Goal: Task Accomplishment & Management: Complete application form

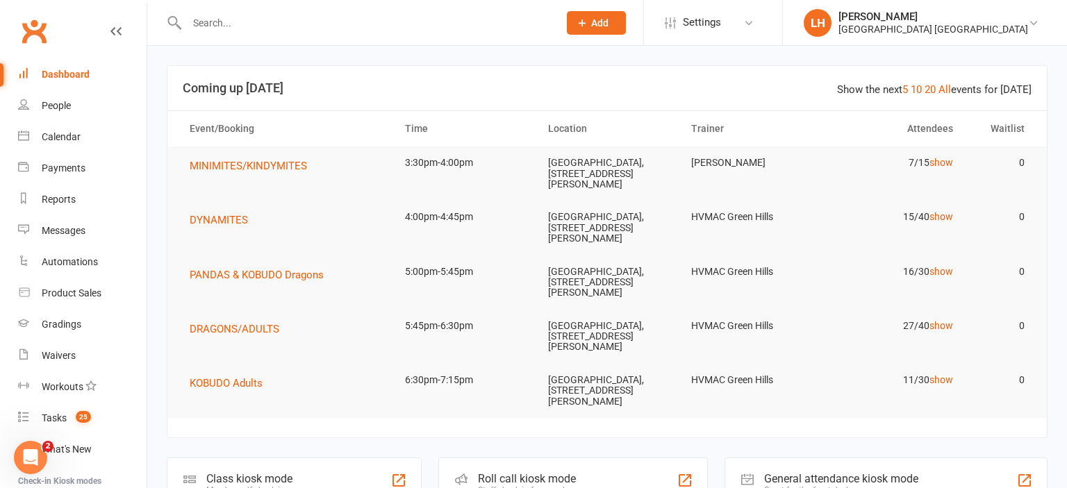
click at [219, 22] on input "text" at bounding box center [366, 22] width 366 height 19
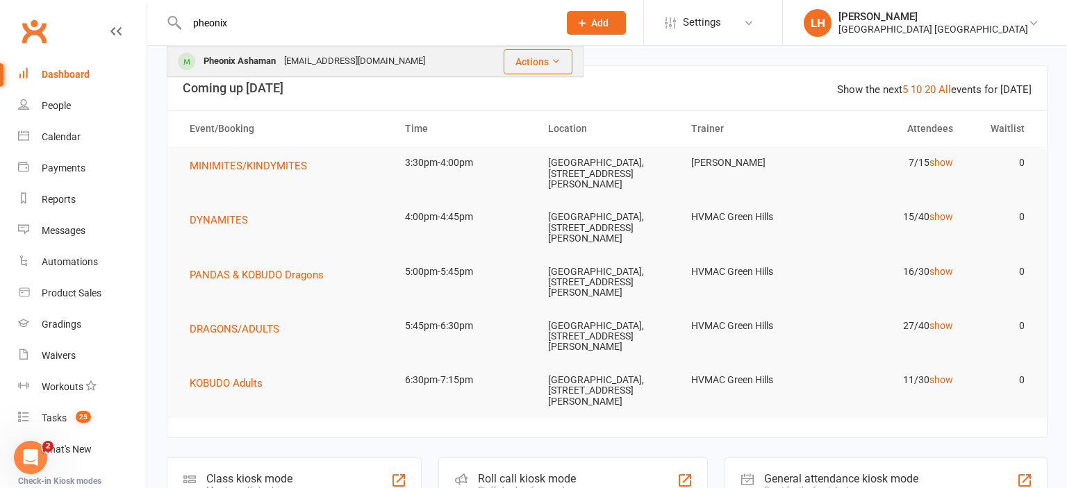
type input "pheonix"
click at [274, 60] on div "Pheonix Ashaman" at bounding box center [239, 61] width 81 height 20
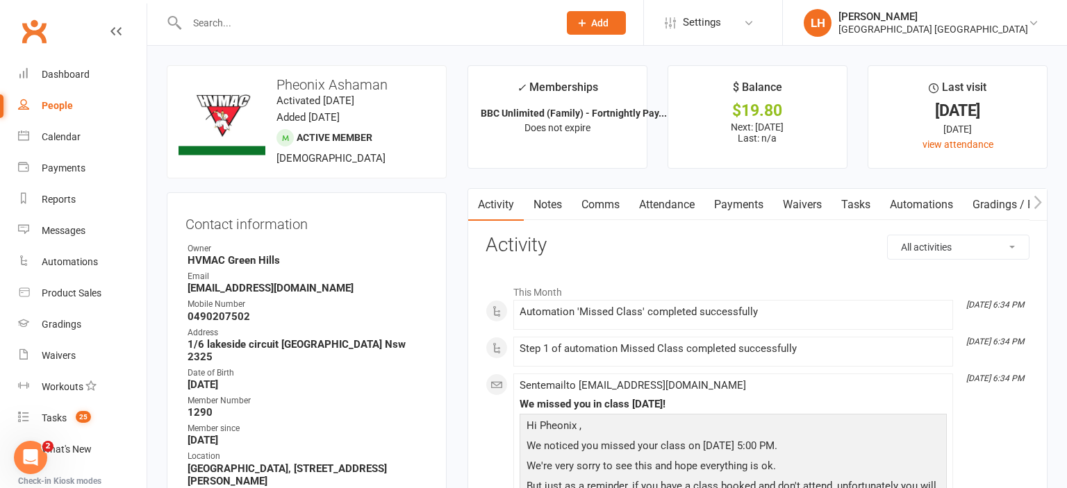
click at [733, 201] on link "Payments" at bounding box center [738, 205] width 69 height 32
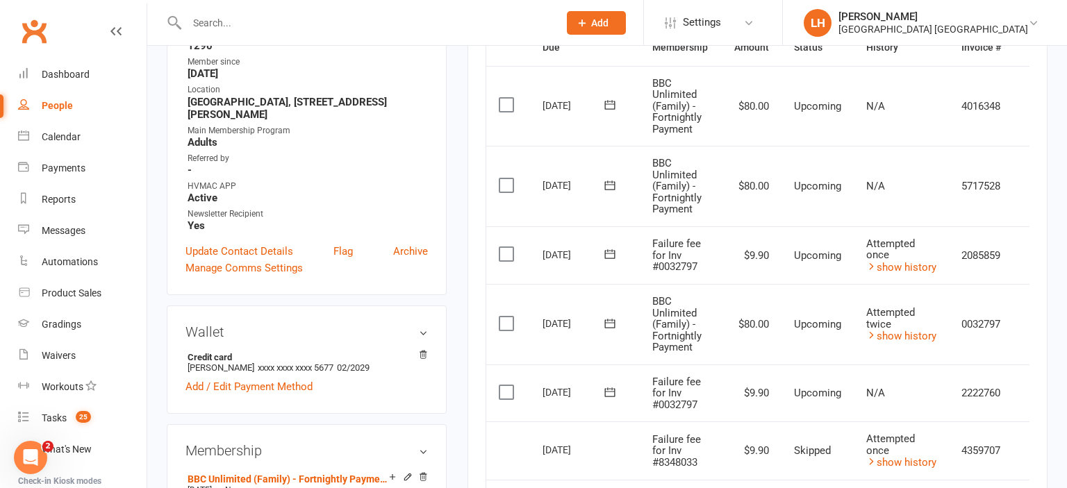
scroll to position [0, 29]
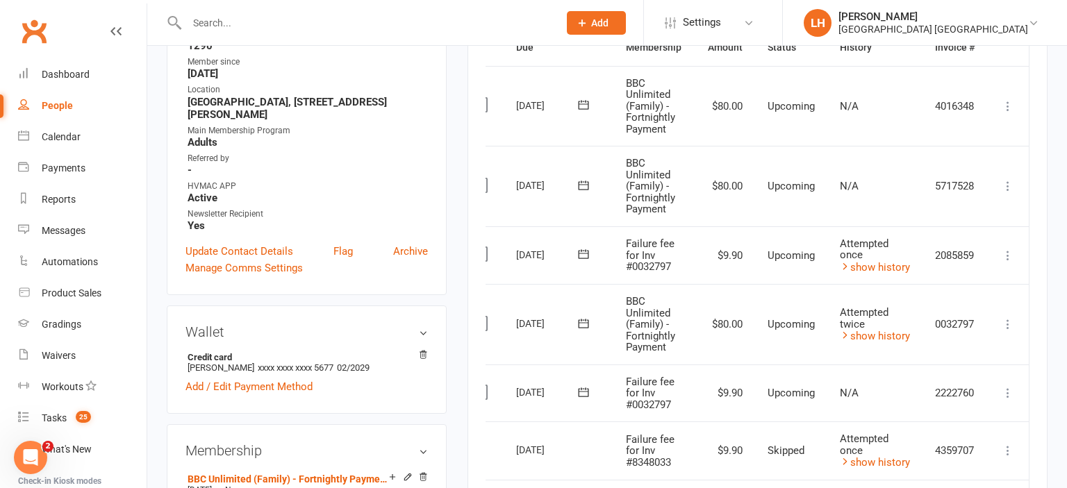
click at [1007, 393] on icon at bounding box center [1008, 393] width 14 height 14
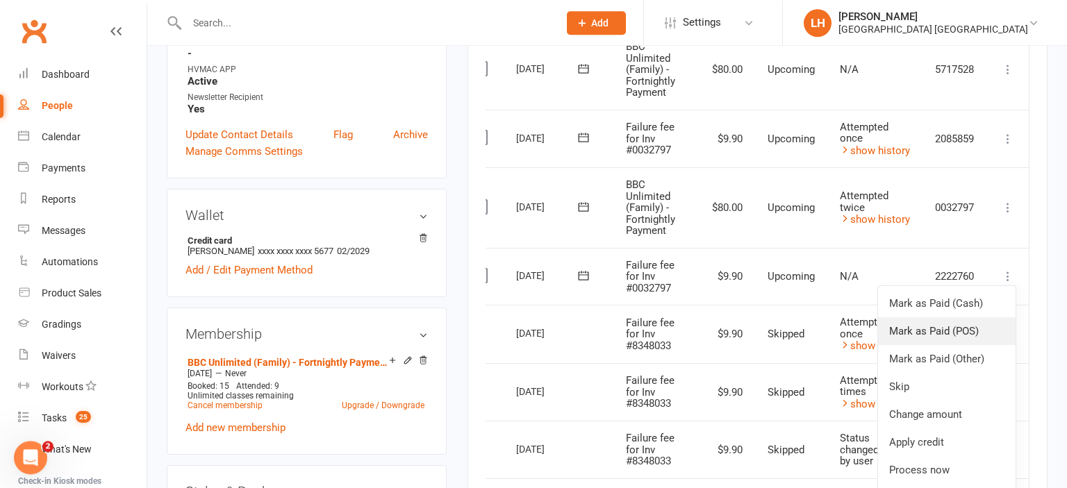
scroll to position [513, 0]
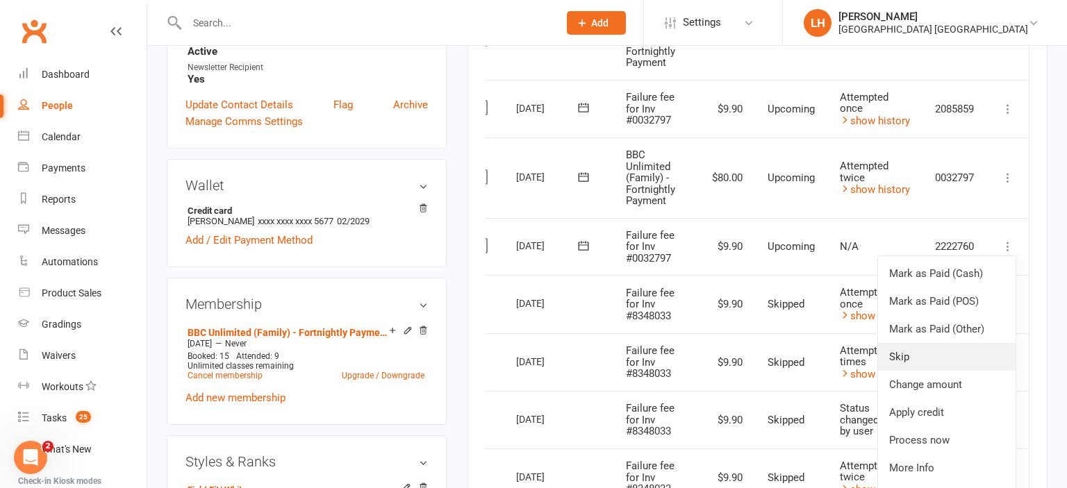
click at [910, 352] on link "Skip" at bounding box center [946, 357] width 137 height 28
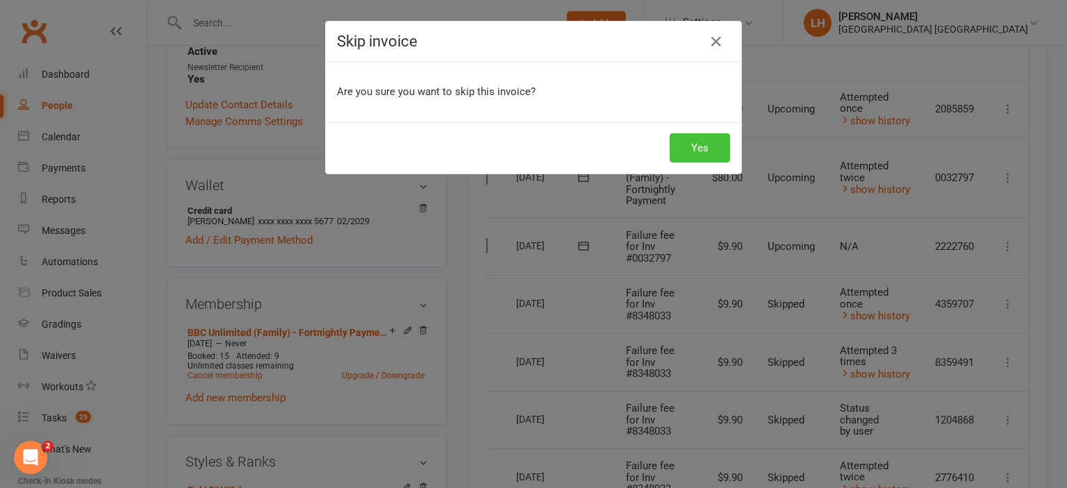
click at [698, 147] on button "Yes" at bounding box center [699, 147] width 60 height 29
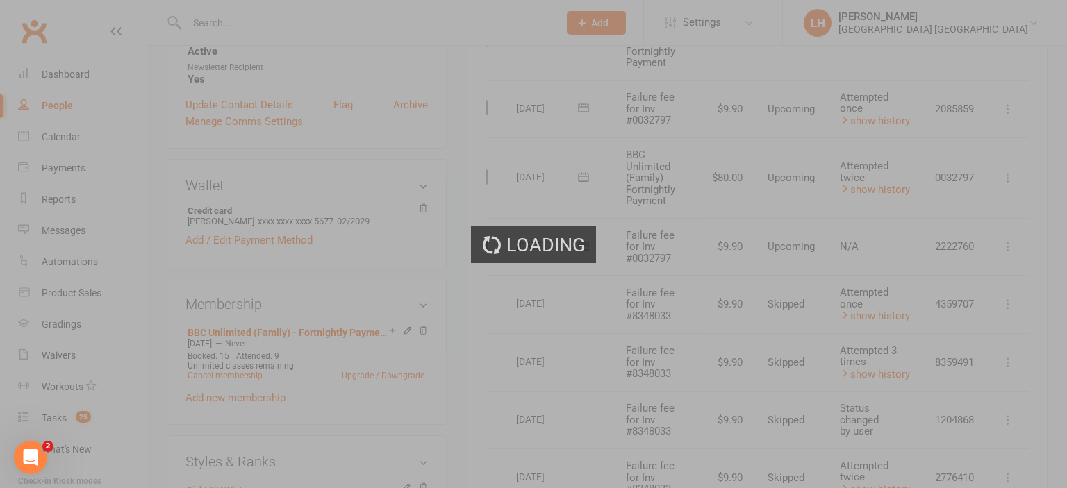
scroll to position [0, 29]
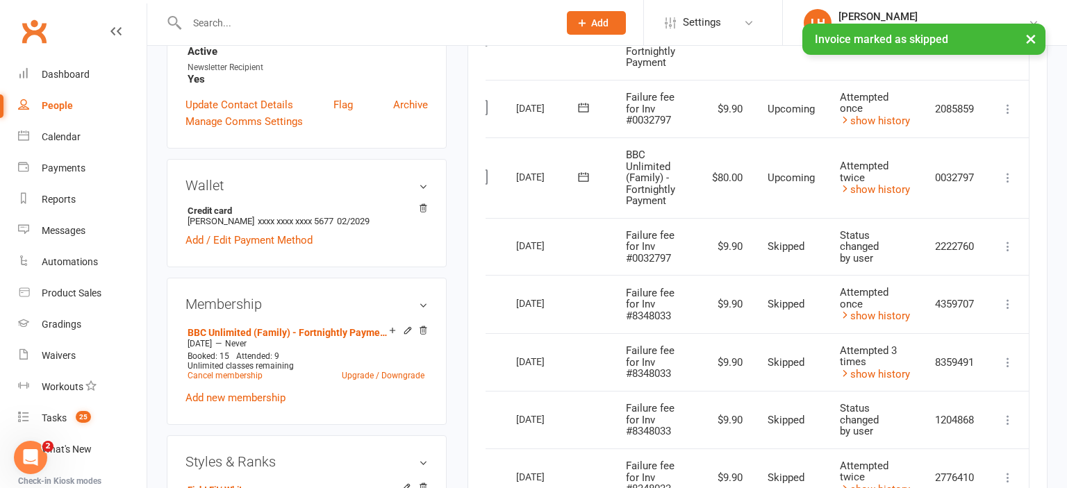
click at [1010, 105] on icon at bounding box center [1008, 109] width 14 height 14
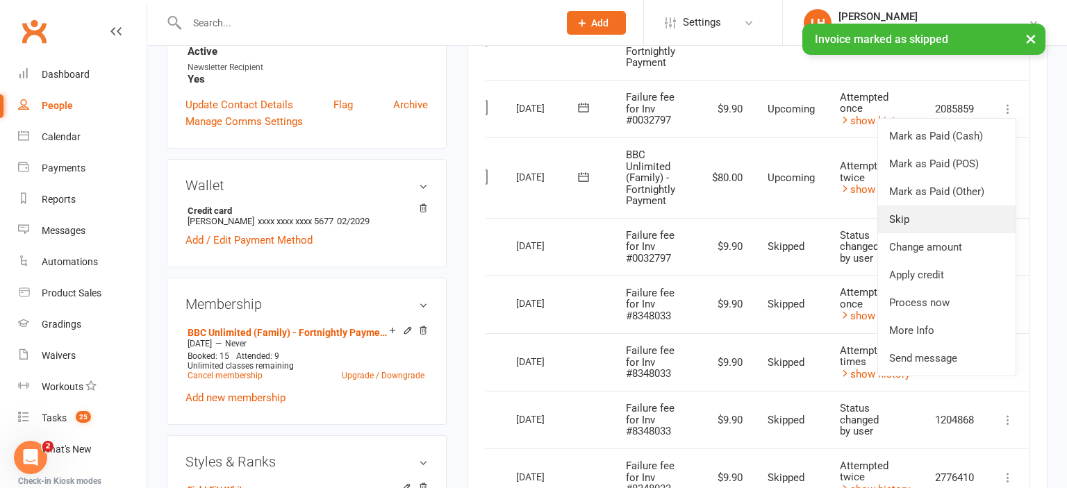
click at [948, 222] on link "Skip" at bounding box center [946, 220] width 137 height 28
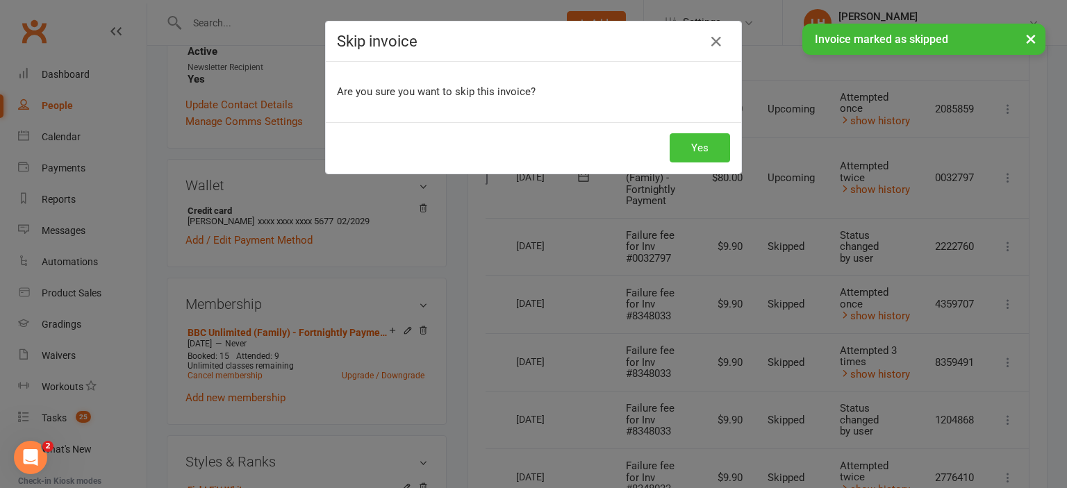
click at [693, 142] on button "Yes" at bounding box center [699, 147] width 60 height 29
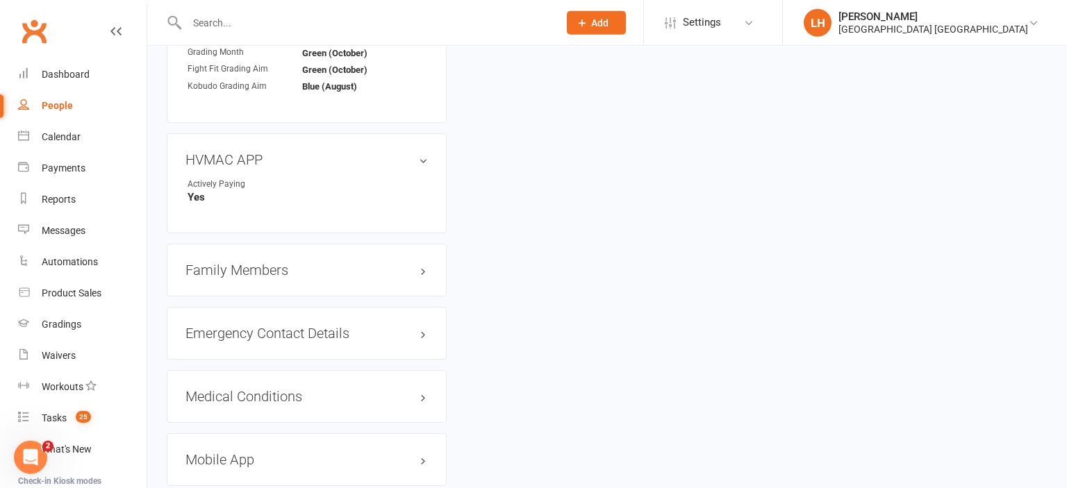
scroll to position [1393, 0]
click at [271, 262] on h3 "Family Members" at bounding box center [306, 269] width 242 height 15
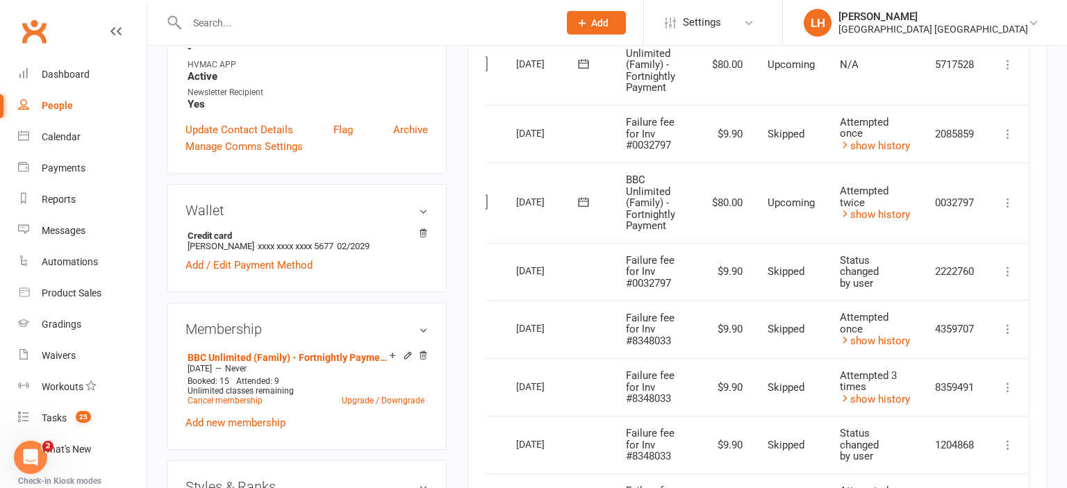
scroll to position [487, 0]
click at [1012, 203] on icon at bounding box center [1008, 204] width 14 height 14
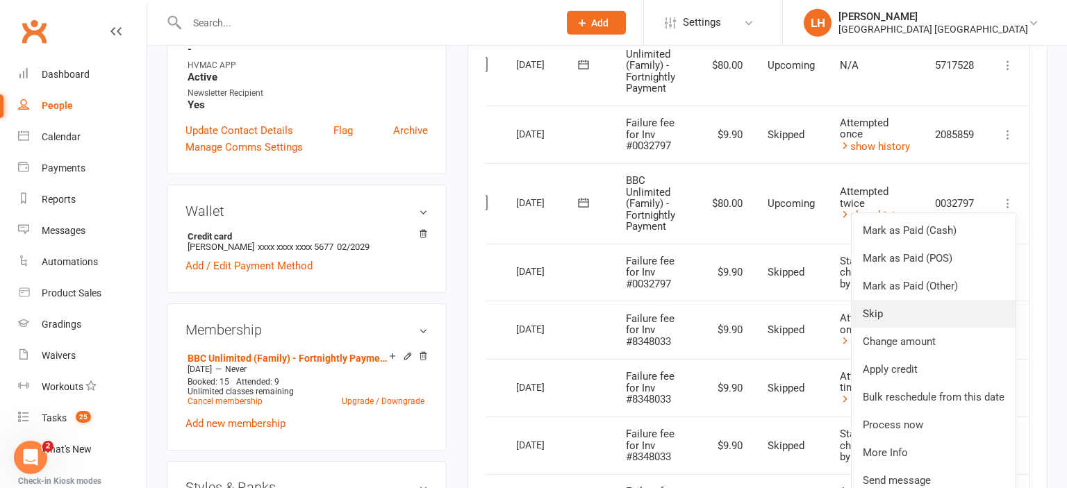
click at [917, 309] on link "Skip" at bounding box center [933, 314] width 164 height 28
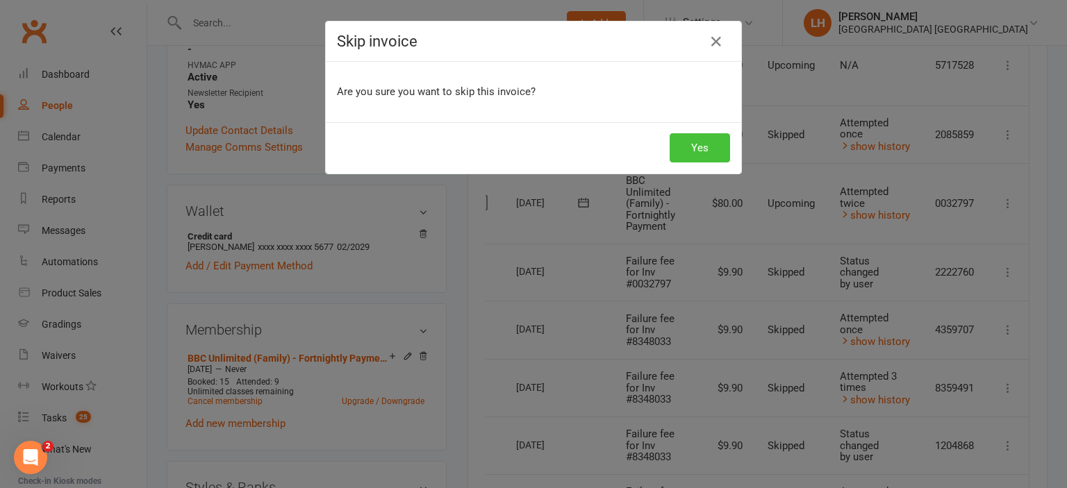
click at [702, 153] on button "Yes" at bounding box center [699, 147] width 60 height 29
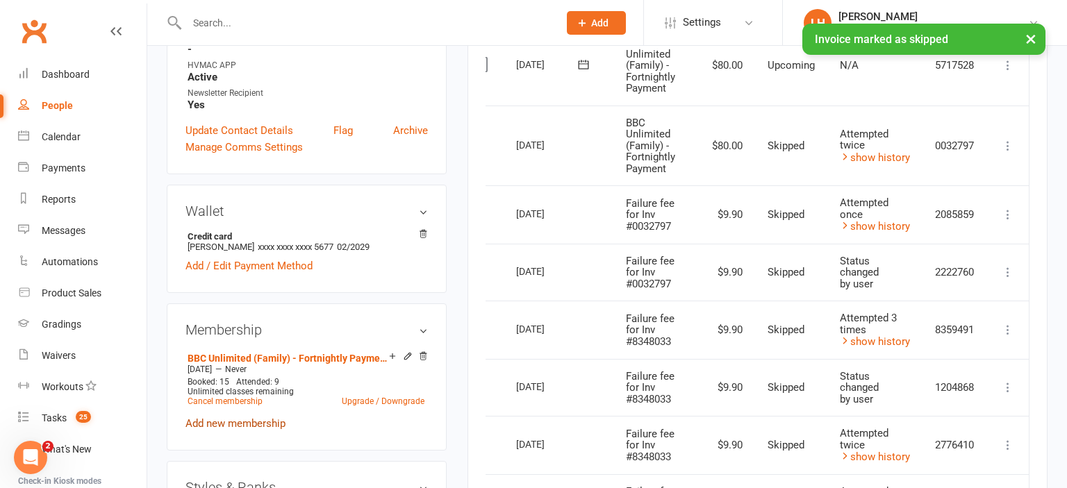
click at [244, 417] on link "Add new membership" at bounding box center [235, 423] width 100 height 12
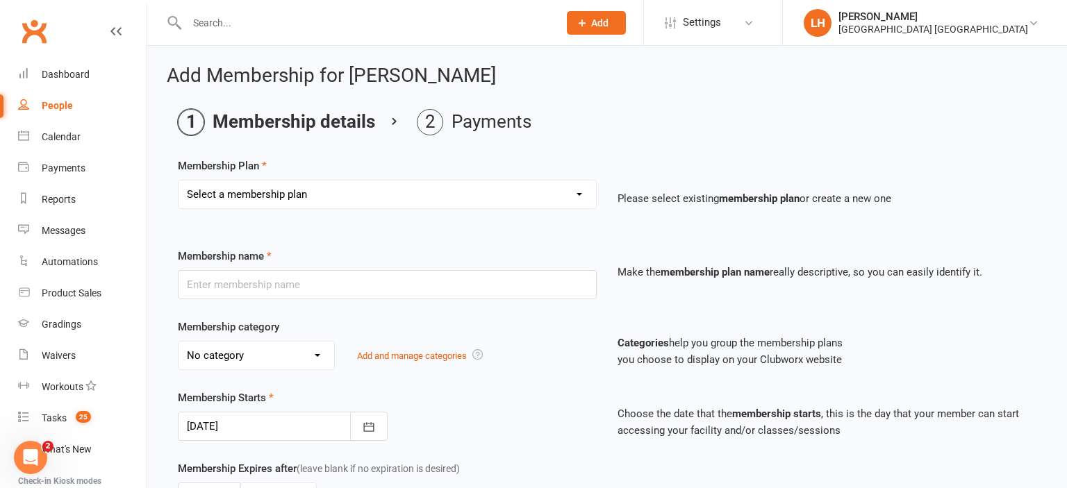
select select "1"
click option "Temporary Membership" at bounding box center [0, 0] width 0 height 0
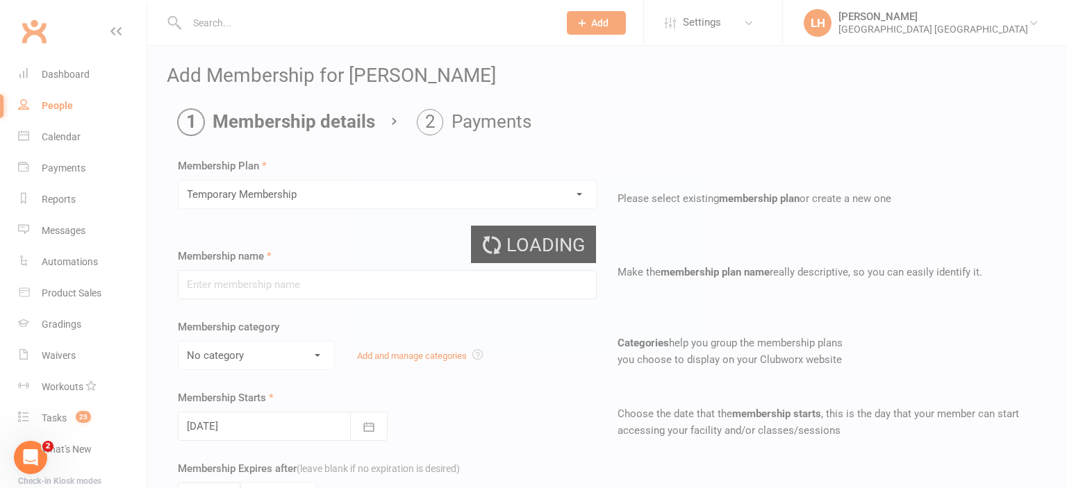
type input "Temporary Membership"
select select "9"
type input "3"
select select "2"
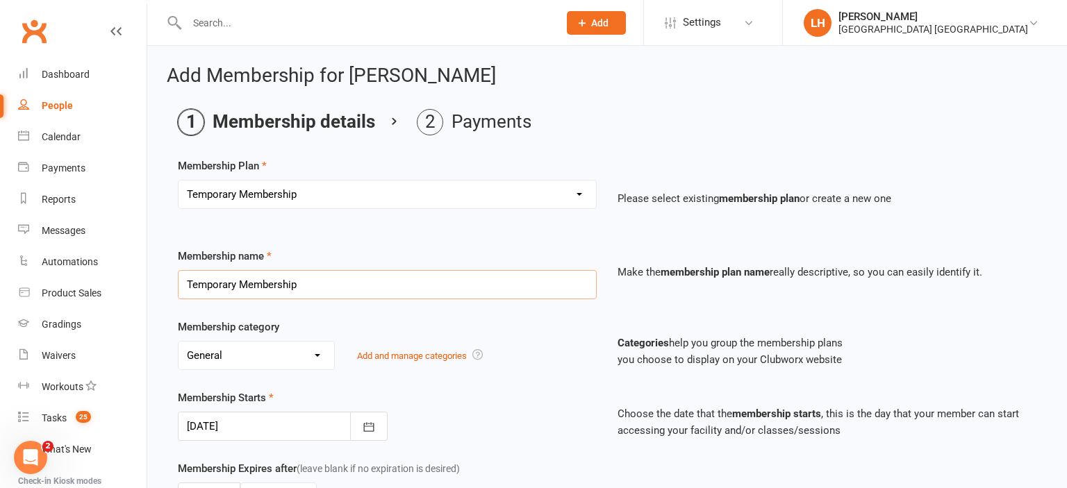
drag, startPoint x: 322, startPoint y: 281, endPoint x: 177, endPoint y: 290, distance: 145.4
click at [178, 290] on input "Temporary Membership" at bounding box center [387, 284] width 419 height 29
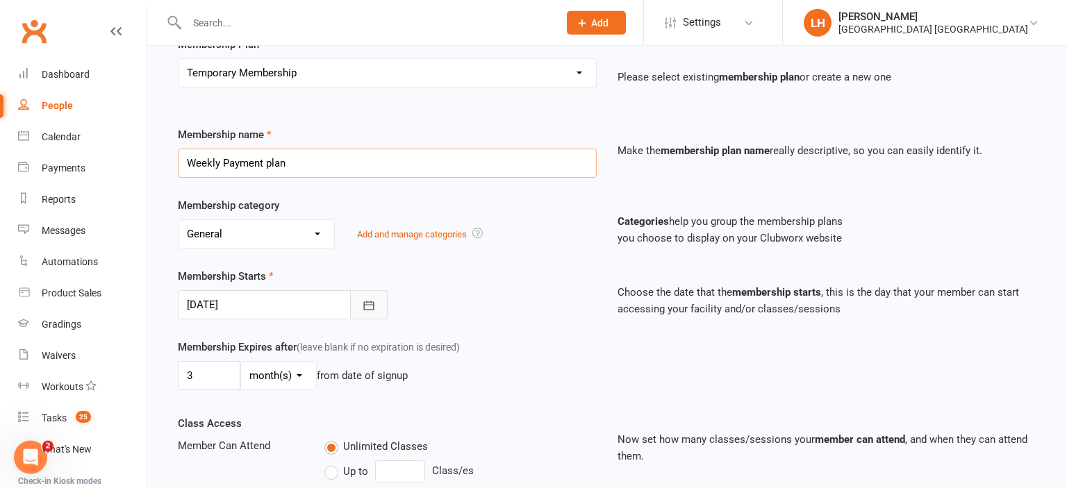
scroll to position [147, 0]
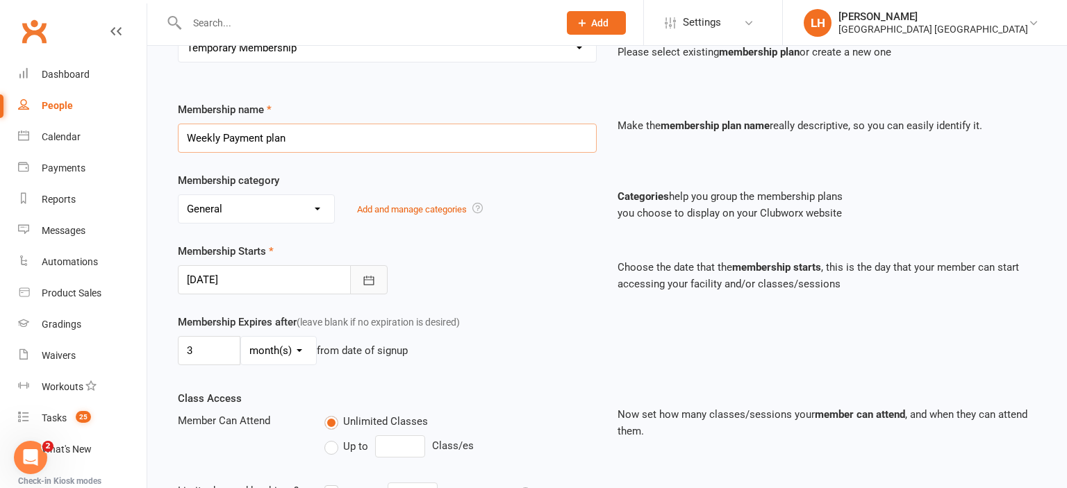
type input "Weekly Payment plan"
click at [365, 283] on icon "button" at bounding box center [368, 280] width 10 height 9
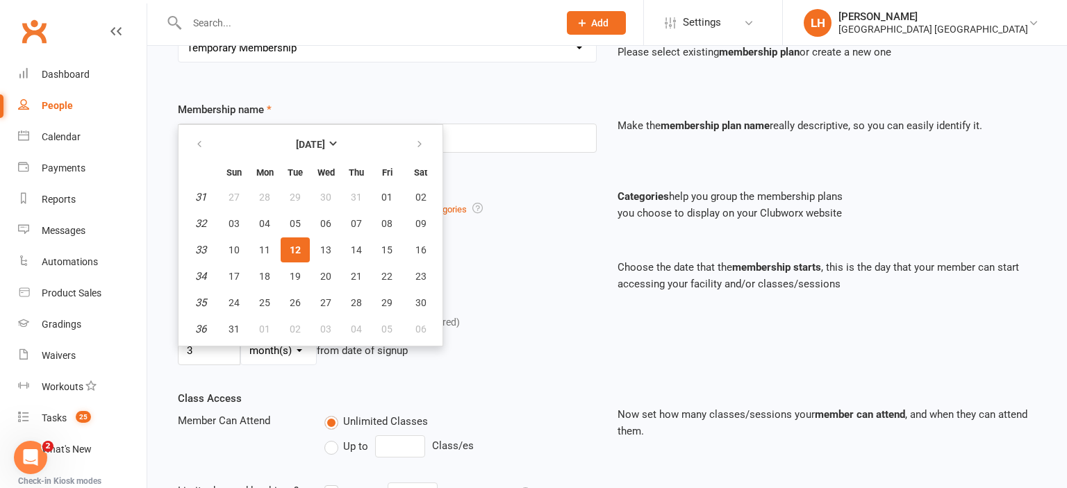
click at [599, 273] on div "Membership Starts 12 Aug 2025 August 2025 Sun Mon Tue Wed Thu Fri Sat 31 27 28 …" at bounding box center [387, 268] width 440 height 51
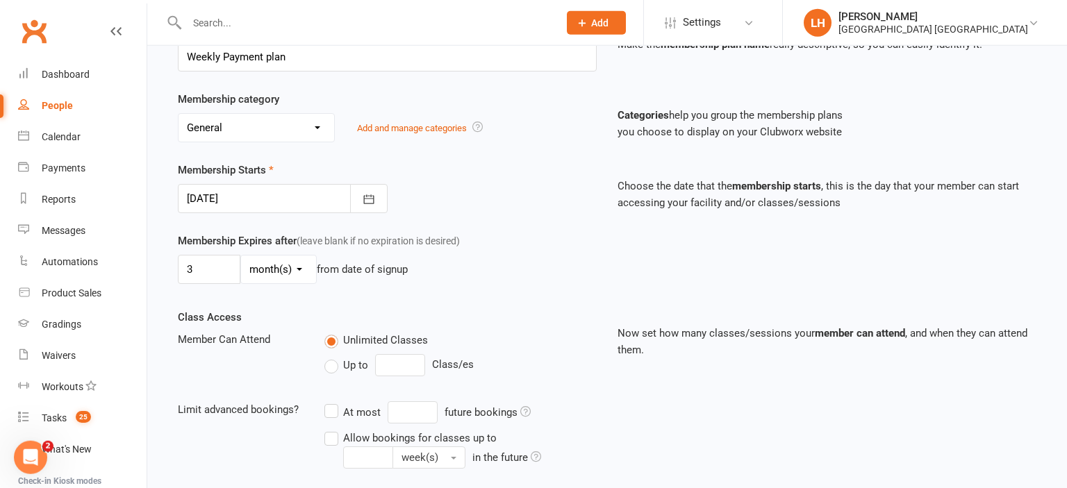
scroll to position [293, 0]
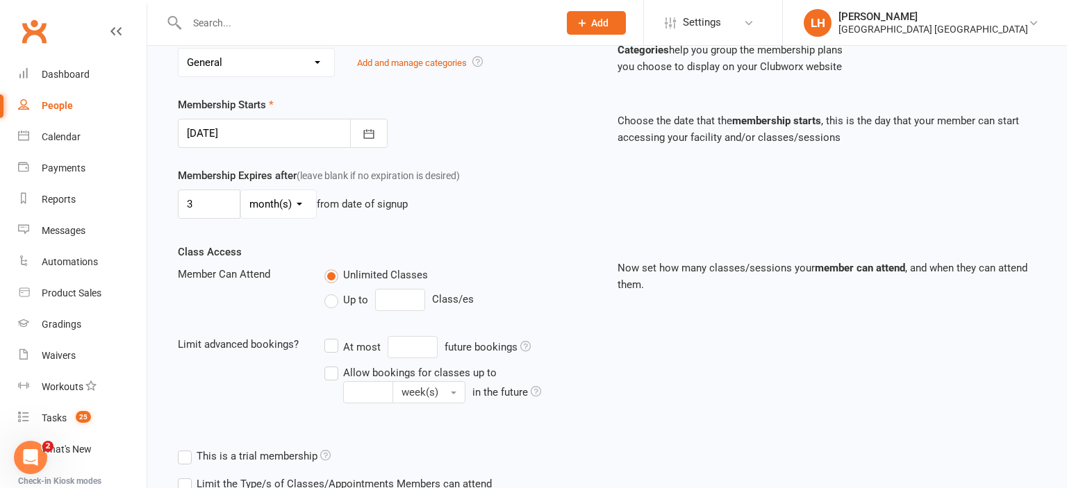
click at [326, 299] on label "Up to" at bounding box center [346, 300] width 44 height 17
click at [326, 292] on input "Up to" at bounding box center [328, 292] width 9 height 0
type input "0"
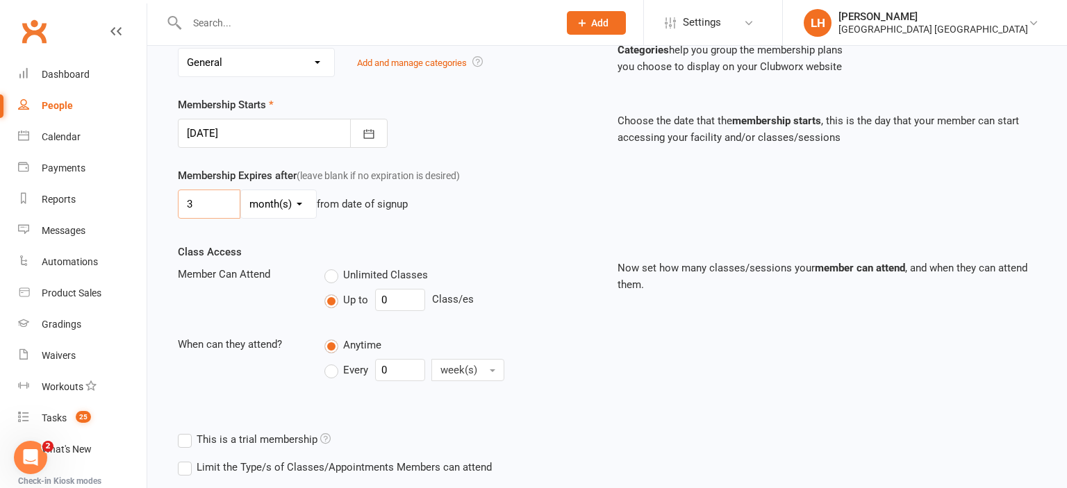
click at [215, 204] on input "3" at bounding box center [209, 204] width 62 height 29
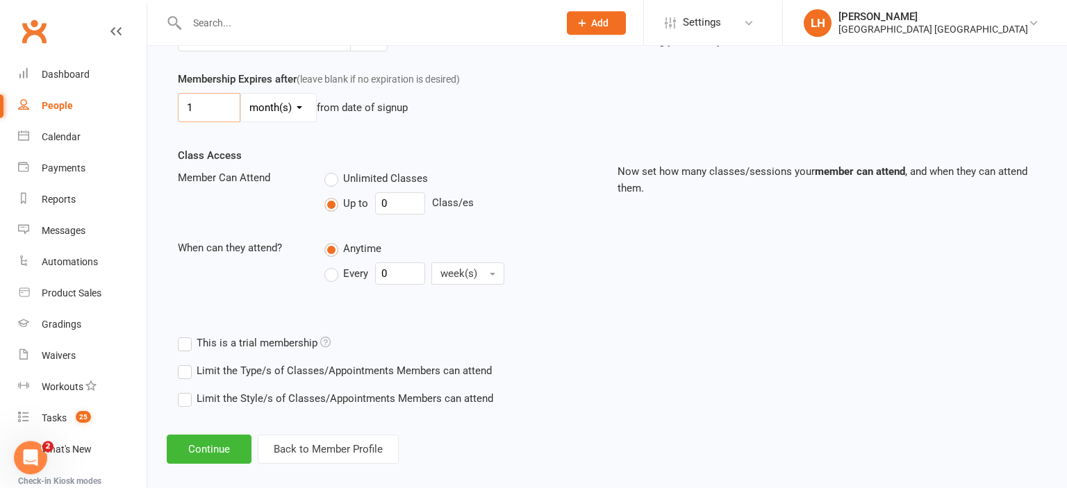
scroll to position [402, 0]
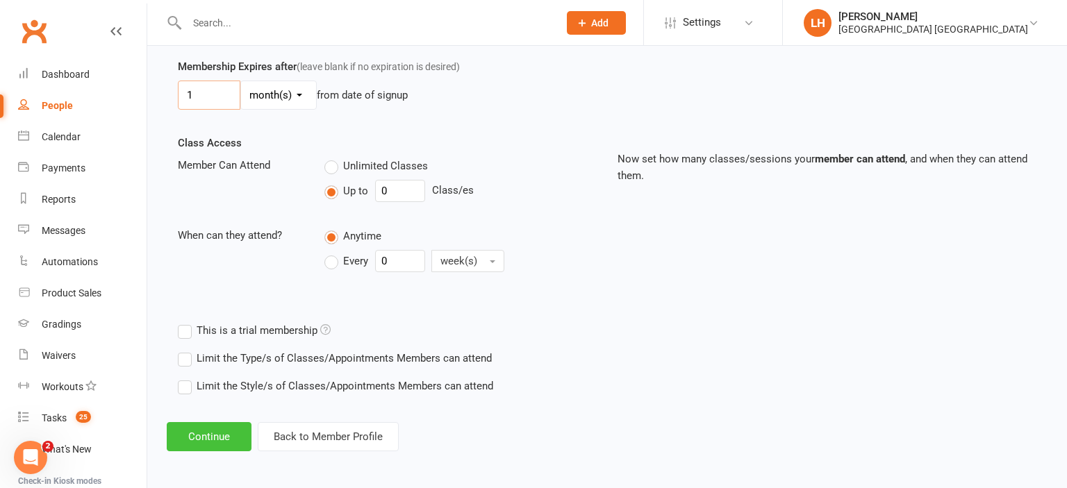
type input "1"
click at [215, 433] on button "Continue" at bounding box center [209, 436] width 85 height 29
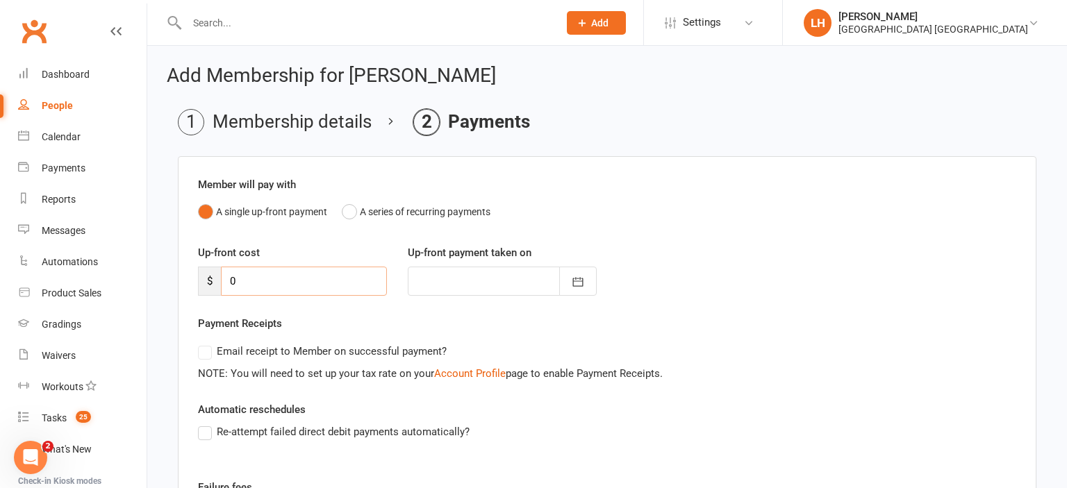
click at [260, 278] on input "0" at bounding box center [304, 281] width 166 height 29
click at [466, 270] on div at bounding box center [502, 281] width 189 height 29
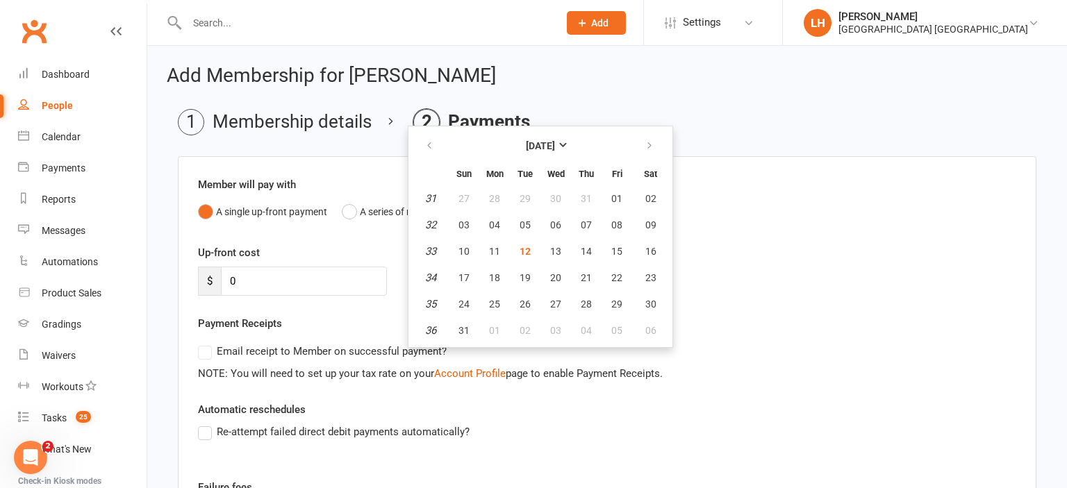
click at [827, 303] on div "Up-front cost $ 0 Up-front payment taken on August 2025 Sun Mon Tue Wed Thu Fri…" at bounding box center [606, 279] width 839 height 71
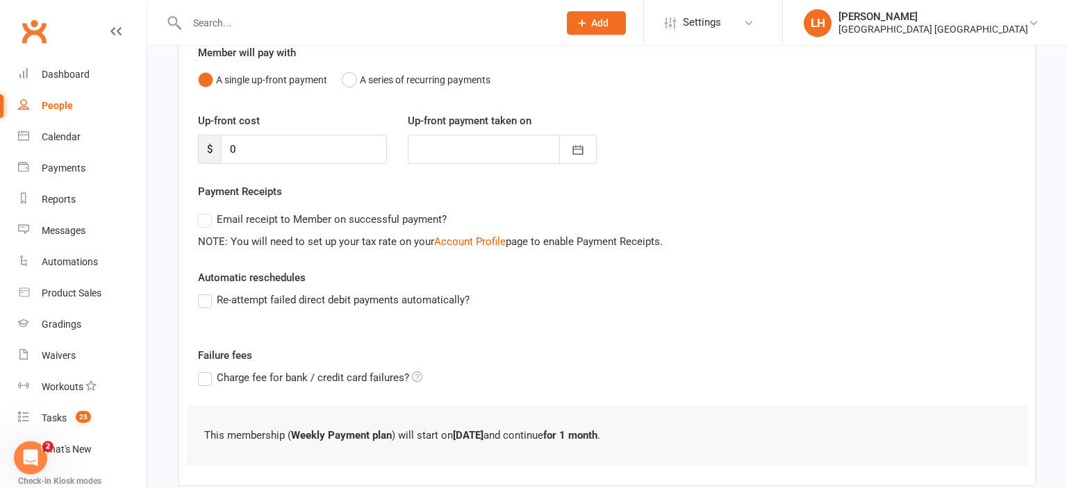
scroll to position [147, 0]
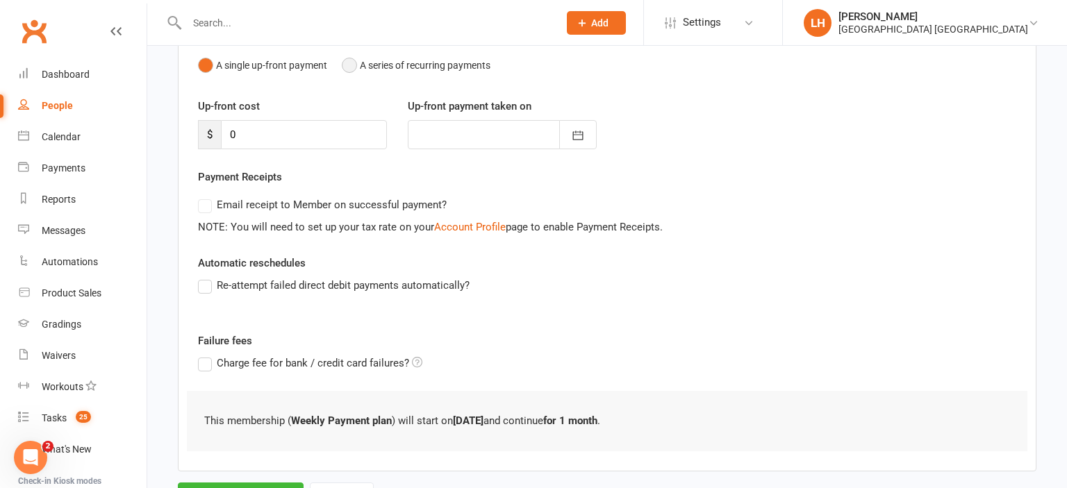
click at [353, 62] on button "A series of recurring payments" at bounding box center [416, 65] width 149 height 26
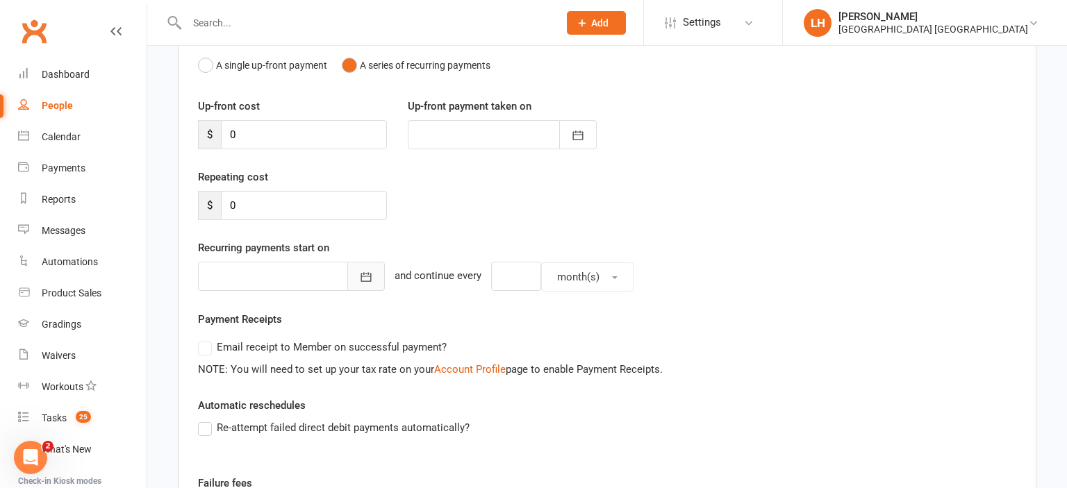
click at [361, 274] on icon "button" at bounding box center [366, 277] width 10 height 9
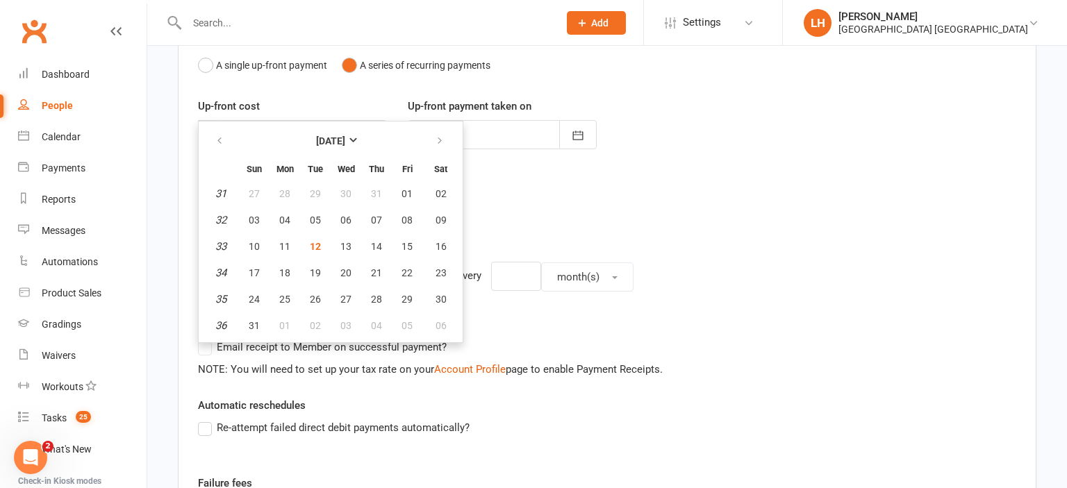
click at [740, 232] on div "Repeating cost $ 0" at bounding box center [606, 204] width 839 height 71
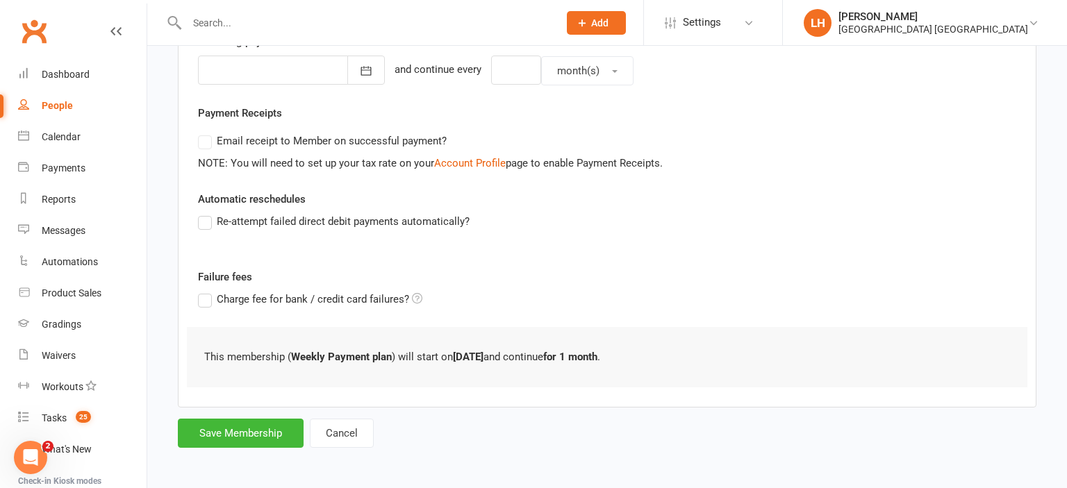
scroll to position [0, 0]
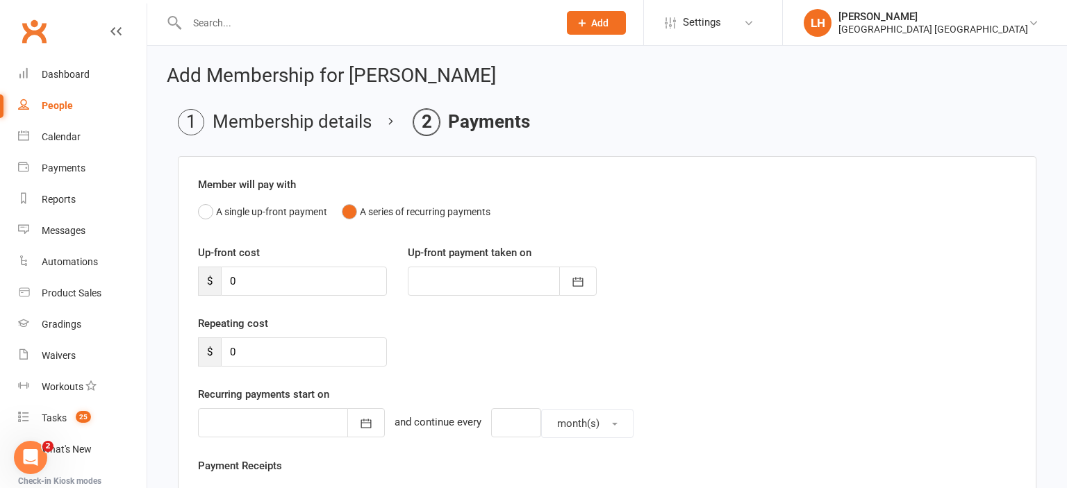
click at [274, 124] on li "Membership details" at bounding box center [275, 122] width 194 height 26
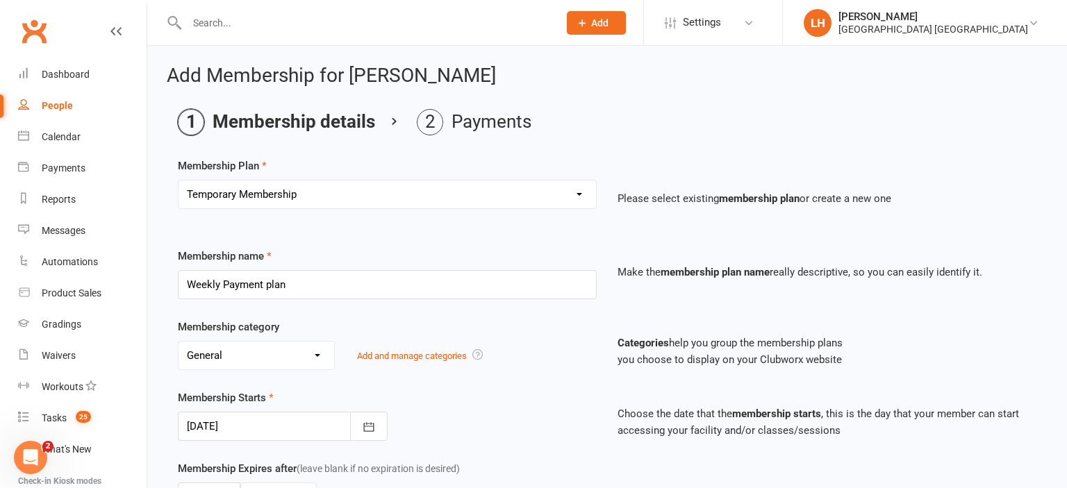
click at [178, 181] on select "Select a membership plan Create new Membership Plan Temporary Membership OFR BB…" at bounding box center [386, 195] width 417 height 28
click option "Temporary Membership" at bounding box center [0, 0] width 0 height 0
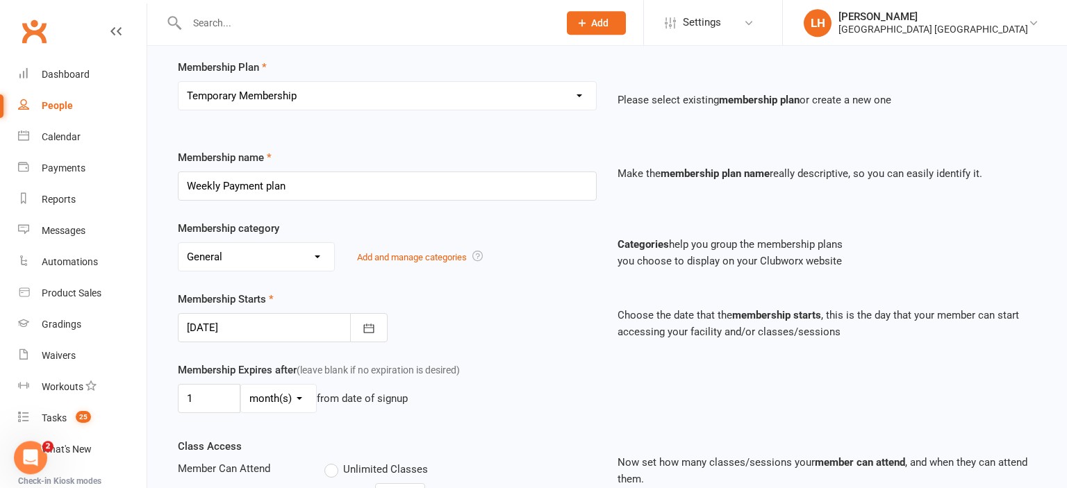
scroll to position [147, 0]
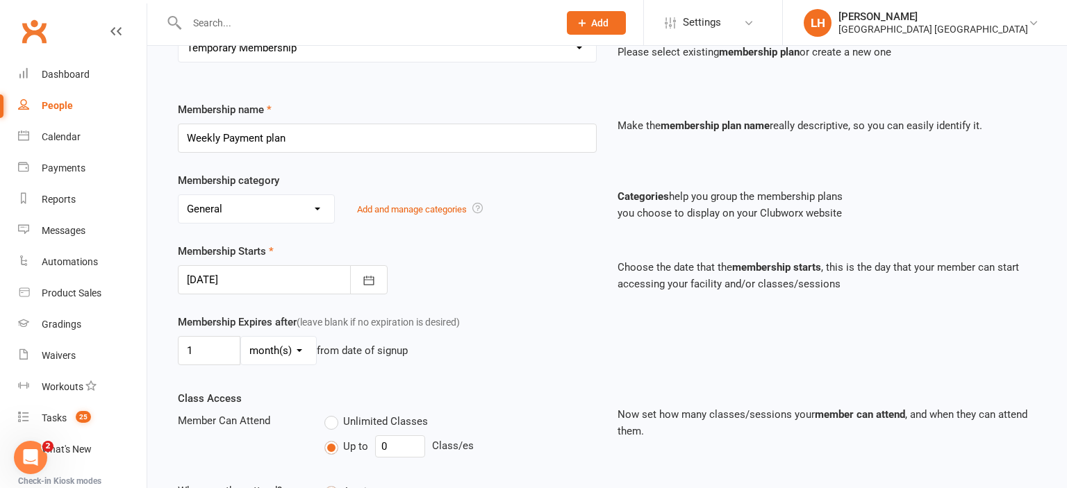
click at [592, 163] on div "Membership name Weekly Payment plan Make the membership plan name really descri…" at bounding box center [606, 136] width 879 height 71
click at [371, 285] on icon "button" at bounding box center [369, 281] width 14 height 14
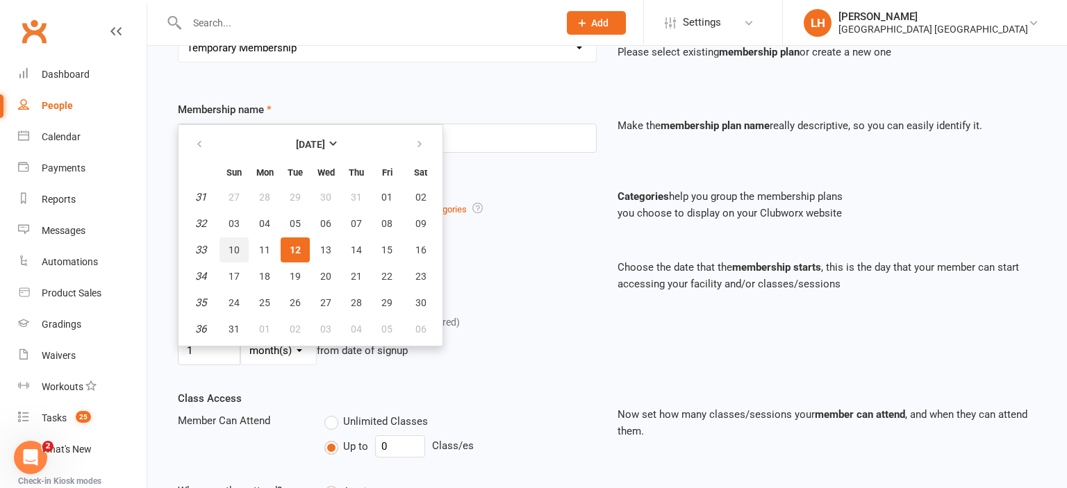
click at [240, 252] on button "10" at bounding box center [233, 249] width 29 height 25
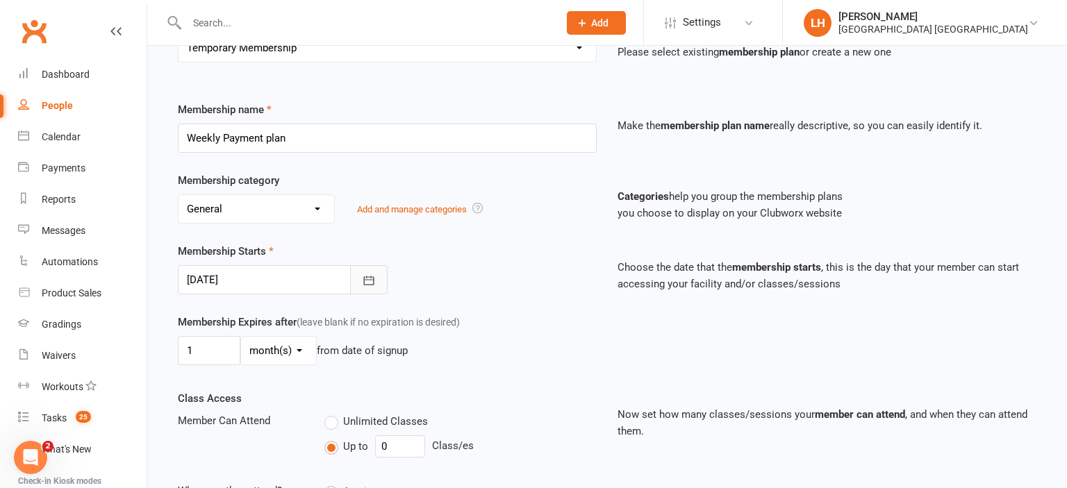
click at [378, 279] on button "button" at bounding box center [368, 279] width 37 height 29
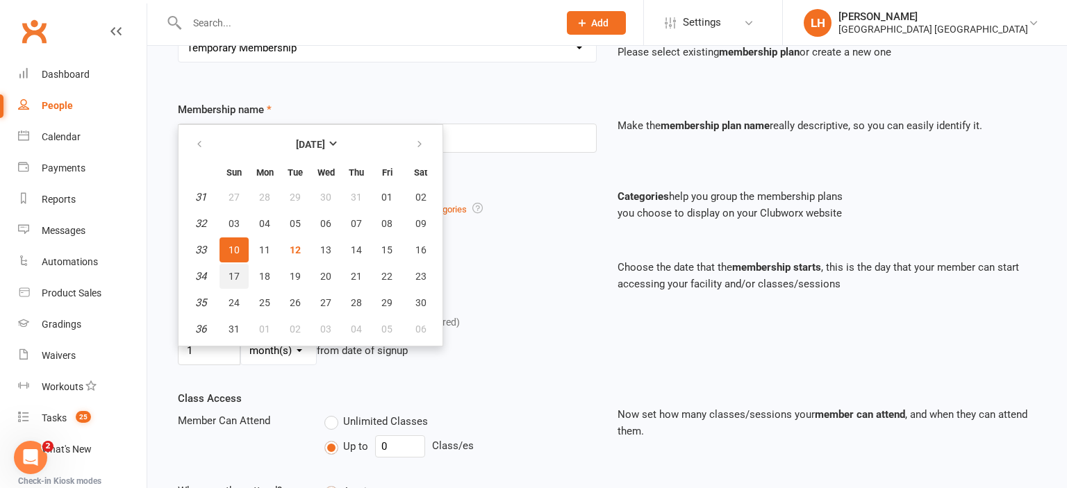
click at [233, 274] on span "17" at bounding box center [233, 276] width 11 height 11
type input "17 Aug 2025"
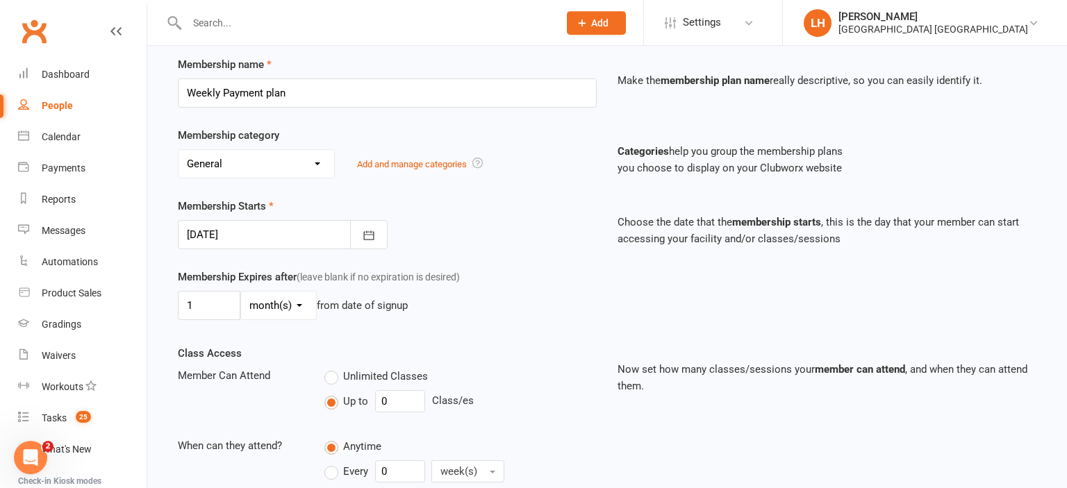
scroll to position [219, 0]
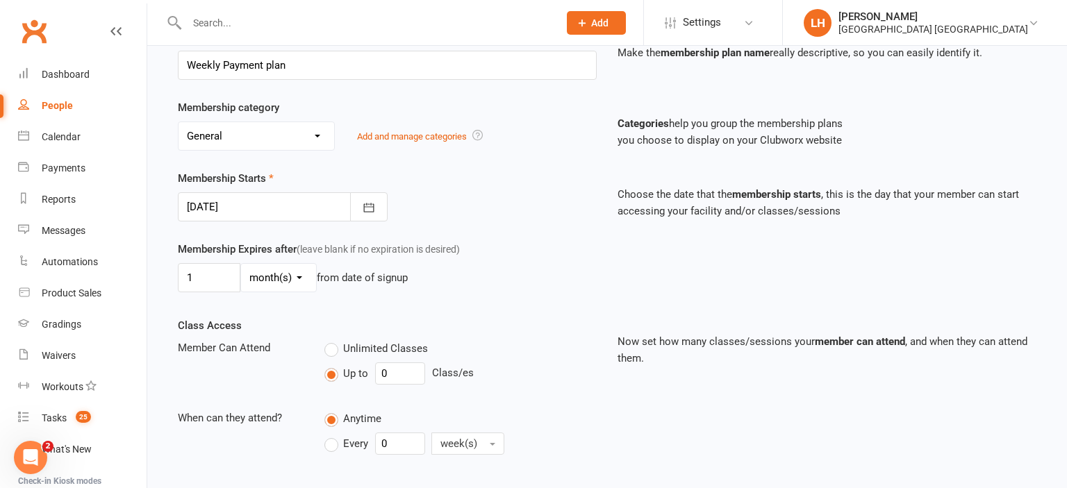
click at [241, 264] on select "day(s) week(s) month(s) year(s)" at bounding box center [278, 278] width 75 height 28
select select "1"
click option "week(s)" at bounding box center [0, 0] width 0 height 0
click at [214, 282] on input "1" at bounding box center [209, 277] width 62 height 29
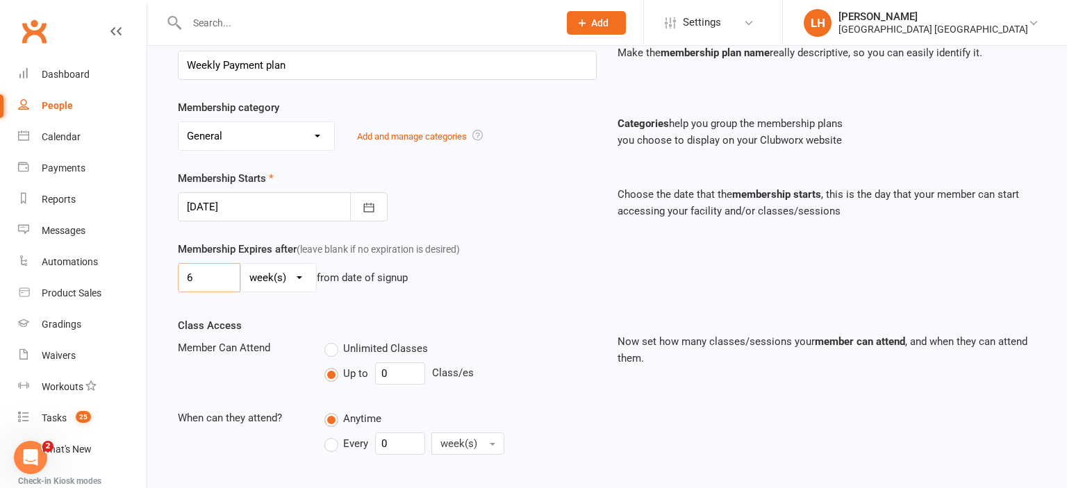
type input "6"
click at [526, 251] on div "Membership Expires after (leave blank if no expiration is desired) 6 day(s) wee…" at bounding box center [387, 269] width 440 height 57
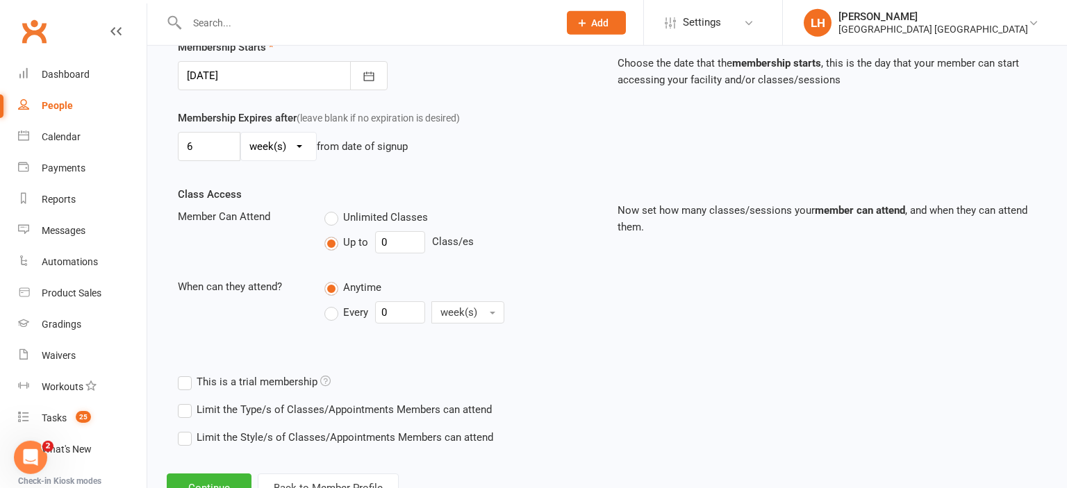
scroll to position [402, 0]
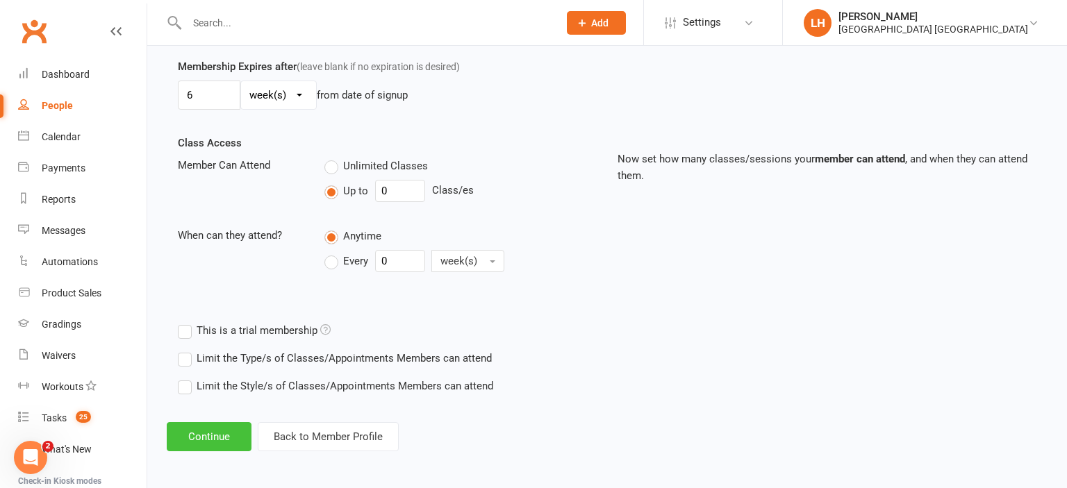
click at [229, 435] on button "Continue" at bounding box center [209, 436] width 85 height 29
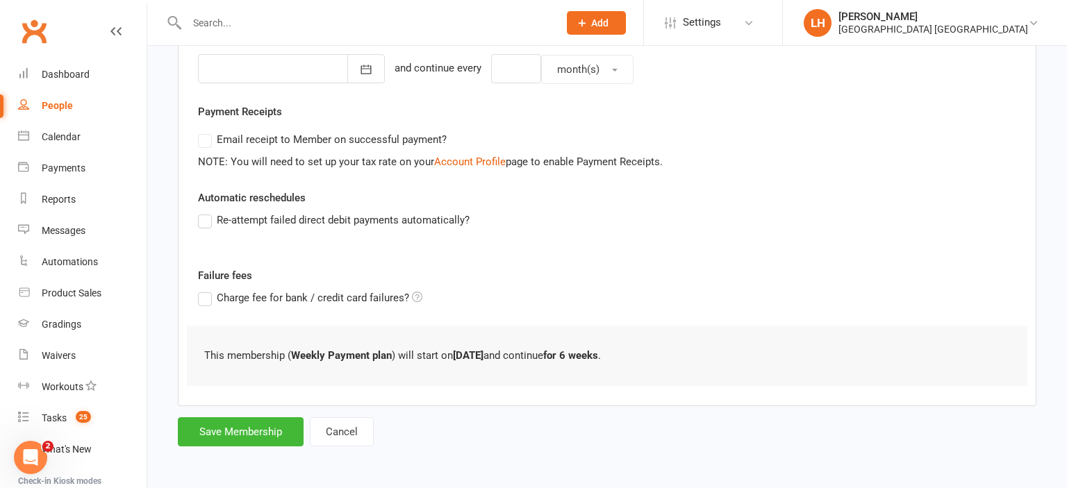
scroll to position [0, 0]
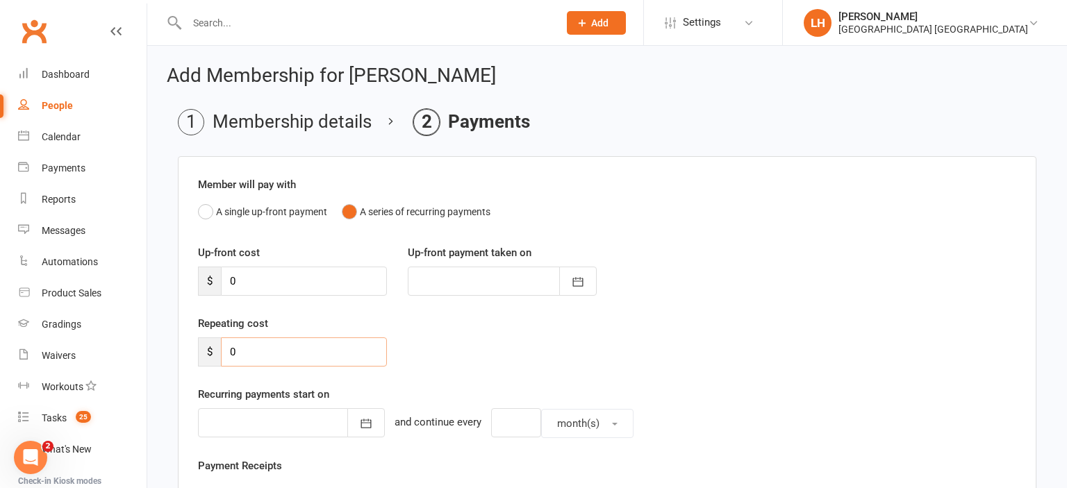
click at [258, 357] on input "0" at bounding box center [304, 351] width 166 height 29
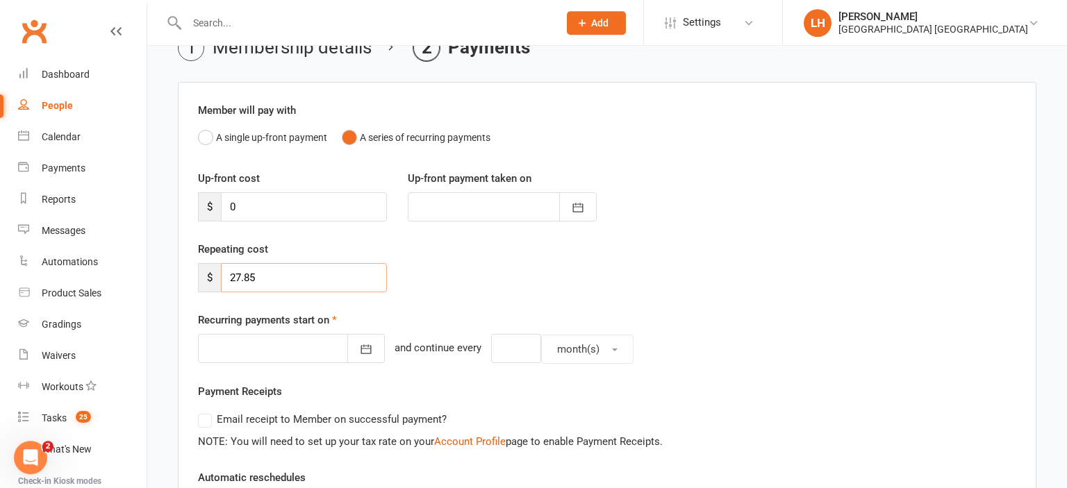
scroll to position [147, 0]
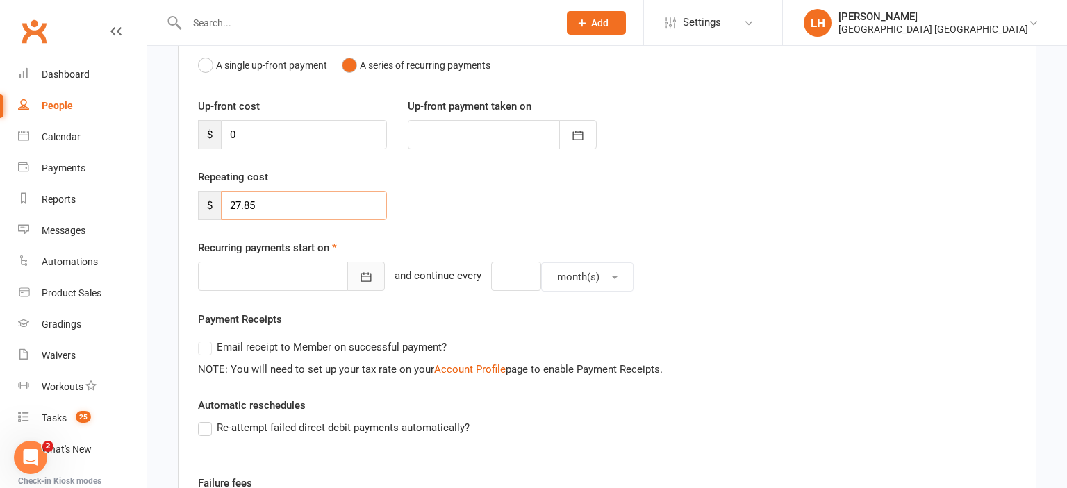
type input "27.85"
click at [360, 287] on button "button" at bounding box center [365, 276] width 37 height 29
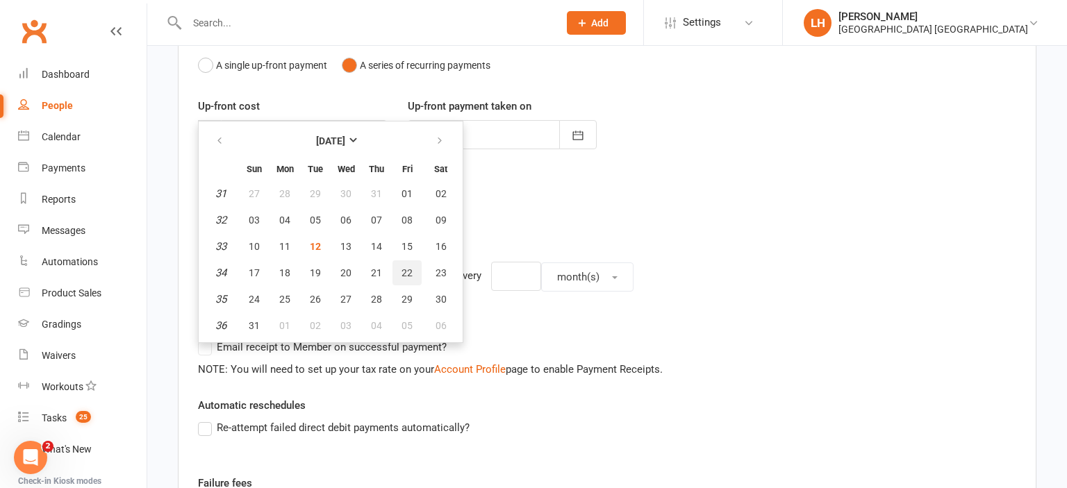
click at [408, 272] on span "22" at bounding box center [406, 272] width 11 height 11
type input "22 Aug 2025"
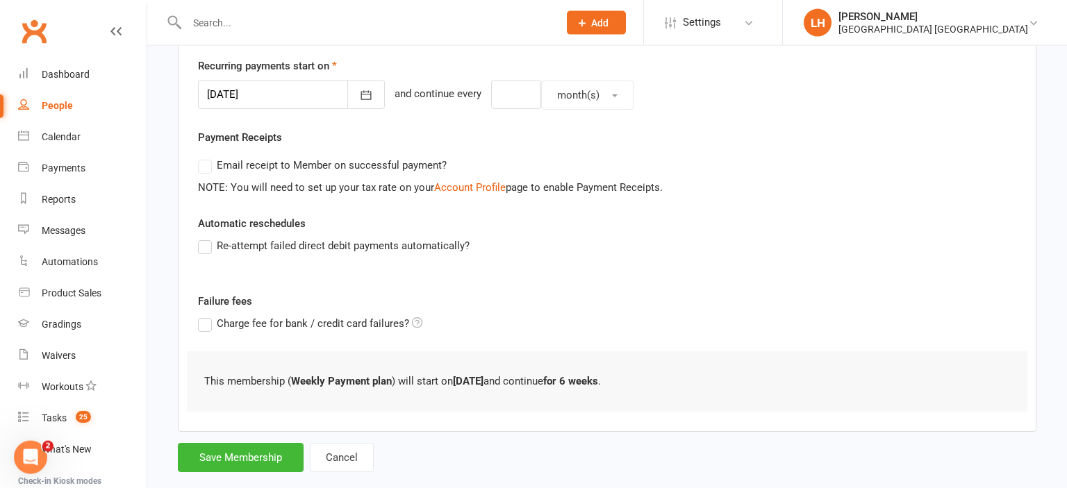
scroll to position [353, 0]
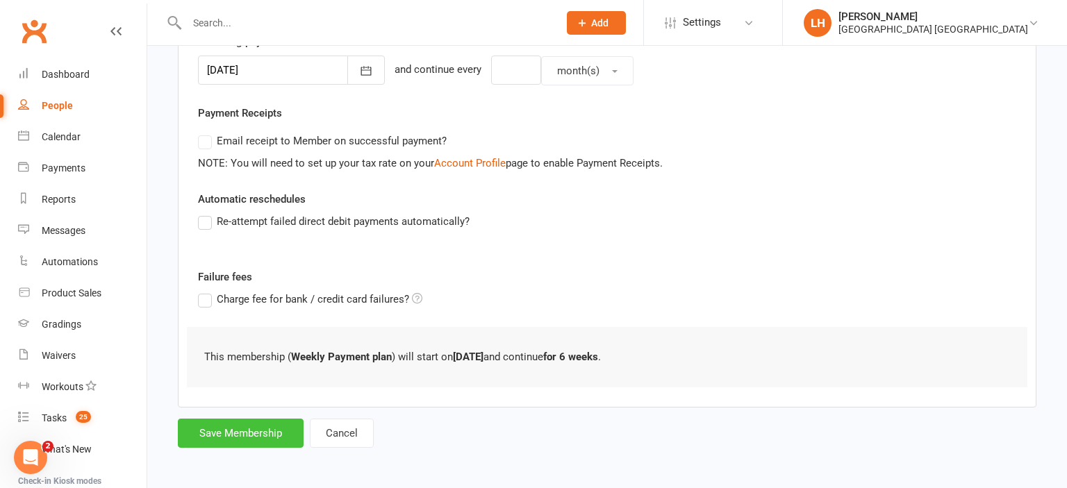
click at [269, 433] on button "Save Membership" at bounding box center [241, 433] width 126 height 29
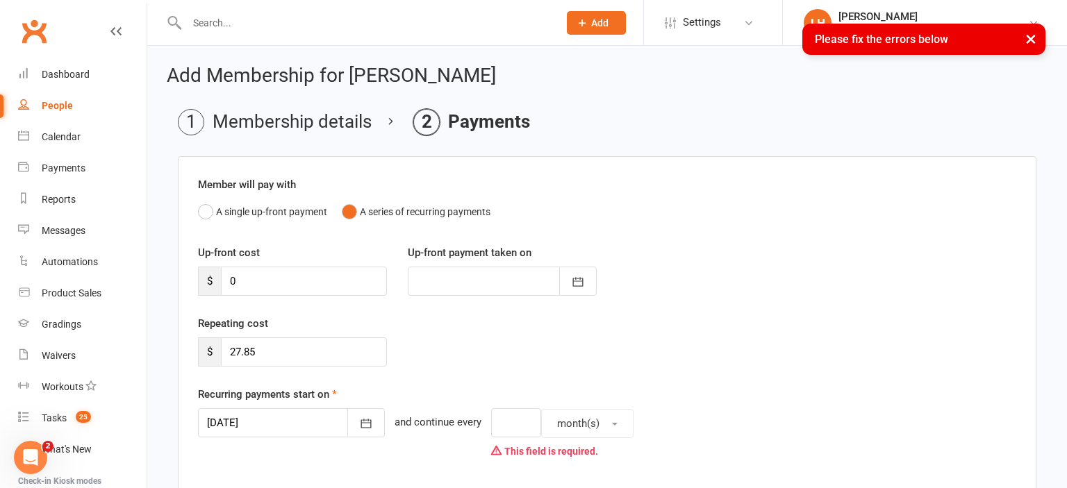
scroll to position [73, 0]
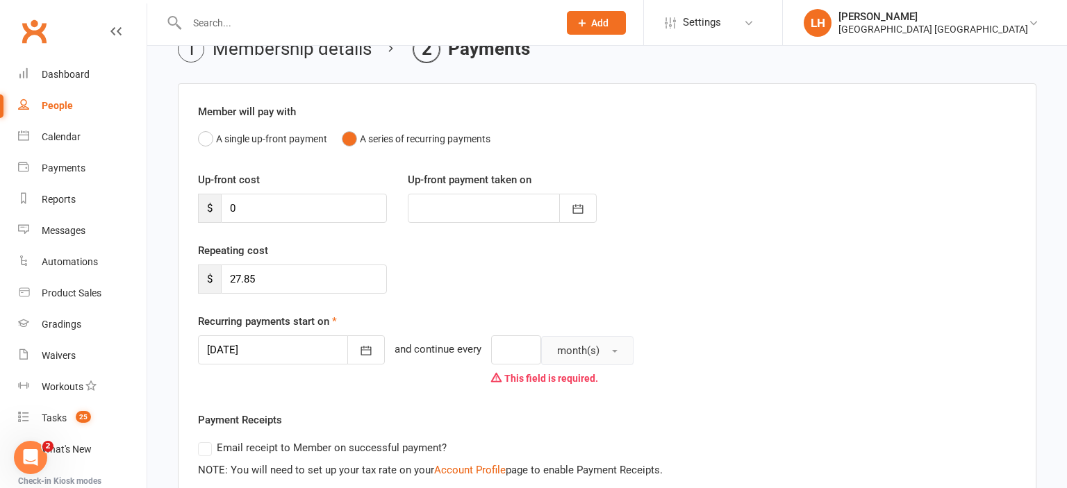
click at [612, 351] on button "month(s)" at bounding box center [587, 350] width 92 height 29
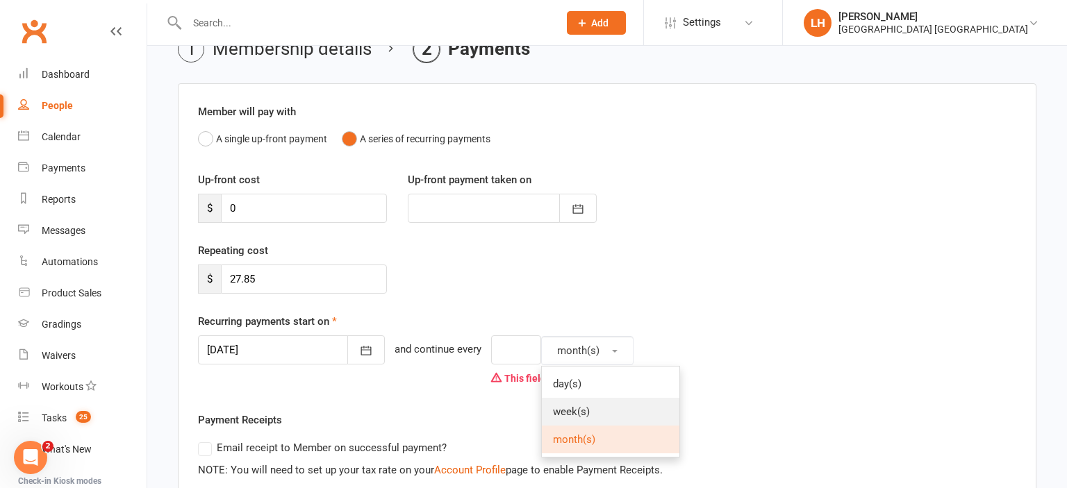
click at [599, 401] on link "week(s)" at bounding box center [610, 412] width 137 height 28
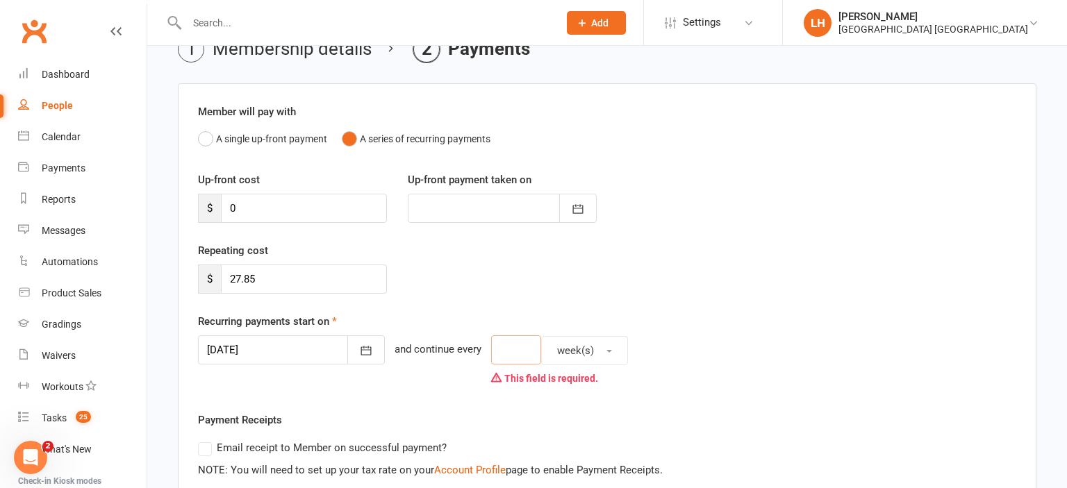
click at [504, 348] on input "number" at bounding box center [516, 349] width 50 height 29
type input "1"
click at [755, 333] on div "Recurring payments start on 22 Aug 2025 August 2025 Sun Mon Tue Wed Thu Fri Sat…" at bounding box center [607, 352] width 818 height 78
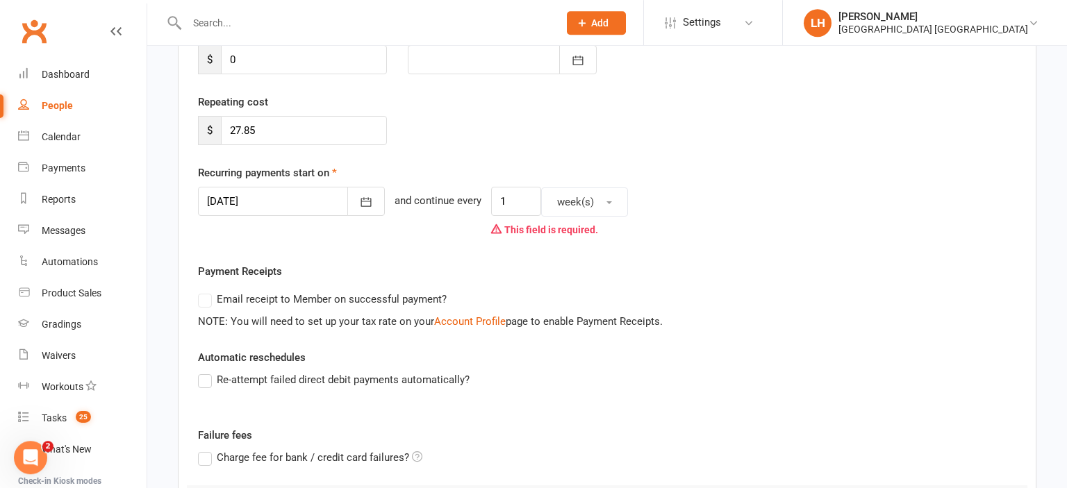
scroll to position [435, 0]
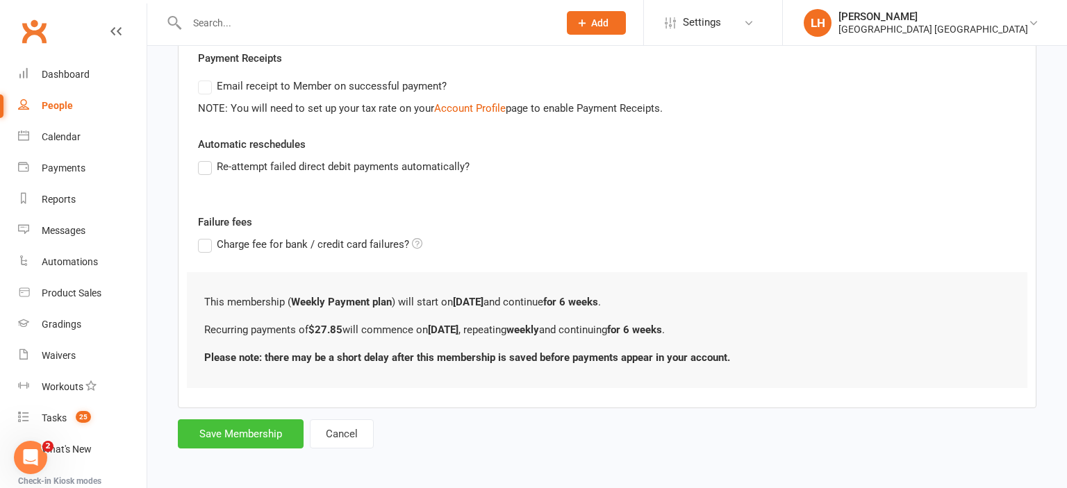
click at [213, 432] on button "Save Membership" at bounding box center [241, 433] width 126 height 29
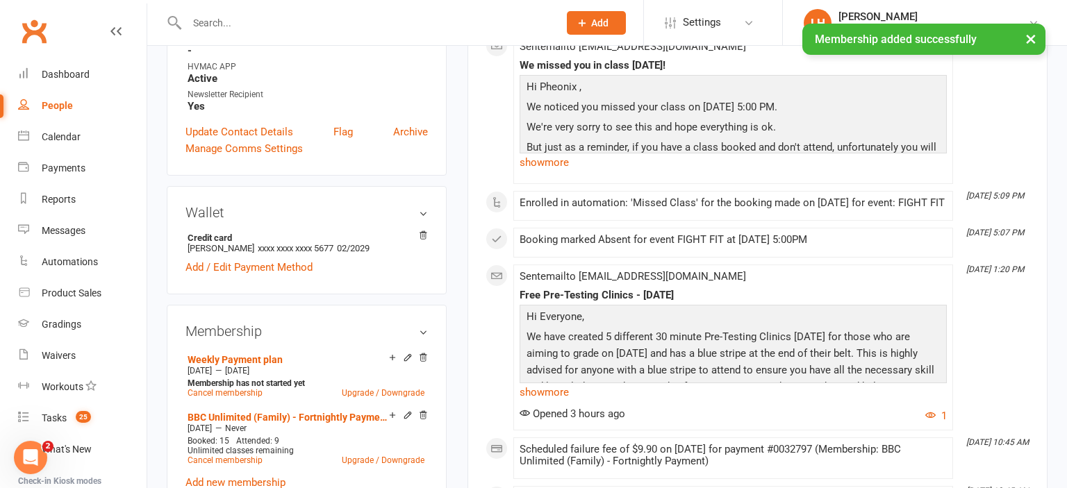
scroll to position [660, 0]
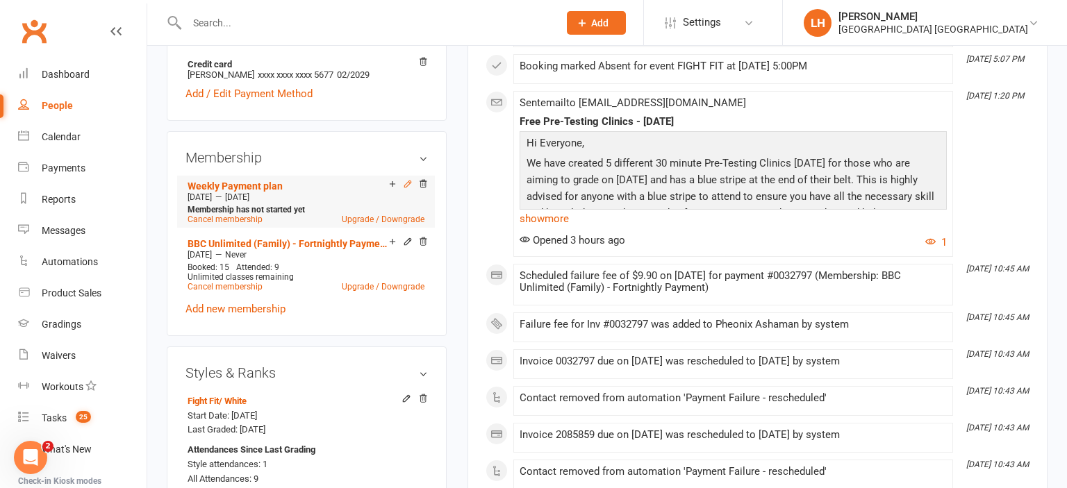
click at [406, 181] on icon at bounding box center [407, 184] width 6 height 6
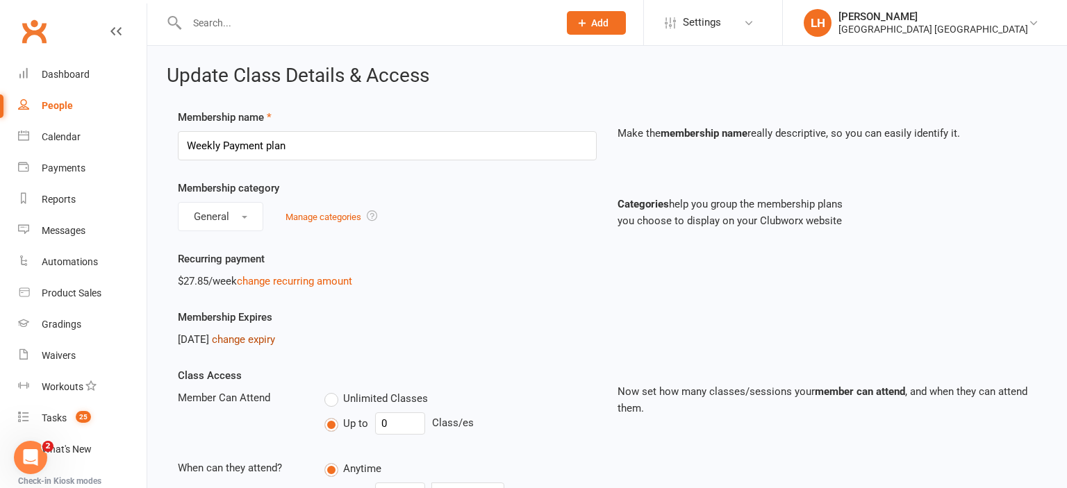
click at [275, 343] on link "change expiry" at bounding box center [243, 339] width 63 height 12
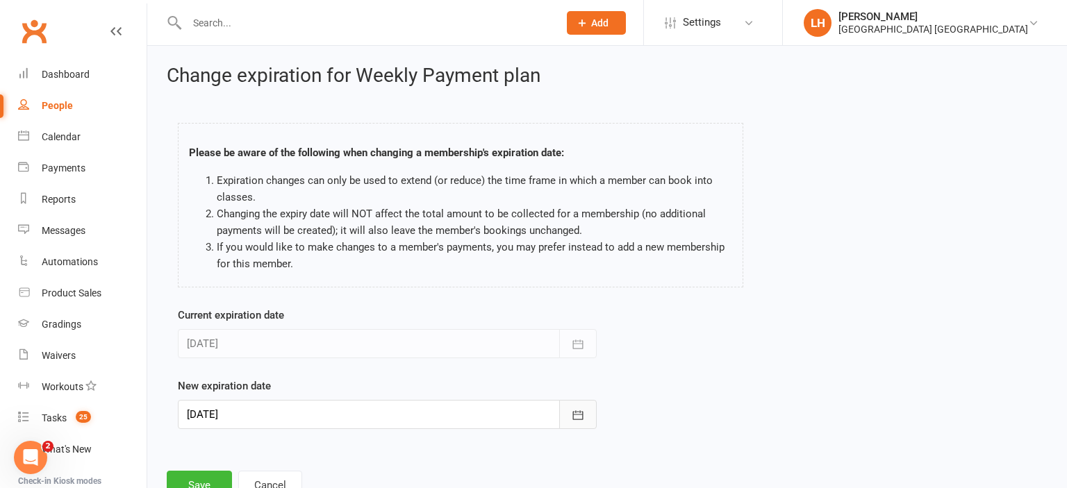
click at [584, 415] on icon "button" at bounding box center [578, 415] width 14 height 14
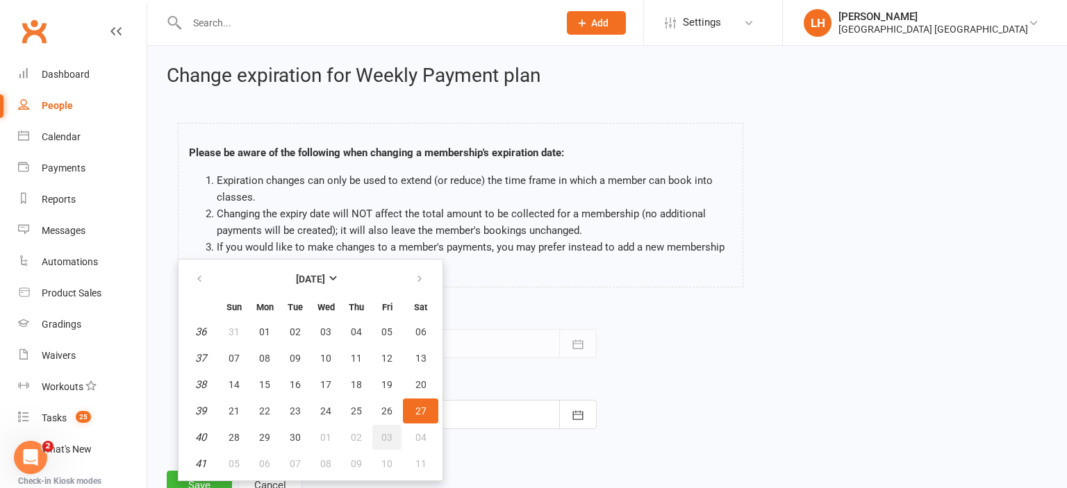
click at [389, 438] on span "03" at bounding box center [386, 437] width 11 height 11
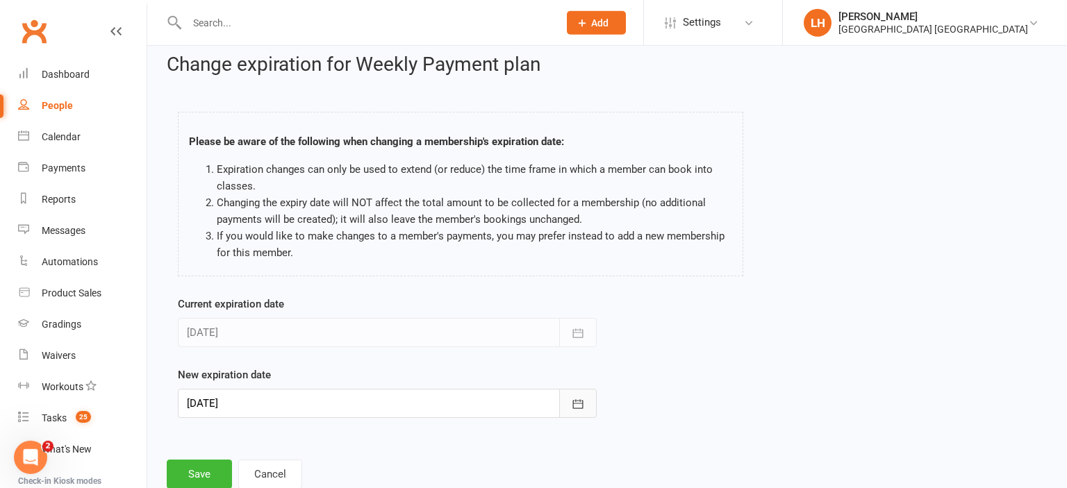
scroll to position [49, 0]
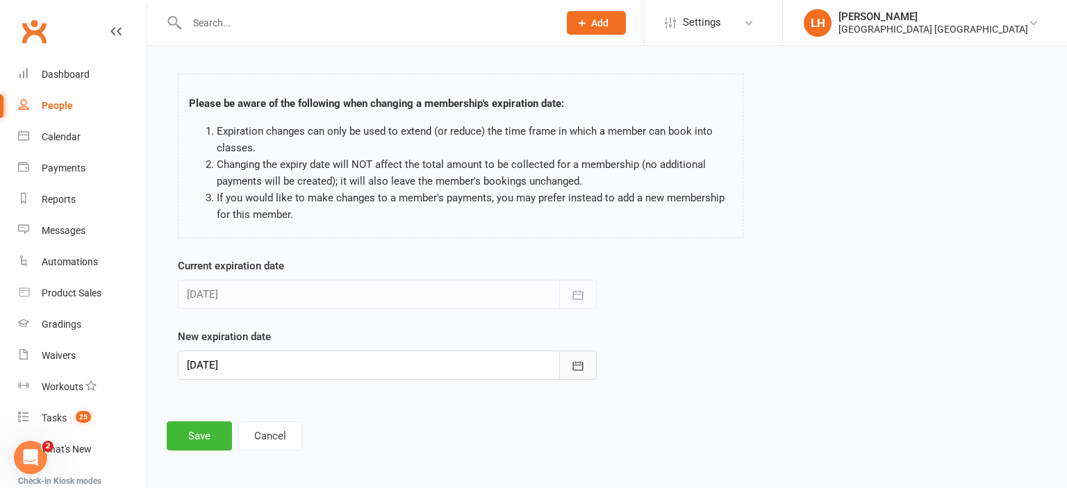
click at [572, 365] on icon "button" at bounding box center [578, 366] width 14 height 14
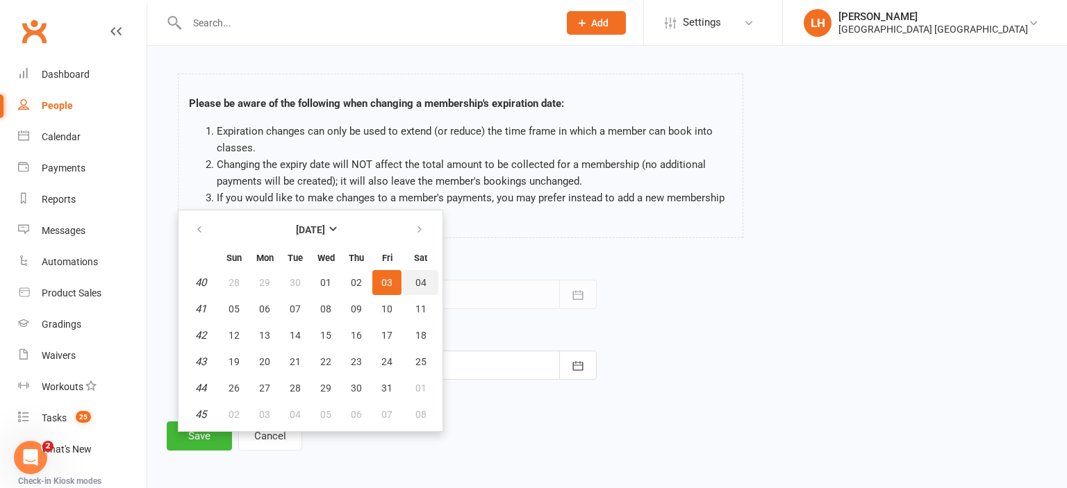
click at [418, 281] on span "04" at bounding box center [420, 282] width 11 height 11
type input "04 Oct 2025"
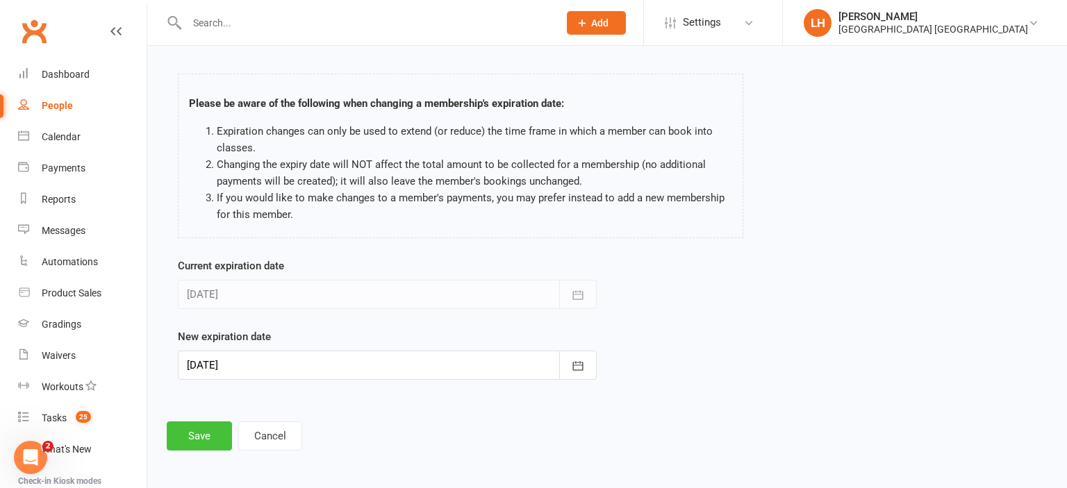
click at [197, 428] on button "Save" at bounding box center [199, 435] width 65 height 29
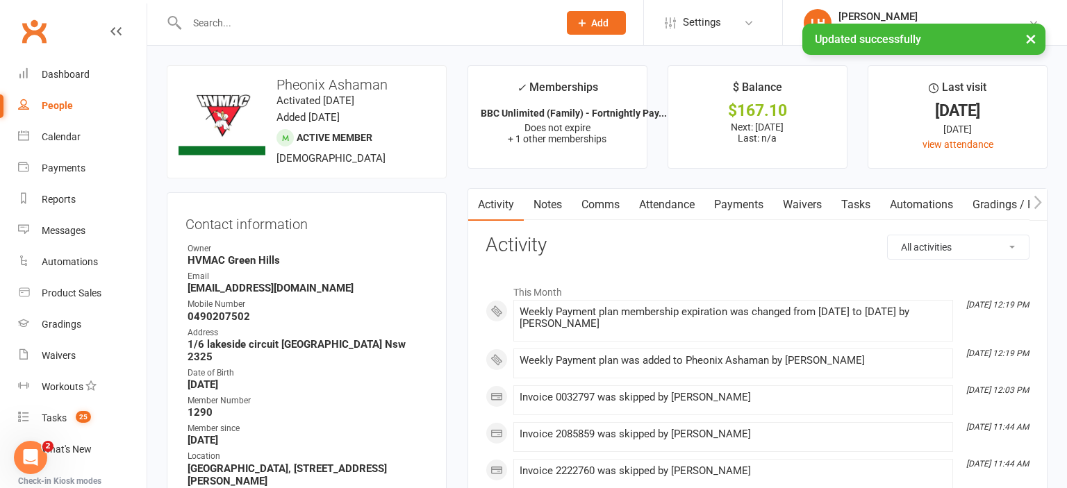
click at [750, 201] on link "Payments" at bounding box center [738, 205] width 69 height 32
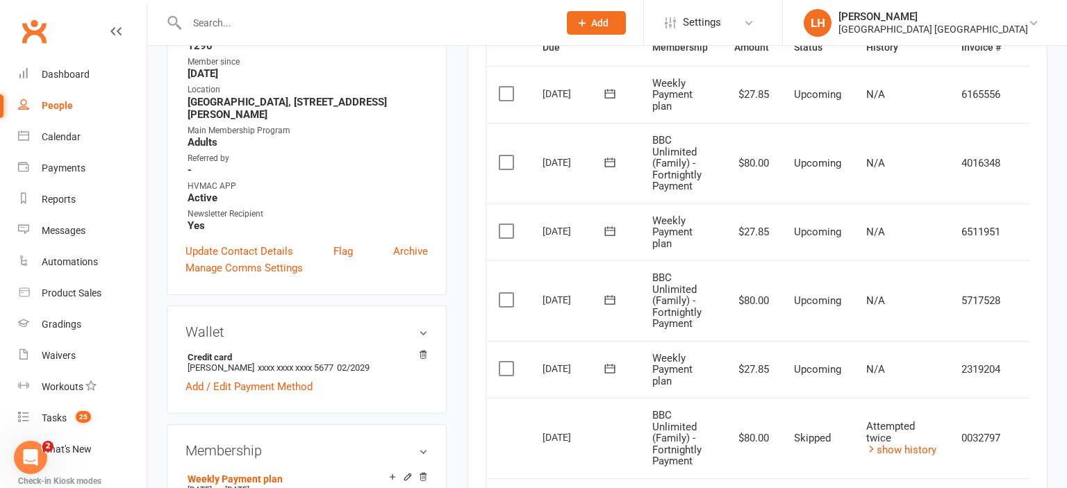
scroll to position [0, 29]
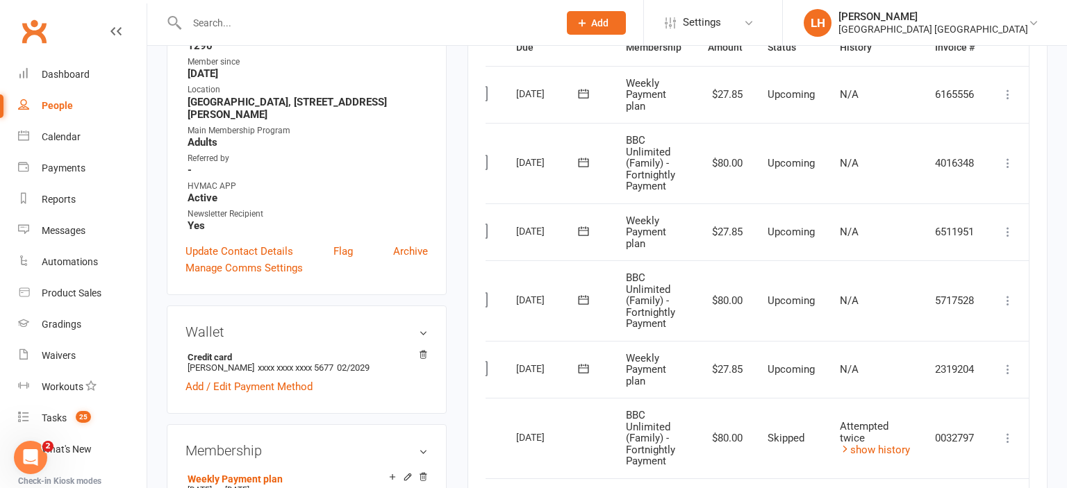
click at [1007, 369] on icon at bounding box center [1008, 369] width 14 height 14
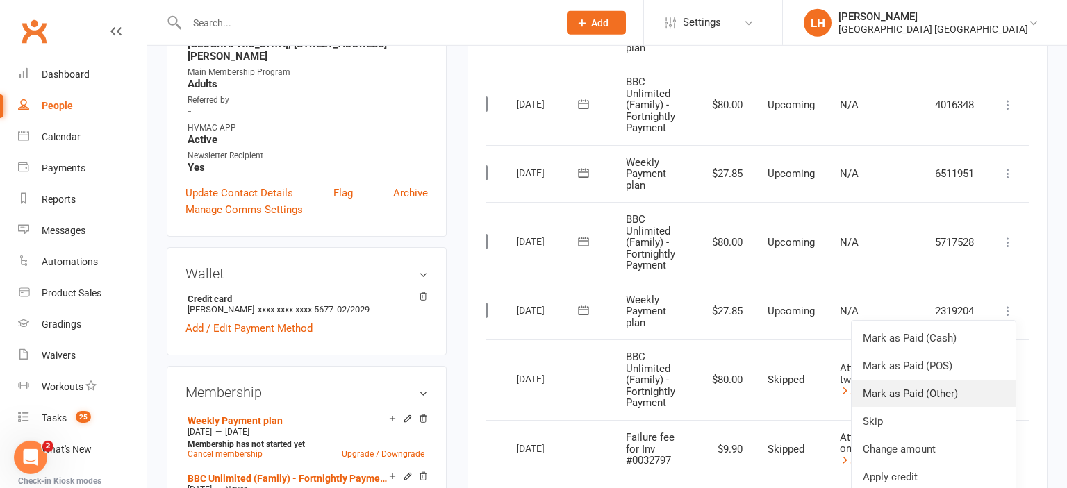
scroll to position [513, 0]
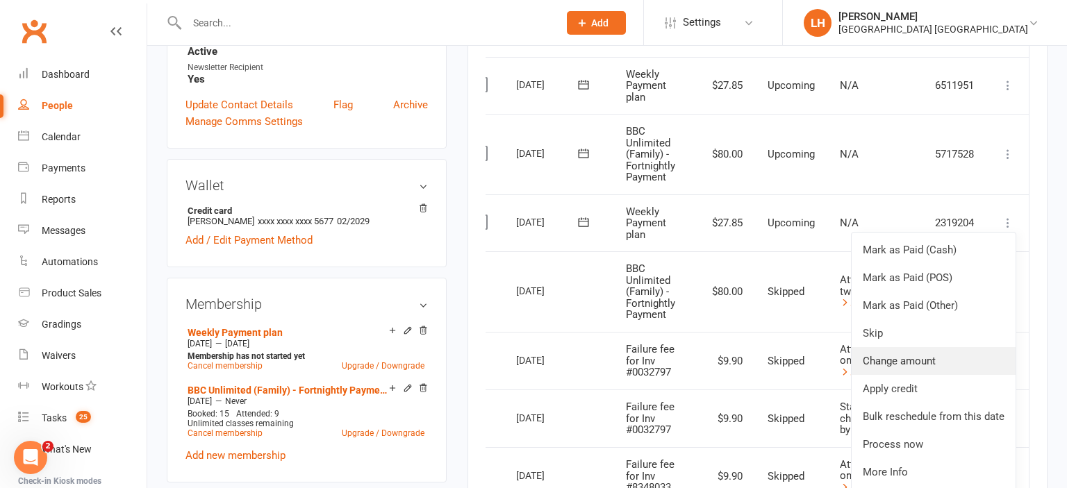
click at [914, 360] on link "Change amount" at bounding box center [933, 361] width 164 height 28
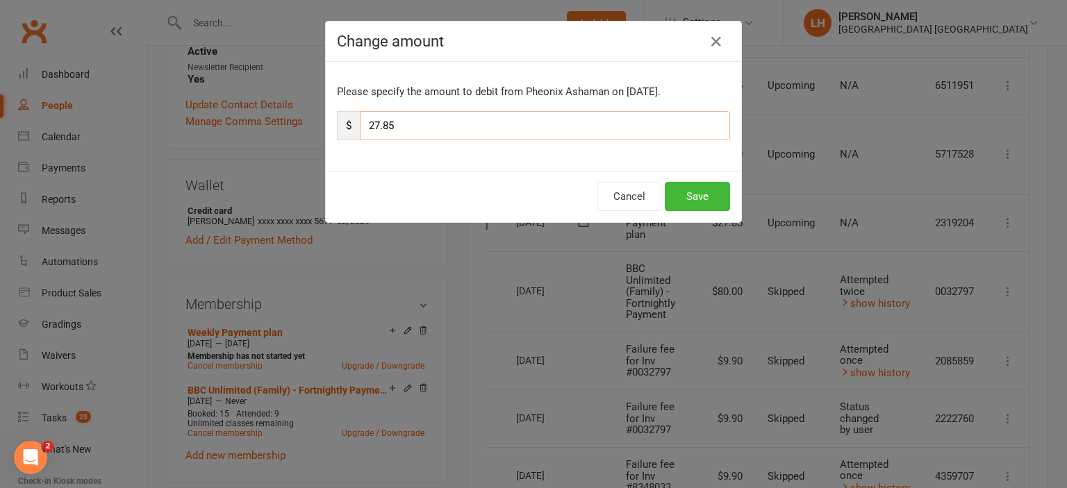
drag, startPoint x: 383, startPoint y: 124, endPoint x: 466, endPoint y: 126, distance: 82.6
click at [463, 126] on input "27.85" at bounding box center [545, 125] width 370 height 29
type input "27.90"
click at [694, 197] on button "Save" at bounding box center [696, 196] width 65 height 29
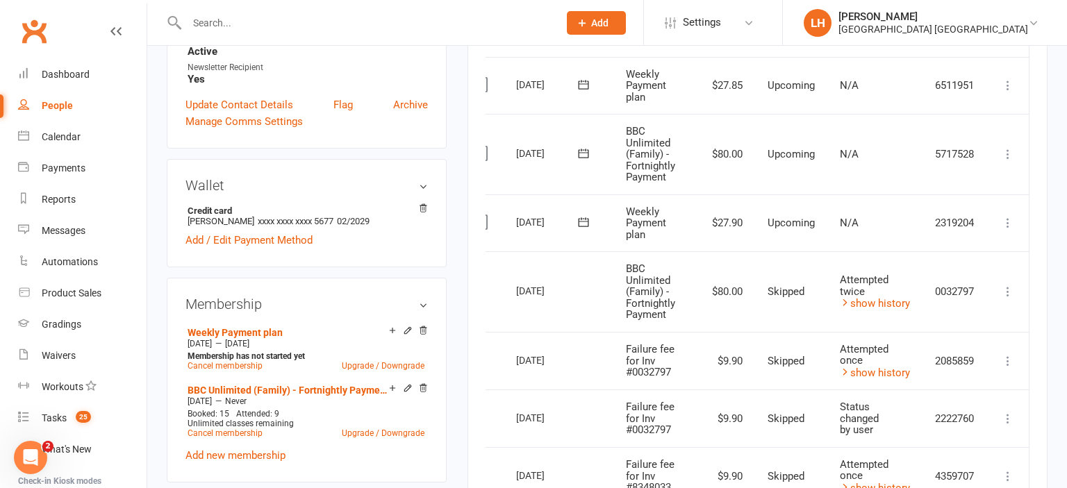
click at [664, 265] on td "BBC Unlimited (Family) - Fortnightly Payment" at bounding box center [653, 291] width 81 height 81
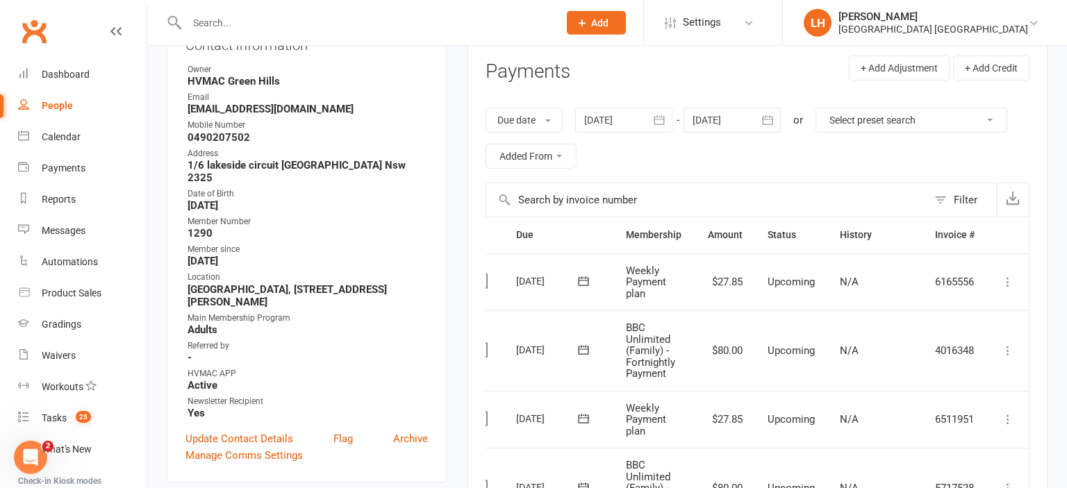
scroll to position [147, 0]
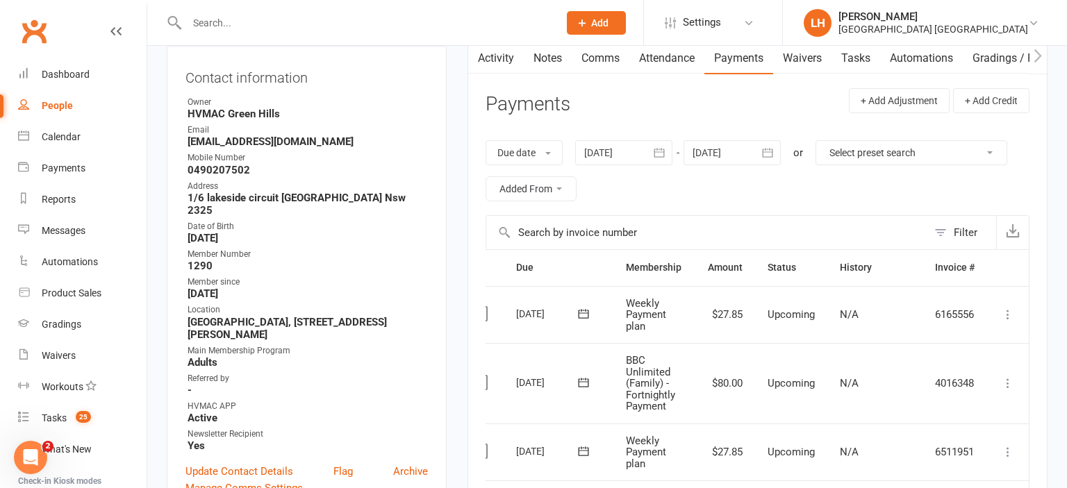
click at [712, 186] on div "Due date Due date Date paid Date failed Date settled 12 Jul 2025 July 2025 Sun …" at bounding box center [757, 170] width 544 height 89
click at [763, 156] on icon "button" at bounding box center [767, 153] width 14 height 14
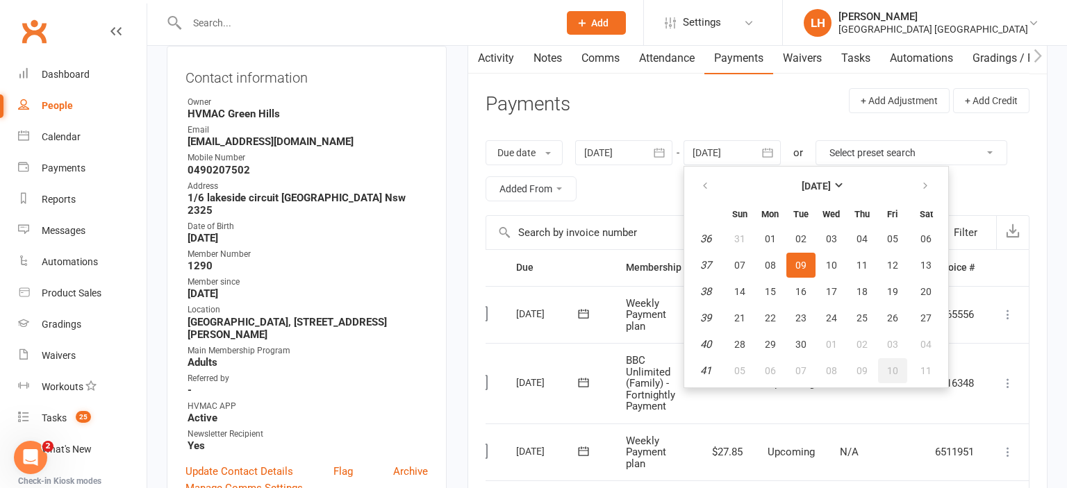
click at [894, 365] on span "10" at bounding box center [892, 370] width 11 height 11
type input "10 Oct 2025"
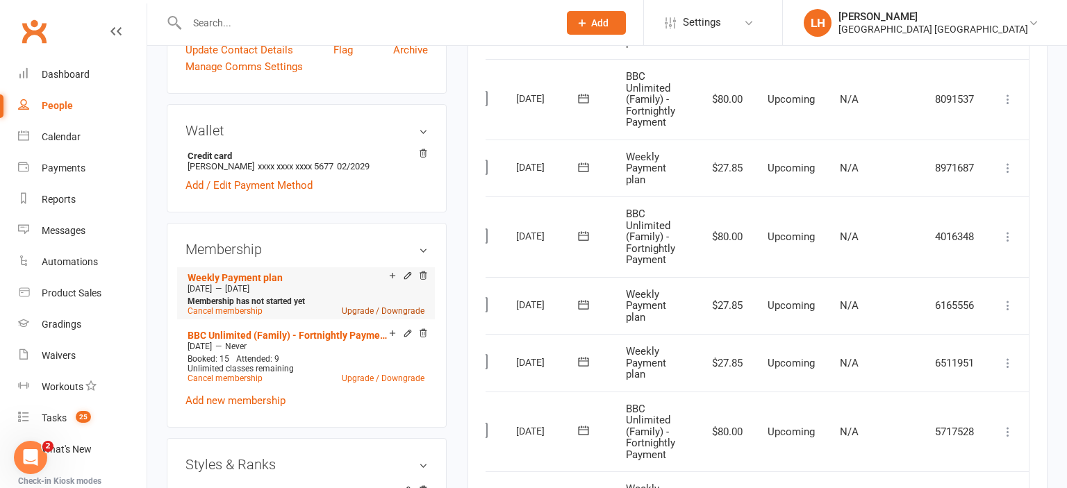
scroll to position [586, 0]
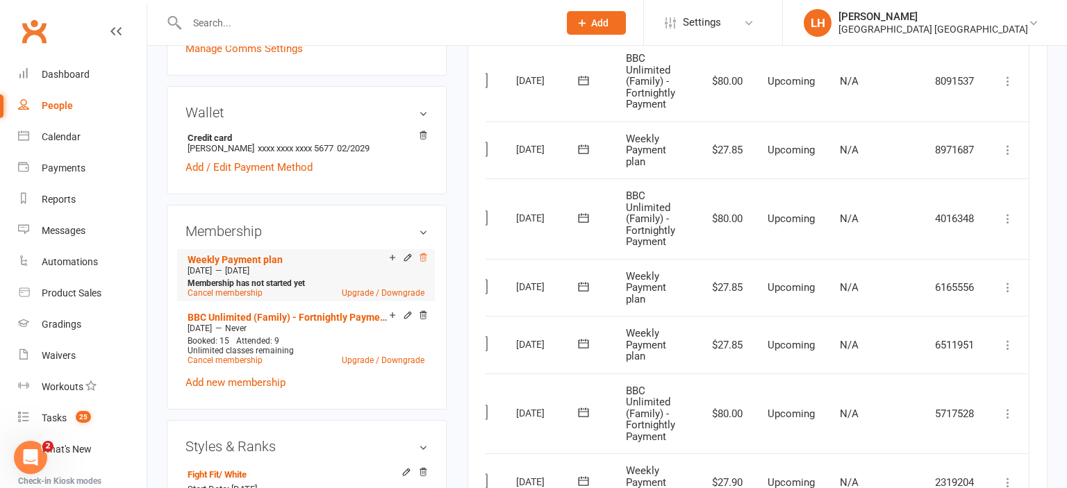
click at [423, 253] on icon at bounding box center [423, 258] width 10 height 10
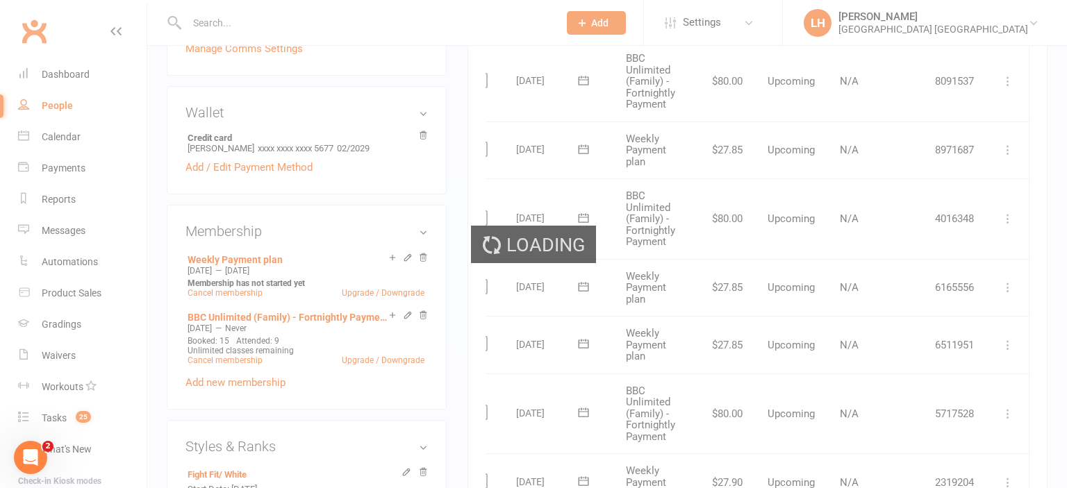
scroll to position [0, 29]
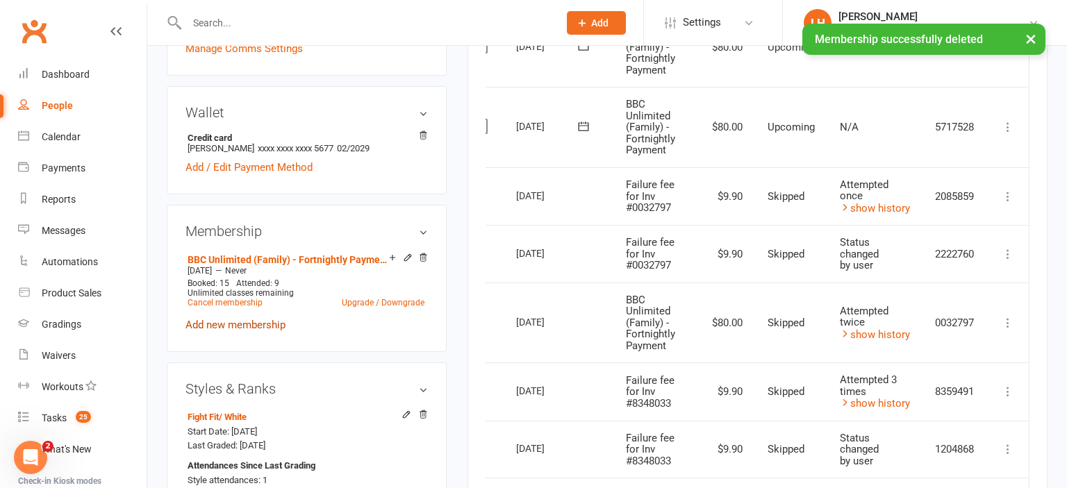
click at [257, 319] on link "Add new membership" at bounding box center [235, 325] width 100 height 12
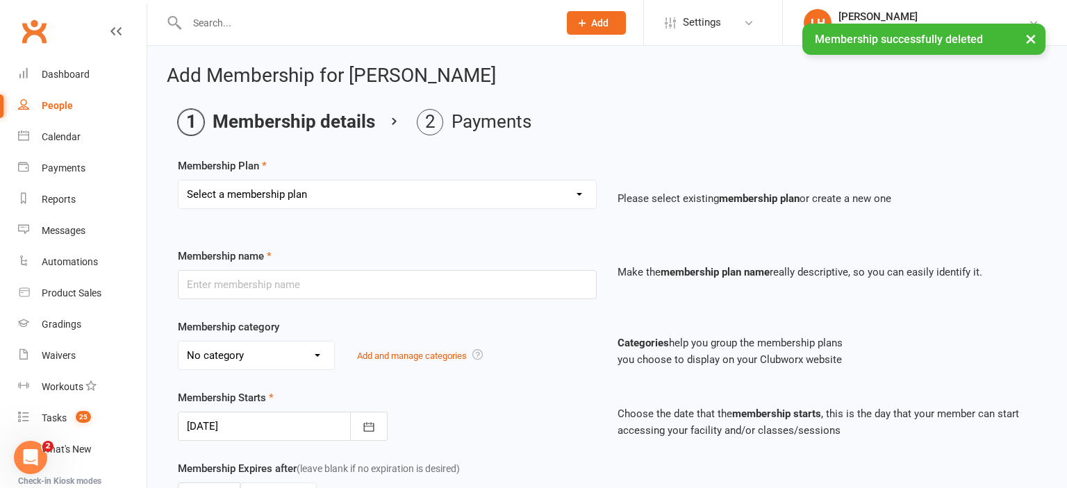
click at [178, 181] on select "Select a membership plan Create new Membership Plan Temporary Membership OFR BB…" at bounding box center [386, 195] width 417 height 28
select select "1"
click option "Temporary Membership" at bounding box center [0, 0] width 0 height 0
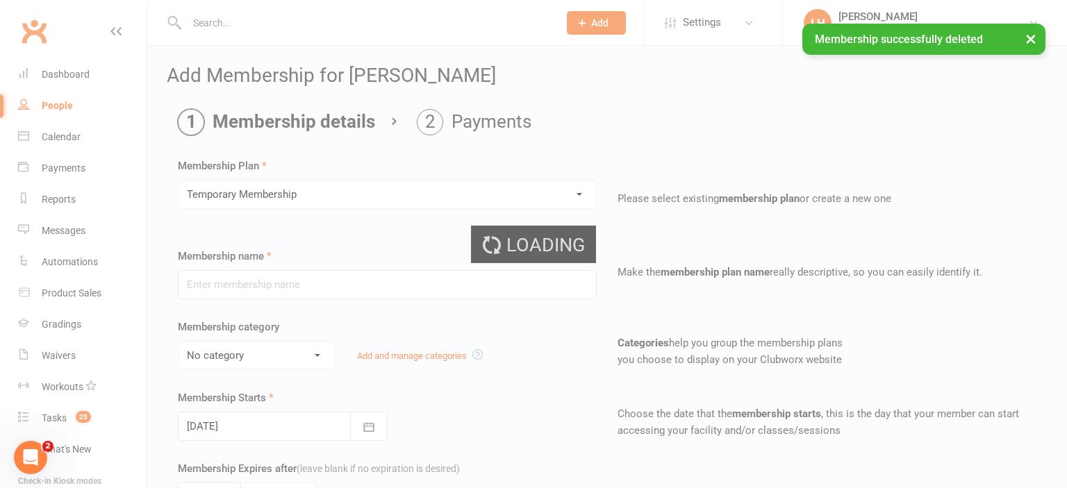
type input "Temporary Membership"
select select "9"
type input "3"
select select "2"
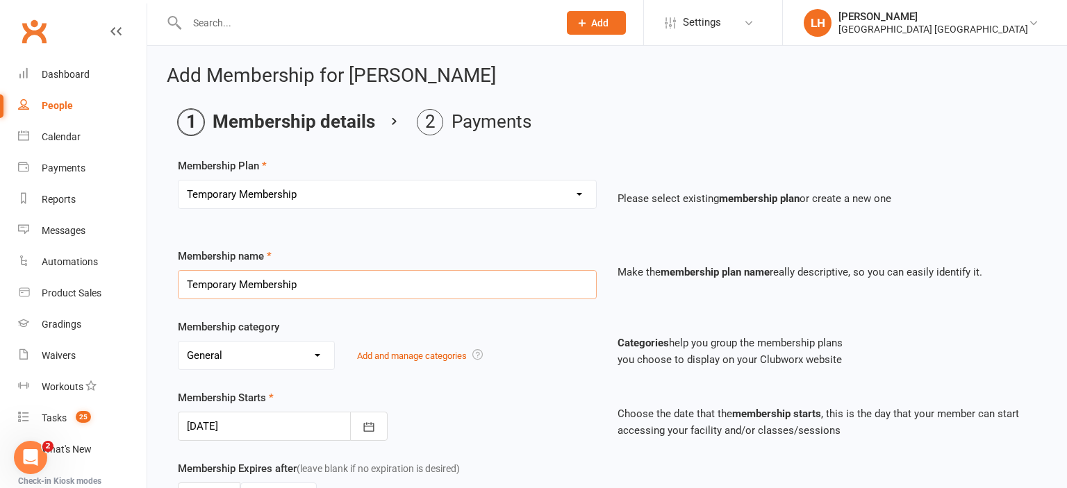
drag, startPoint x: 311, startPoint y: 286, endPoint x: 150, endPoint y: 285, distance: 161.1
click at [178, 285] on input "Temporary Membership" at bounding box center [387, 284] width 419 height 29
type input "w"
type input "Weekly Payment Plan"
click at [178, 342] on select "No category 1 Day a Week 2 Days a Week BBC Add on Black Belt Club Book and Pay …" at bounding box center [256, 356] width 156 height 28
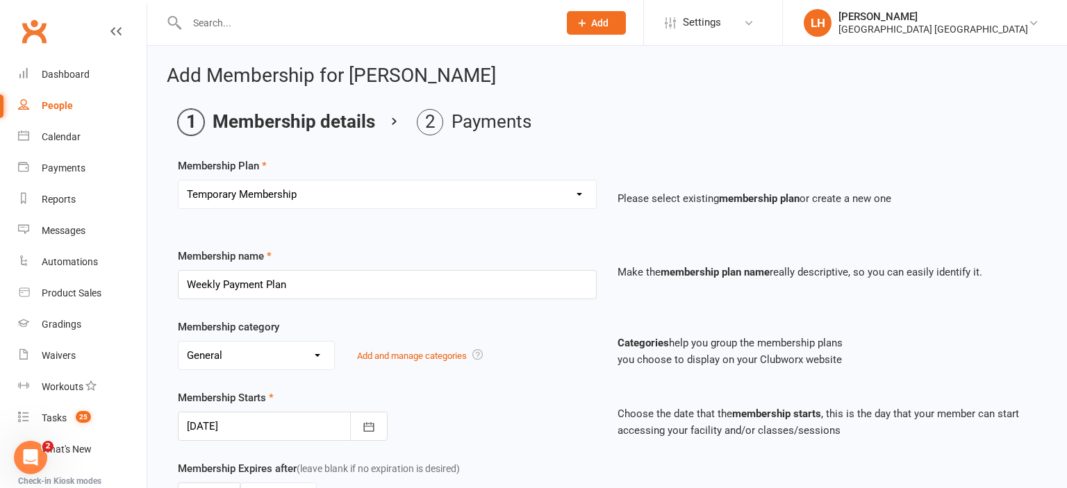
click at [597, 308] on div "Membership name Weekly Payment Plan Make the membership plan name really descri…" at bounding box center [606, 283] width 879 height 71
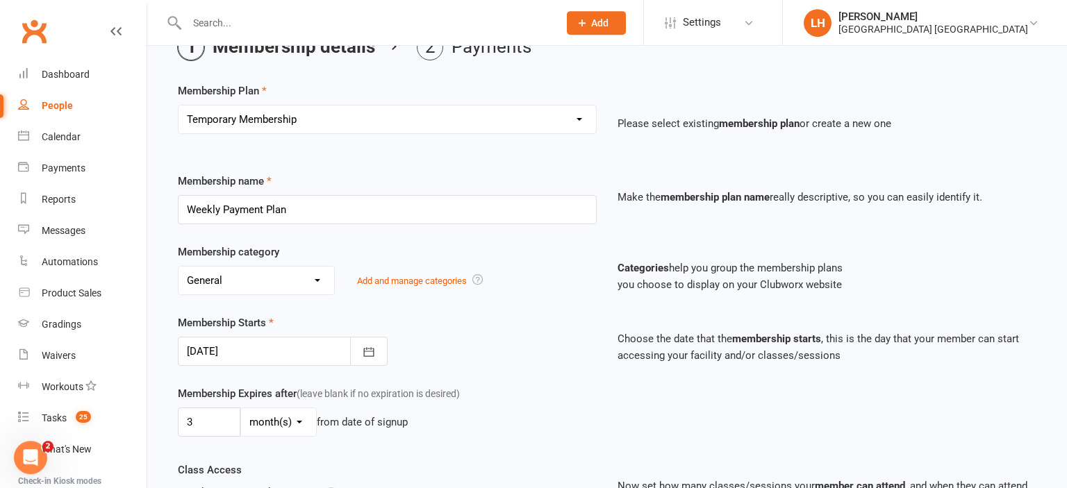
scroll to position [219, 0]
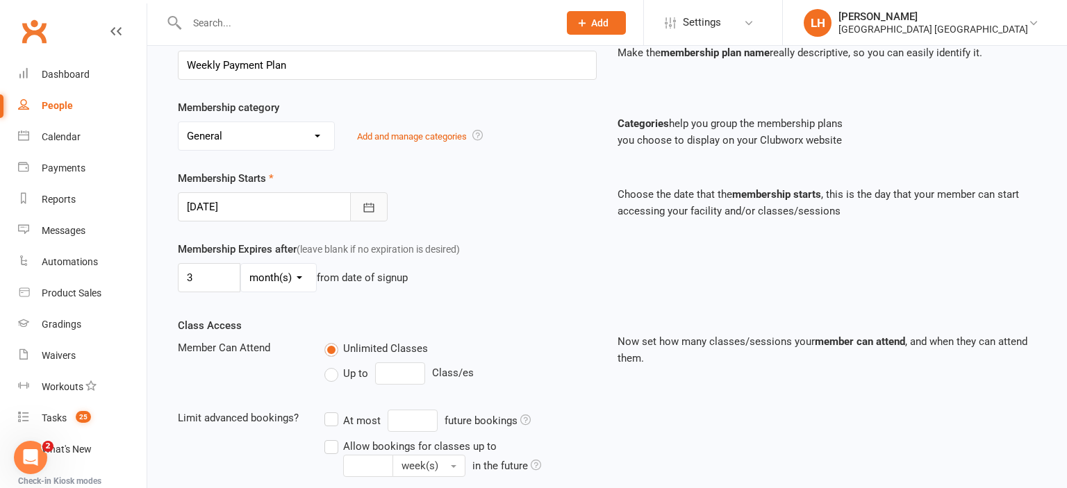
click at [360, 198] on button "button" at bounding box center [368, 206] width 37 height 29
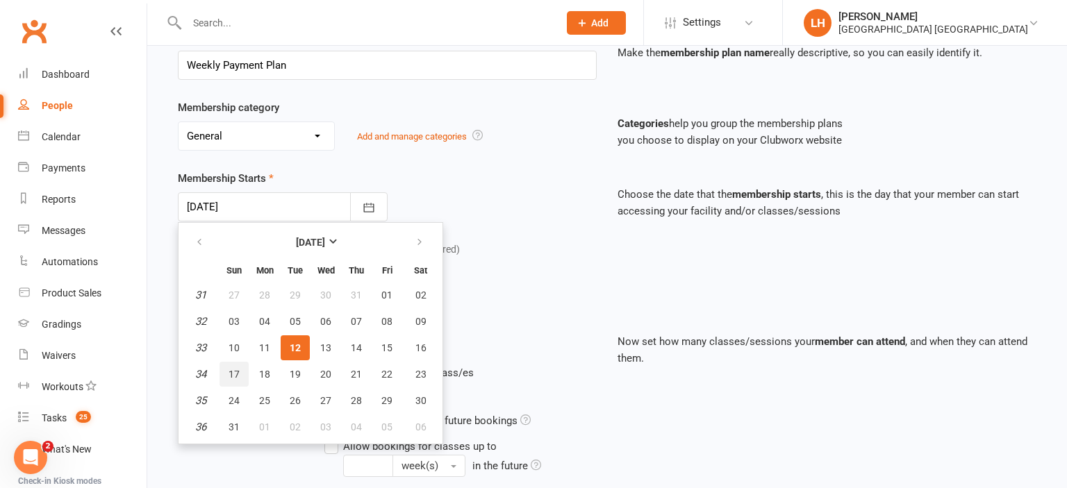
click at [242, 371] on button "17" at bounding box center [233, 374] width 29 height 25
type input "17 Aug 2025"
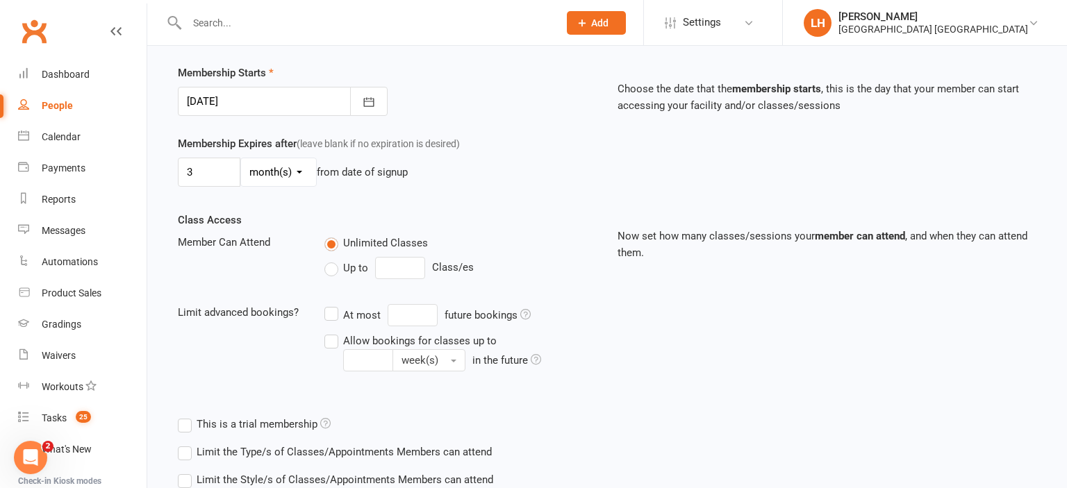
scroll to position [326, 0]
click at [334, 264] on label "Up to" at bounding box center [346, 266] width 44 height 17
click at [333, 258] on input "Up to" at bounding box center [328, 258] width 9 height 0
type input "0"
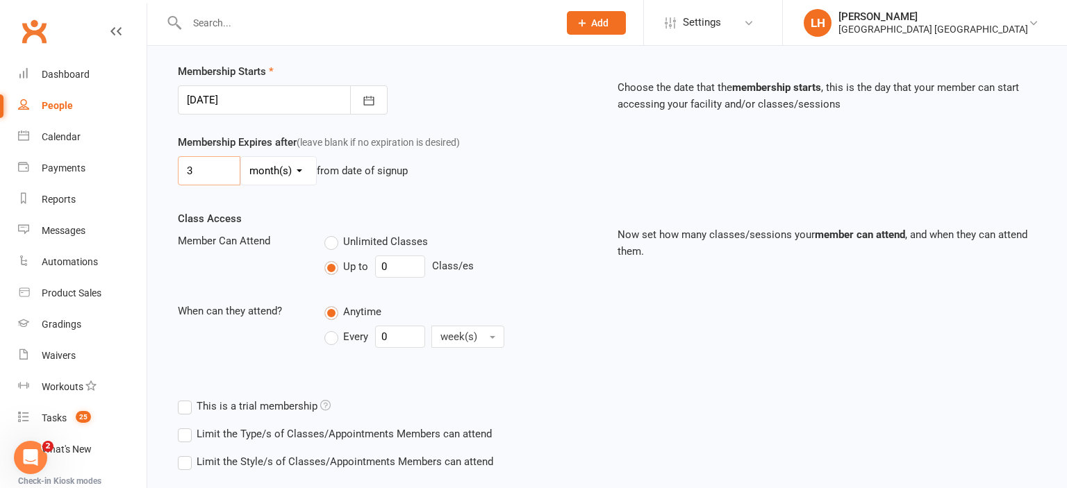
click at [209, 164] on input "3" at bounding box center [209, 170] width 62 height 29
type input "7"
click at [241, 157] on select "day(s) week(s) month(s) year(s)" at bounding box center [278, 171] width 75 height 28
select select "1"
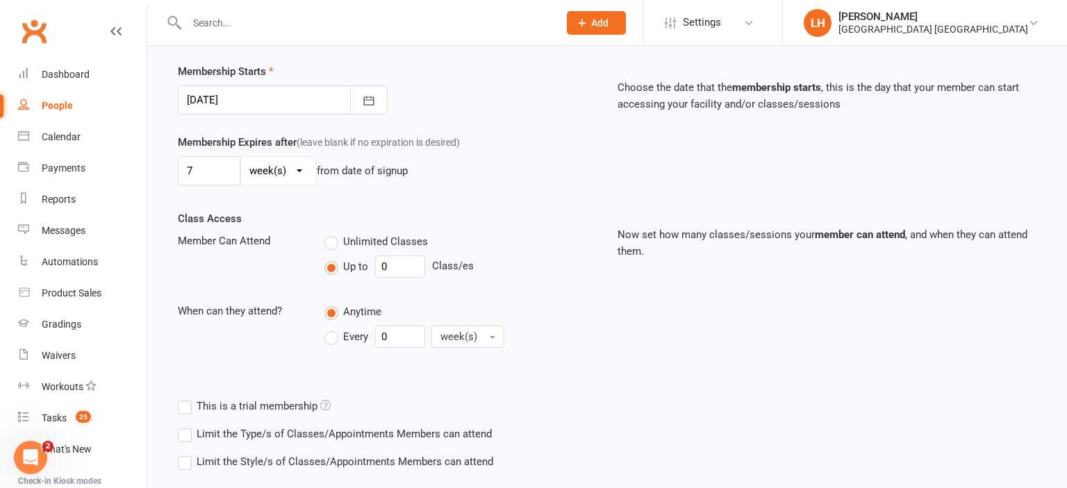
click option "week(s)" at bounding box center [0, 0] width 0 height 0
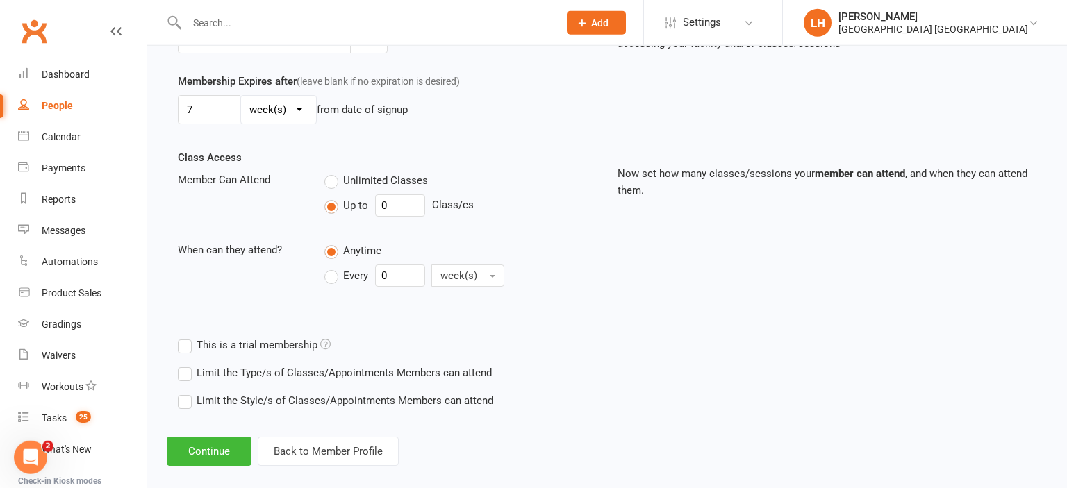
scroll to position [402, 0]
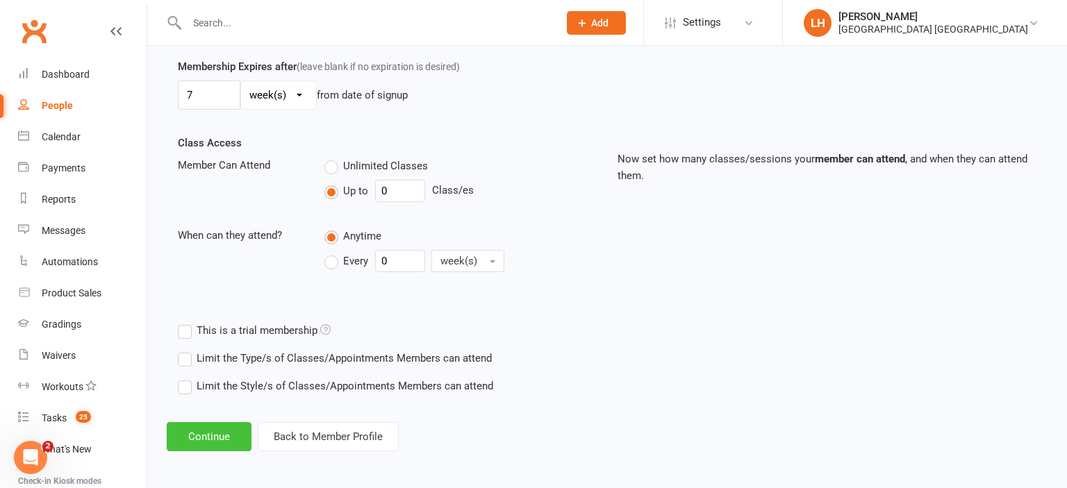
click at [212, 428] on button "Continue" at bounding box center [209, 436] width 85 height 29
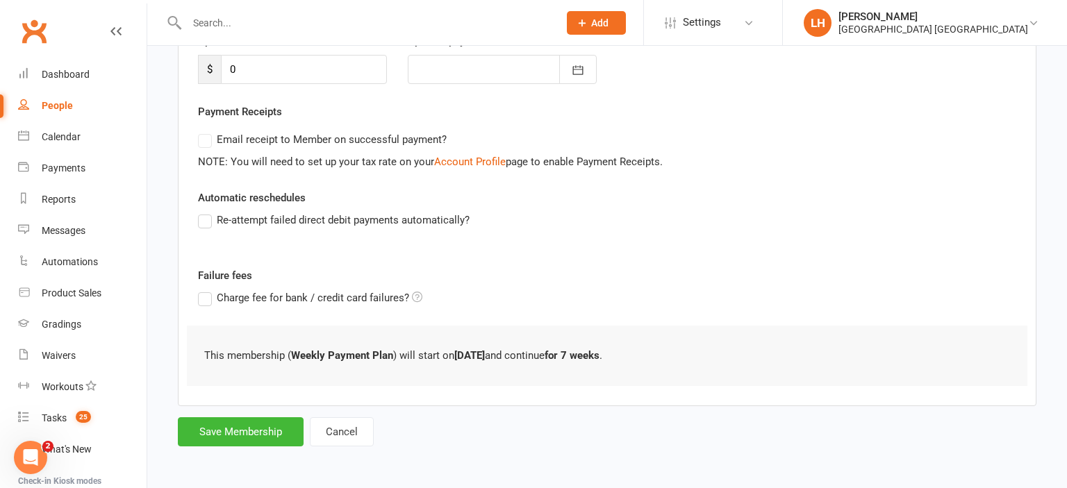
scroll to position [0, 0]
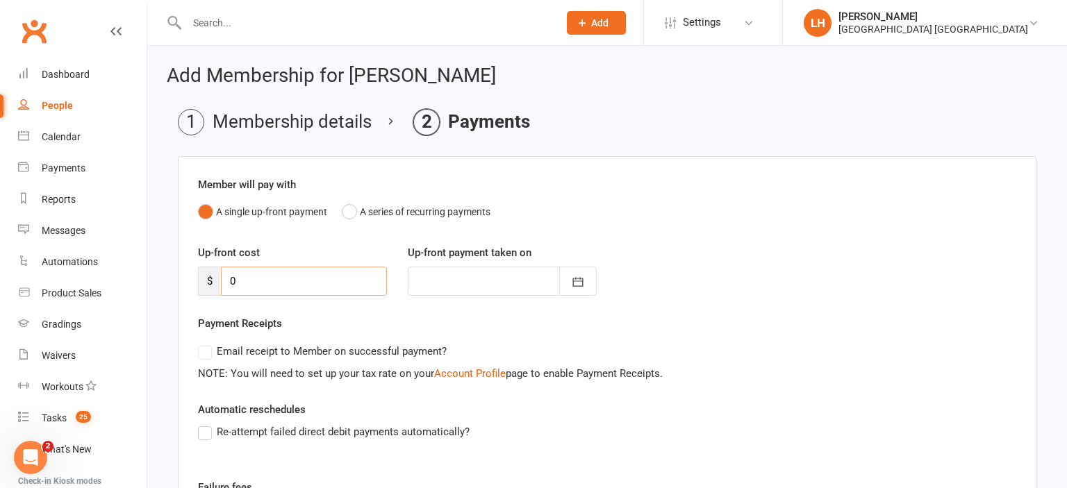
click at [261, 282] on input "0" at bounding box center [304, 281] width 166 height 29
type input "2"
type input "12 Aug 2025"
type input "27.85"
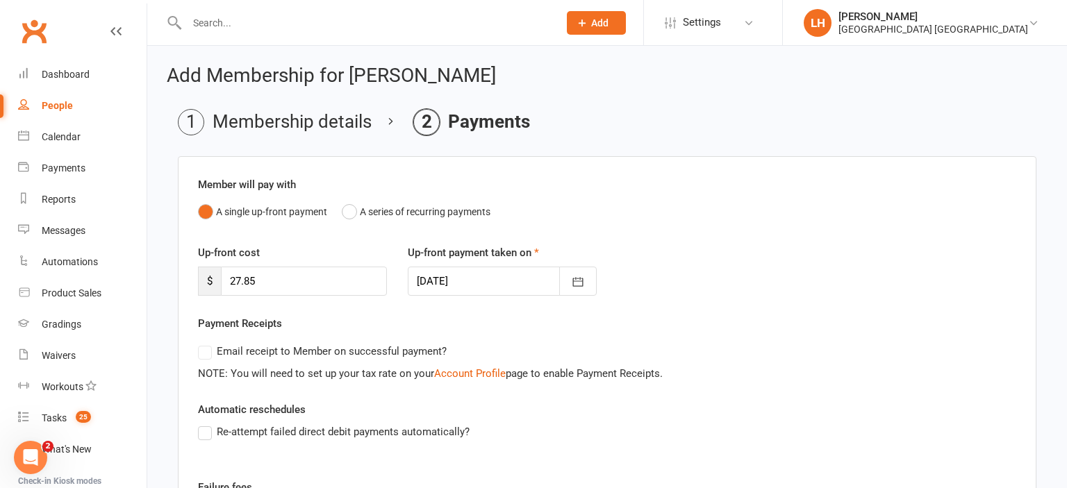
click at [726, 256] on div "Up-front cost $ 27.85 Up-front payment taken on 12 Aug 2025 August 2025 Sun Mon…" at bounding box center [606, 279] width 839 height 71
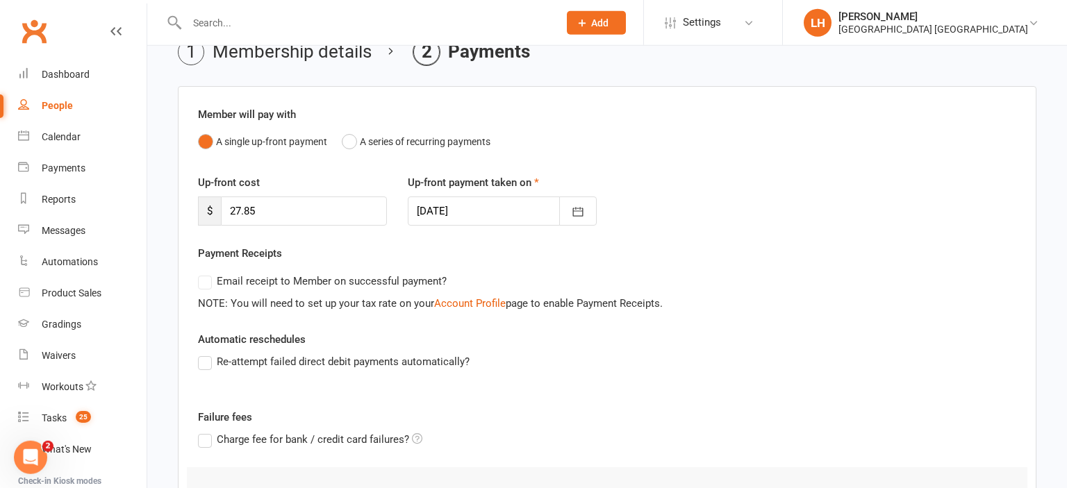
scroll to position [73, 0]
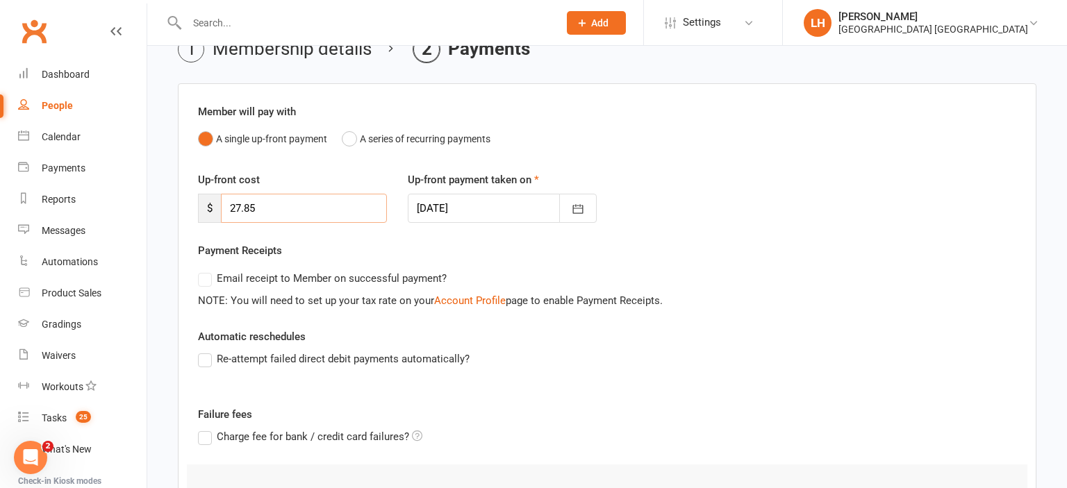
drag, startPoint x: 281, startPoint y: 210, endPoint x: 199, endPoint y: 211, distance: 81.9
click at [221, 211] on input "27.85" at bounding box center [304, 208] width 166 height 29
click at [350, 142] on button "A series of recurring payments" at bounding box center [416, 139] width 149 height 26
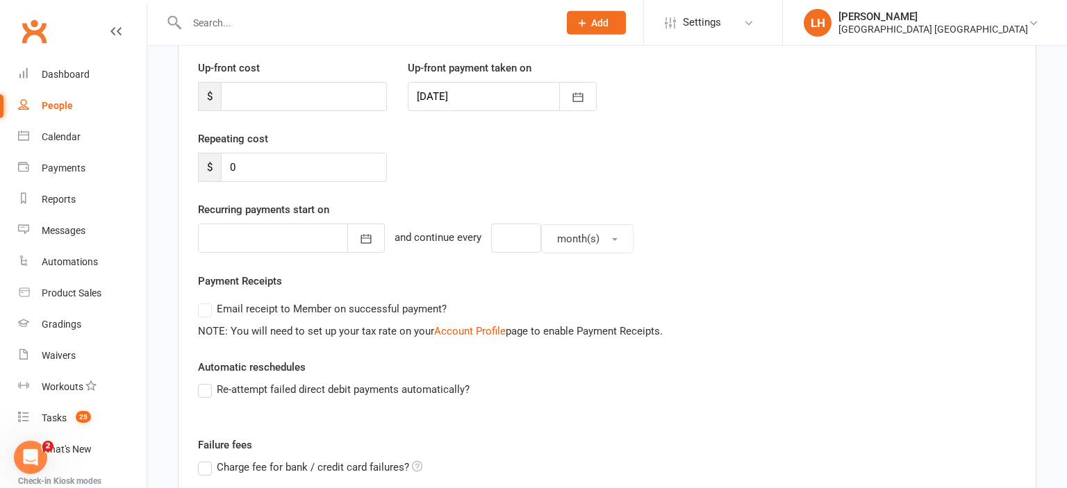
scroll to position [219, 0]
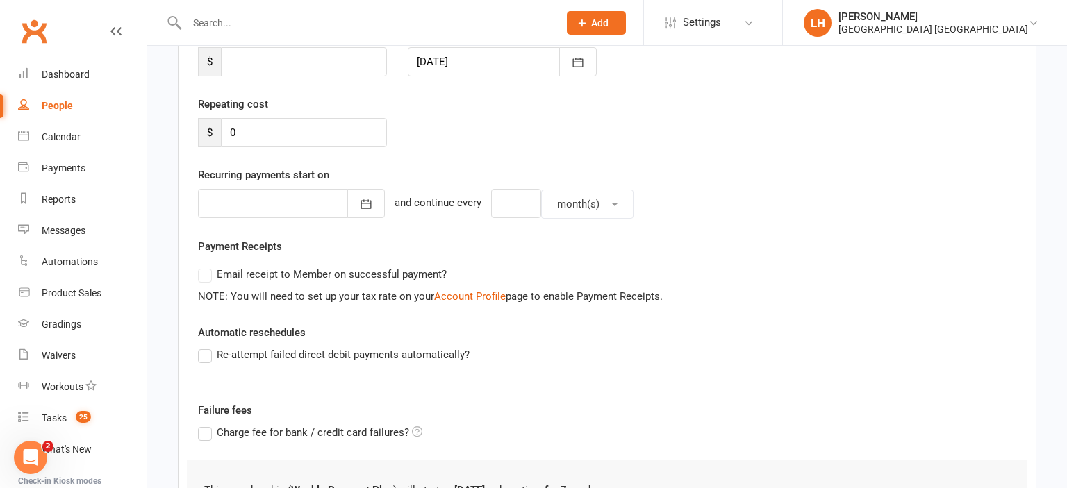
click at [242, 212] on div at bounding box center [291, 203] width 187 height 29
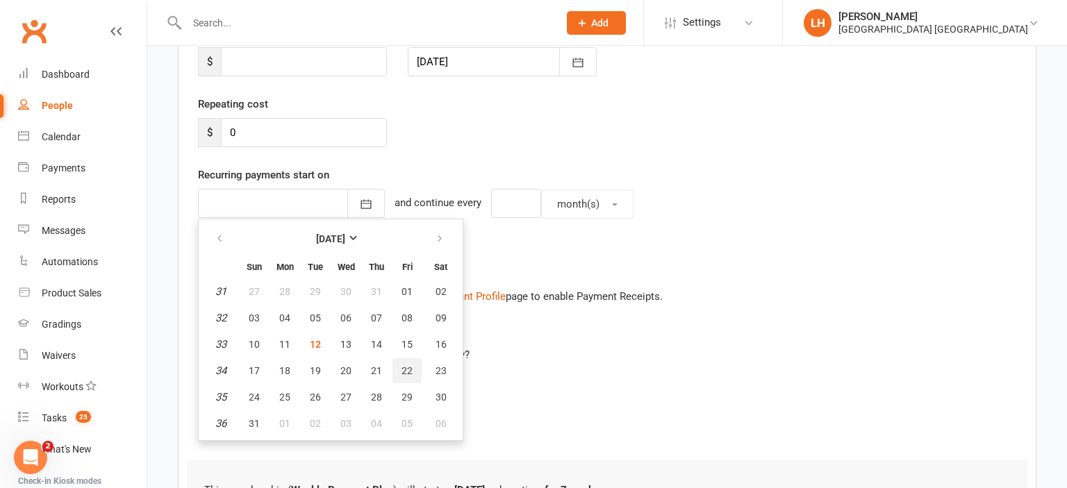
click at [405, 374] on span "22" at bounding box center [406, 370] width 11 height 11
type input "22 Aug 2025"
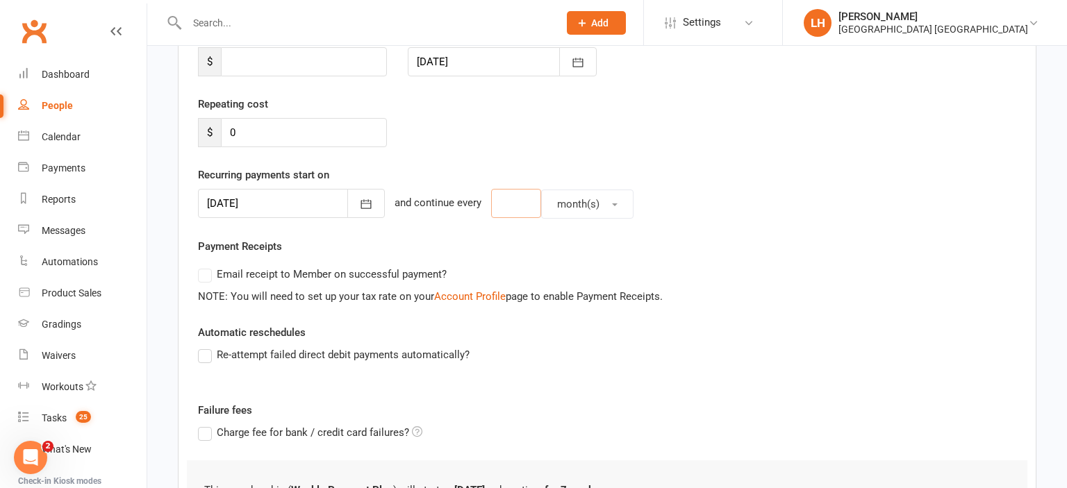
click at [509, 206] on input "number" at bounding box center [516, 203] width 50 height 29
type input "1"
click at [602, 201] on button "month(s)" at bounding box center [587, 204] width 92 height 29
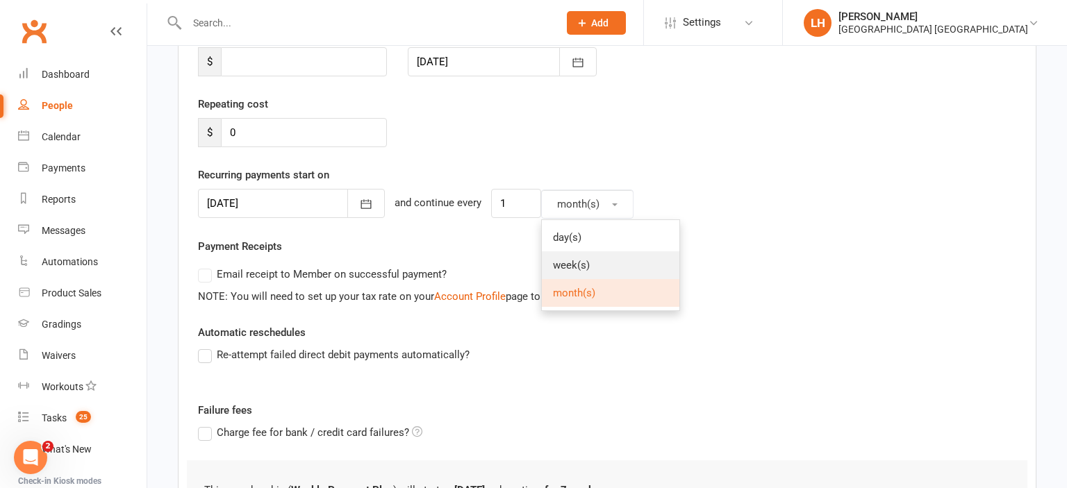
click at [603, 260] on link "week(s)" at bounding box center [610, 265] width 137 height 28
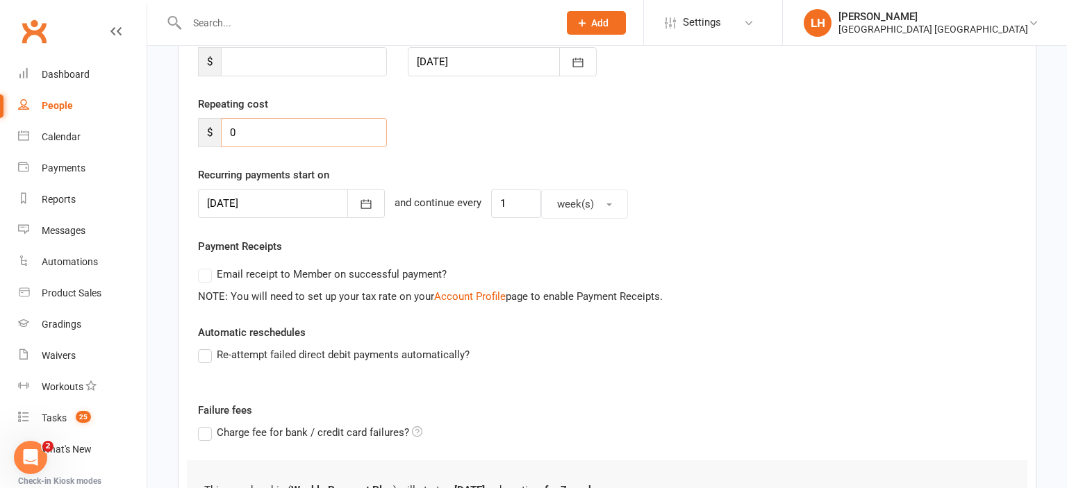
click at [255, 133] on input "0" at bounding box center [304, 132] width 166 height 29
type input "27.85"
click at [589, 132] on div "Repeating cost $ 27.85" at bounding box center [606, 131] width 839 height 71
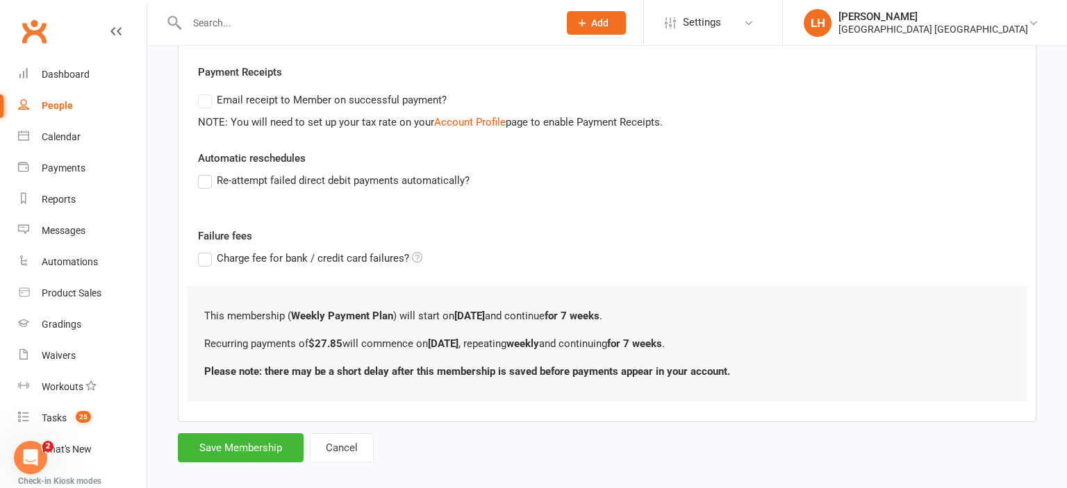
scroll to position [408, 0]
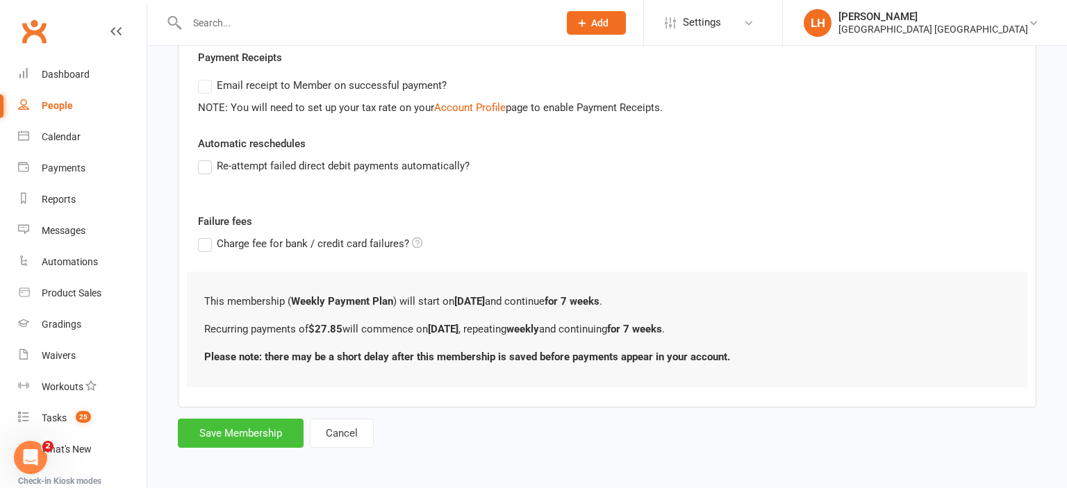
click button "Save Membership"
type input "0"
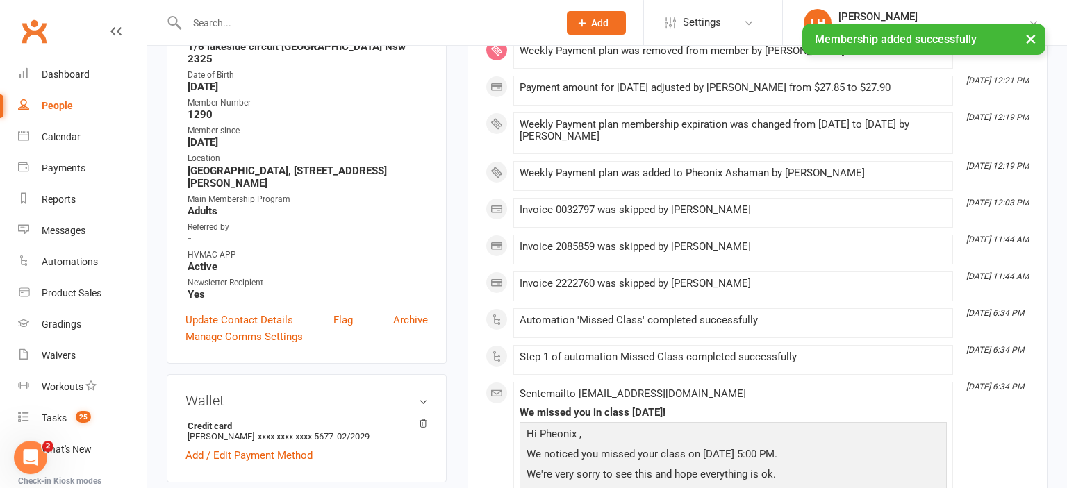
scroll to position [147, 0]
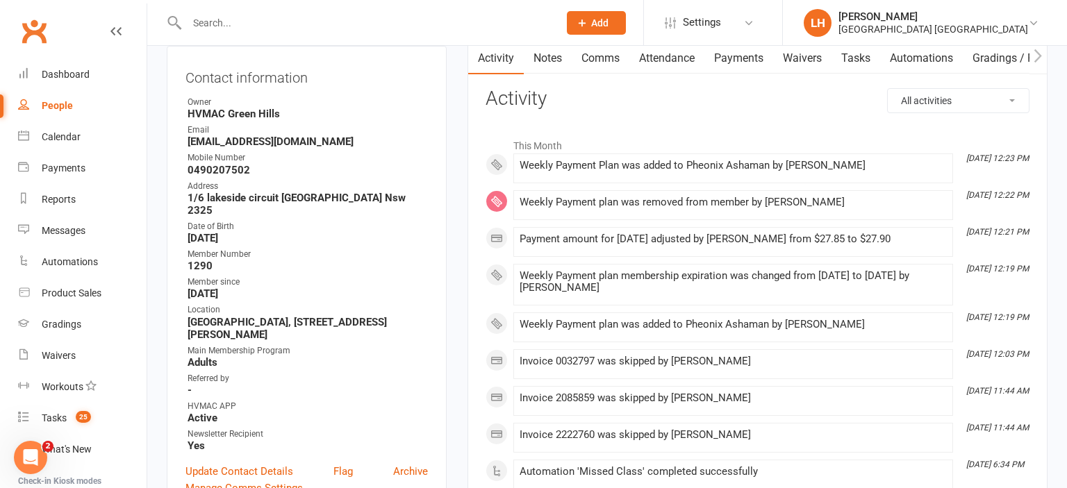
click link "Payments"
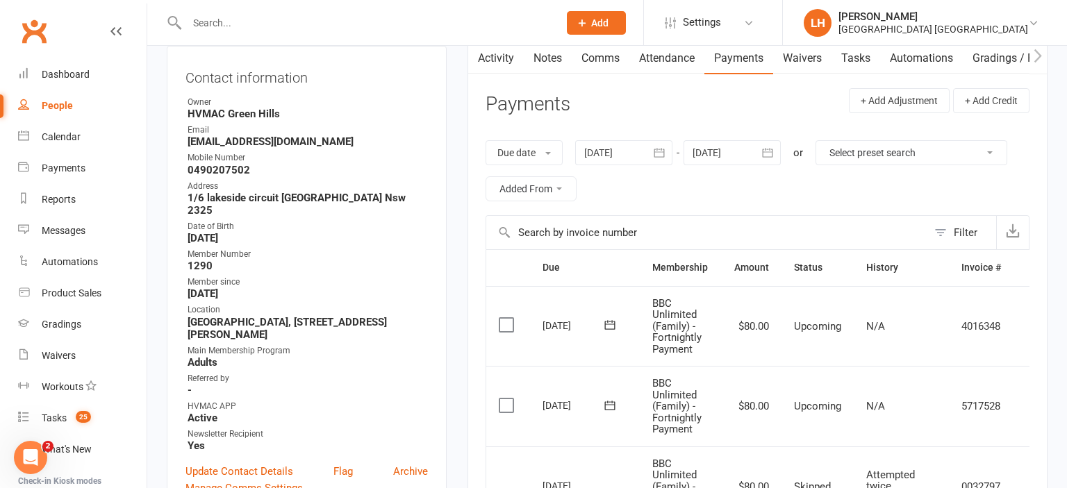
click icon "button"
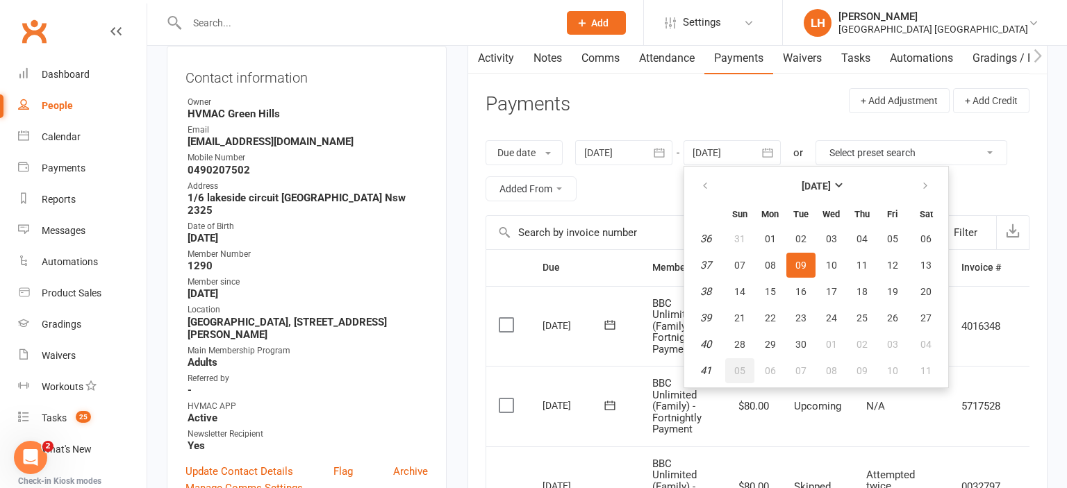
click span "05"
type input "05 Oct 2025"
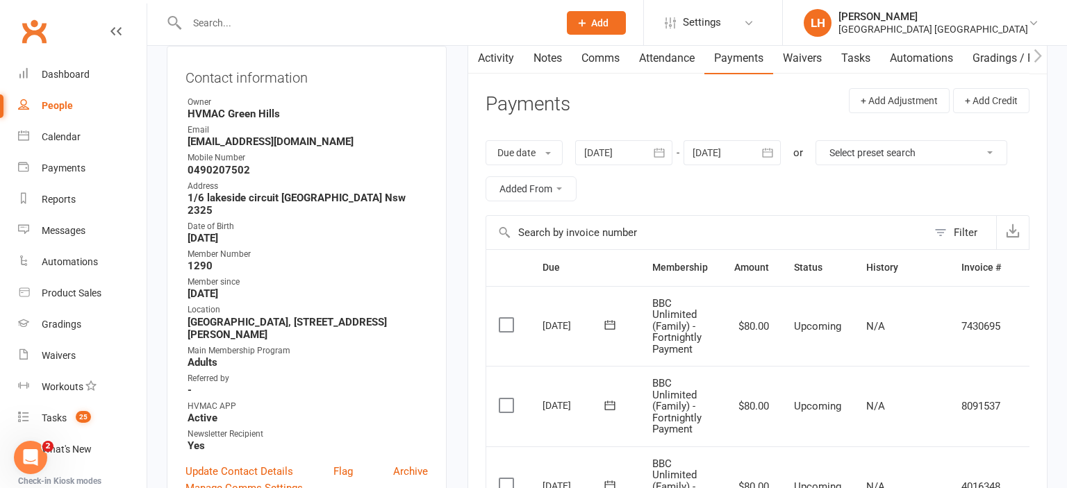
click td "BBC Unlimited (Family) - Fortnightly Payment"
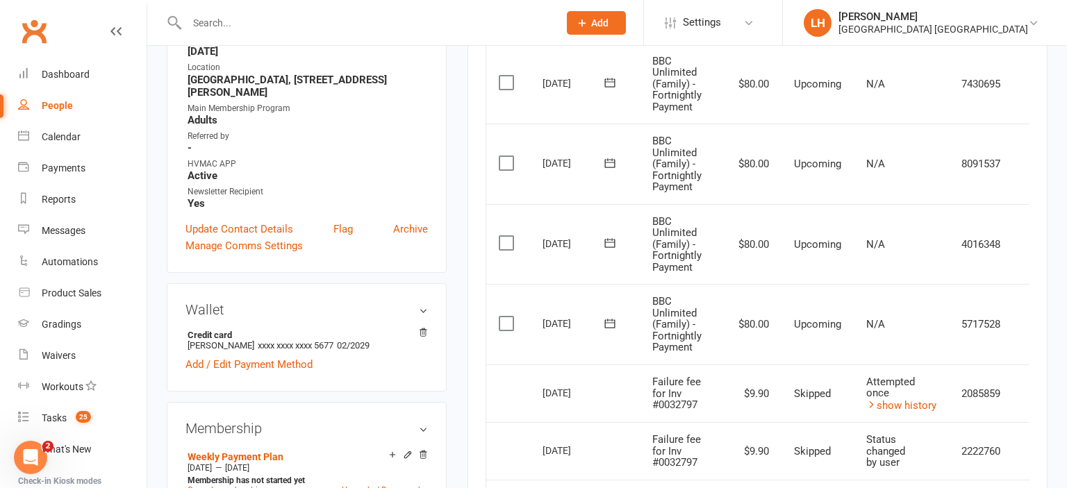
scroll to position [440, 0]
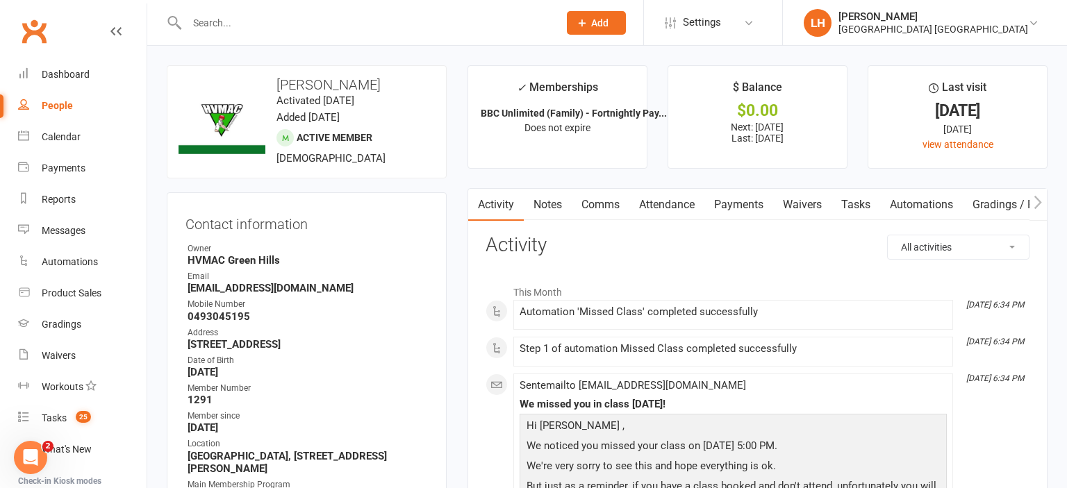
click at [737, 205] on link "Payments" at bounding box center [738, 205] width 69 height 32
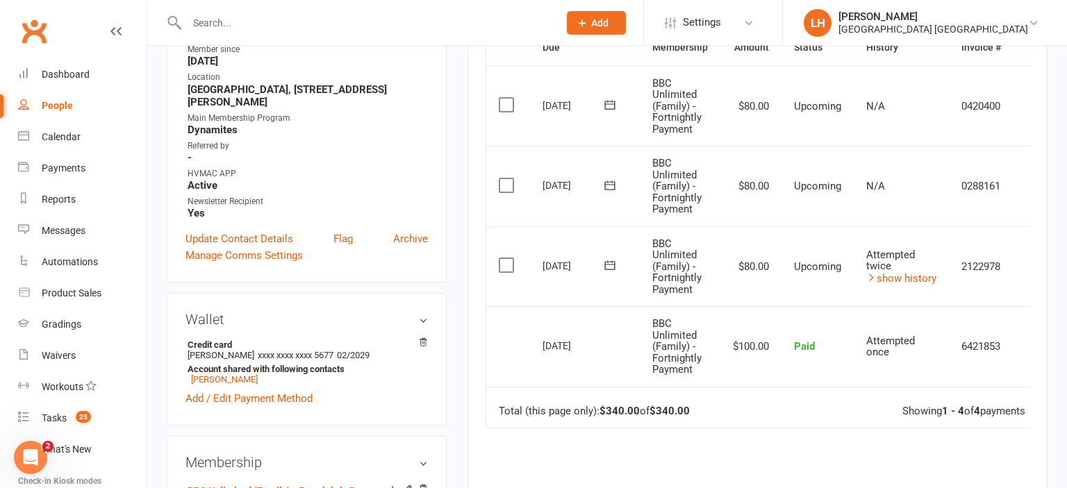
scroll to position [0, 29]
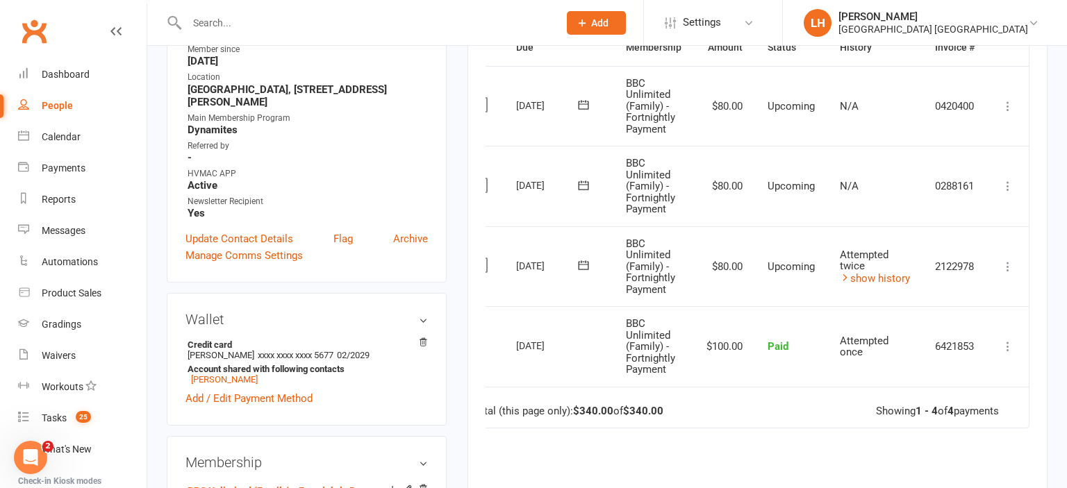
click at [1005, 265] on icon at bounding box center [1008, 267] width 14 height 14
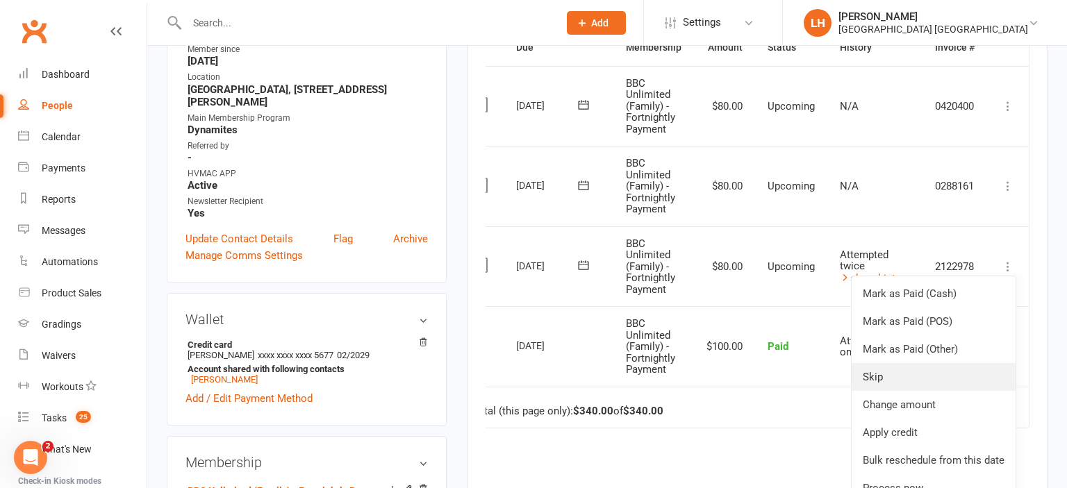
click at [951, 371] on link "Skip" at bounding box center [933, 377] width 164 height 28
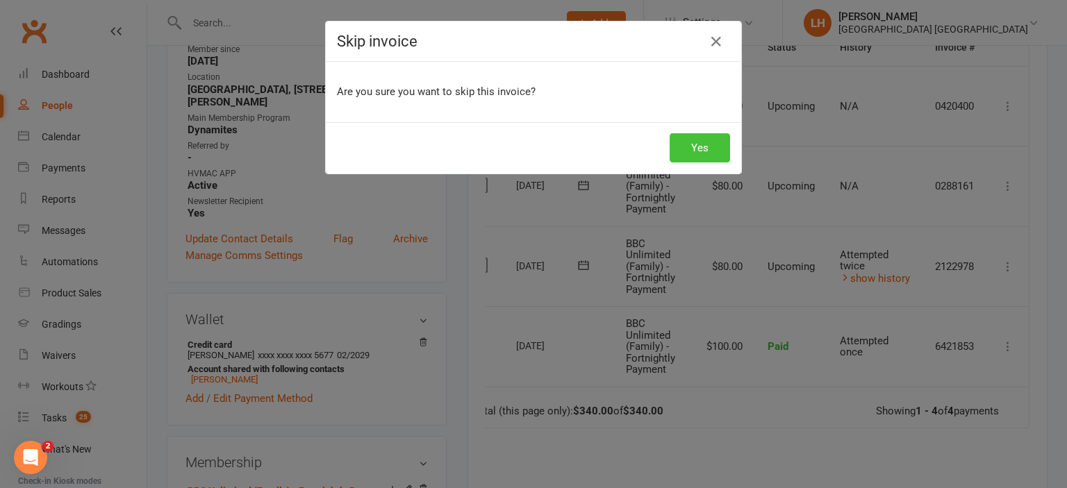
click at [700, 159] on button "Yes" at bounding box center [699, 147] width 60 height 29
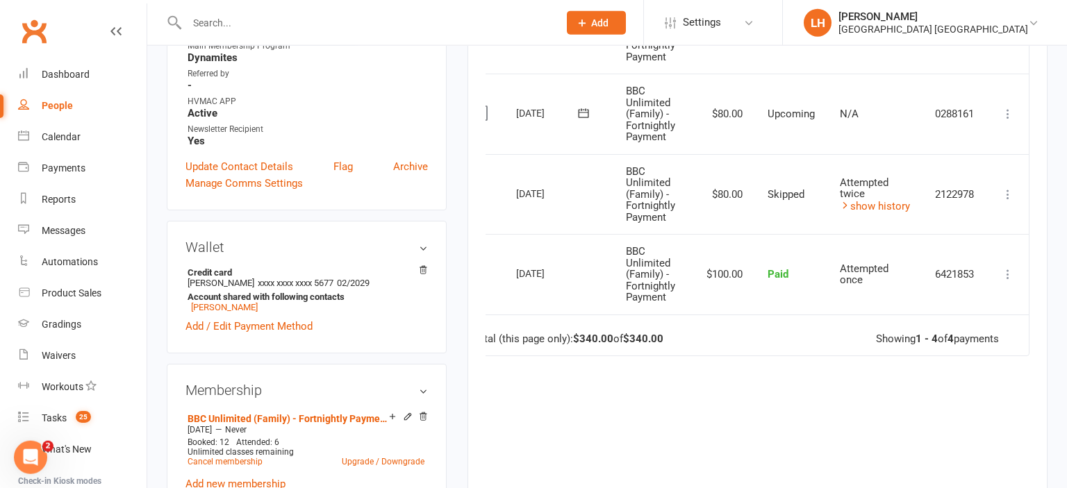
scroll to position [440, 0]
click at [1004, 193] on icon at bounding box center [1008, 194] width 14 height 14
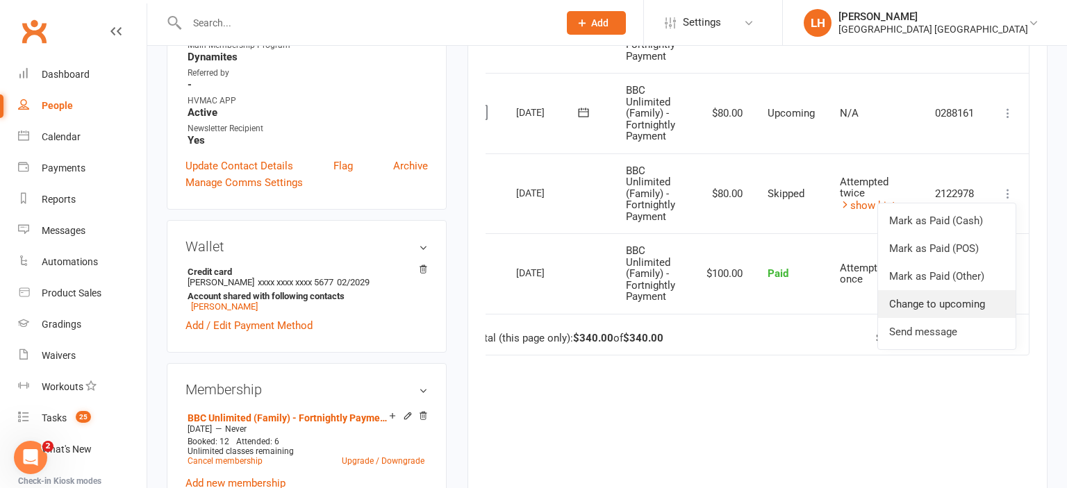
click at [959, 304] on link "Change to upcoming" at bounding box center [946, 304] width 137 height 28
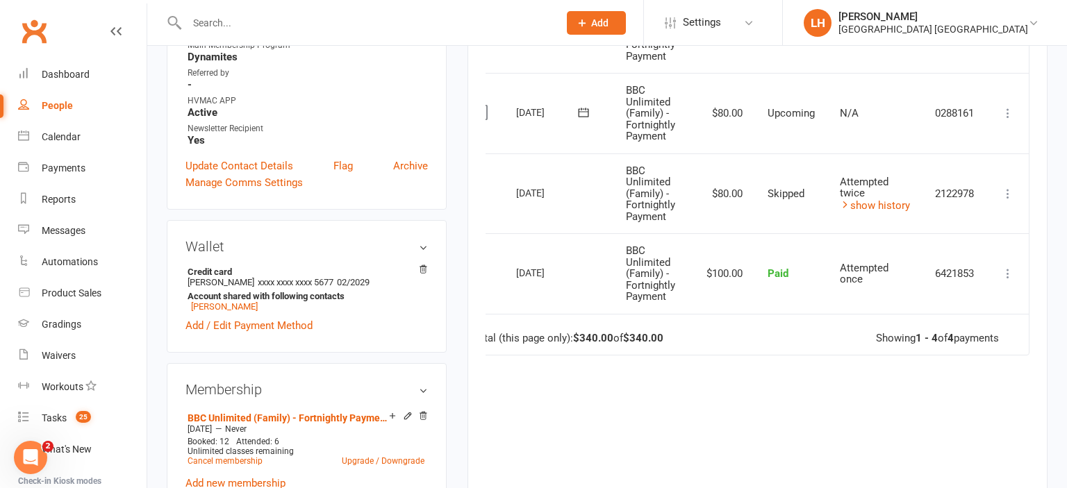
scroll to position [0, 29]
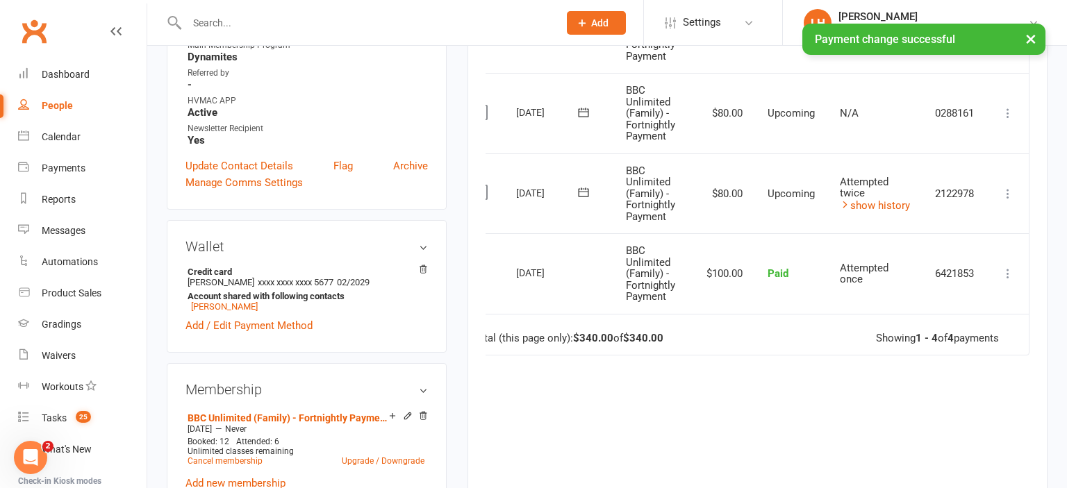
click at [1003, 192] on icon at bounding box center [1008, 194] width 14 height 14
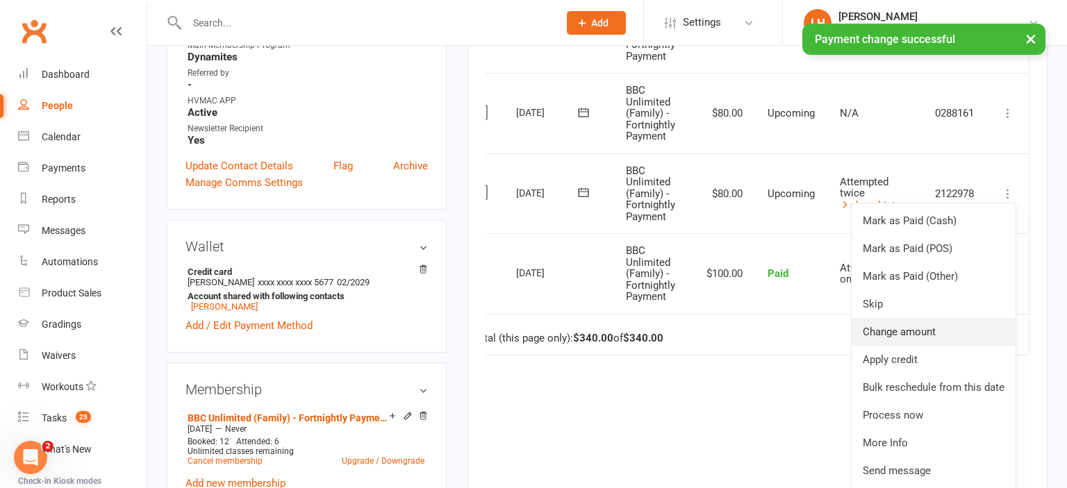
click at [916, 331] on link "Change amount" at bounding box center [933, 332] width 164 height 28
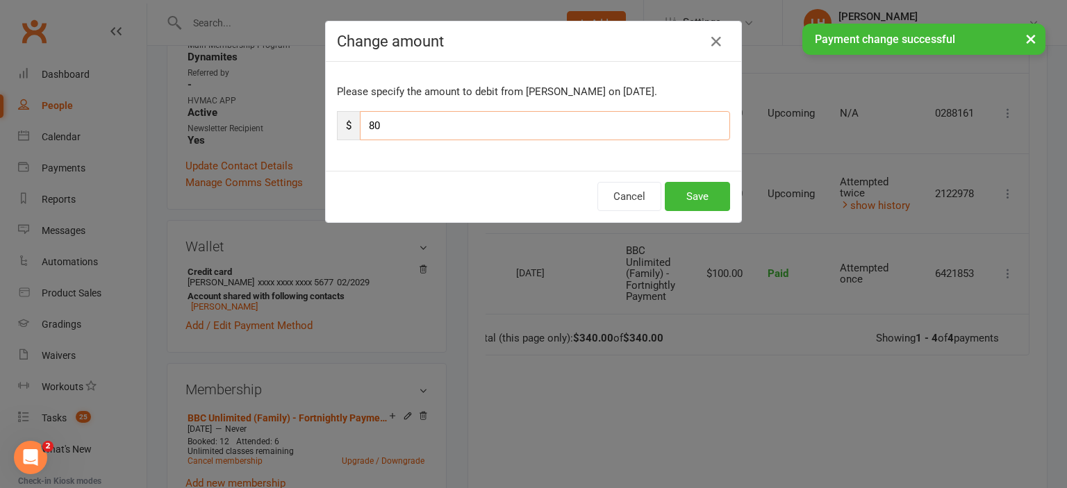
click at [484, 118] on input "80" at bounding box center [545, 125] width 370 height 29
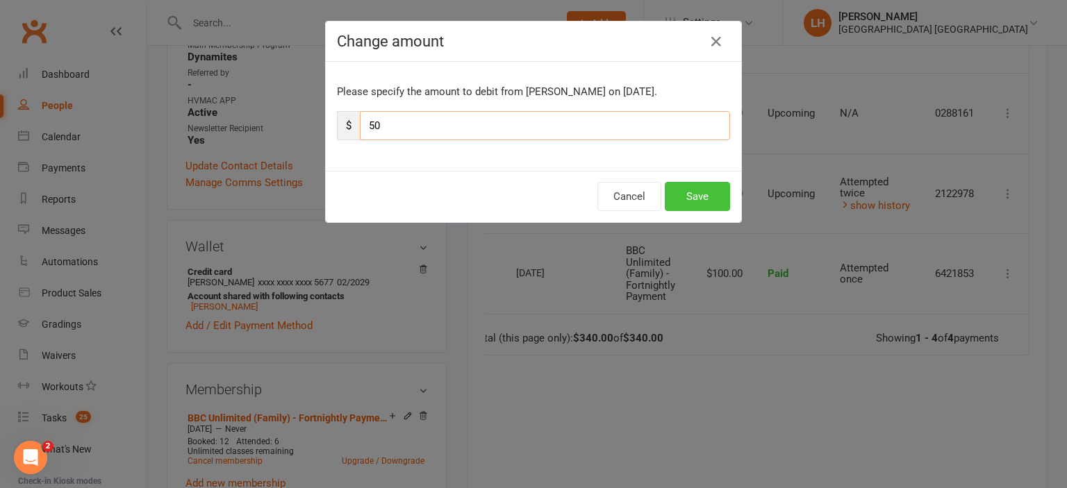
type input "50"
click at [711, 194] on button "Save" at bounding box center [696, 196] width 65 height 29
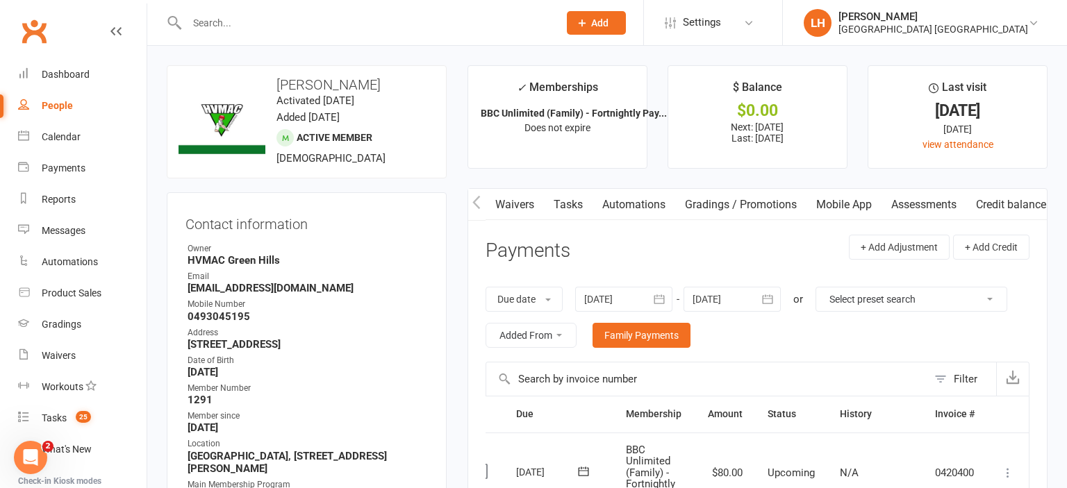
scroll to position [0, 303]
click at [976, 203] on link "Credit balance" at bounding box center [1002, 205] width 90 height 32
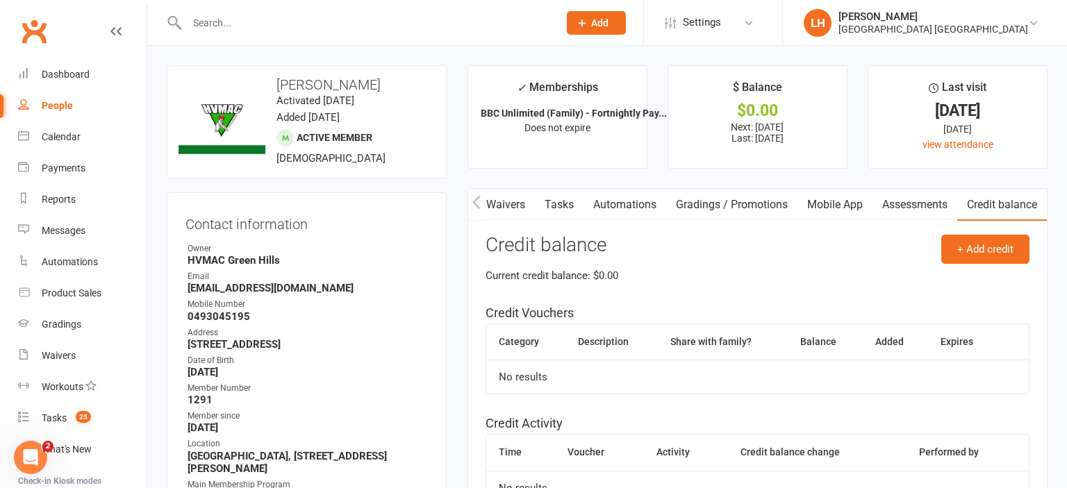
scroll to position [73, 0]
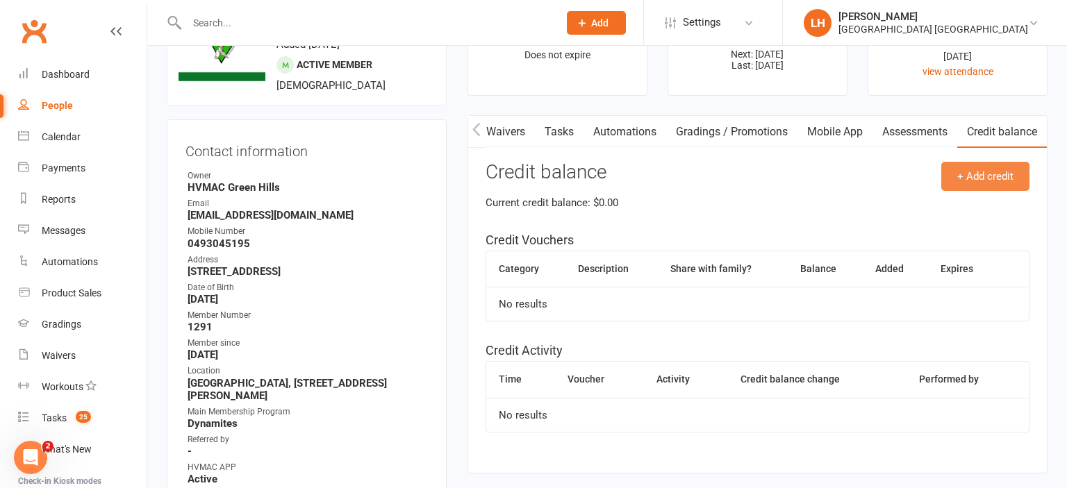
click at [993, 179] on button "+ Add credit" at bounding box center [985, 176] width 88 height 29
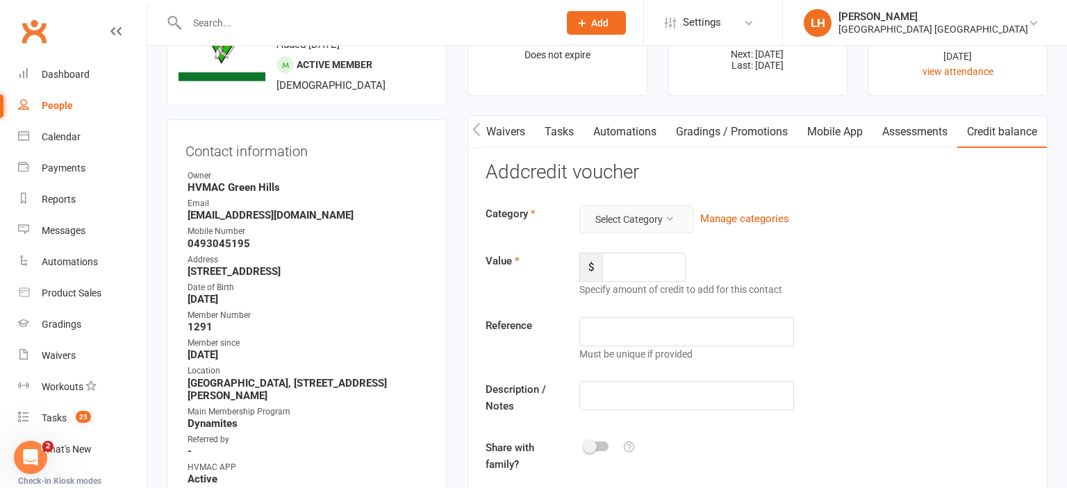
click at [639, 214] on button "Select Category" at bounding box center [636, 220] width 115 height 28
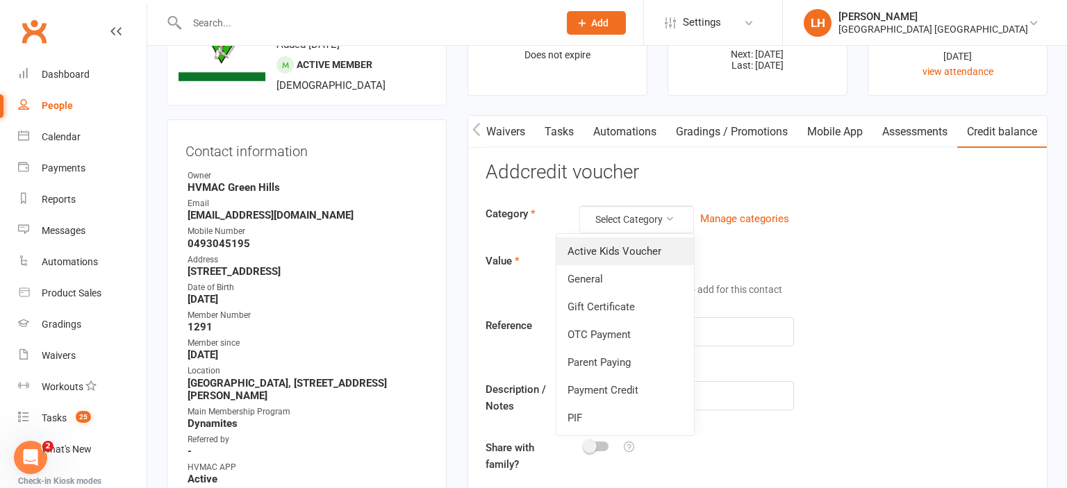
click at [630, 252] on link "Active Kids Voucher" at bounding box center [624, 251] width 137 height 28
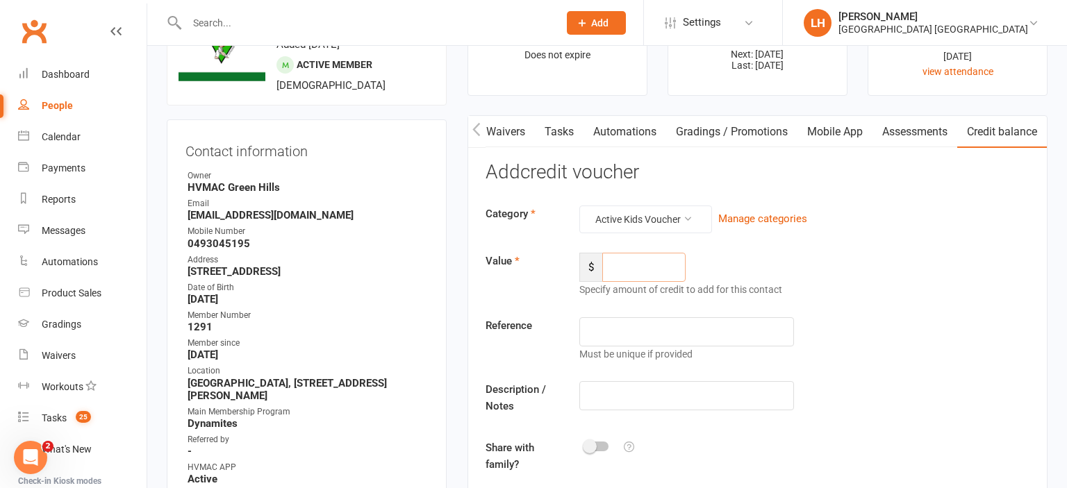
click at [624, 262] on input "number" at bounding box center [643, 267] width 83 height 29
type input "50.00"
click at [660, 321] on input "text" at bounding box center [686, 331] width 215 height 29
type input "ACYPINY5SI"
click at [690, 392] on input "text" at bounding box center [686, 395] width 215 height 29
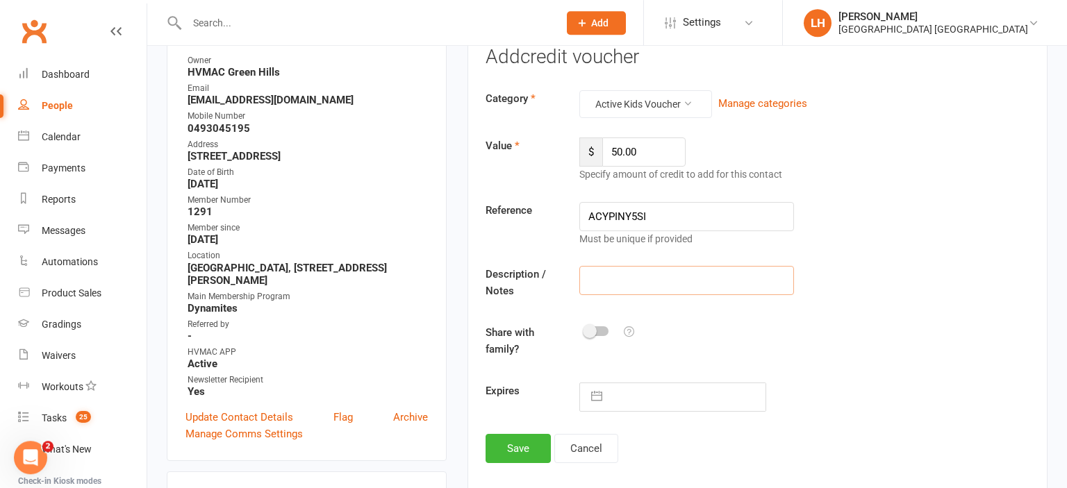
scroll to position [219, 0]
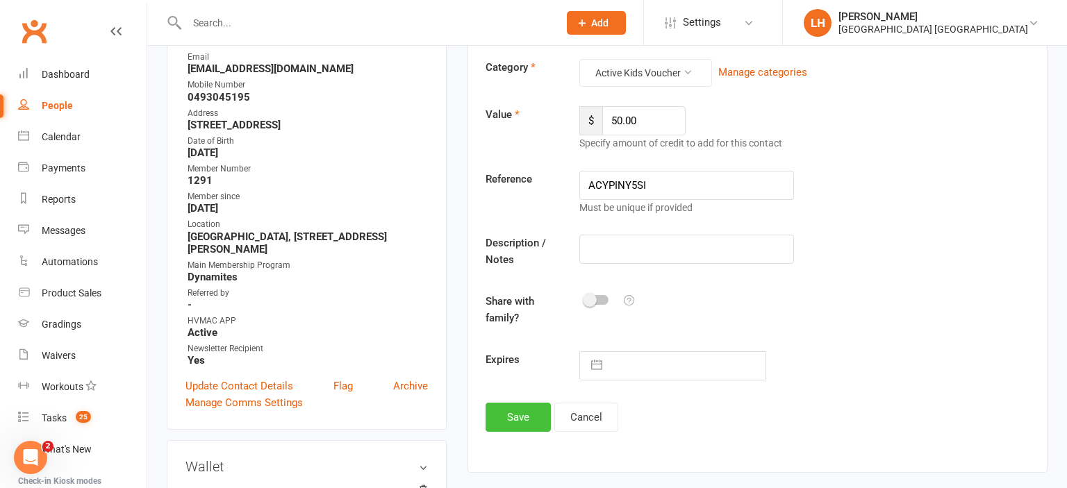
click at [526, 413] on button "Save" at bounding box center [517, 417] width 65 height 29
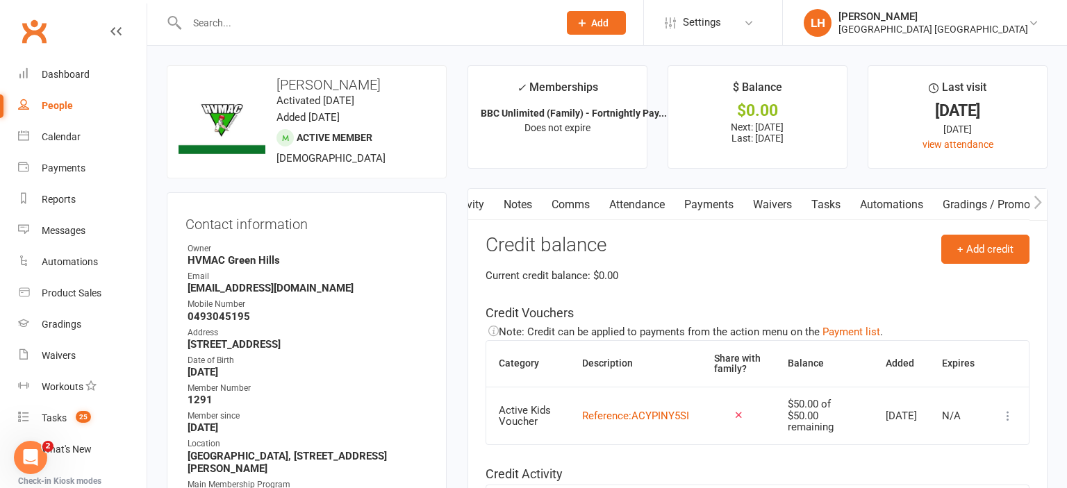
scroll to position [0, 0]
click at [712, 200] on link "Payments" at bounding box center [738, 205] width 69 height 32
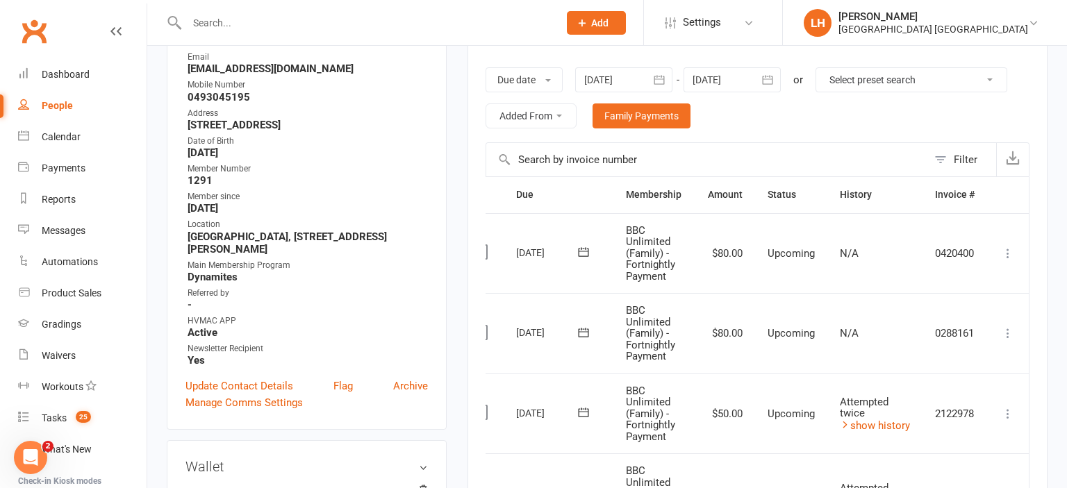
scroll to position [367, 0]
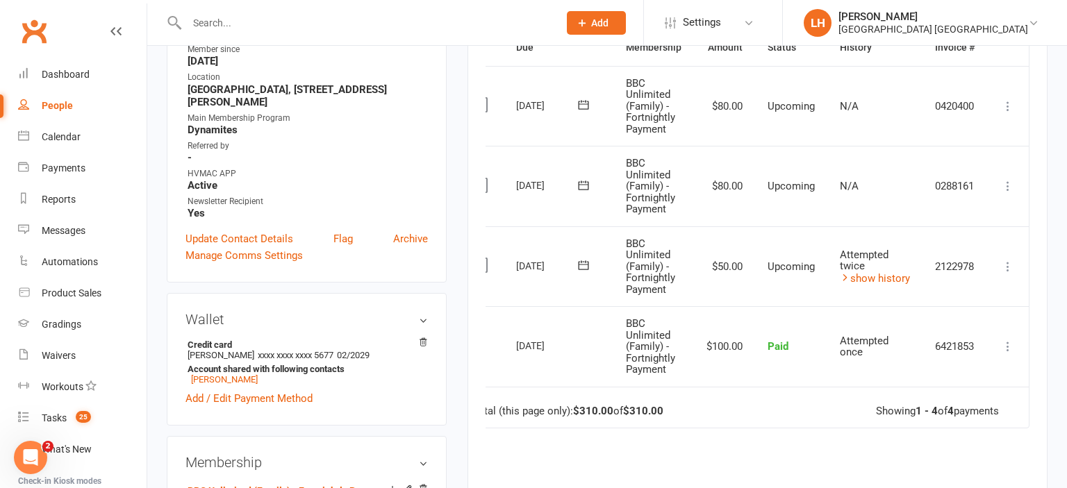
click at [1012, 267] on icon at bounding box center [1008, 267] width 14 height 14
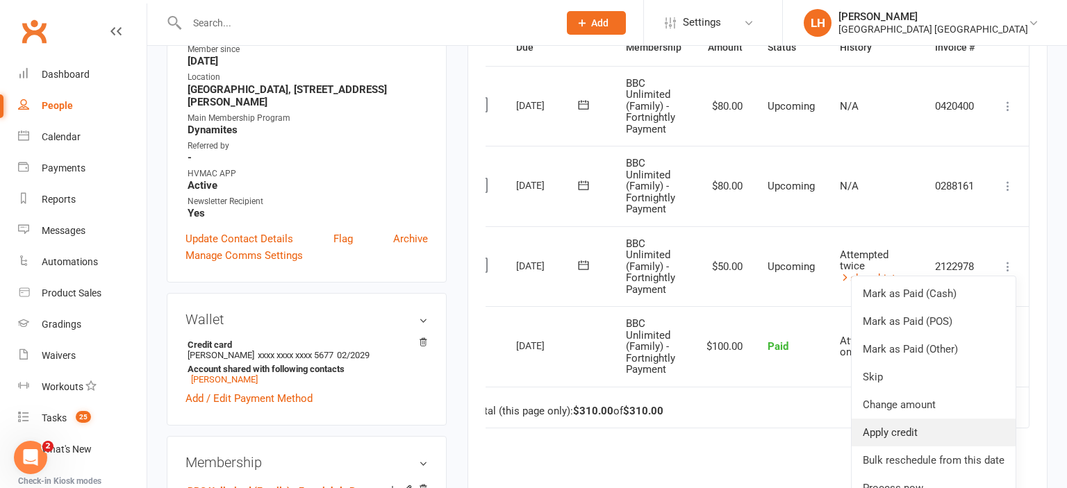
click at [905, 420] on link "Apply credit" at bounding box center [933, 433] width 164 height 28
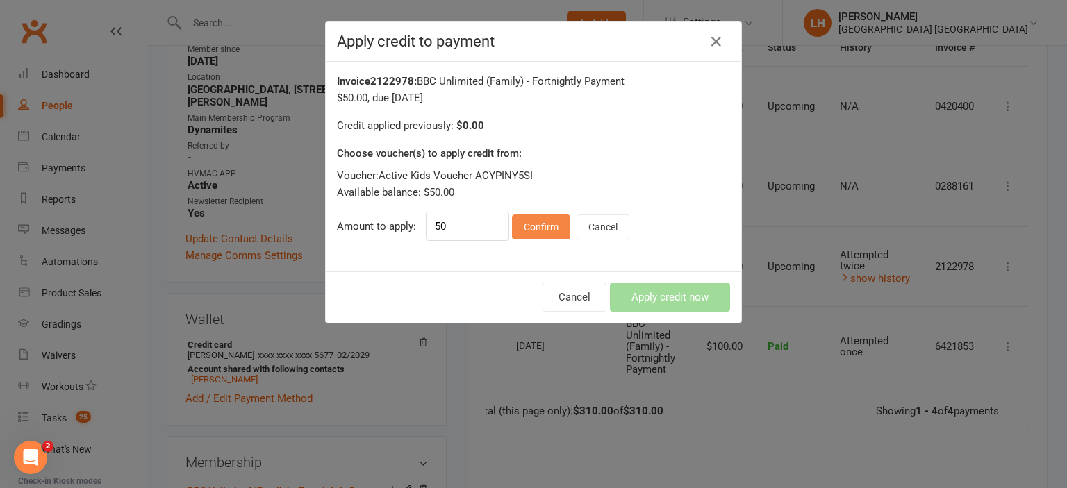
click at [543, 228] on button "Confirm" at bounding box center [541, 227] width 58 height 25
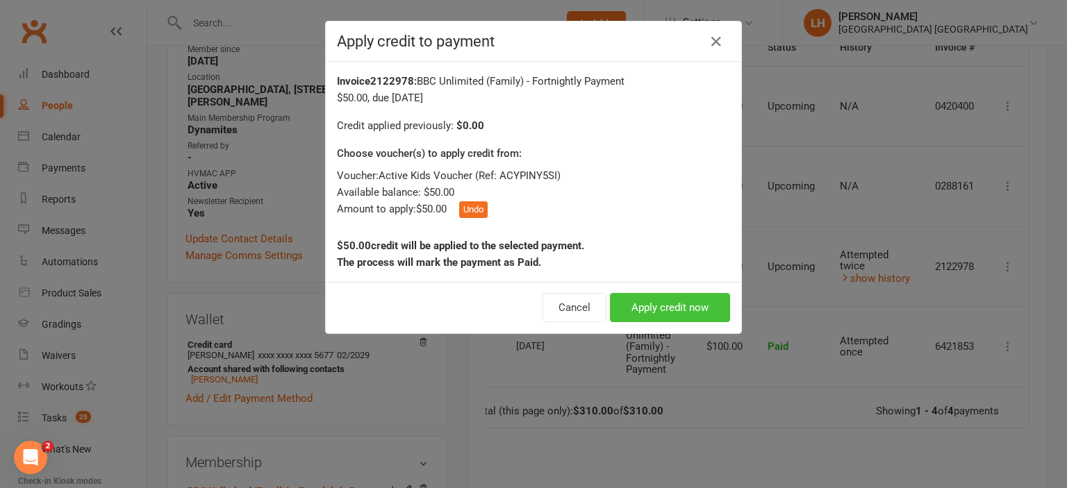
click at [698, 308] on button "Apply credit now" at bounding box center [670, 307] width 120 height 29
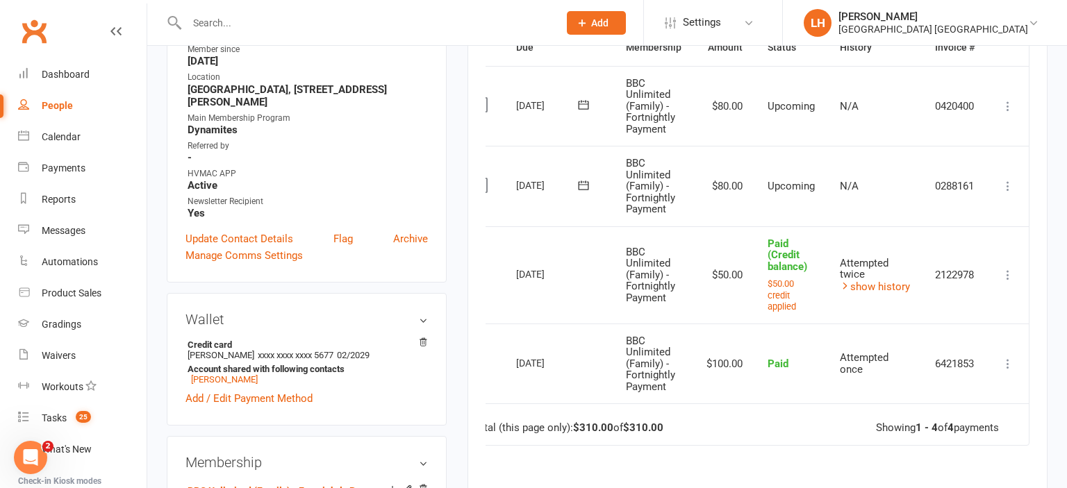
scroll to position [0, 0]
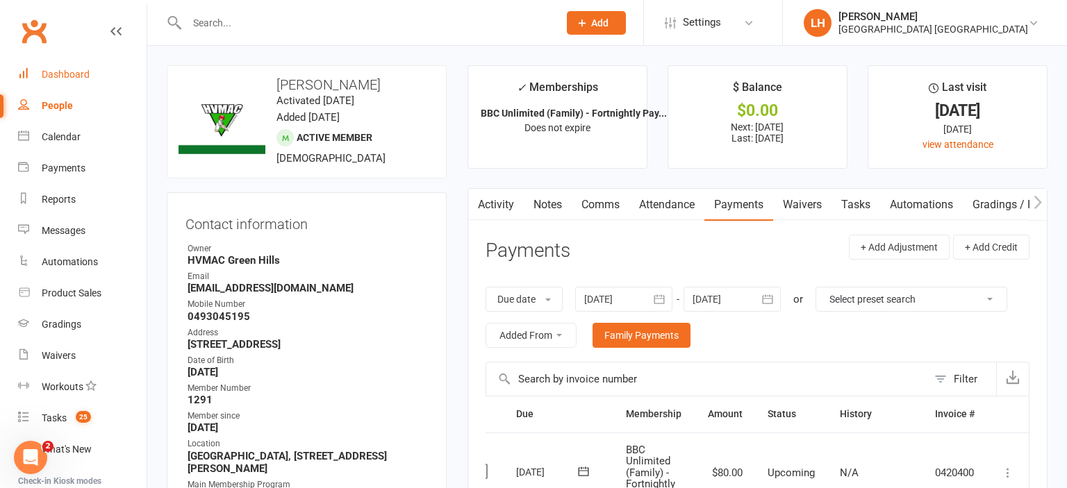
click at [81, 76] on div "Dashboard" at bounding box center [66, 74] width 48 height 11
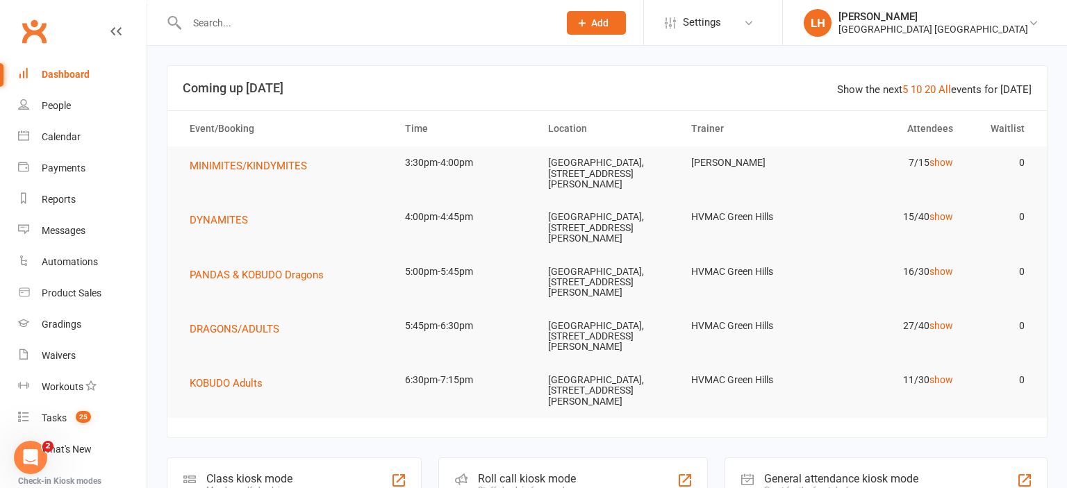
click at [603, 28] on span "Add" at bounding box center [599, 22] width 17 height 11
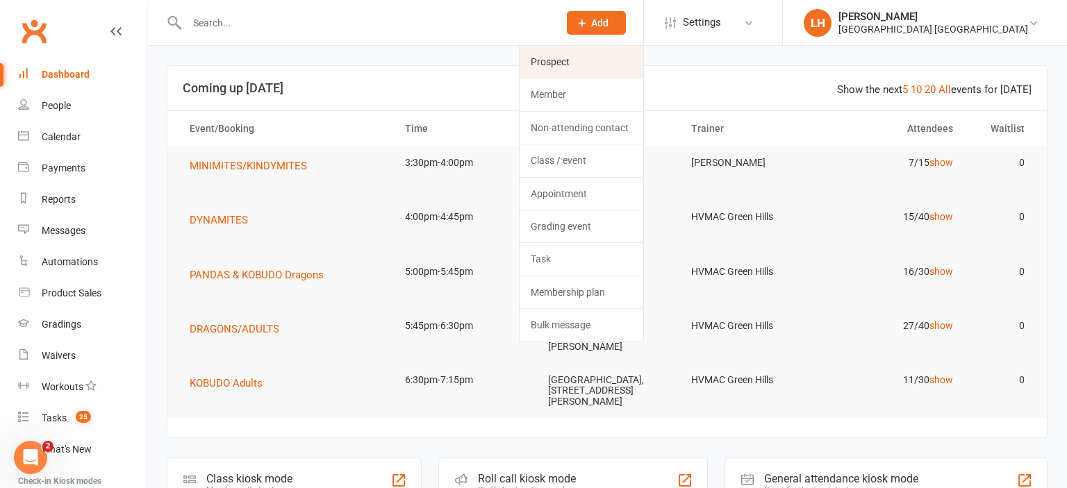
click at [582, 67] on link "Prospect" at bounding box center [581, 62] width 124 height 32
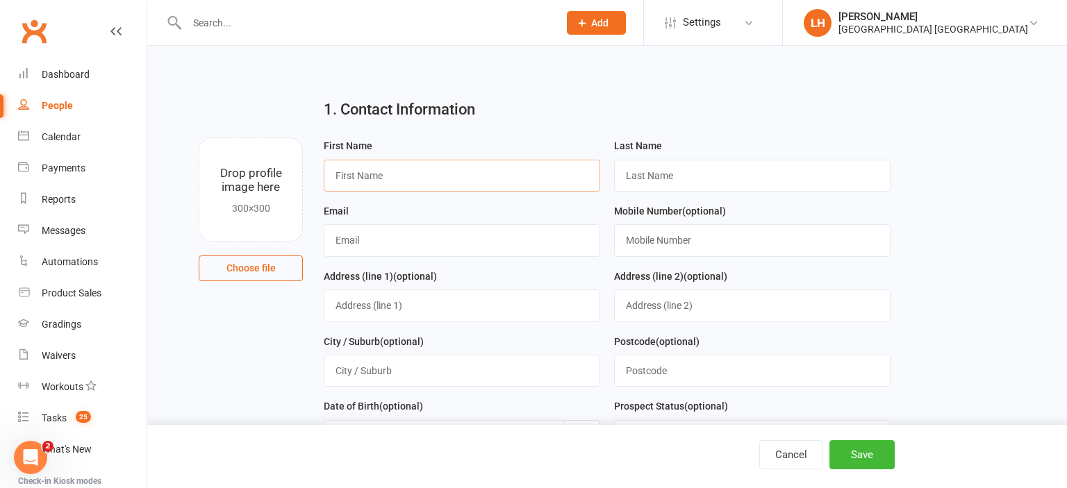
click at [458, 163] on input "text" at bounding box center [462, 176] width 276 height 32
type input "Liam"
type input "Divin"
type input "bhavyasravon@gmail.com"
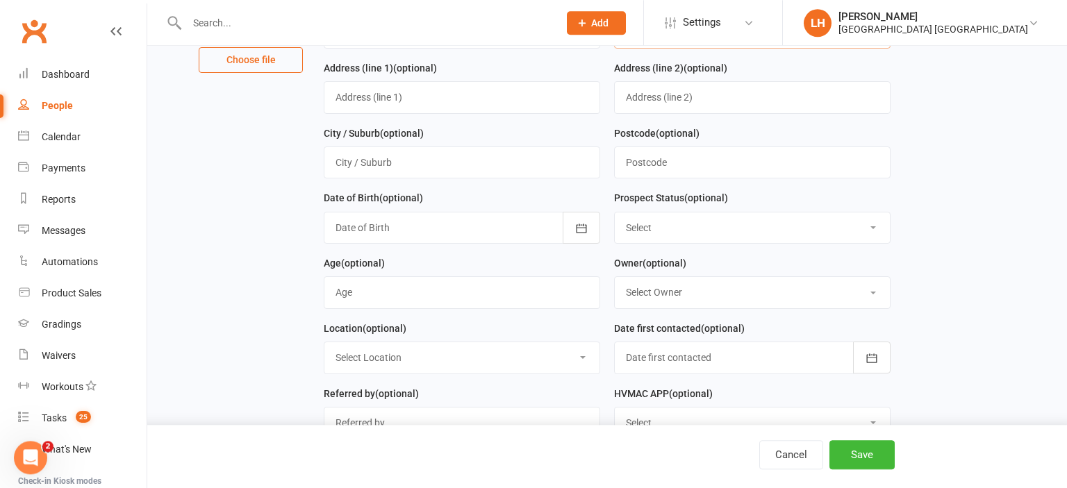
scroll to position [219, 0]
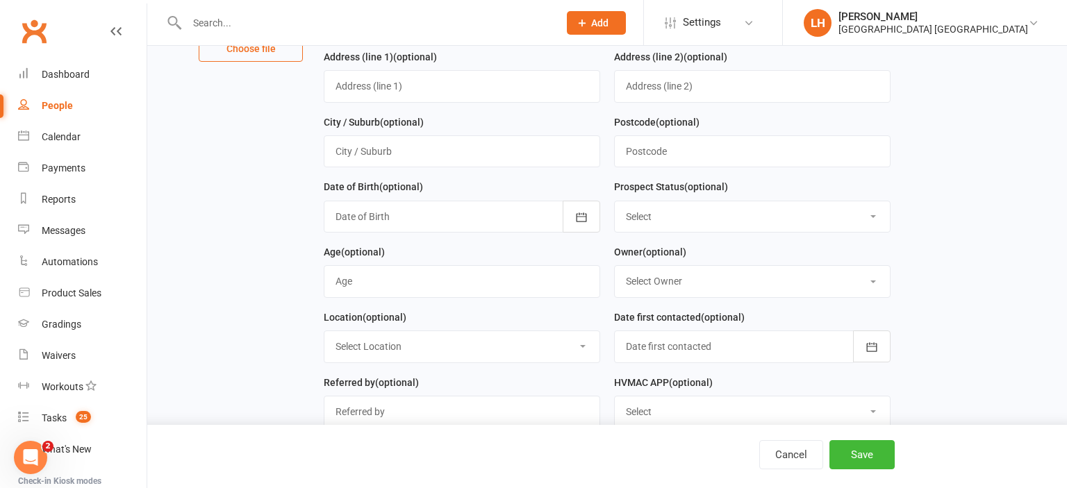
type input "0493 226 886"
select select "Initial Contact"
click option "Initial Contact" at bounding box center [0, 0] width 0 height 0
click at [454, 285] on input "string" at bounding box center [462, 281] width 276 height 32
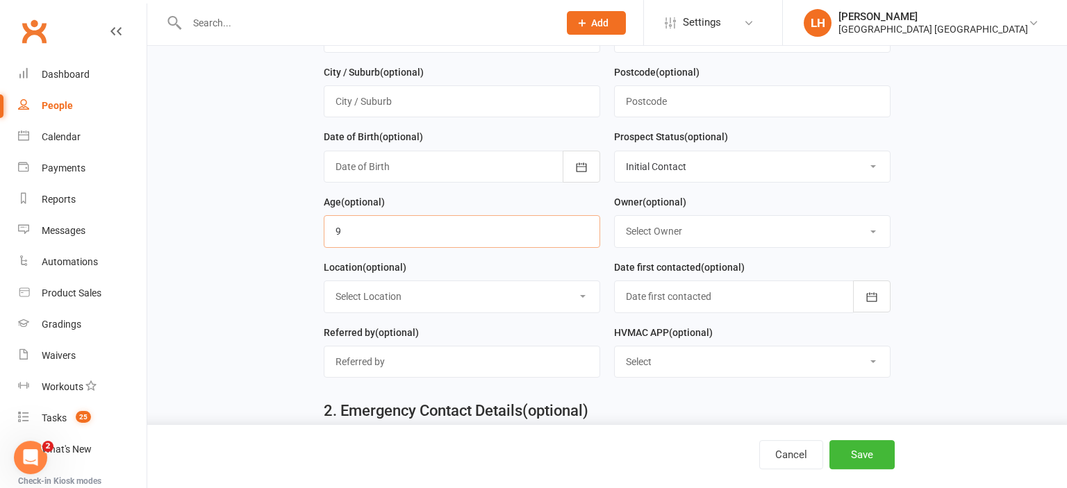
scroll to position [293, 0]
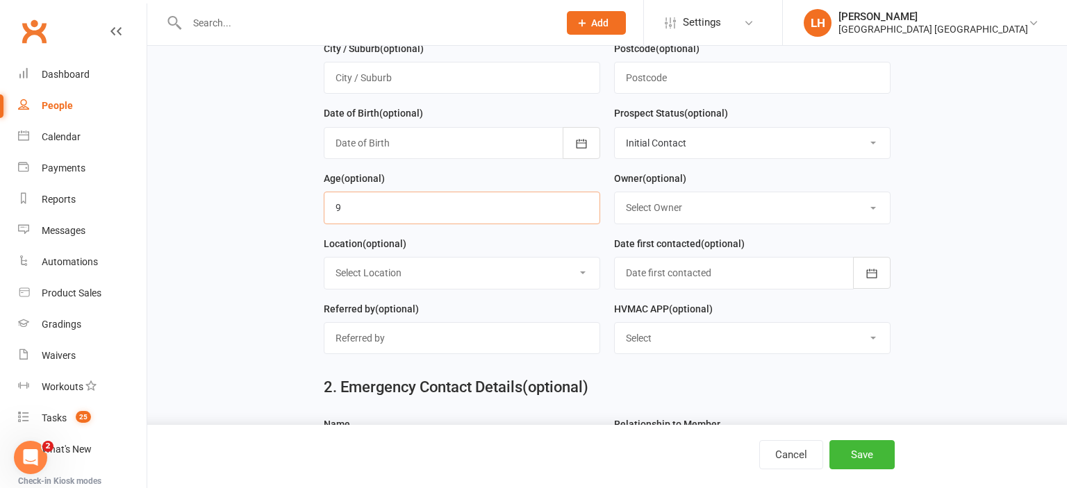
type input "9"
click at [615, 192] on select "Select Owner HVMAC Green Hills Veronica Parra-Mariaca HVMAC Warners Bay Brian H…" at bounding box center [752, 207] width 275 height 31
select select "6"
click option "[PERSON_NAME]" at bounding box center [0, 0] width 0 height 0
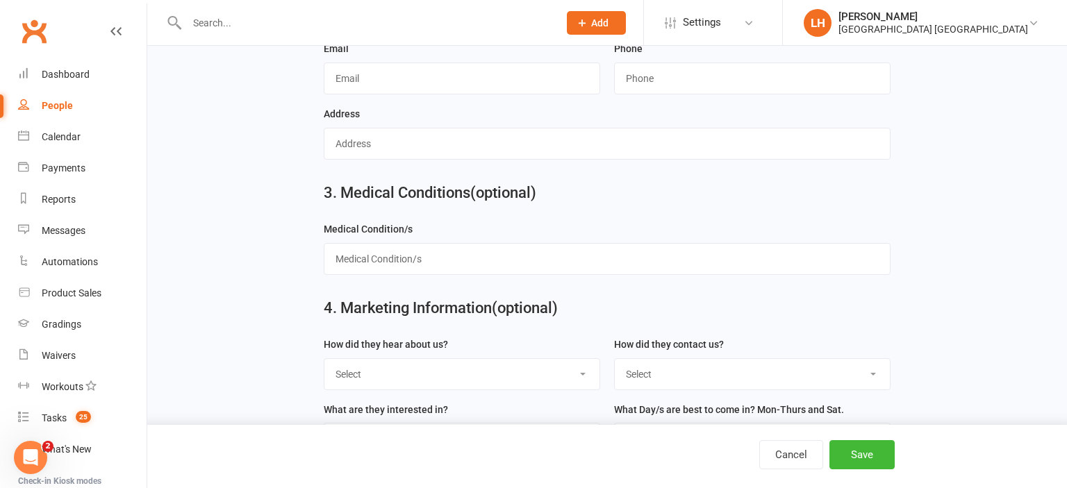
scroll to position [847, 0]
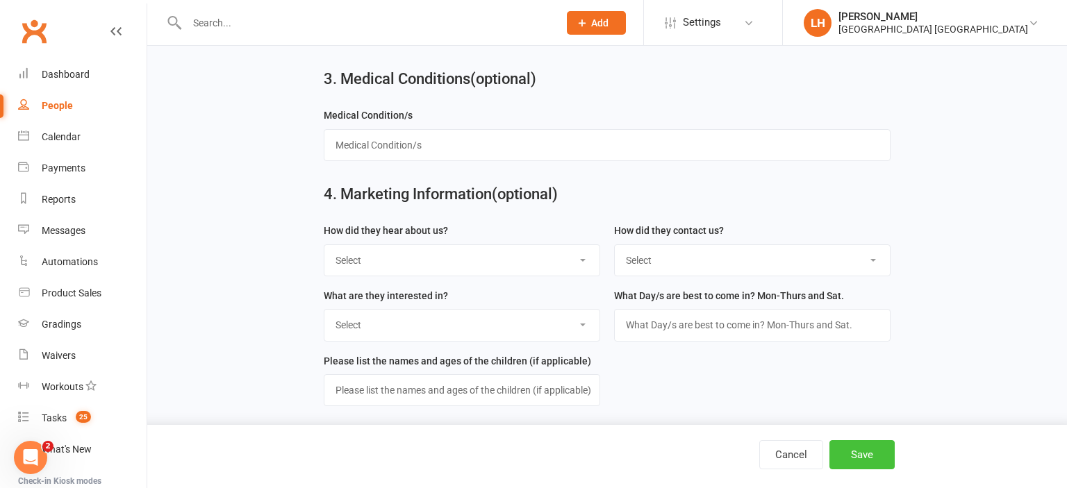
click at [860, 451] on button "Save" at bounding box center [861, 454] width 65 height 29
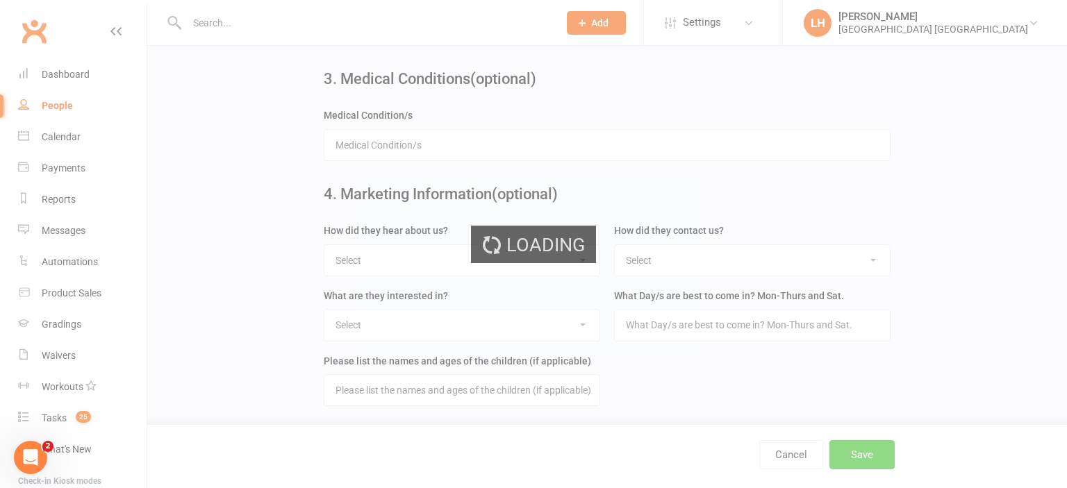
scroll to position [0, 0]
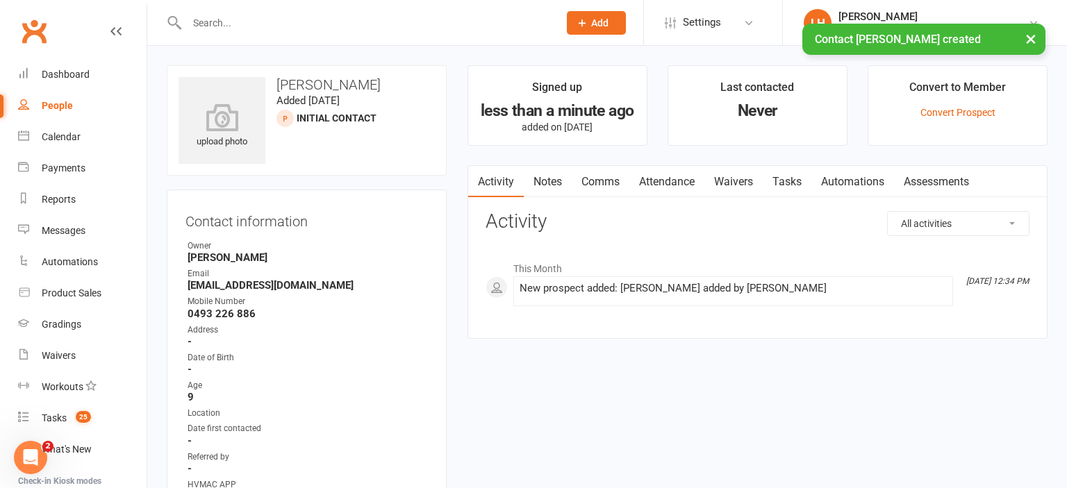
click at [663, 182] on link "Attendance" at bounding box center [666, 182] width 75 height 32
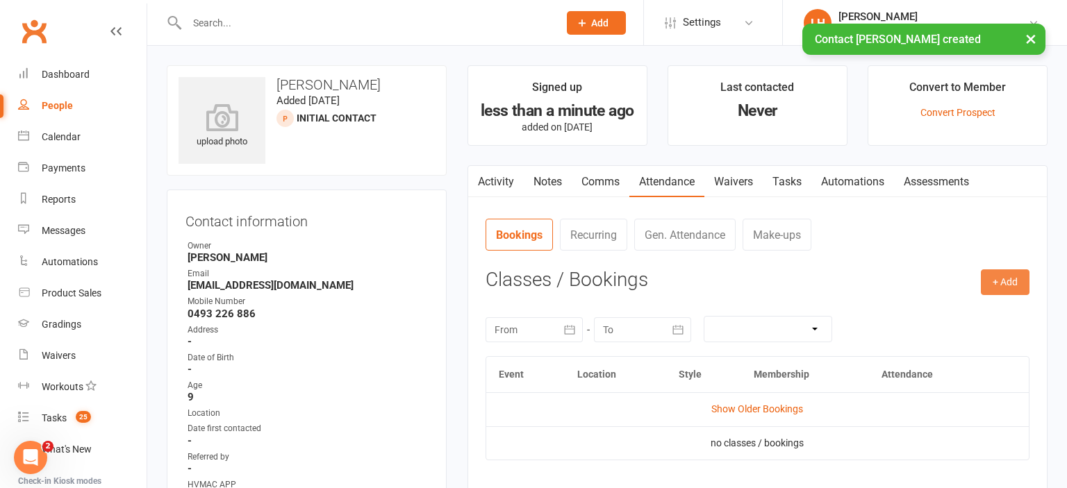
click at [1010, 282] on button "+ Add" at bounding box center [1004, 281] width 49 height 25
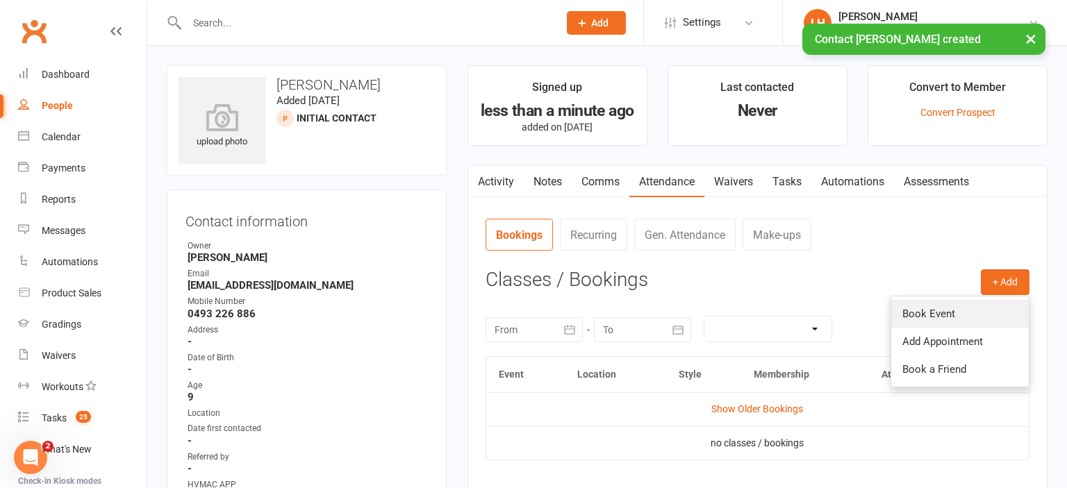
click at [964, 318] on link "Book Event" at bounding box center [959, 314] width 137 height 28
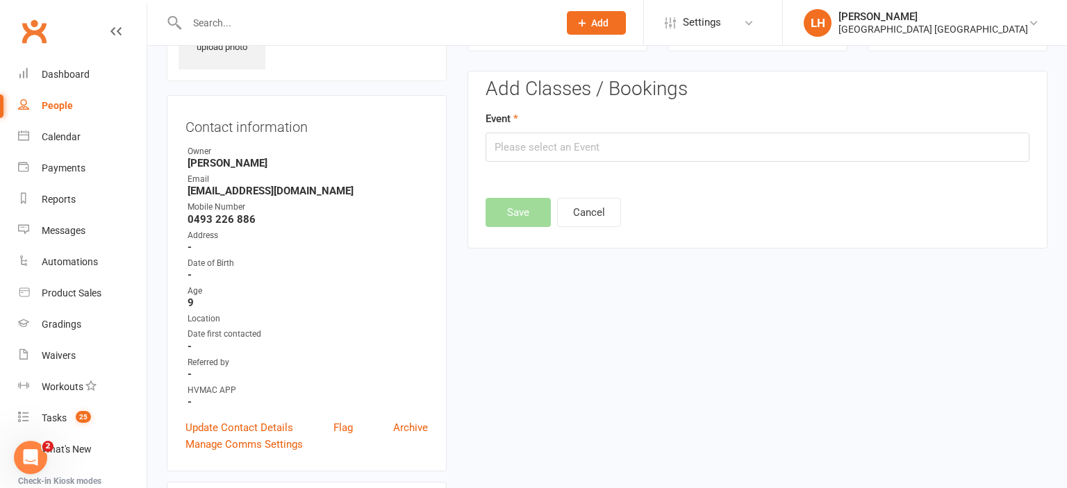
scroll to position [95, 0]
click at [628, 156] on input "text" at bounding box center [757, 146] width 544 height 29
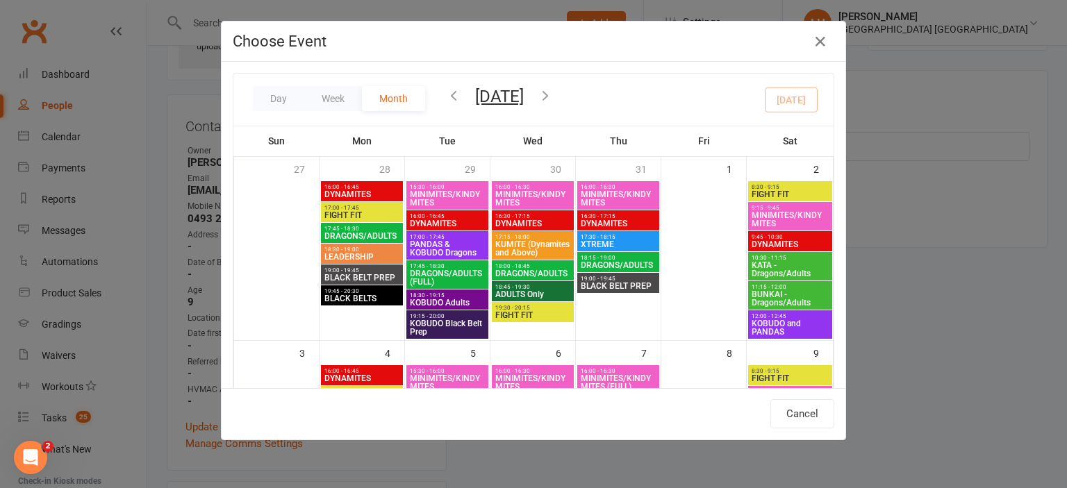
scroll to position [460, 0]
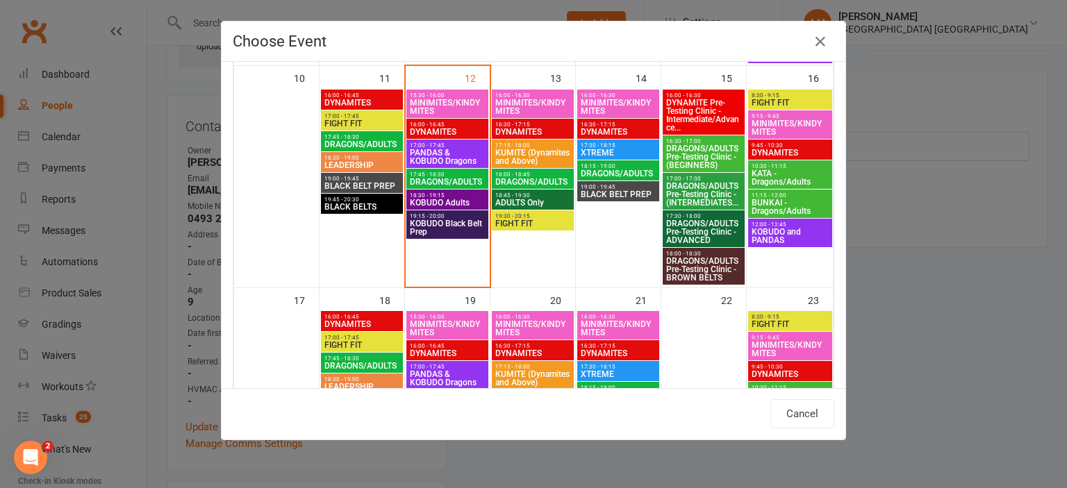
click at [459, 128] on span "DYNAMITES" at bounding box center [447, 132] width 76 height 8
type input "DYNAMITES - Aug 12, 2025 4:00:00 PM"
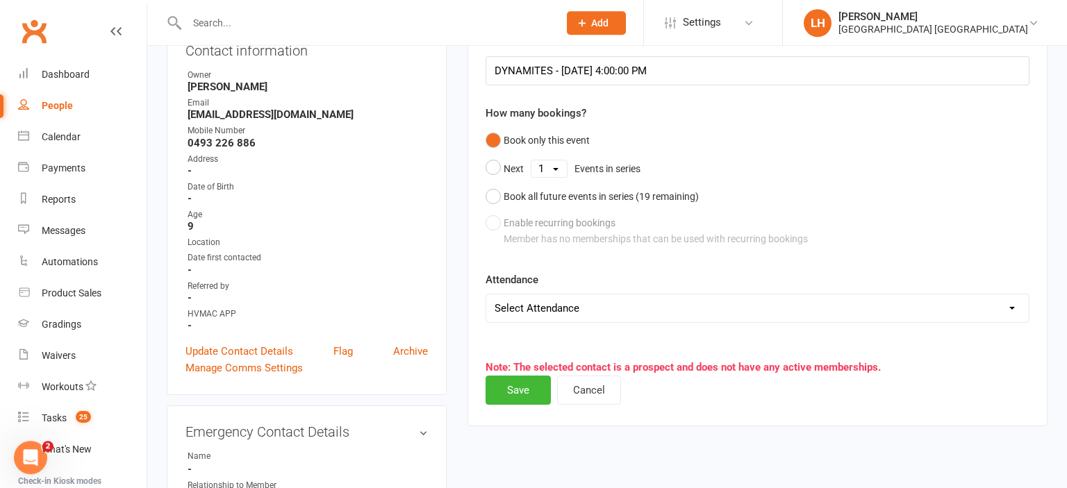
scroll to position [242, 0]
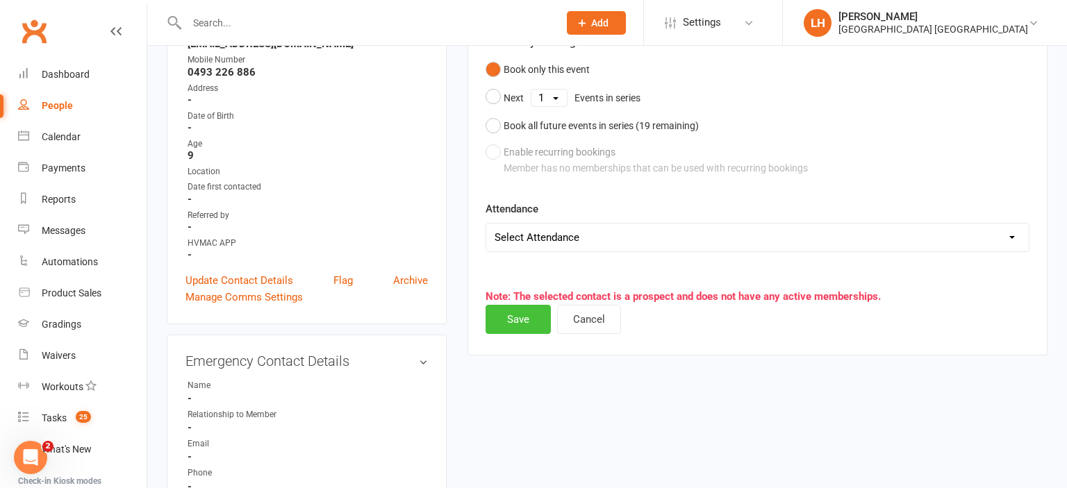
click at [515, 318] on button "Save" at bounding box center [517, 319] width 65 height 29
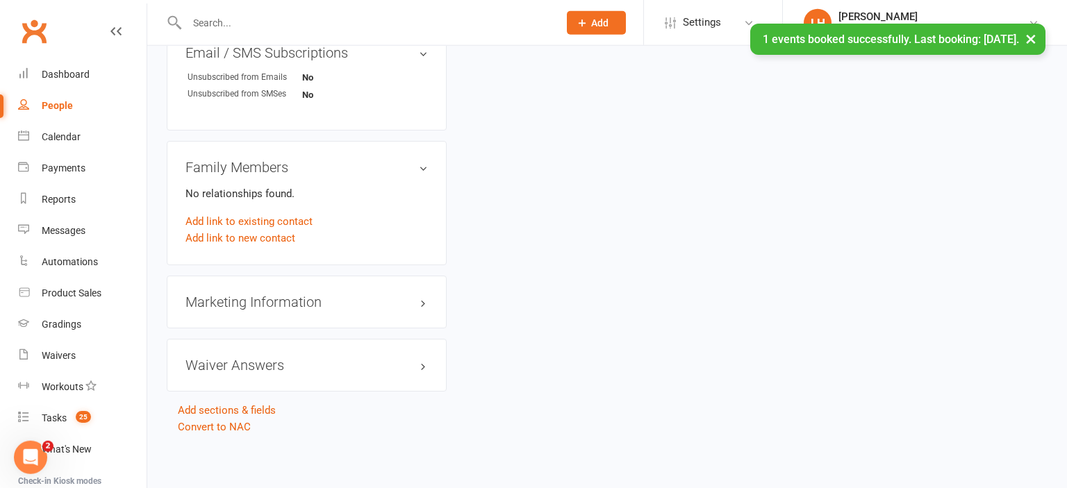
scroll to position [892, 0]
click at [237, 242] on link "Add link to new contact" at bounding box center [240, 236] width 110 height 17
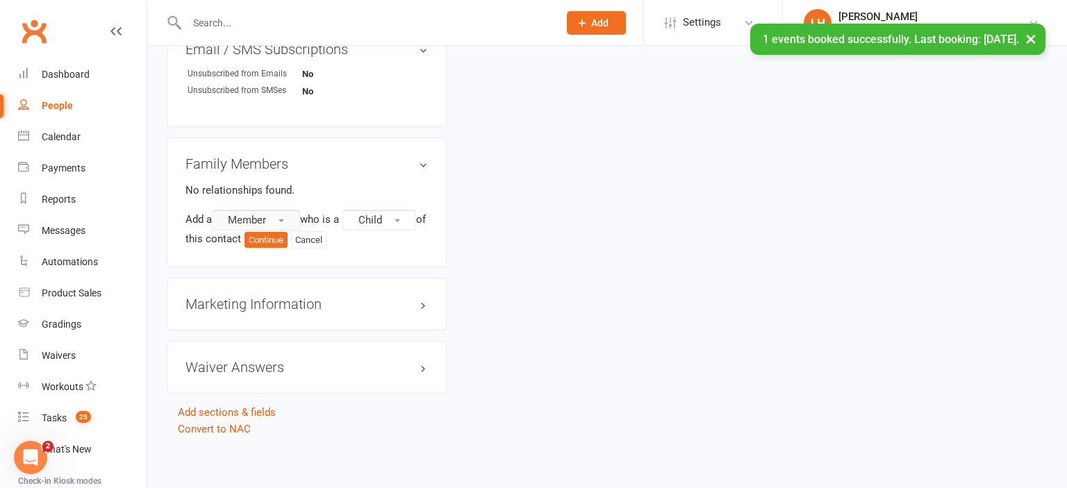
click at [272, 225] on button "Member" at bounding box center [256, 220] width 88 height 21
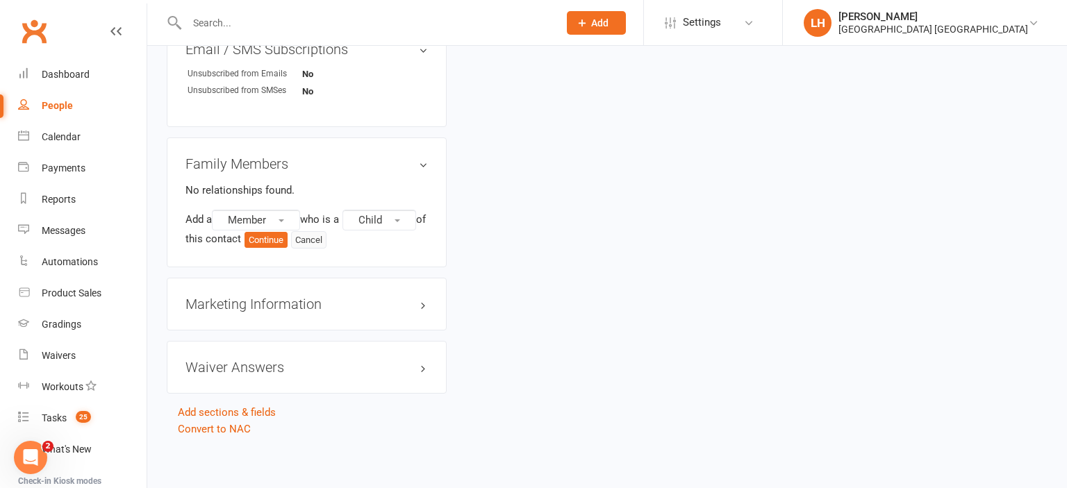
click at [326, 248] on button "Cancel" at bounding box center [308, 240] width 35 height 18
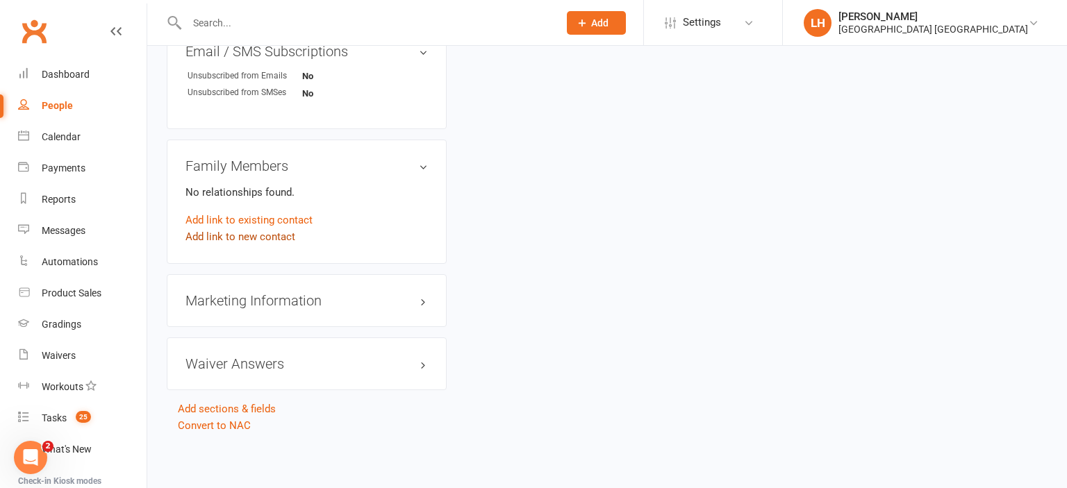
click at [254, 240] on link "Add link to new contact" at bounding box center [240, 236] width 110 height 17
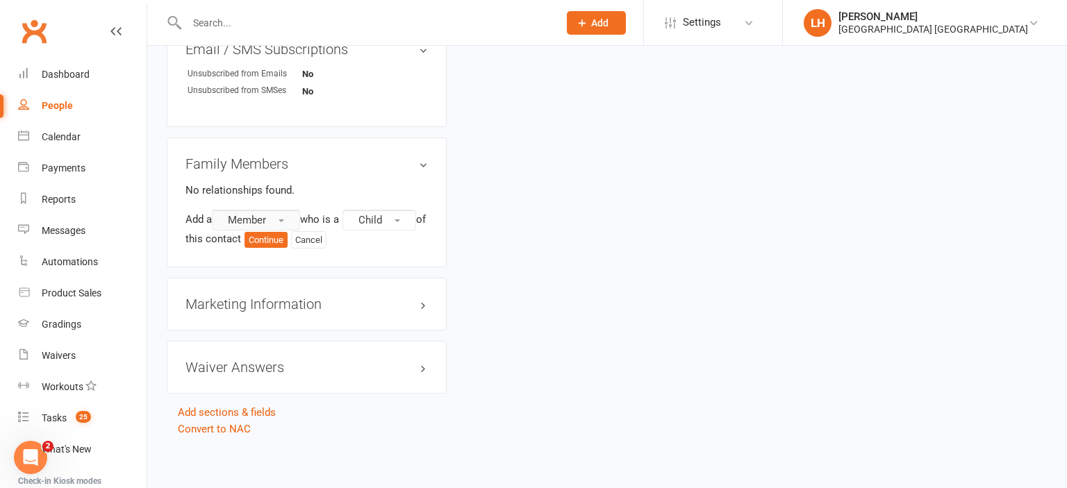
click at [288, 225] on button "Member" at bounding box center [256, 220] width 88 height 21
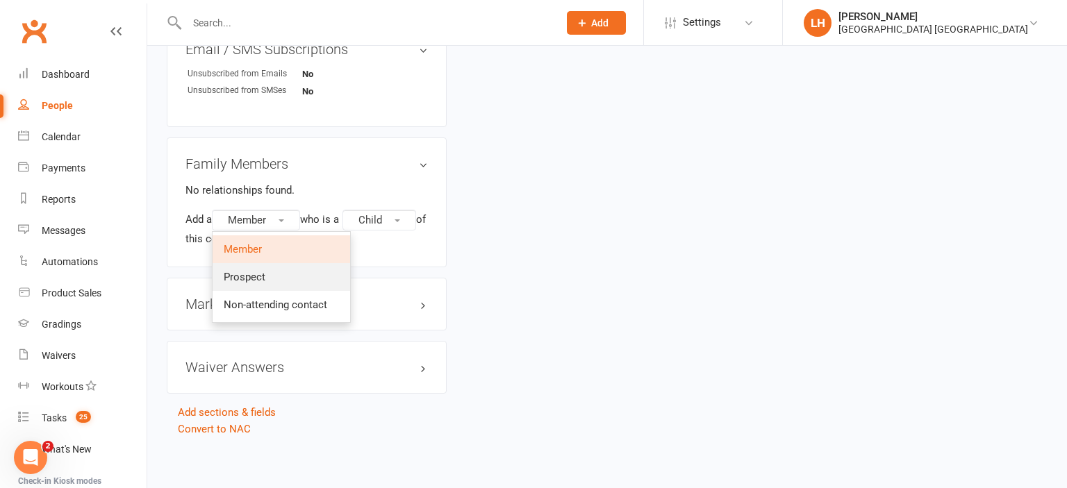
click at [265, 283] on span "Prospect" at bounding box center [245, 277] width 42 height 12
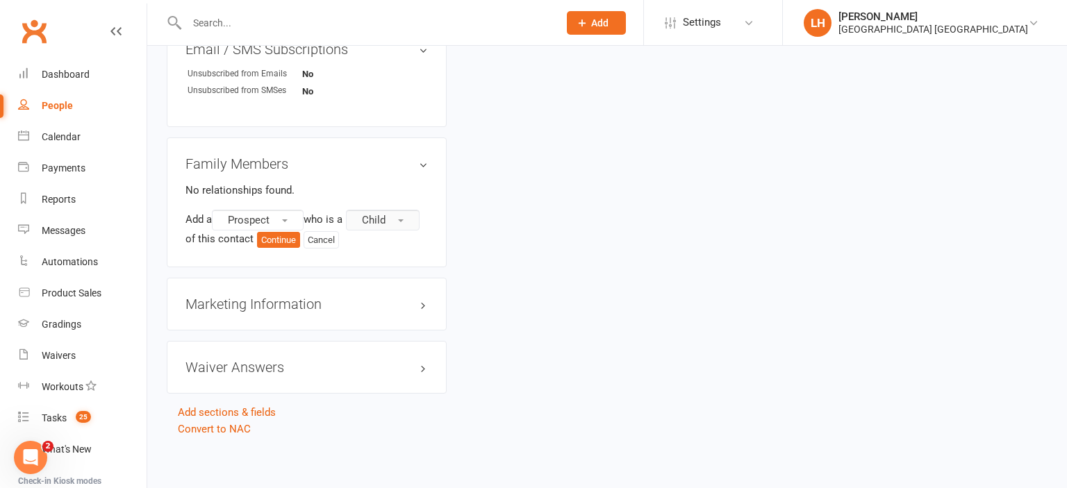
click at [411, 216] on button "Child" at bounding box center [383, 220] width 74 height 21
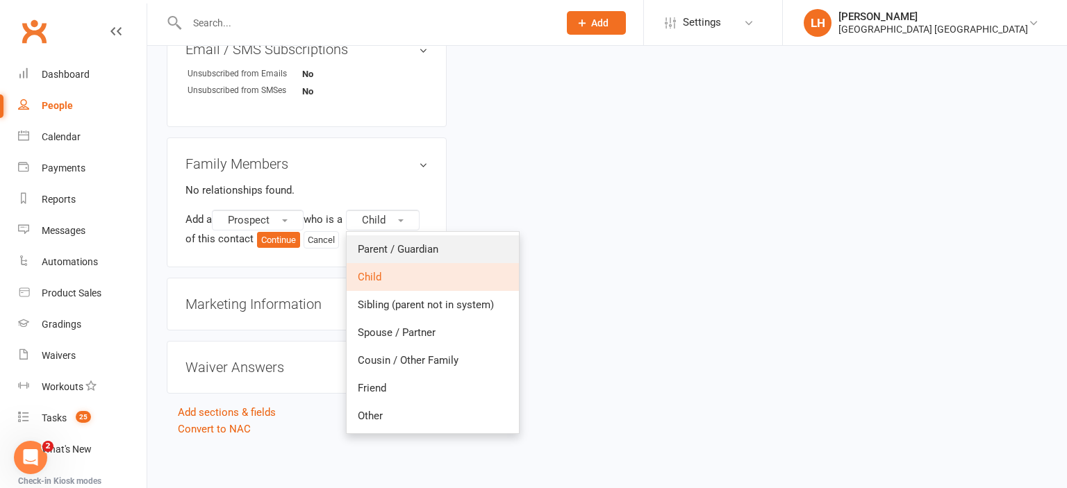
click at [403, 256] on span "Parent / Guardian" at bounding box center [398, 249] width 81 height 12
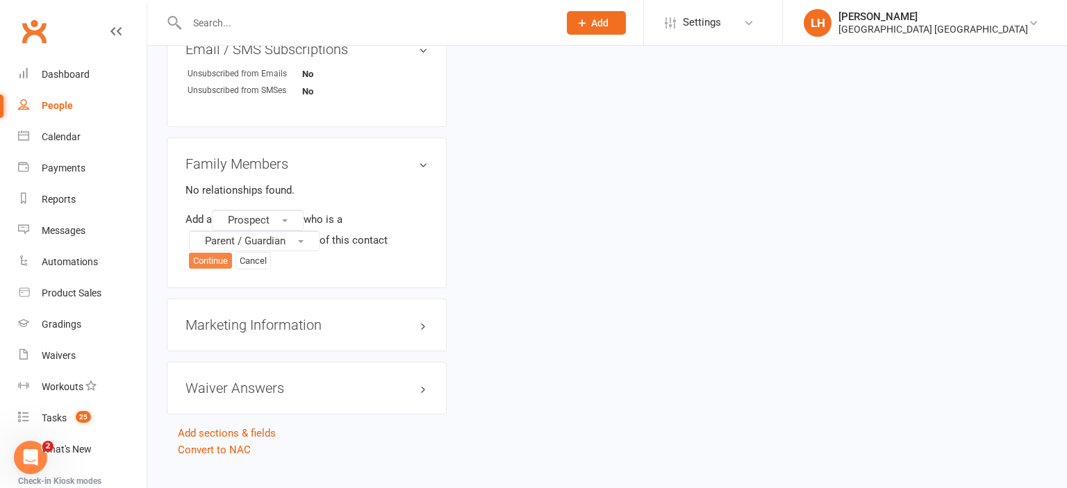
click at [210, 266] on button "Continue" at bounding box center [210, 261] width 43 height 17
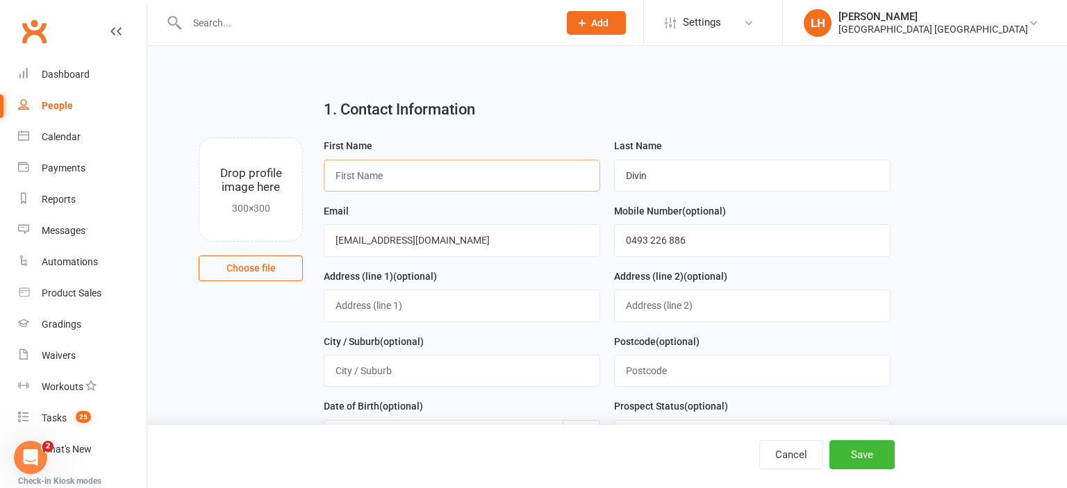
click at [360, 181] on input "text" at bounding box center [462, 176] width 276 height 32
type input "Bhavya"
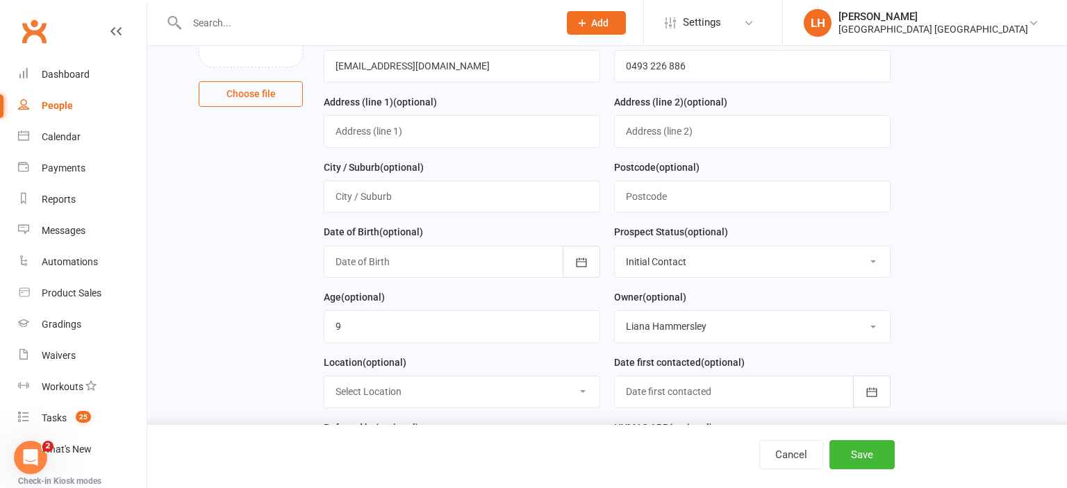
scroll to position [219, 0]
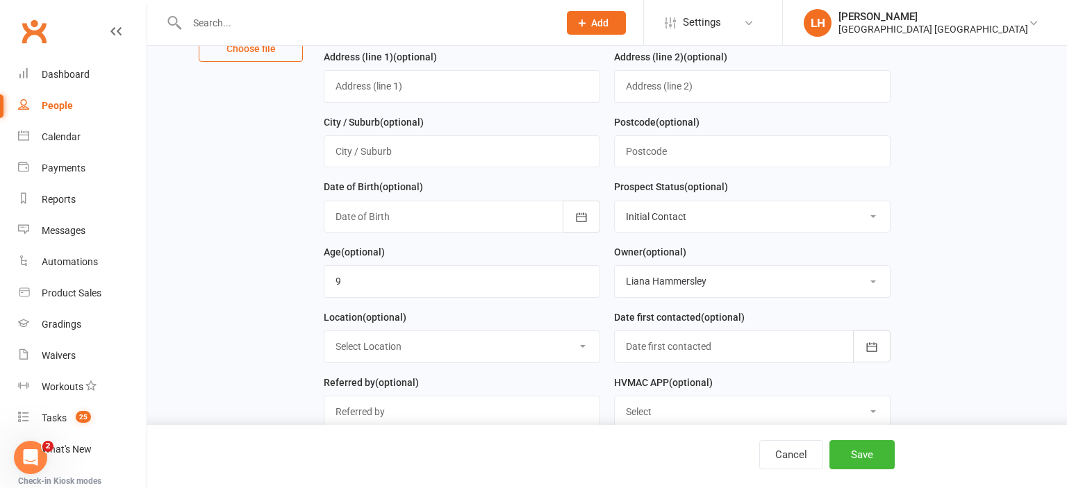
type input "Bhardavan"
click at [615, 201] on select "Select Initial Contact Not interested Special Event Attendee Birthday Party Att…" at bounding box center [752, 216] width 275 height 31
select select "Parent/Carer of Prospect"
click option "Parent/Carer of Prospect" at bounding box center [0, 0] width 0 height 0
drag, startPoint x: 366, startPoint y: 274, endPoint x: 324, endPoint y: 284, distance: 43.6
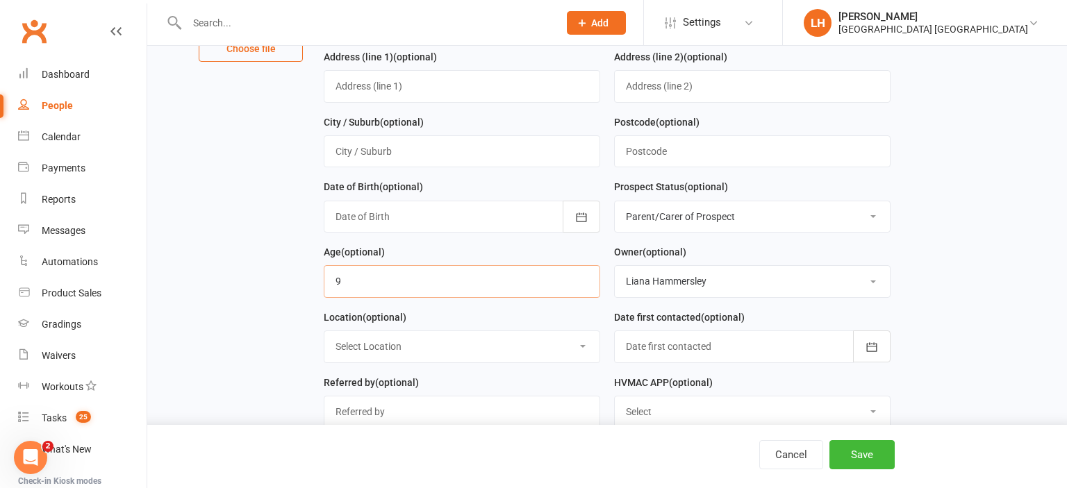
click at [324, 274] on input "string" at bounding box center [462, 281] width 276 height 32
click at [857, 454] on button "Save" at bounding box center [861, 454] width 65 height 29
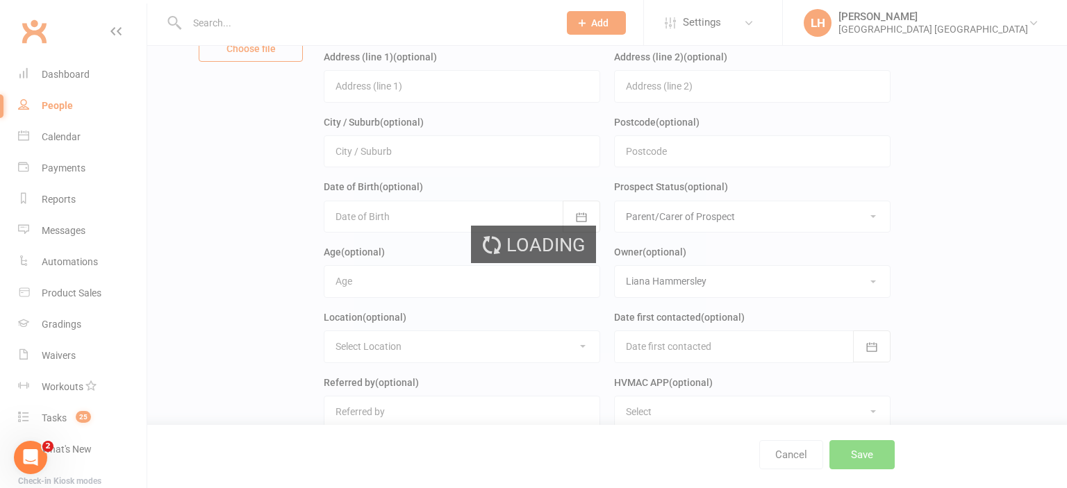
scroll to position [0, 0]
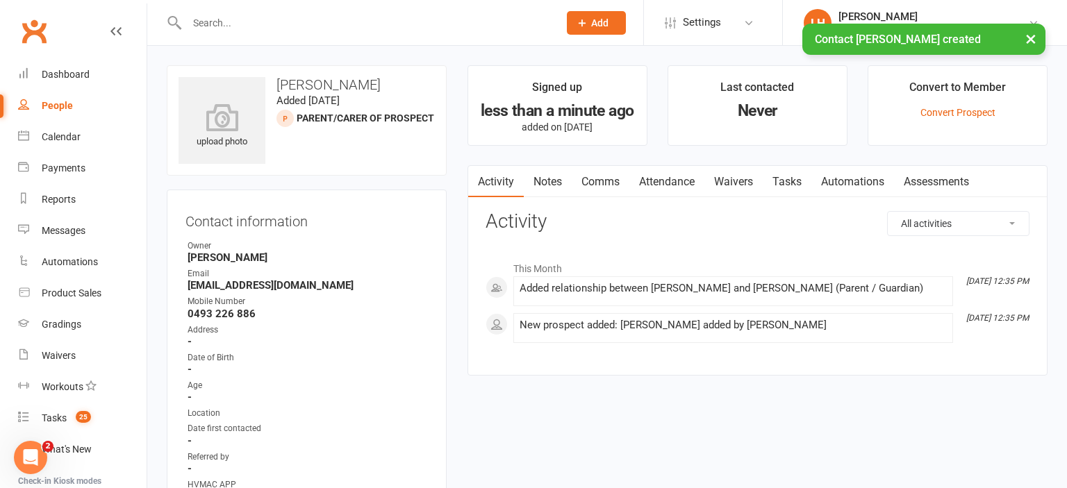
click at [657, 177] on link "Attendance" at bounding box center [666, 182] width 75 height 32
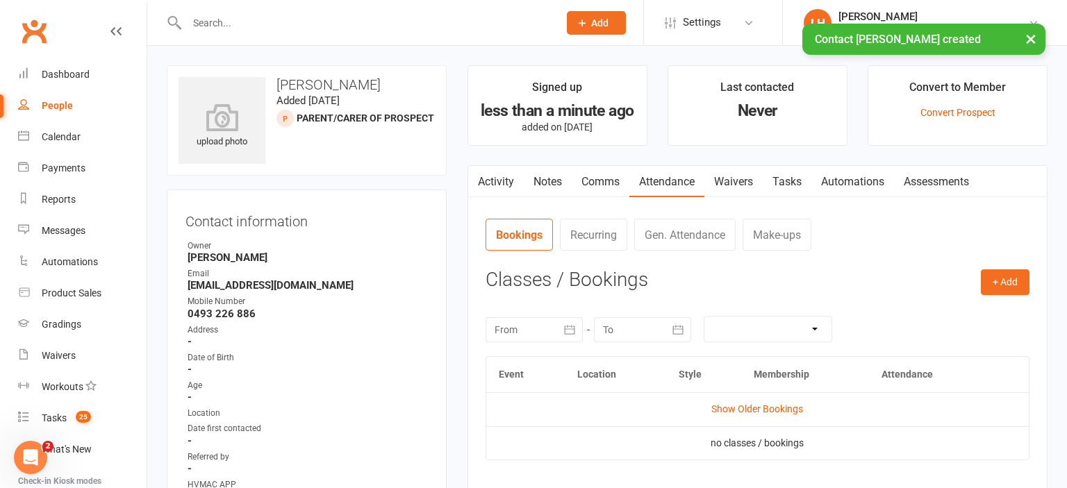
click at [727, 179] on link "Waivers" at bounding box center [733, 182] width 58 height 32
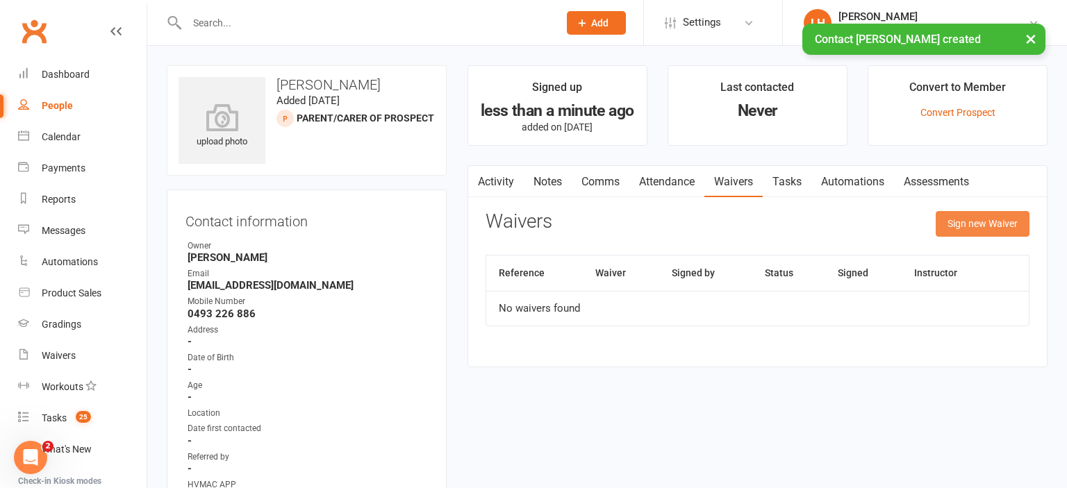
click at [989, 226] on button "Sign new Waiver" at bounding box center [982, 223] width 94 height 25
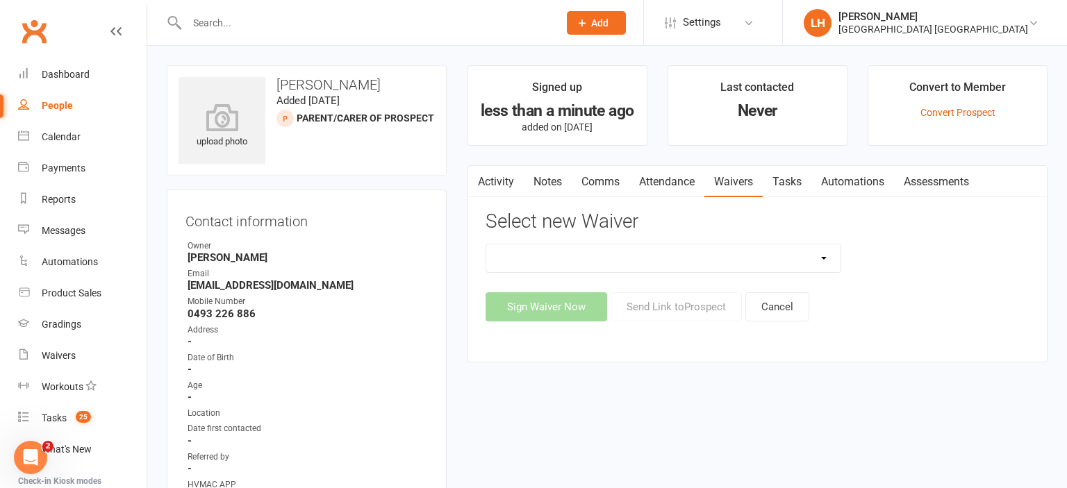
click at [486, 244] on select "8 Week Fitness Challenge Basic Membership Form Cancellation Form Dojo Transfer …" at bounding box center [663, 258] width 354 height 28
select select "5629"
click option "New Student Introduction" at bounding box center [0, 0] width 0 height 0
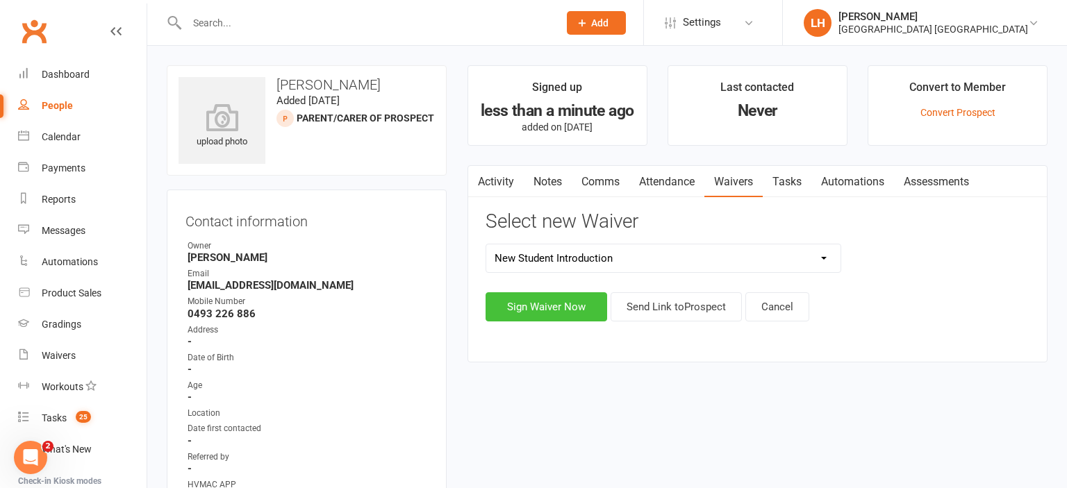
click at [555, 310] on button "Sign Waiver Now" at bounding box center [546, 306] width 122 height 29
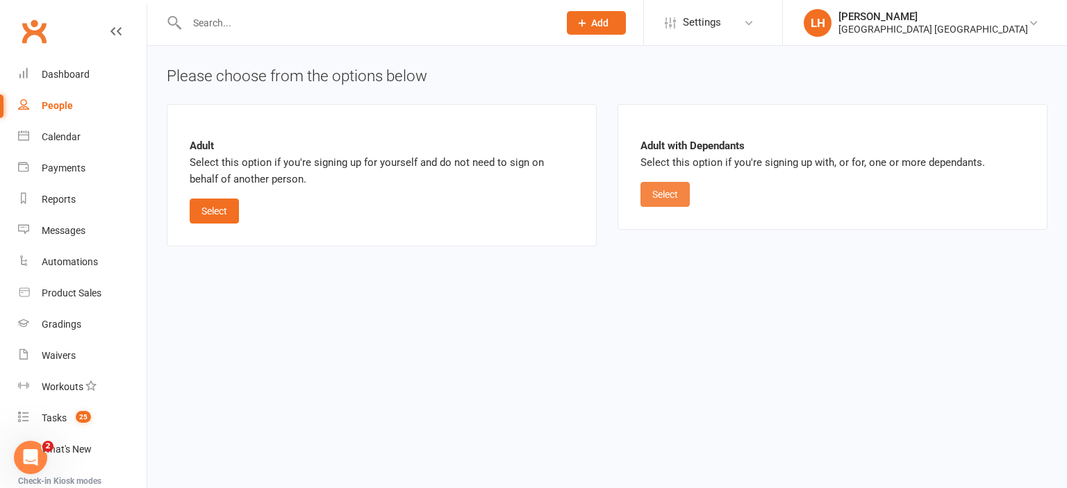
click at [677, 193] on button "Select" at bounding box center [664, 194] width 49 height 25
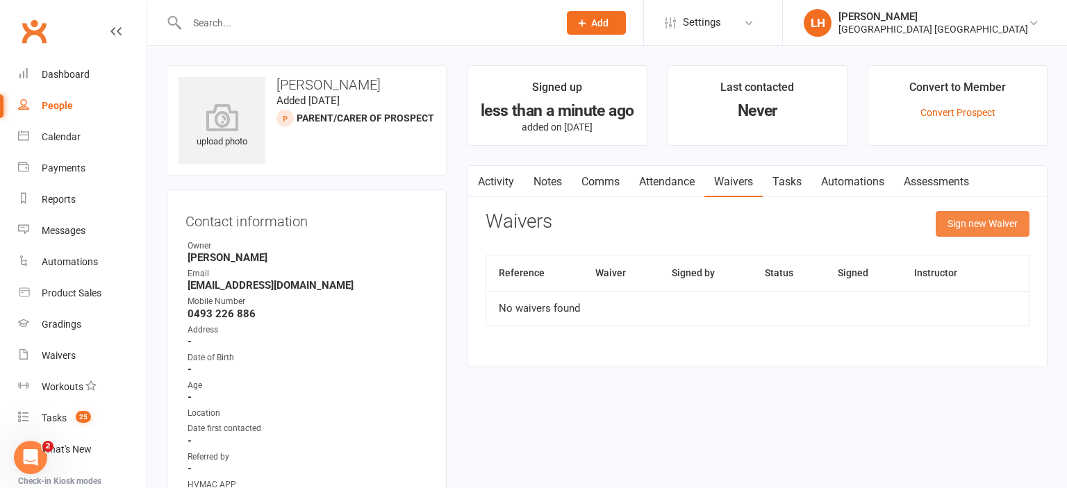
click at [990, 215] on button "Sign new Waiver" at bounding box center [982, 223] width 94 height 25
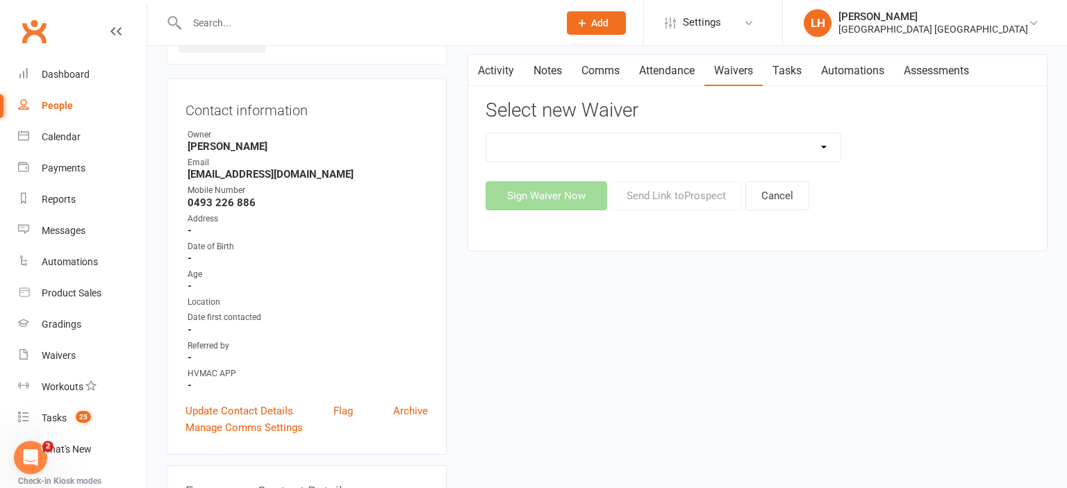
scroll to position [8, 0]
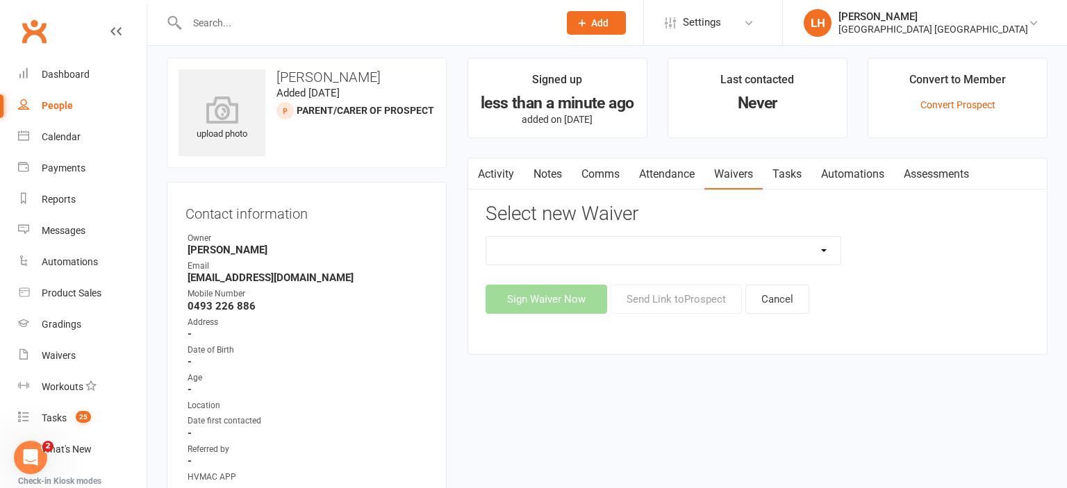
click at [486, 237] on select "8 Week Fitness Challenge Basic Membership Form Cancellation Form Dojo Transfer …" at bounding box center [663, 251] width 354 height 28
select select "5629"
click option "New Student Introduction" at bounding box center [0, 0] width 0 height 0
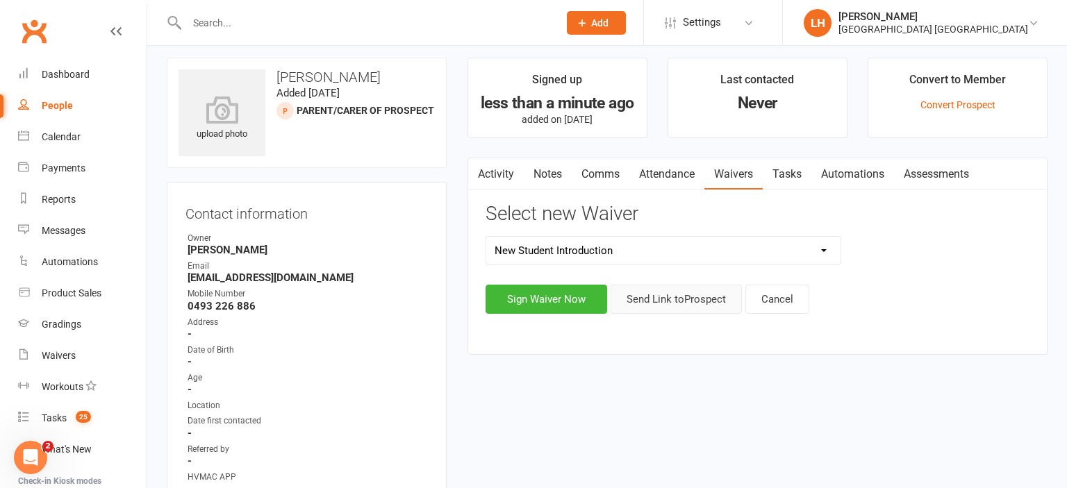
click at [668, 299] on button "Send Link to [GEOGRAPHIC_DATA]" at bounding box center [675, 299] width 131 height 29
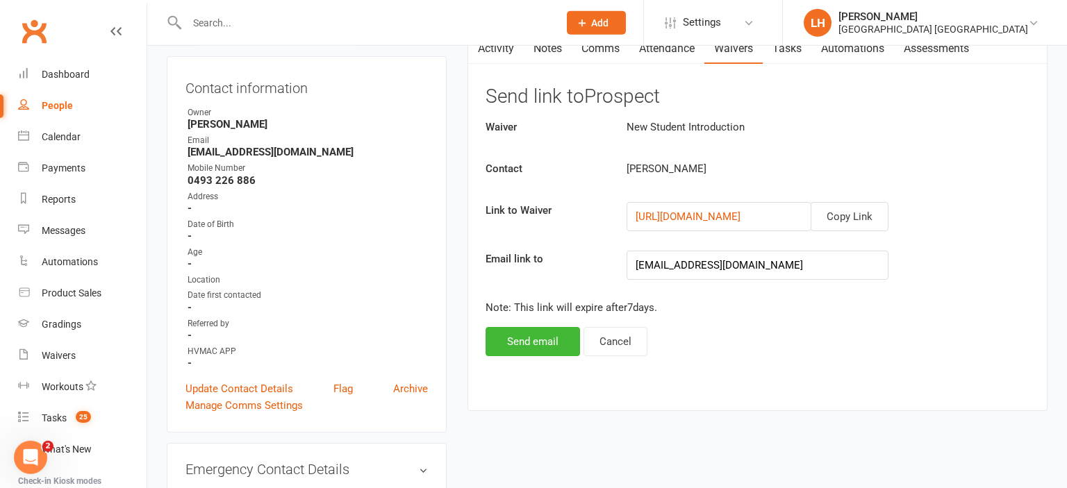
scroll to position [154, 0]
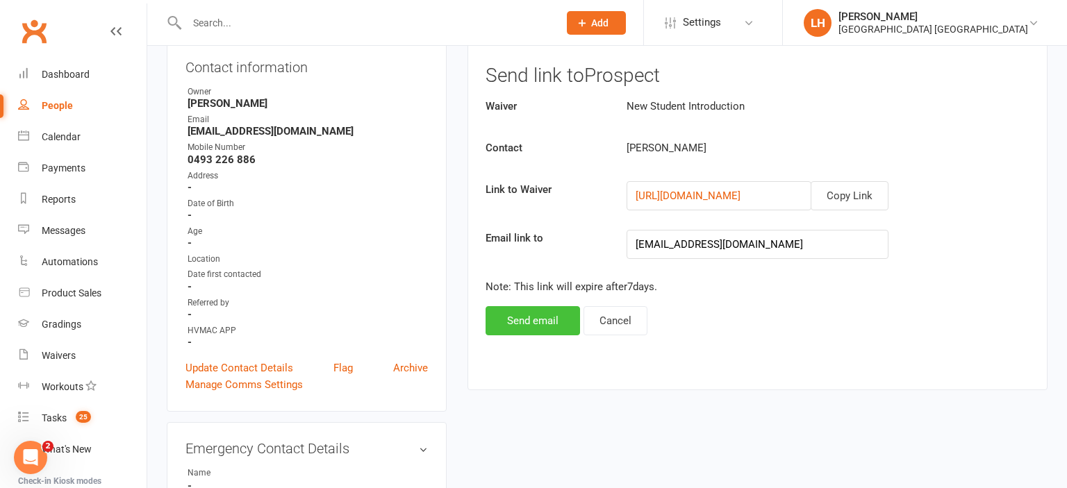
click at [544, 319] on button "Send email" at bounding box center [532, 320] width 94 height 29
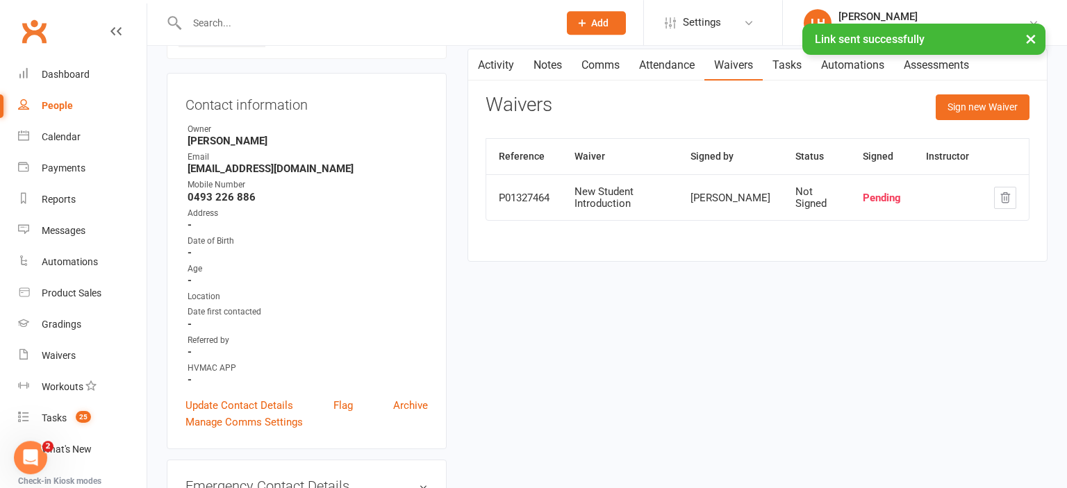
scroll to position [0, 0]
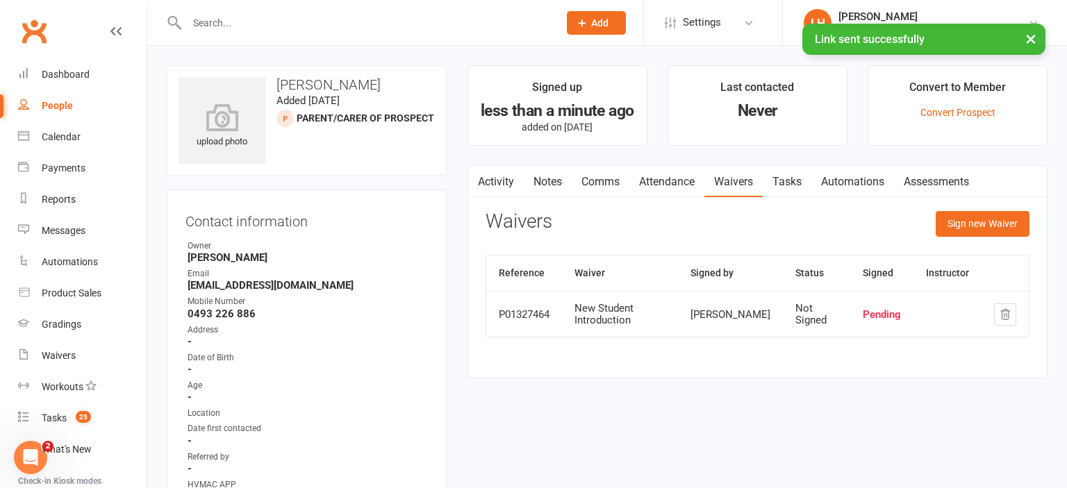
click at [596, 180] on link "Comms" at bounding box center [600, 182] width 58 height 32
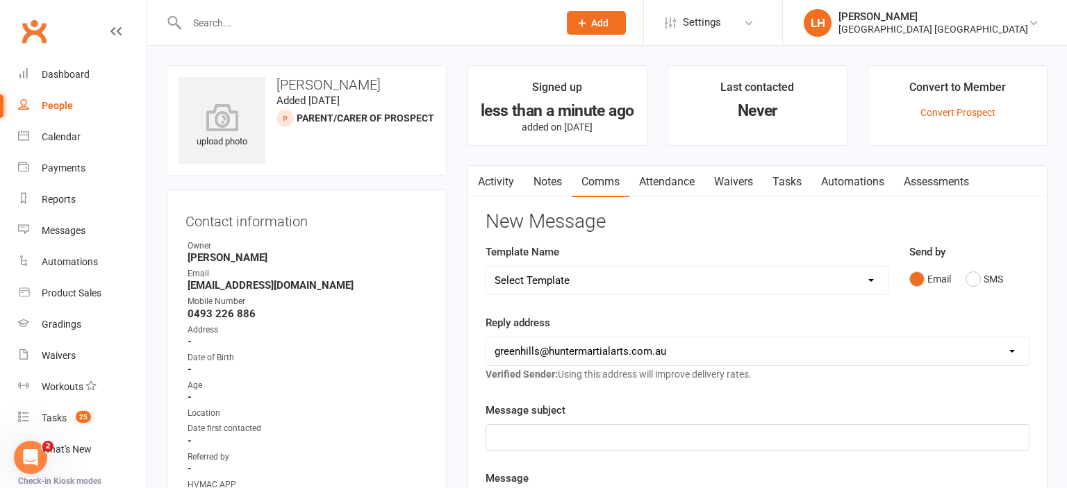
click at [569, 425] on div "﻿" at bounding box center [757, 437] width 542 height 25
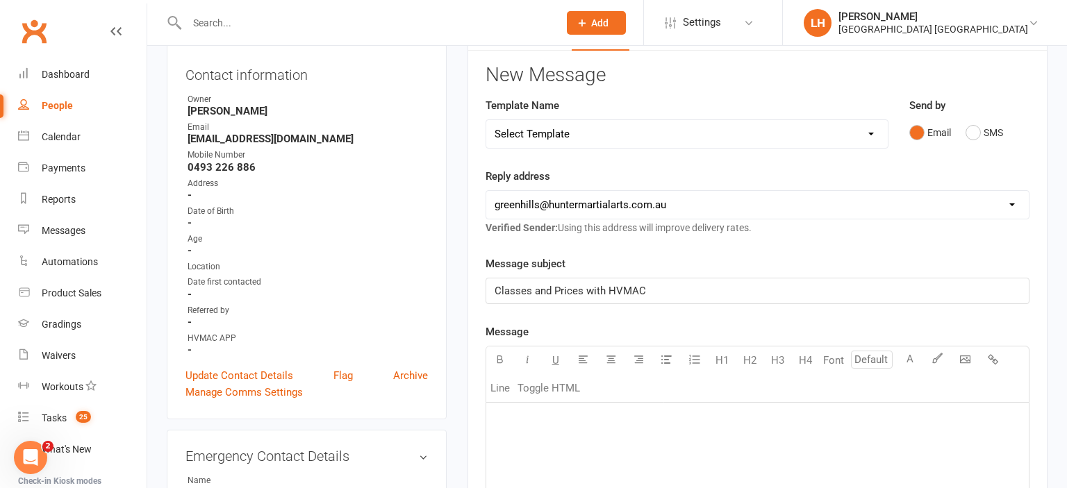
click at [584, 415] on p "﻿" at bounding box center [757, 420] width 526 height 17
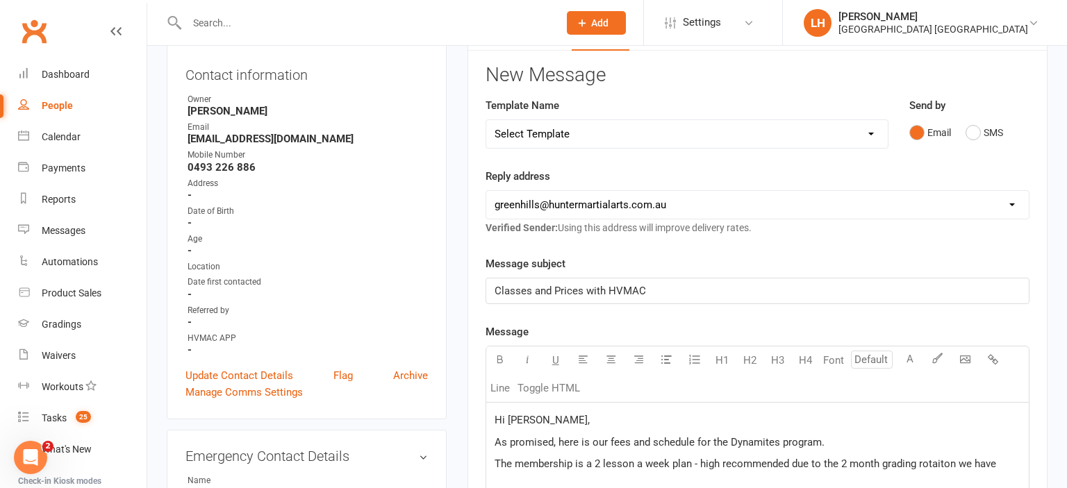
click at [935, 460] on span "The membership is a 2 lesson a week plan - high recommended due to the 2 month …" at bounding box center [744, 464] width 501 height 12
click at [1005, 463] on p "The membership is a 2 lesson a week plan - high recommended due to the 2 month …" at bounding box center [757, 463] width 526 height 17
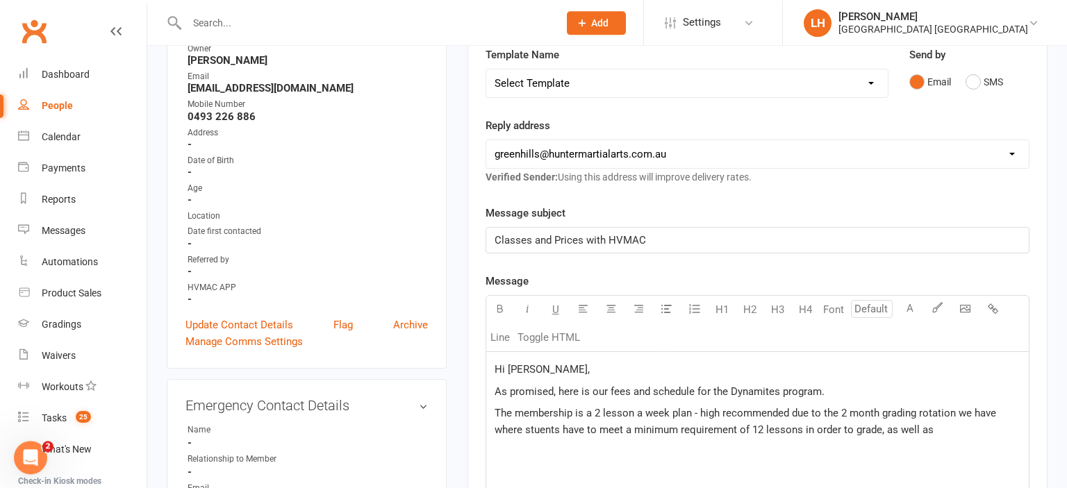
scroll to position [219, 0]
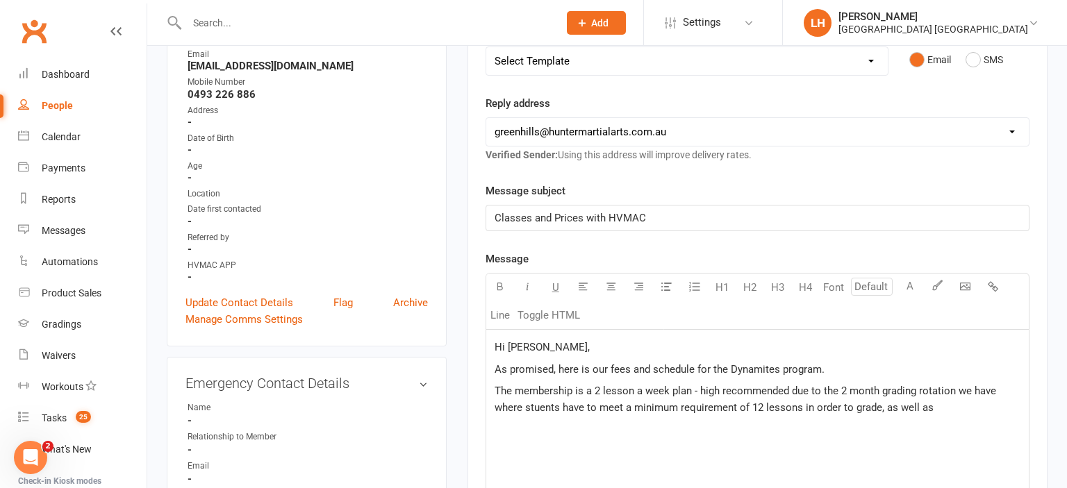
click at [540, 406] on span "The membership is a 2 lesson a week plan - high recommended due to the 2 month …" at bounding box center [746, 399] width 504 height 29
click at [946, 410] on p "The membership is a 2 lesson a week plan - high recommended due to the 2 month …" at bounding box center [757, 399] width 526 height 33
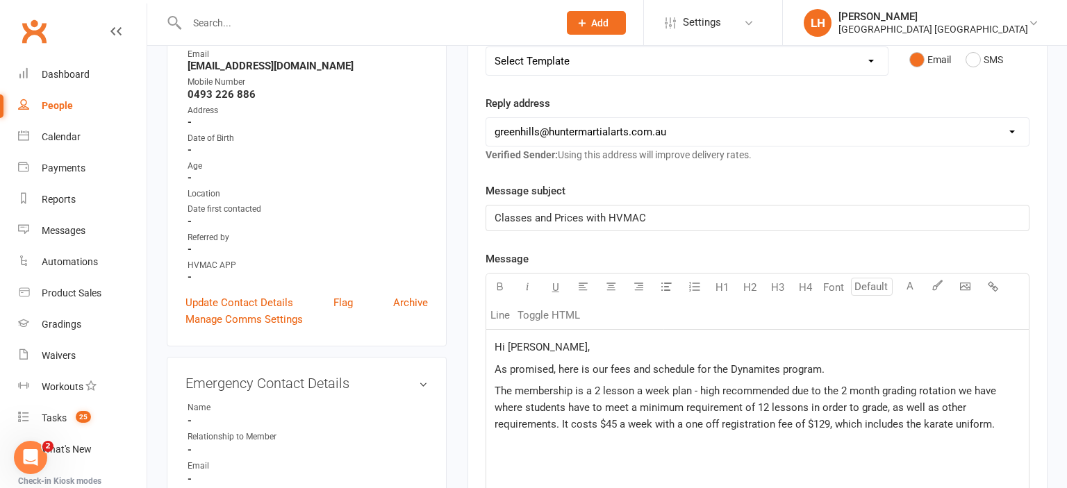
drag, startPoint x: 995, startPoint y: 421, endPoint x: 825, endPoint y: 419, distance: 170.1
click at [825, 419] on p "The membership is a 2 lesson a week plan - high recommended due to the 2 month …" at bounding box center [757, 408] width 526 height 50
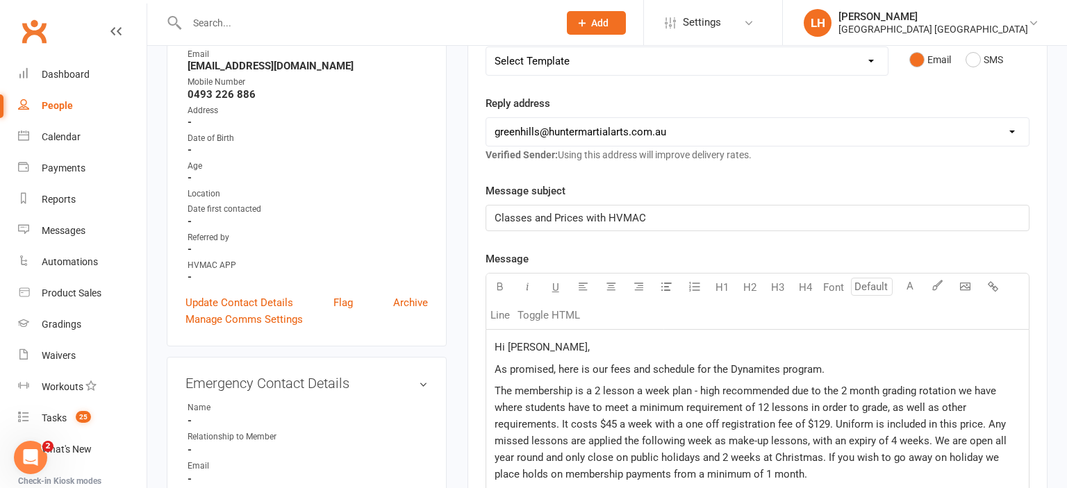
click at [930, 437] on span "The membership is a 2 lesson a week plan - high recommended due to the 2 month …" at bounding box center [751, 433] width 515 height 96
click at [821, 469] on p "The membership is a 2 lesson a week plan - high recommended due to the 2 month …" at bounding box center [757, 433] width 526 height 100
click at [853, 471] on span "The membership is a 2 lesson a week plan - high recommended due to the 2 month …" at bounding box center [751, 433] width 515 height 96
click at [930, 474] on p "The membership is a 2 lesson a week plan - high recommended due to the 2 month …" at bounding box center [757, 433] width 526 height 100
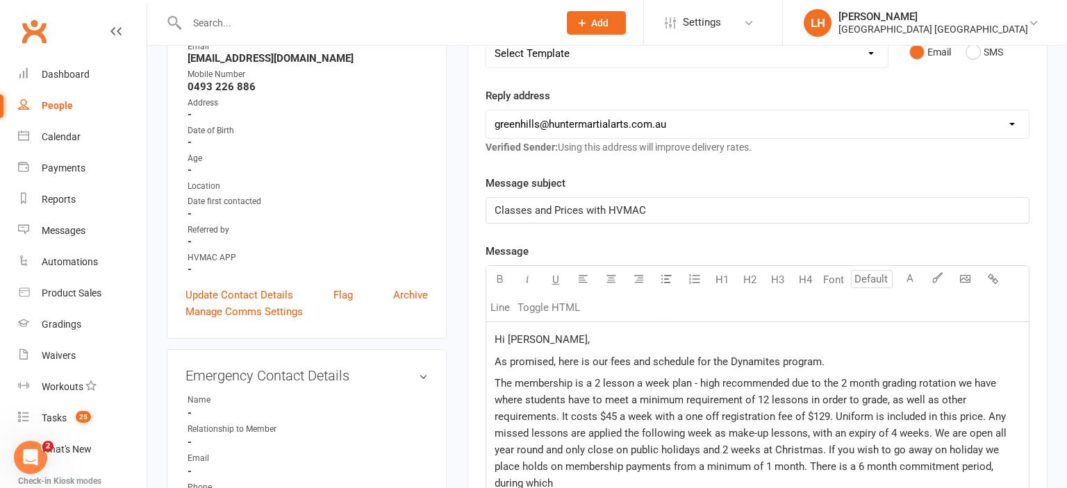
scroll to position [465, 0]
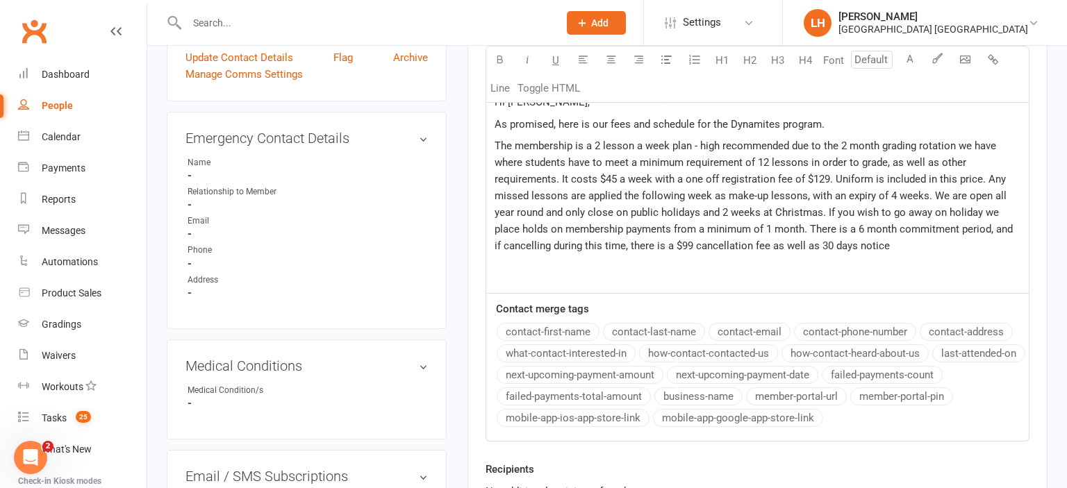
click at [845, 249] on span "The membership is a 2 lesson a week plan - high recommended due to the 2 month …" at bounding box center [754, 196] width 521 height 112
click at [955, 246] on p "The membership is a 2 lesson a week plan - high recommended due to the 2 month …" at bounding box center [757, 195] width 526 height 117
click at [818, 120] on span "As promised, here is our fees and schedule for the Dynamites program." at bounding box center [659, 124] width 330 height 12
click at [665, 265] on p "The membership is a 2 lesson a week plan - high recommended due to the 2 month …" at bounding box center [757, 203] width 526 height 133
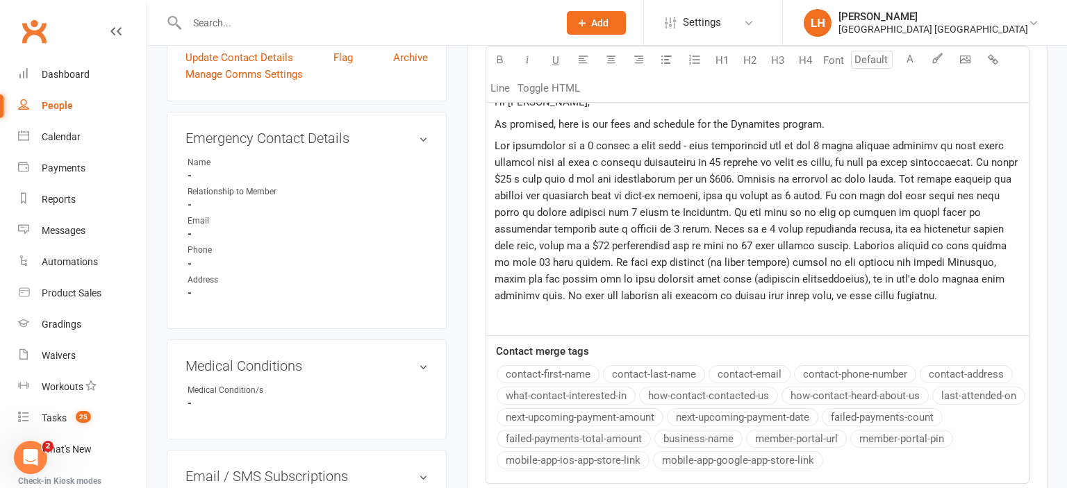
click at [995, 294] on p at bounding box center [757, 220] width 526 height 167
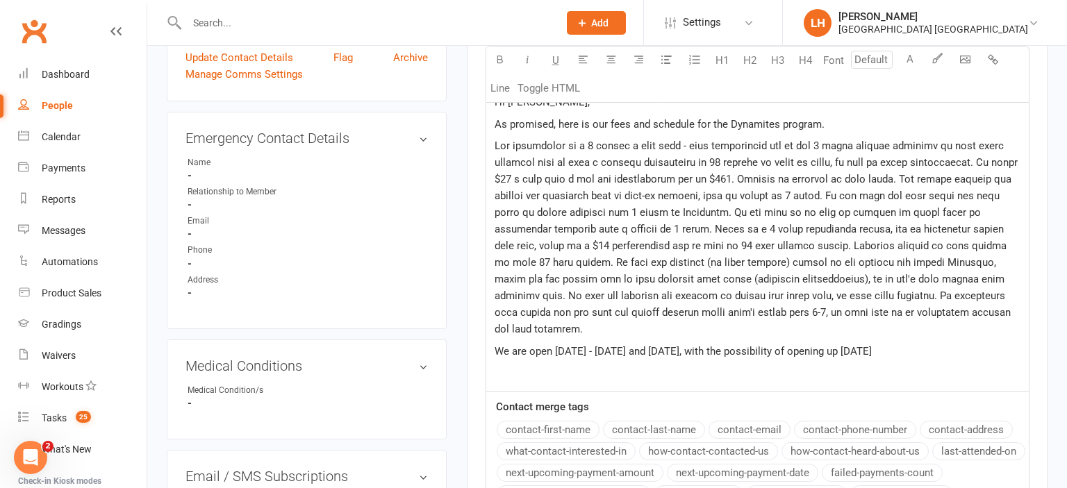
click at [762, 351] on span "We are open Monday - Thursday and on Saturday, with the possibility of opening …" at bounding box center [682, 351] width 377 height 12
click at [938, 349] on p "We are open Monday - Thursday and on Saturday, with the possibility of opening …" at bounding box center [757, 351] width 526 height 17
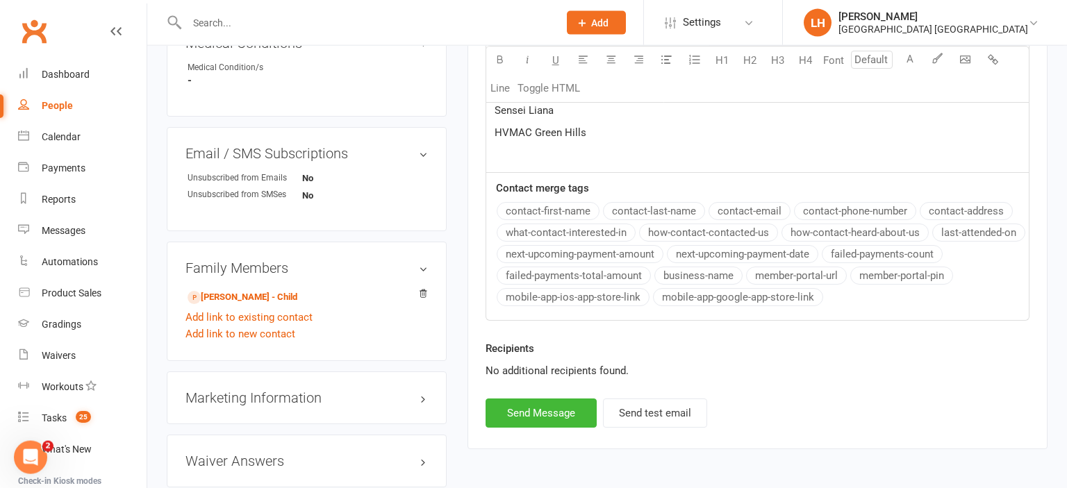
scroll to position [831, 0]
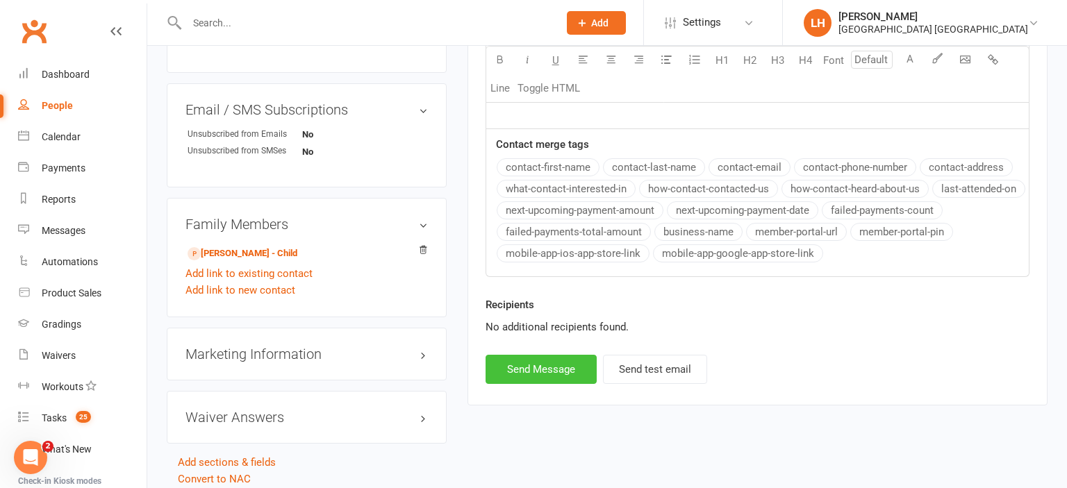
click at [554, 384] on button "Send Message" at bounding box center [540, 369] width 111 height 29
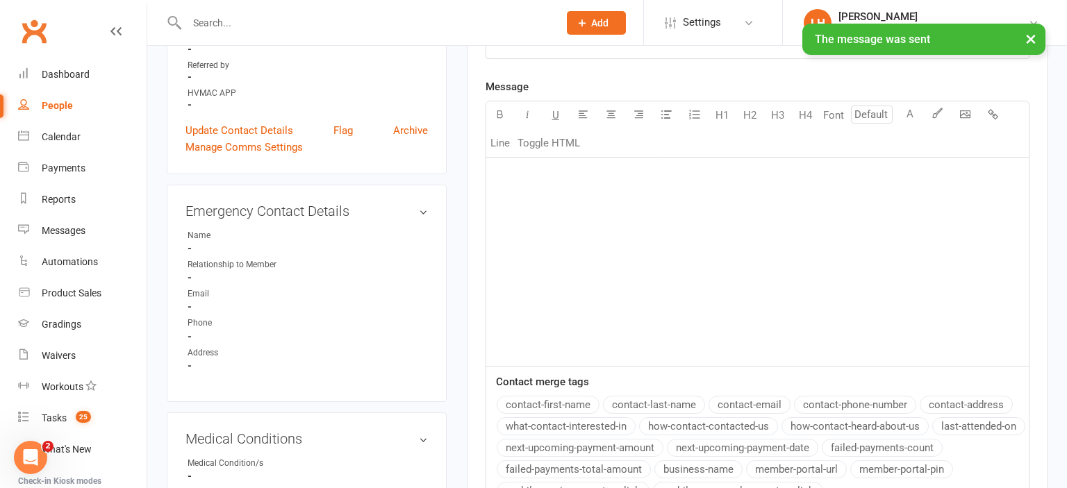
scroll to position [98, 0]
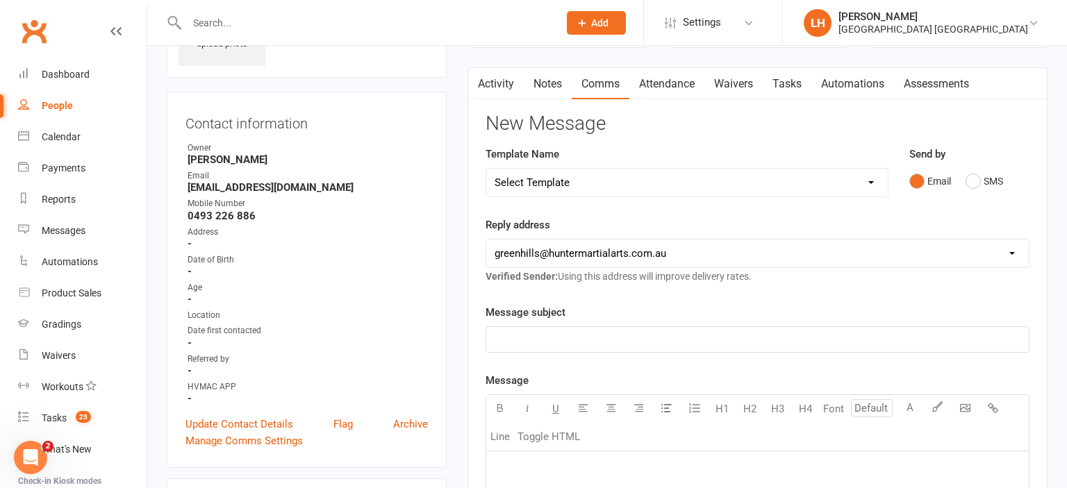
click at [491, 85] on link "Activity" at bounding box center [496, 84] width 56 height 32
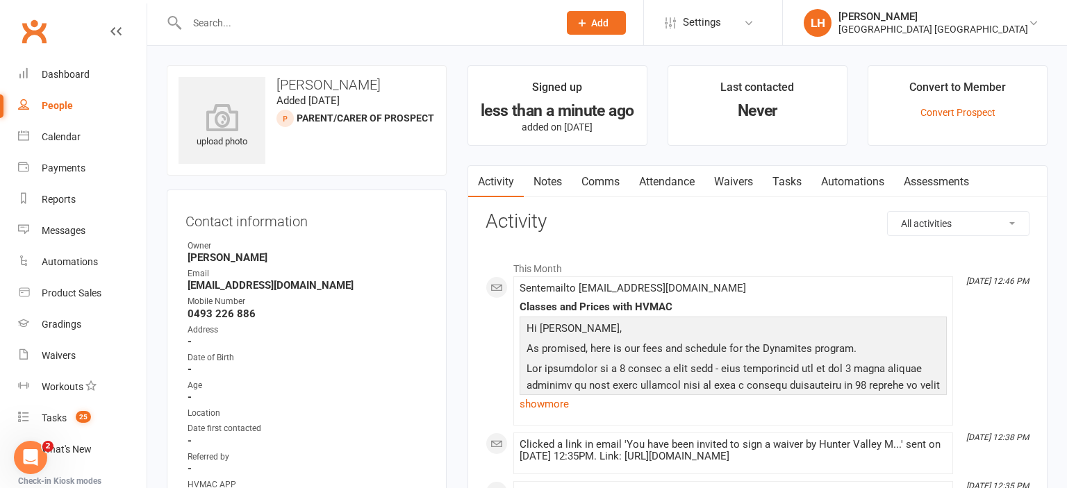
click at [587, 21] on button "Add" at bounding box center [596, 23] width 59 height 24
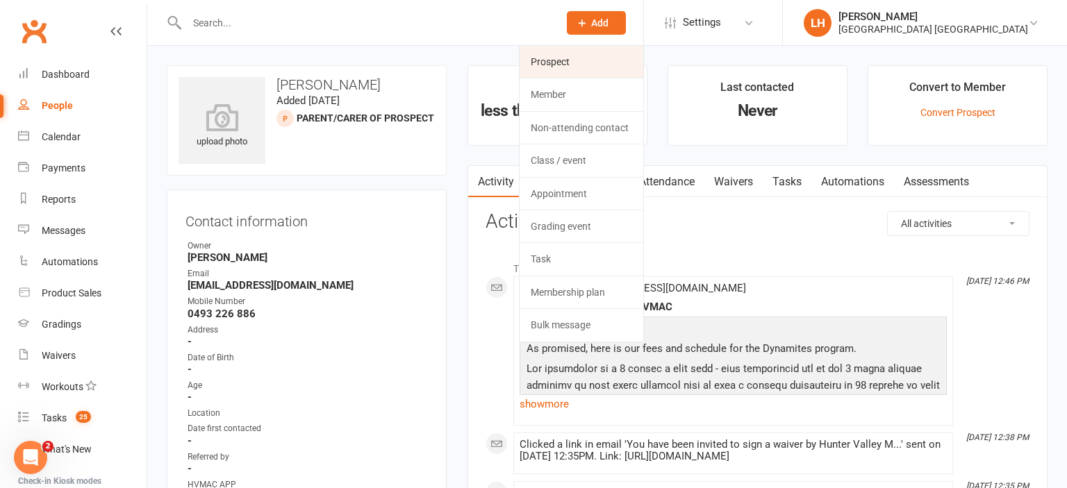
click at [549, 68] on link "Prospect" at bounding box center [581, 62] width 124 height 32
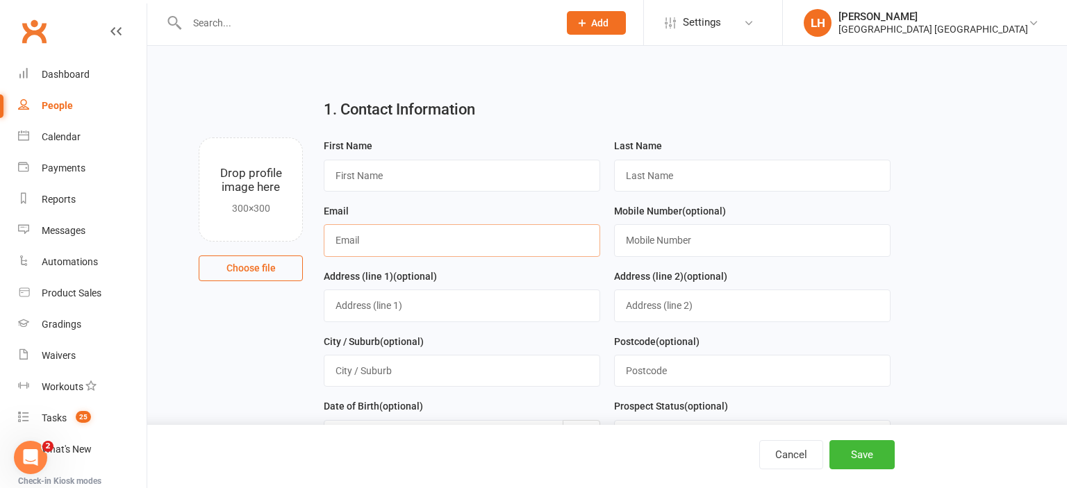
click at [378, 235] on input "text" at bounding box center [462, 240] width 276 height 32
paste input "louisestace1591@hotmail.com"
type input "louisestace1591@hotmail.com"
click at [362, 174] on input "text" at bounding box center [462, 176] width 276 height 32
type input "Louise"
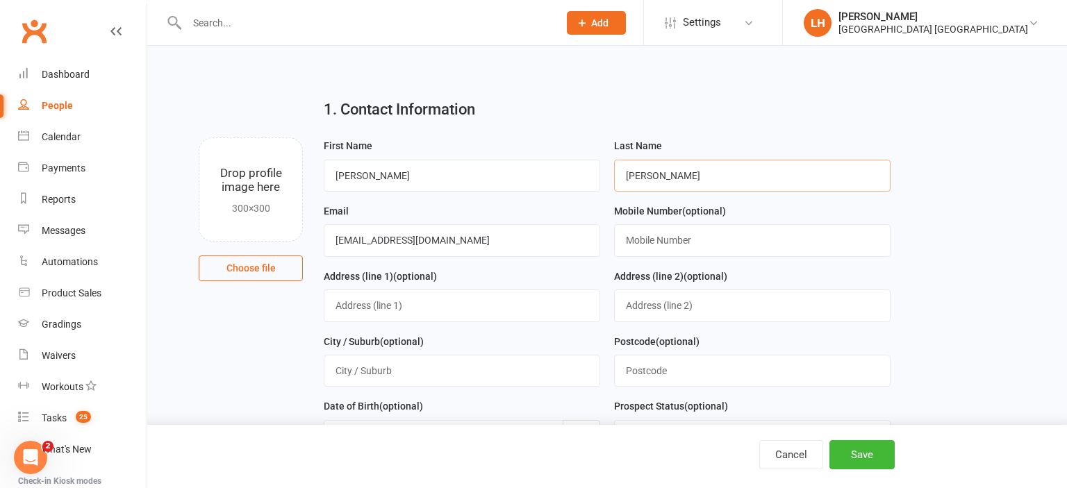
type input "Hilles"
click at [714, 238] on input "text" at bounding box center [752, 240] width 276 height 32
paste input "0401301978"
click at [624, 241] on input "0401301978" at bounding box center [752, 240] width 276 height 32
type input "0401301978"
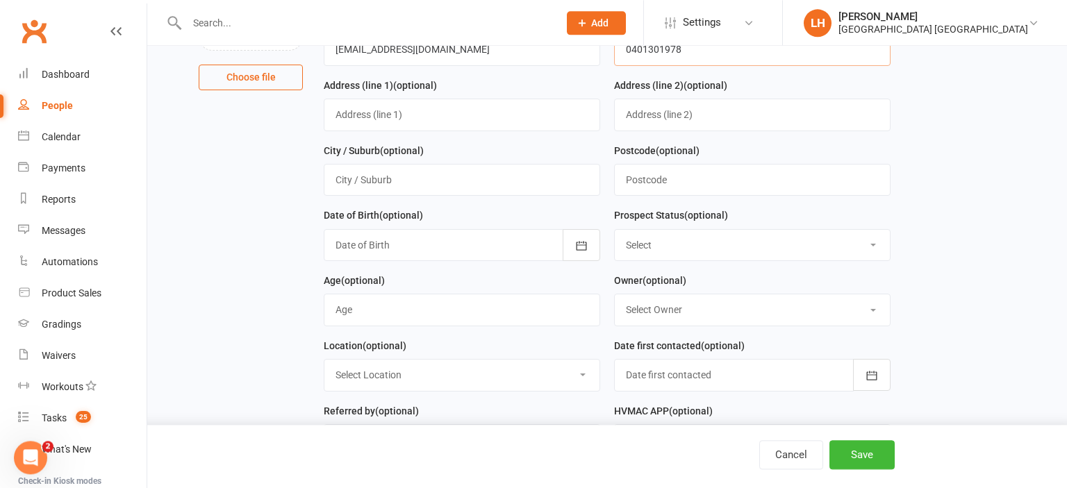
scroll to position [219, 0]
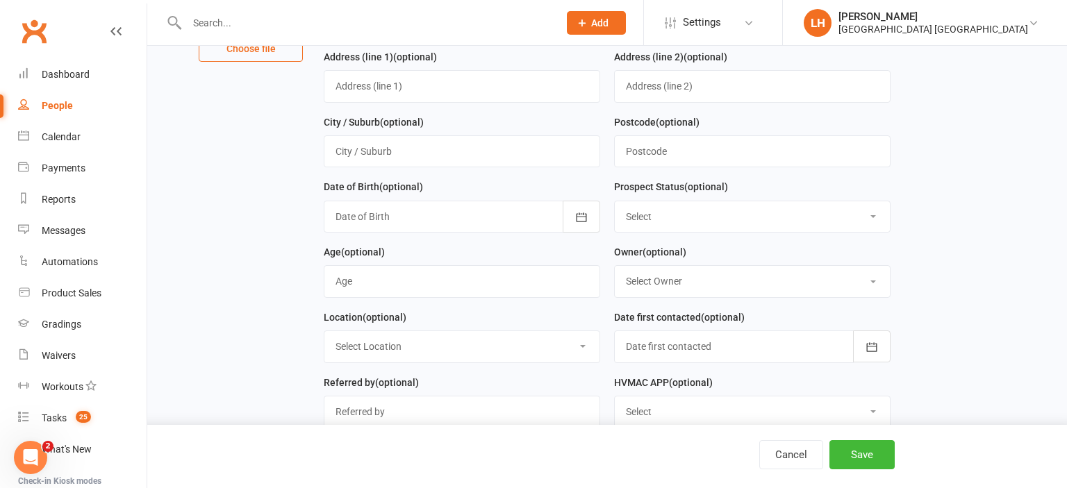
click at [615, 201] on select "Select Initial Contact Not interested Special Event Attendee Birthday Party Att…" at bounding box center [752, 216] width 275 height 31
select select "Parent/Carer of Prospect"
click option "Parent/Carer of Prospect" at bounding box center [0, 0] width 0 height 0
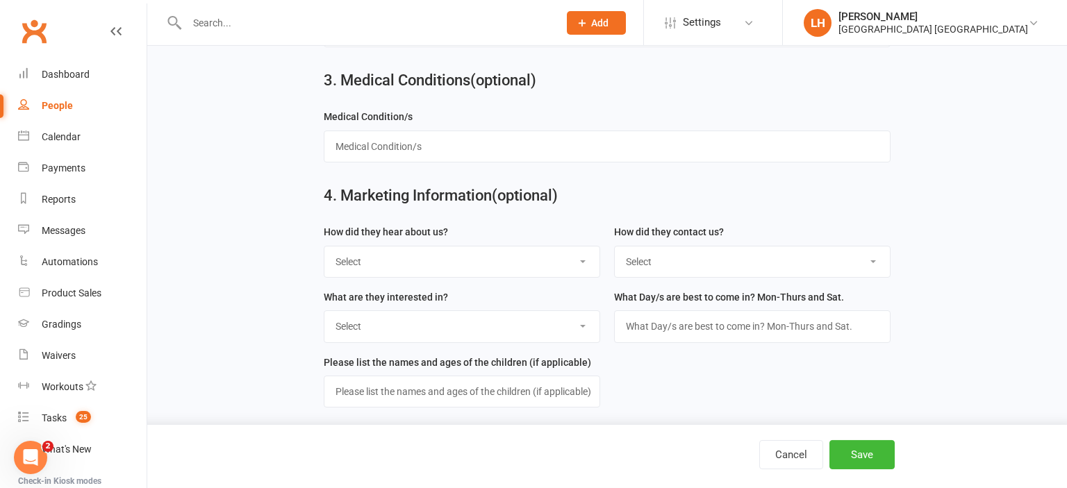
scroll to position [847, 0]
click at [324, 245] on select "Select Internet A Friend Family Member Poster Flyer Walk by Facebook Sign Trans…" at bounding box center [461, 260] width 275 height 31
select select "Internet"
click option "Internet" at bounding box center [0, 0] width 0 height 0
click at [615, 245] on select "Select Phone Email In-Facility" at bounding box center [752, 260] width 275 height 31
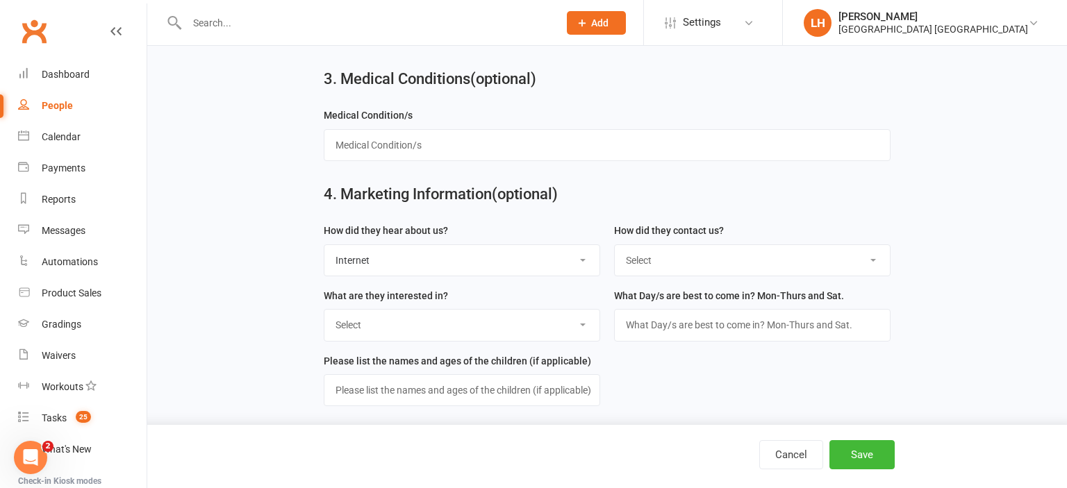
select select "Email"
click option "Email" at bounding box center [0, 0] width 0 height 0
click at [862, 440] on div "Cancel Save" at bounding box center [533, 456] width 1067 height 63
click at [864, 448] on button "Save" at bounding box center [861, 454] width 65 height 29
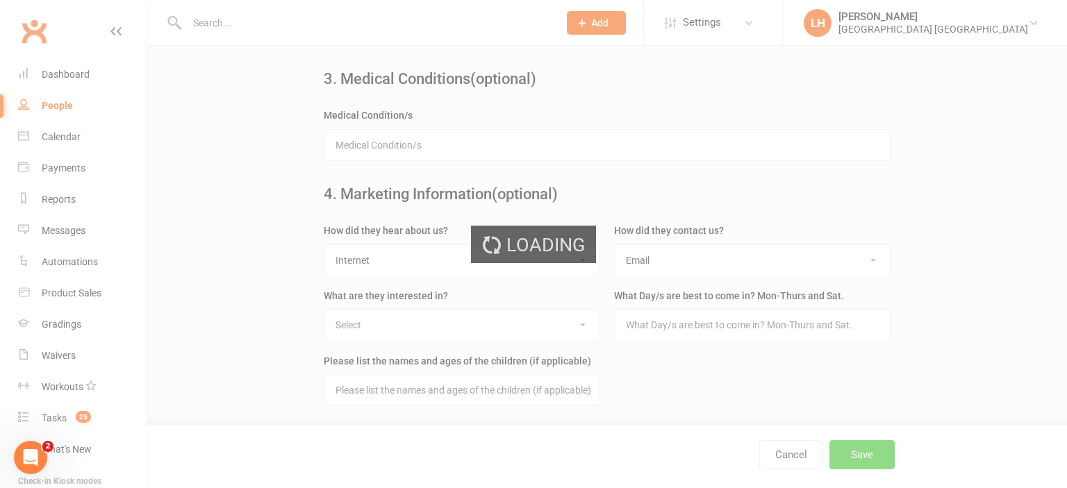
scroll to position [0, 0]
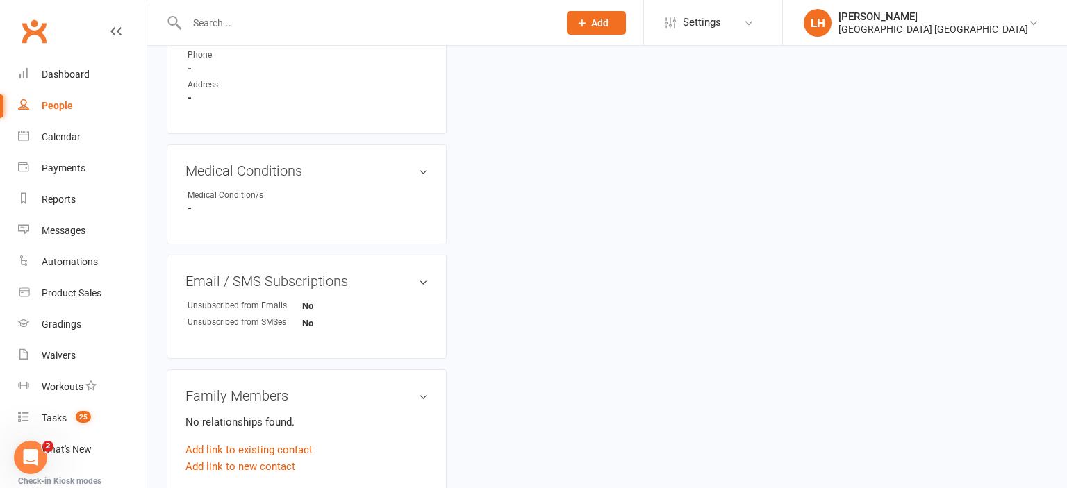
scroll to position [806, 0]
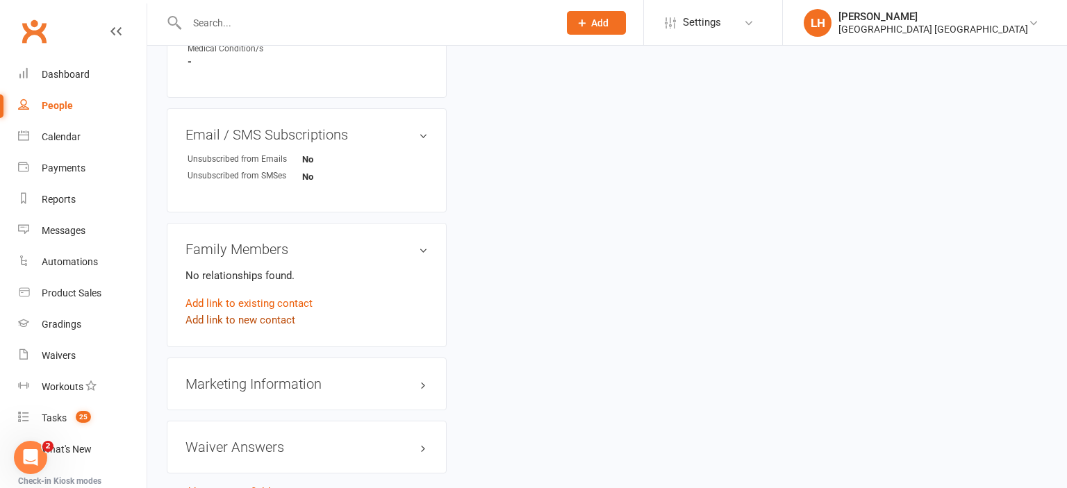
click at [242, 325] on link "Add link to new contact" at bounding box center [240, 320] width 110 height 17
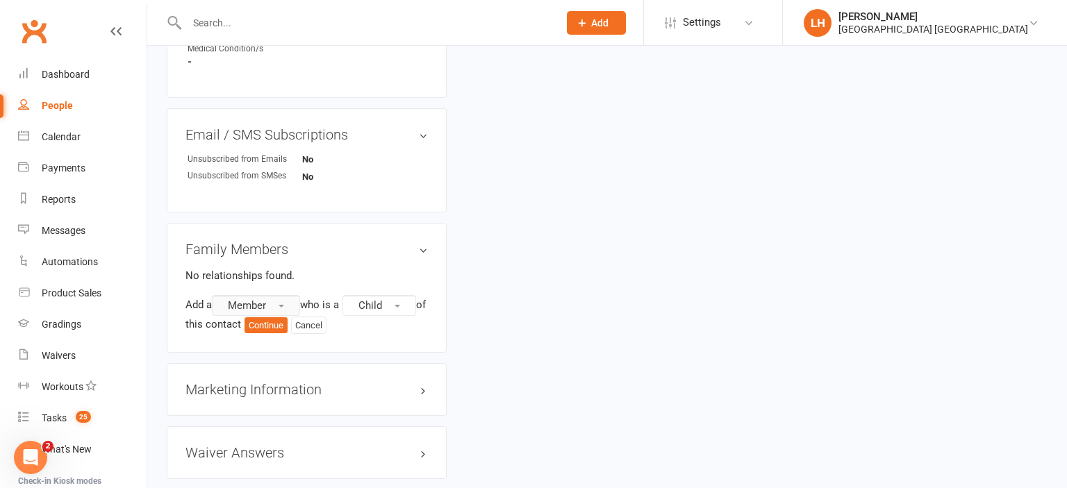
click at [290, 312] on button "Member" at bounding box center [256, 305] width 88 height 21
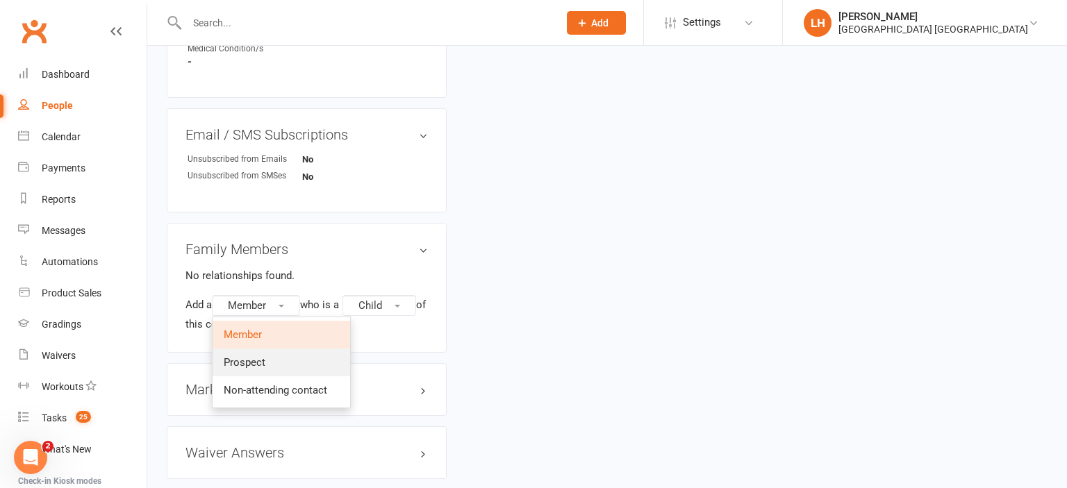
click at [269, 371] on link "Prospect" at bounding box center [280, 363] width 137 height 28
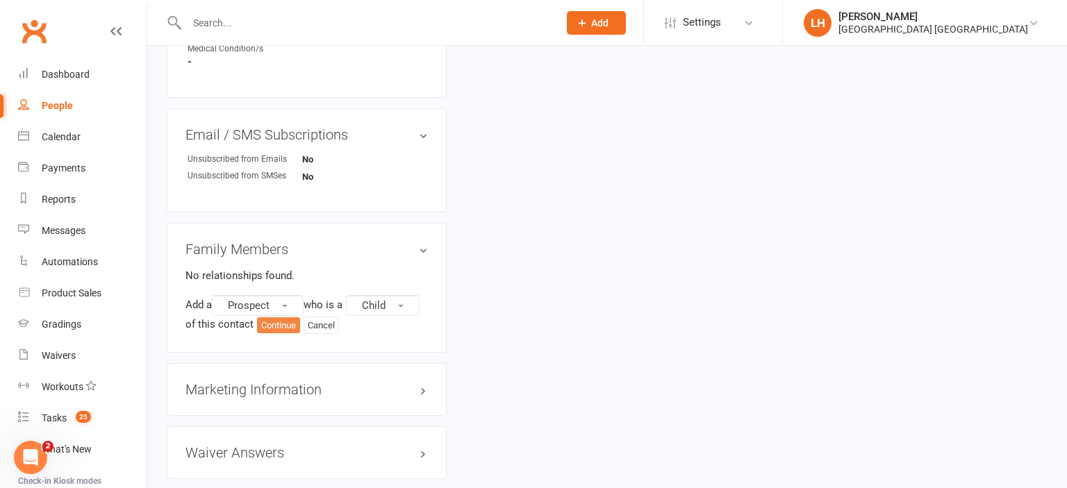
click at [279, 332] on button "Continue" at bounding box center [278, 325] width 43 height 17
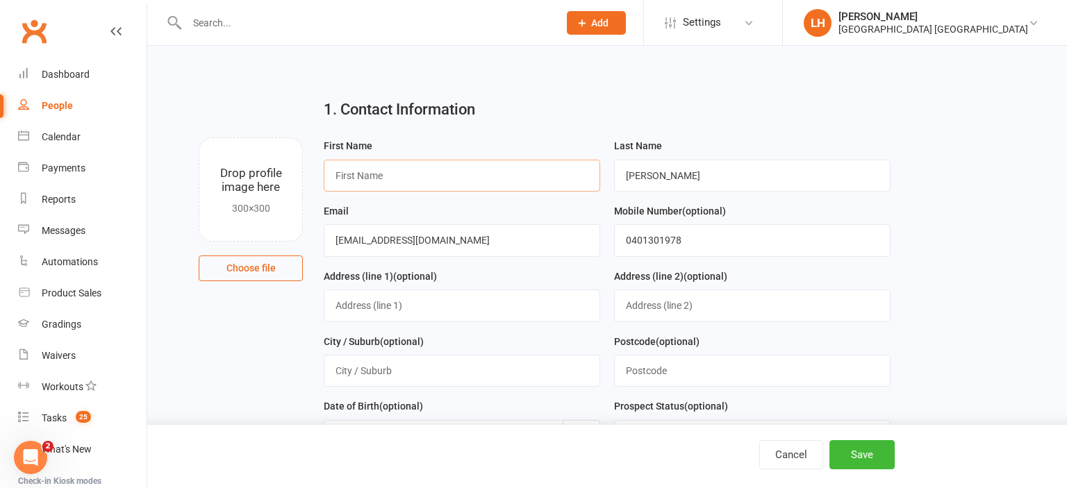
click at [421, 184] on input "text" at bounding box center [462, 176] width 276 height 32
type input "Unknown Child"
click at [872, 451] on button "Save" at bounding box center [861, 454] width 65 height 29
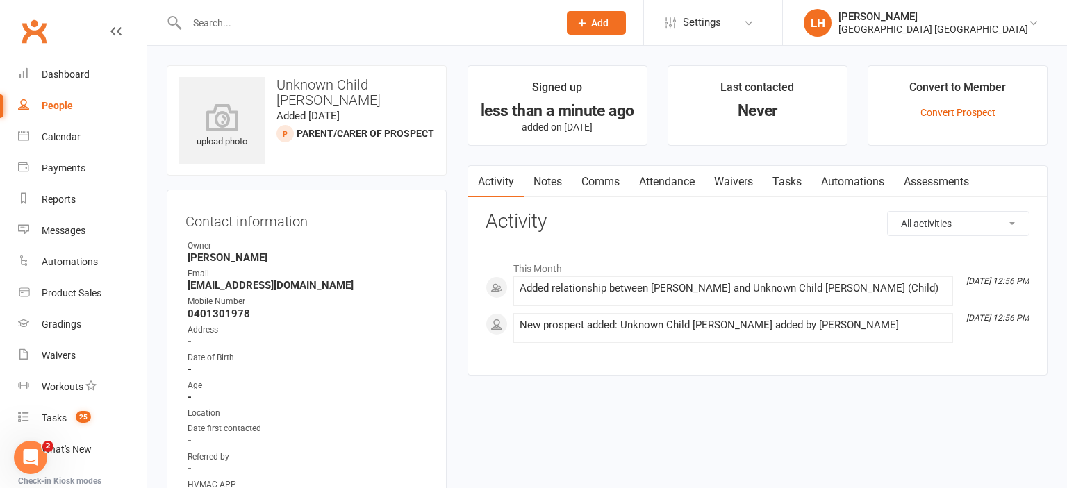
click at [392, 24] on input "text" at bounding box center [366, 22] width 366 height 19
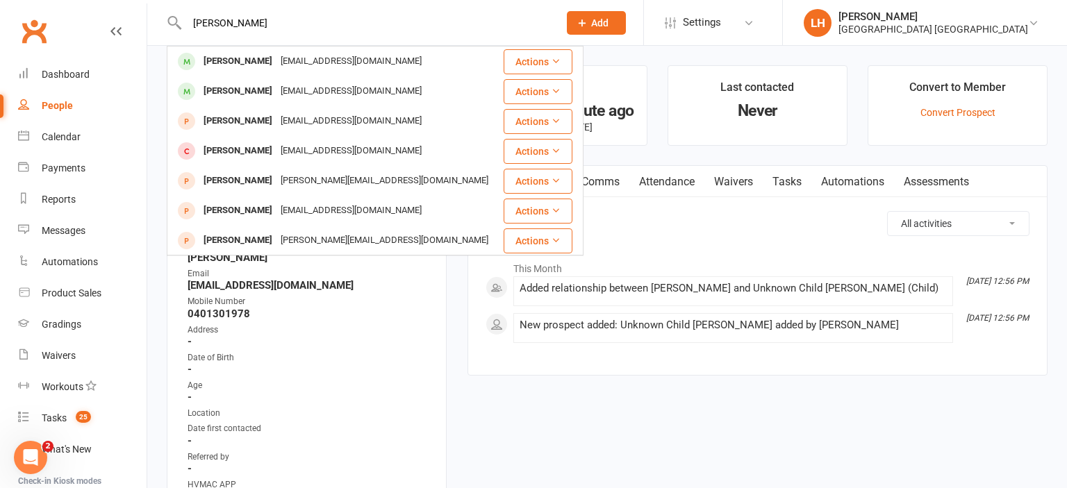
type input "jacinta reid"
click at [610, 18] on button "Add" at bounding box center [596, 23] width 59 height 24
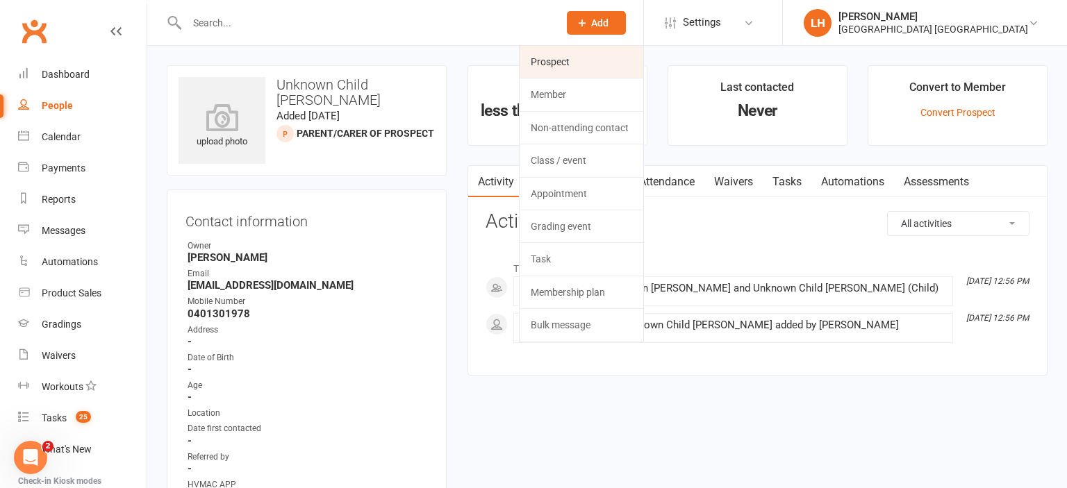
click at [571, 67] on link "Prospect" at bounding box center [581, 62] width 124 height 32
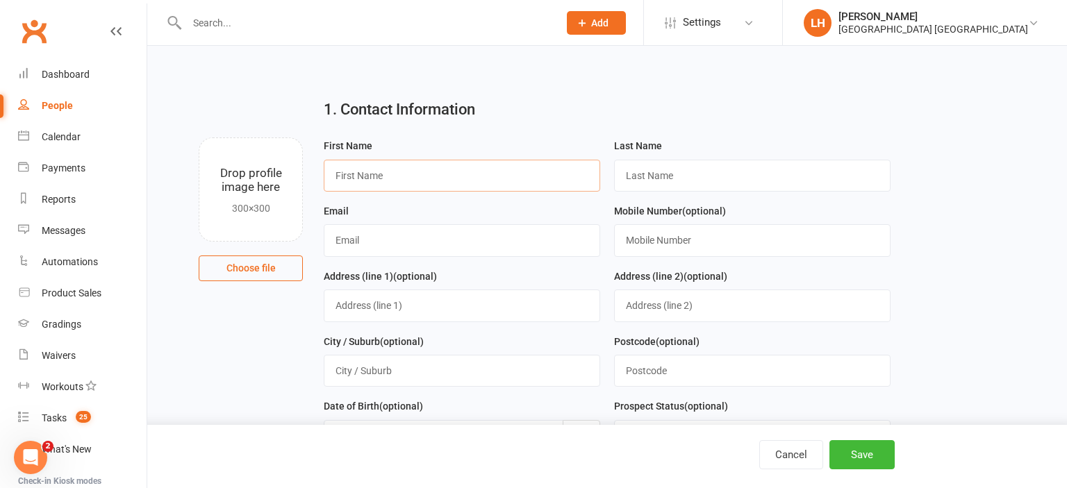
click at [398, 184] on input "text" at bounding box center [462, 176] width 276 height 32
type input "Loghan"
type input "Reid"
click at [426, 244] on input "text" at bounding box center [462, 240] width 276 height 32
paste input "lorriejacinta@gmail.com"
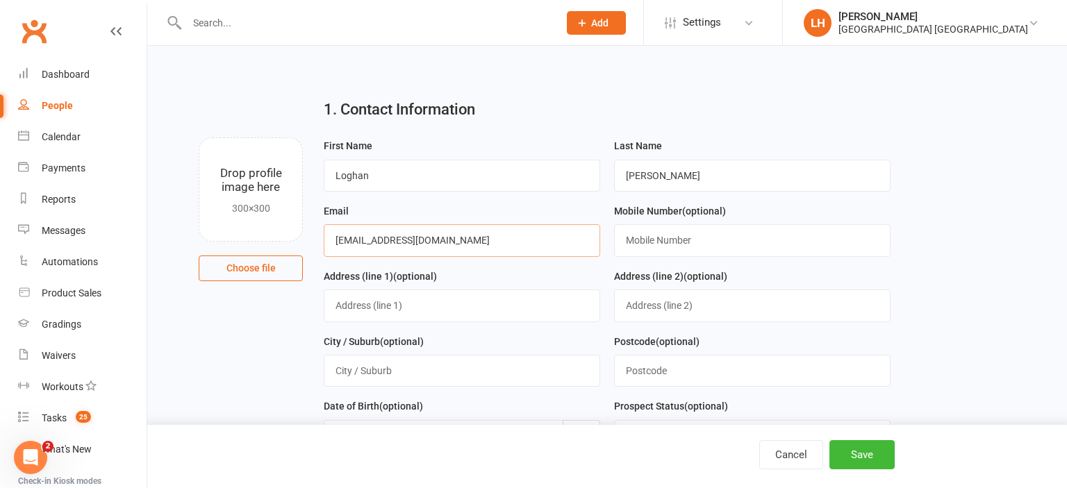
drag, startPoint x: 357, startPoint y: 239, endPoint x: 162, endPoint y: 267, distance: 196.5
click at [324, 256] on input "lorriejacinta@gmail.com" at bounding box center [462, 240] width 276 height 32
type input "lorriejacinta@gmail.com"
click at [668, 243] on input "text" at bounding box center [752, 240] width 276 height 32
paste input "0483137102"
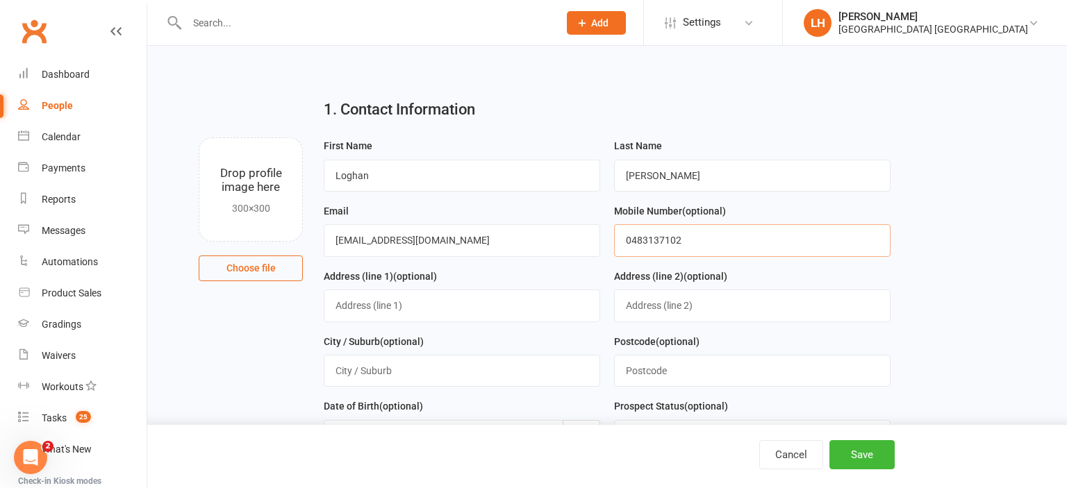
type input "0483137102"
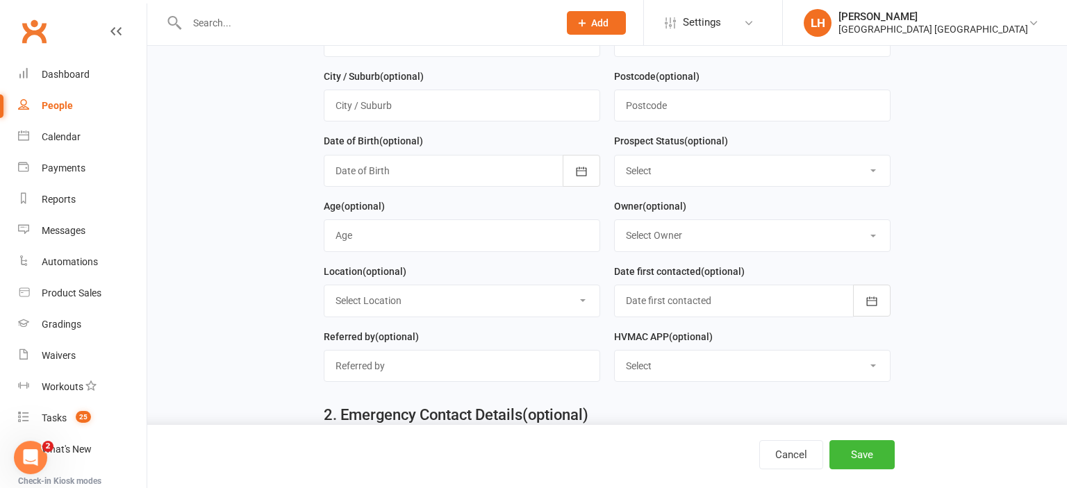
scroll to position [293, 0]
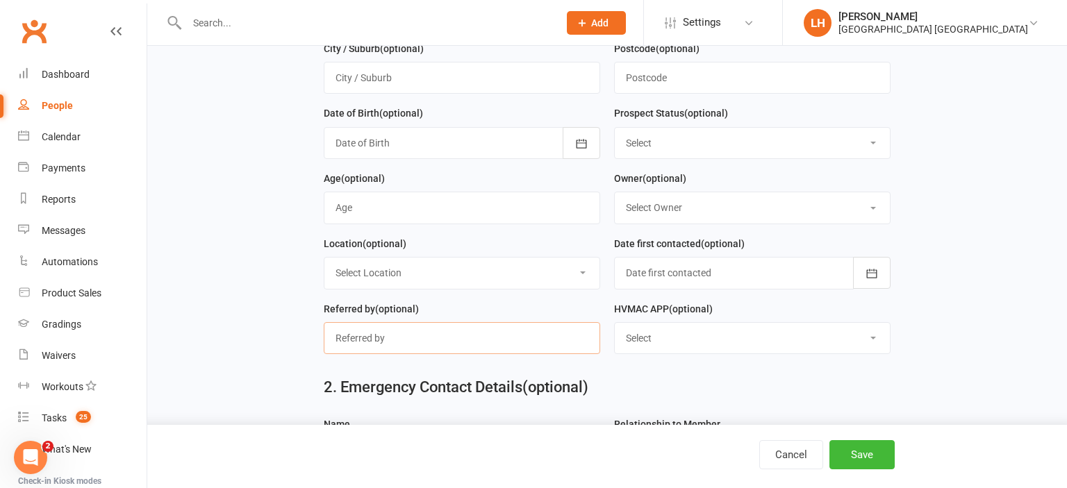
click at [434, 322] on input "text" at bounding box center [462, 338] width 276 height 32
click at [371, 333] on input "Jarrah _WB" at bounding box center [462, 338] width 276 height 32
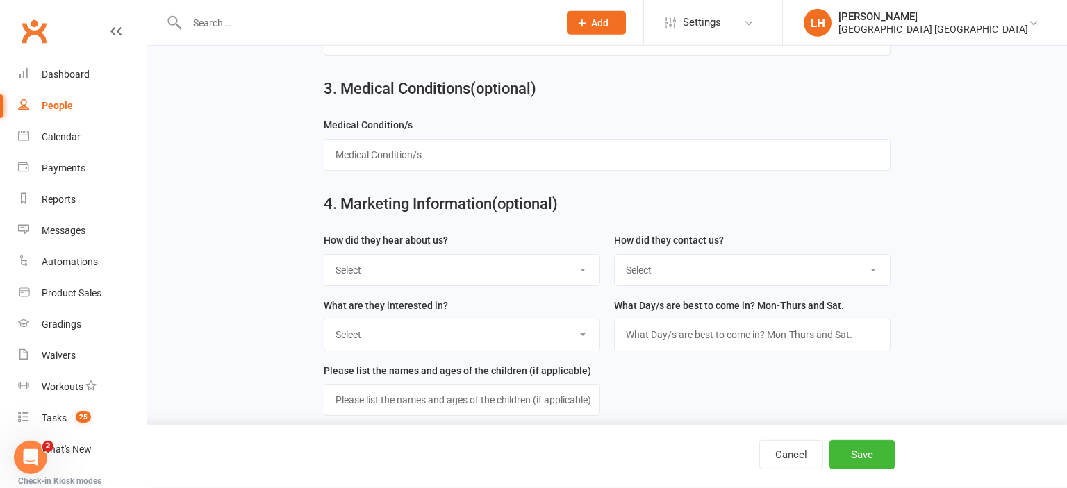
scroll to position [847, 0]
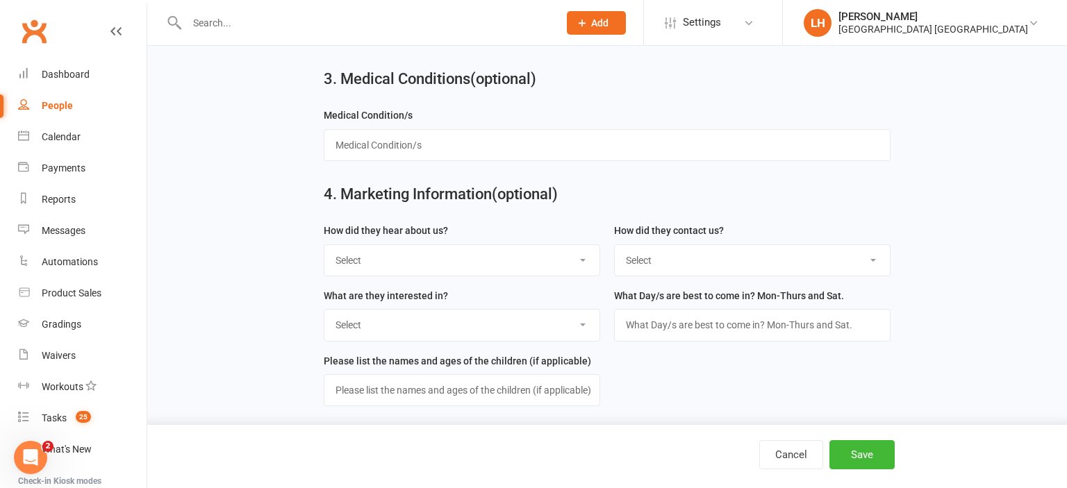
type input "Jarrah - WB"
click at [324, 245] on select "Select Internet A Friend Family Member Poster Flyer Walk by Facebook Sign Trans…" at bounding box center [461, 260] width 275 height 31
select select "A Friend"
click option "A Friend" at bounding box center [0, 0] width 0 height 0
click at [615, 245] on select "Select Phone Email In-Facility" at bounding box center [752, 260] width 275 height 31
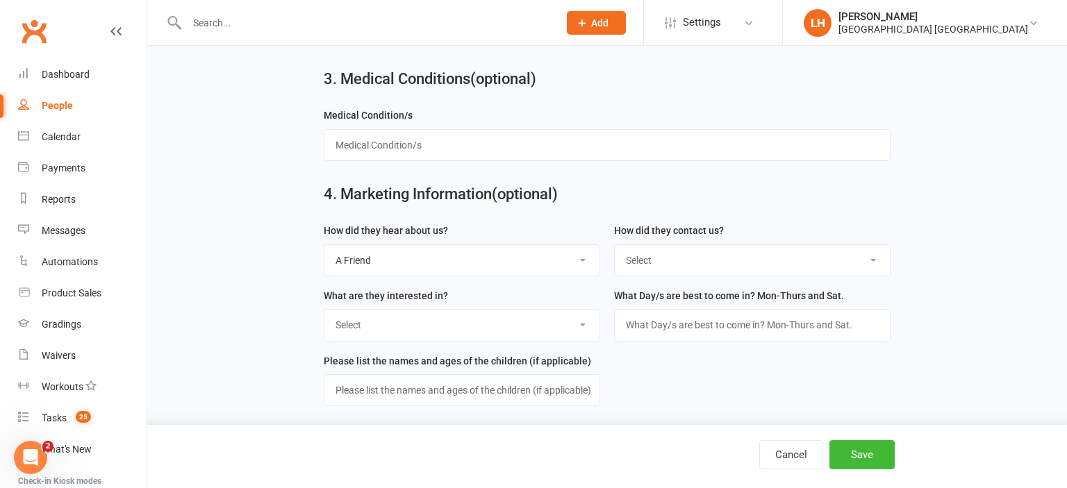
select select "Email"
click option "Email" at bounding box center [0, 0] width 0 height 0
click at [871, 454] on button "Save" at bounding box center [861, 454] width 65 height 29
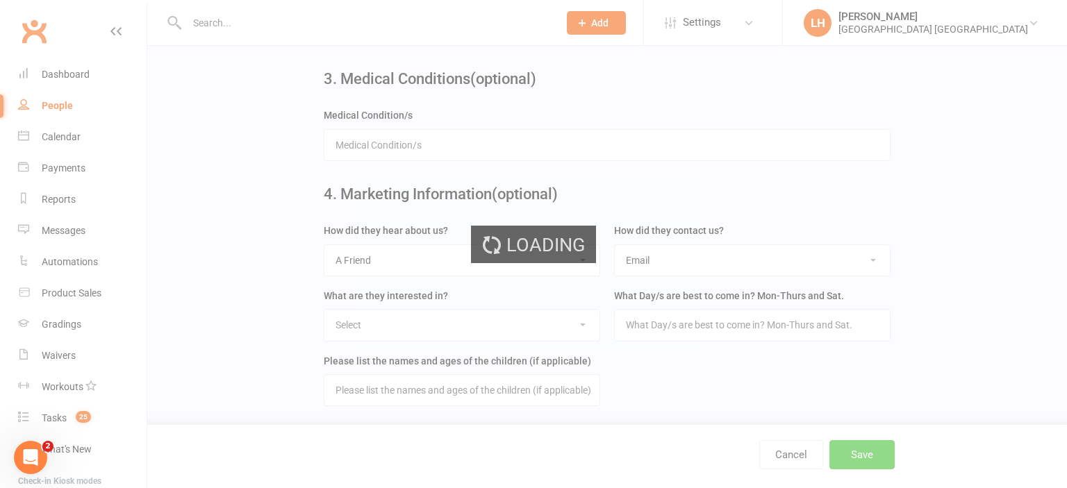
scroll to position [0, 0]
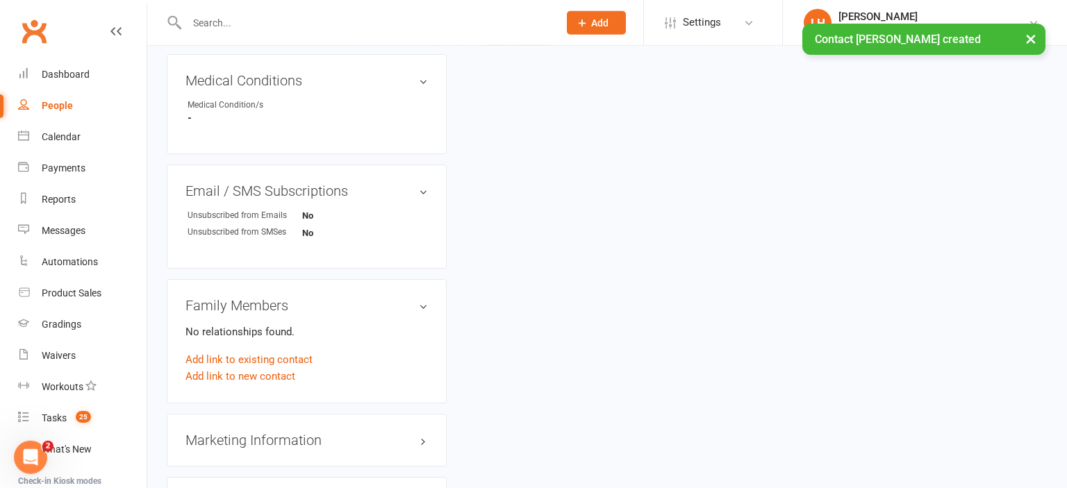
scroll to position [806, 0]
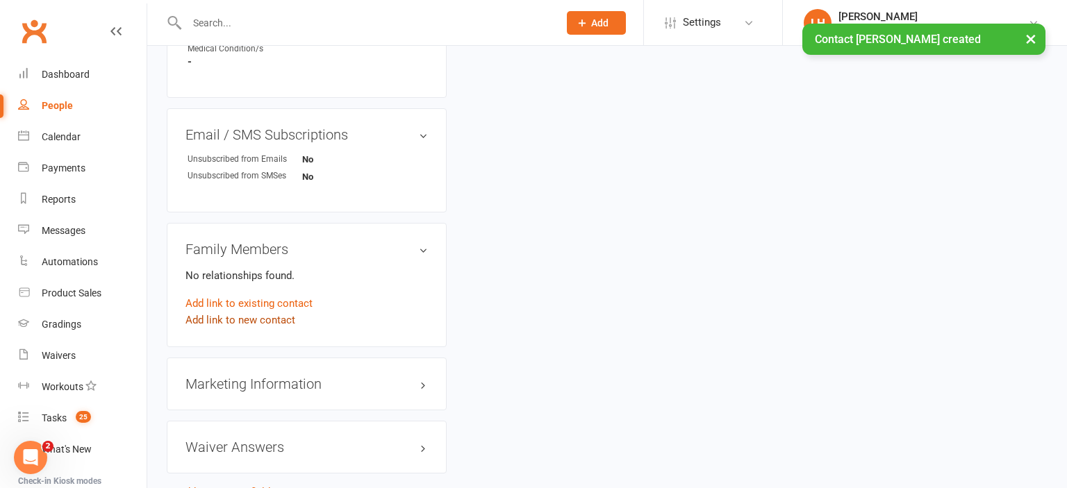
click at [261, 326] on link "Add link to new contact" at bounding box center [240, 320] width 110 height 17
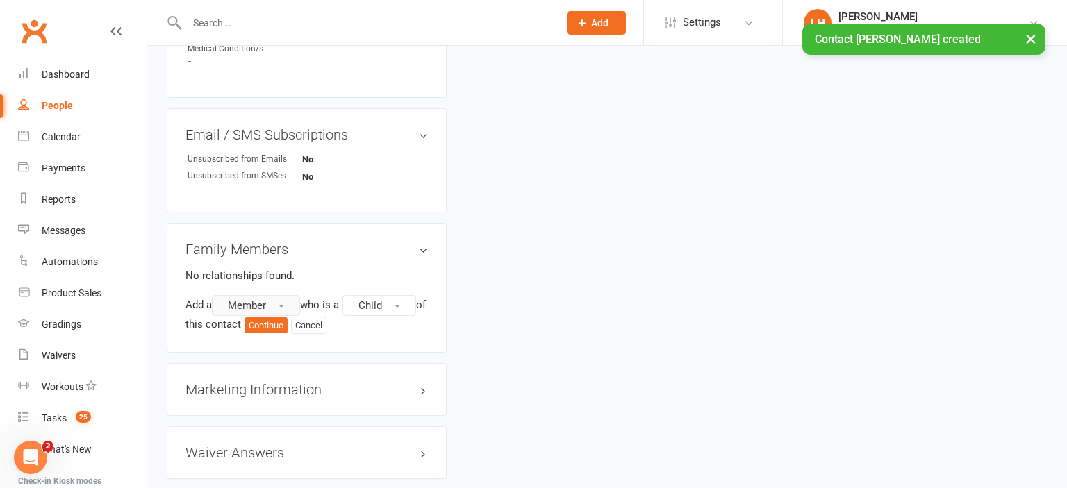
click at [285, 316] on button "Member" at bounding box center [256, 305] width 88 height 21
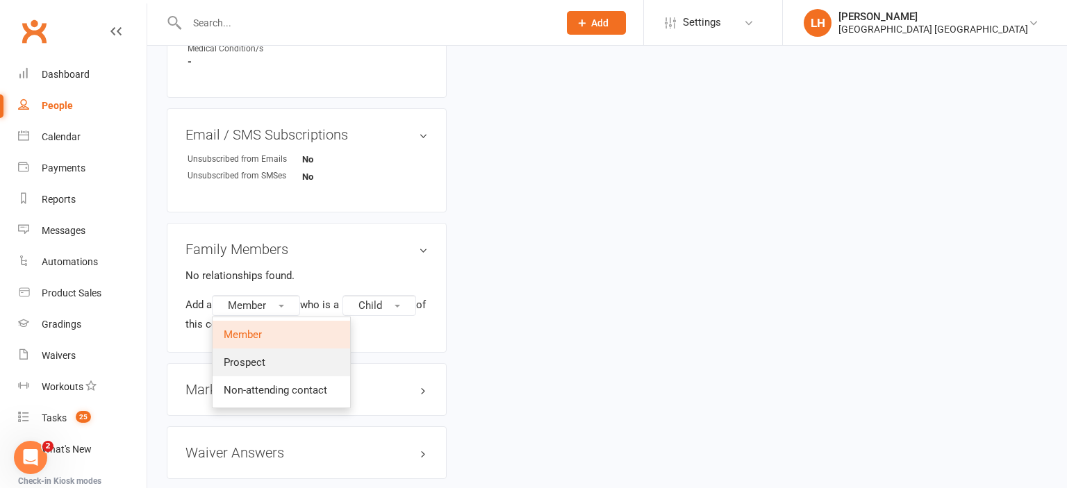
click at [275, 365] on link "Prospect" at bounding box center [280, 363] width 137 height 28
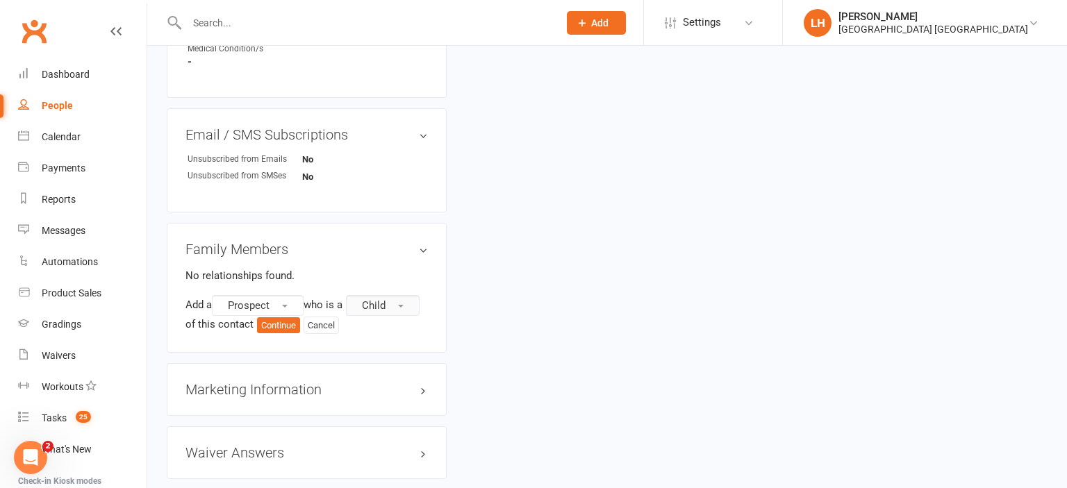
click at [395, 316] on button "Child" at bounding box center [383, 305] width 74 height 21
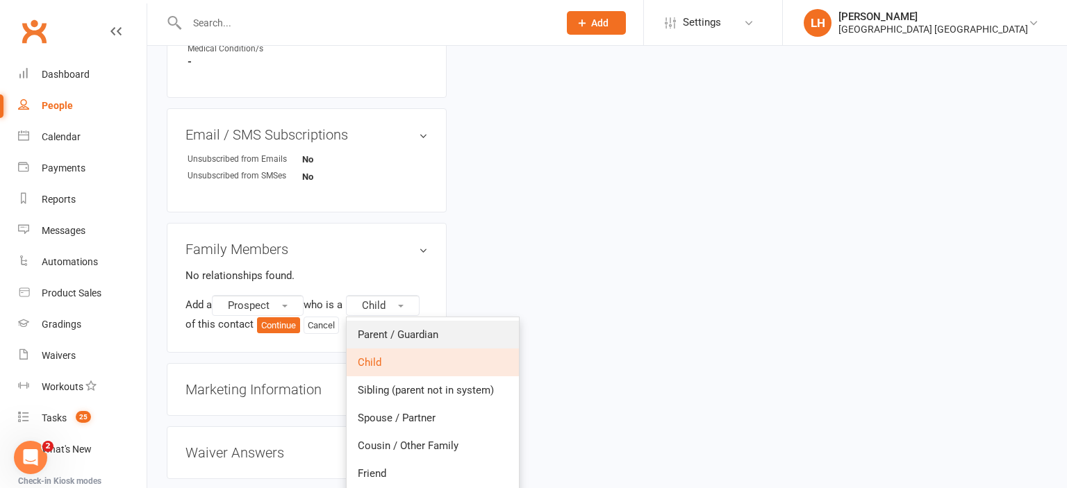
click at [387, 341] on span "Parent / Guardian" at bounding box center [398, 334] width 81 height 12
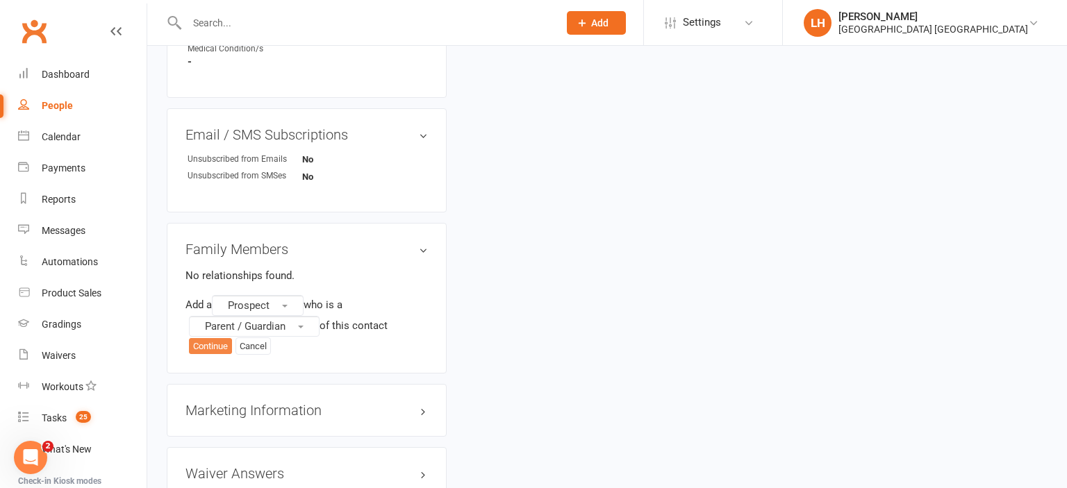
click at [218, 348] on button "Continue" at bounding box center [210, 346] width 43 height 17
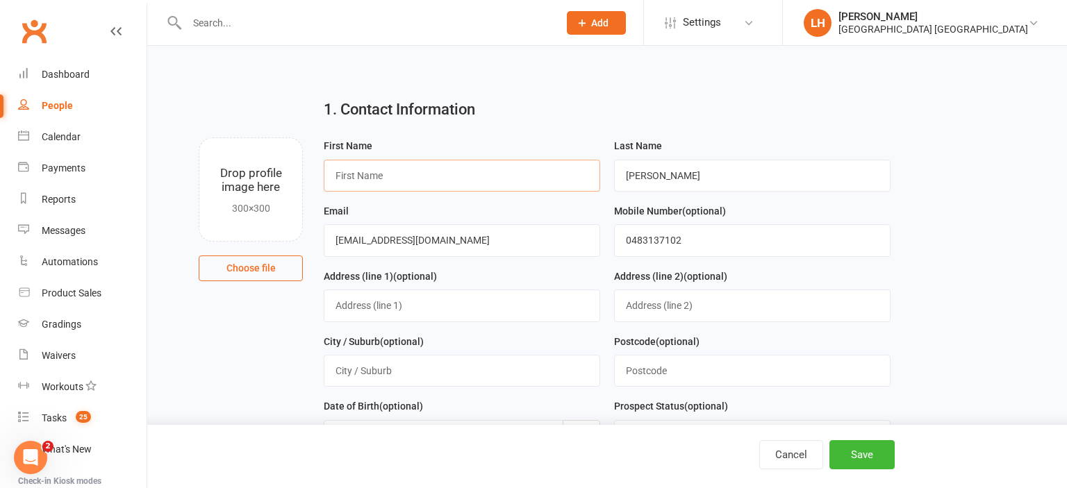
click at [460, 177] on input "text" at bounding box center [462, 176] width 276 height 32
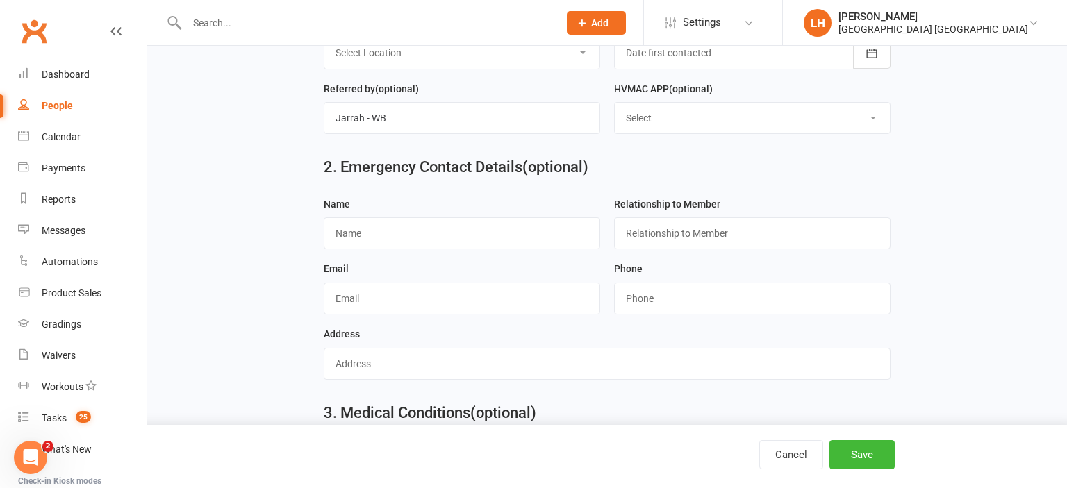
scroll to position [847, 0]
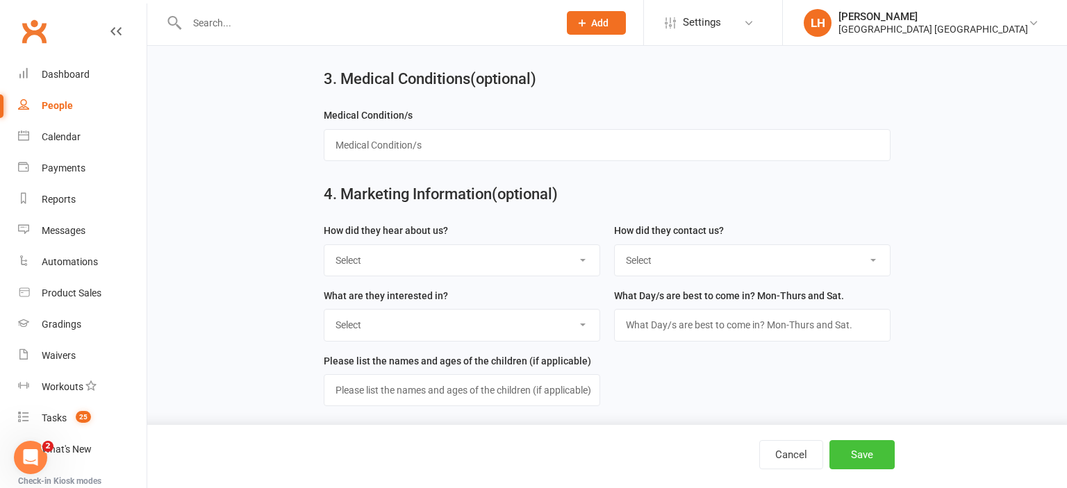
type input "Jacinta"
click at [854, 456] on button "Save" at bounding box center [861, 454] width 65 height 29
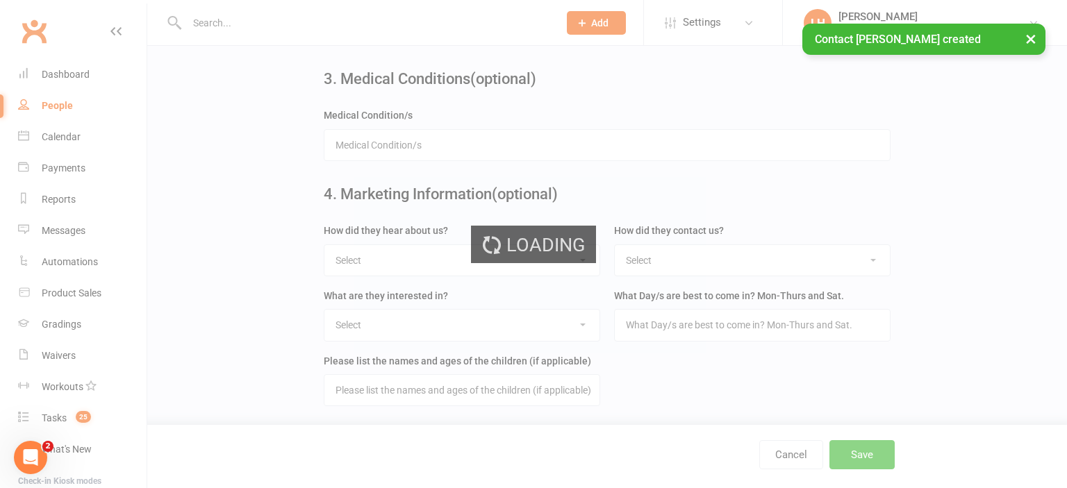
scroll to position [0, 0]
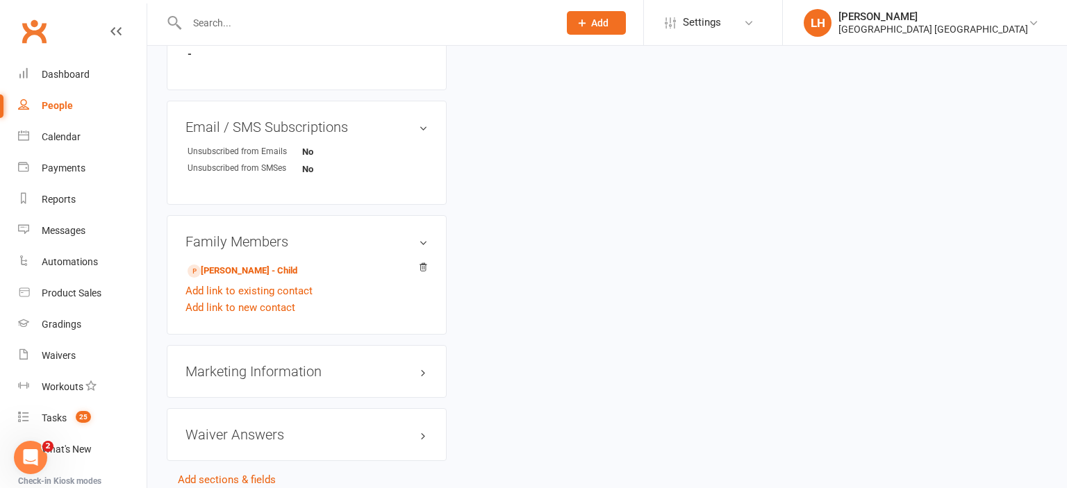
scroll to position [880, 0]
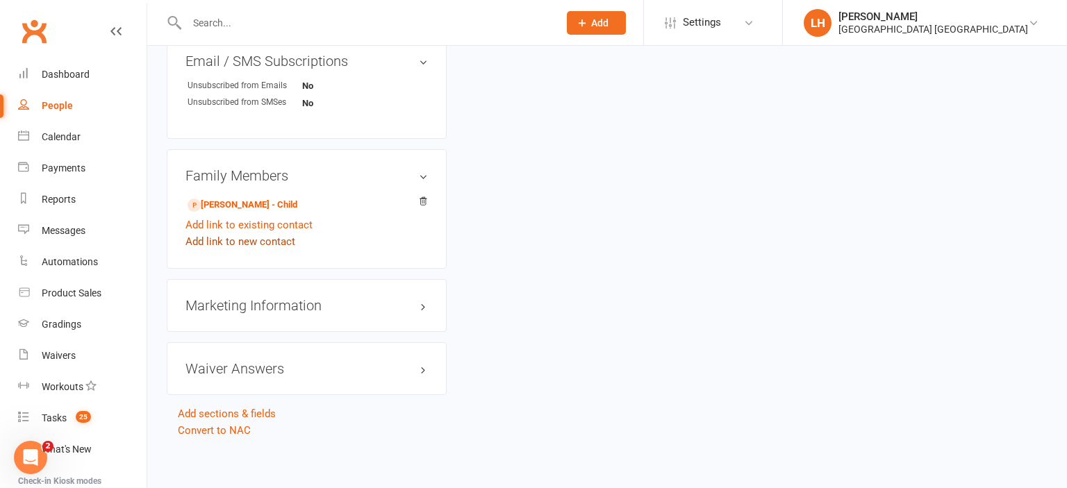
click at [226, 249] on link "Add link to new contact" at bounding box center [240, 241] width 110 height 17
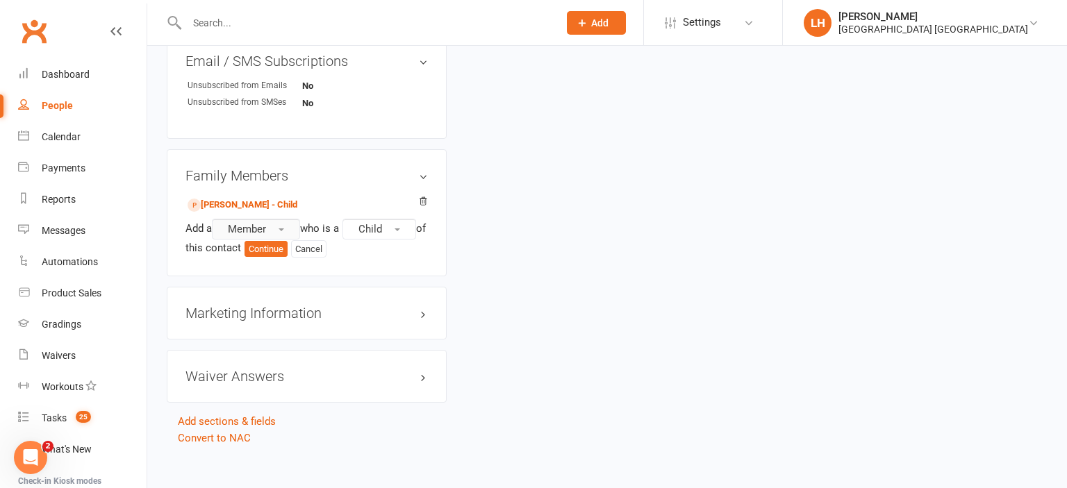
click at [274, 236] on button "Member" at bounding box center [256, 229] width 88 height 21
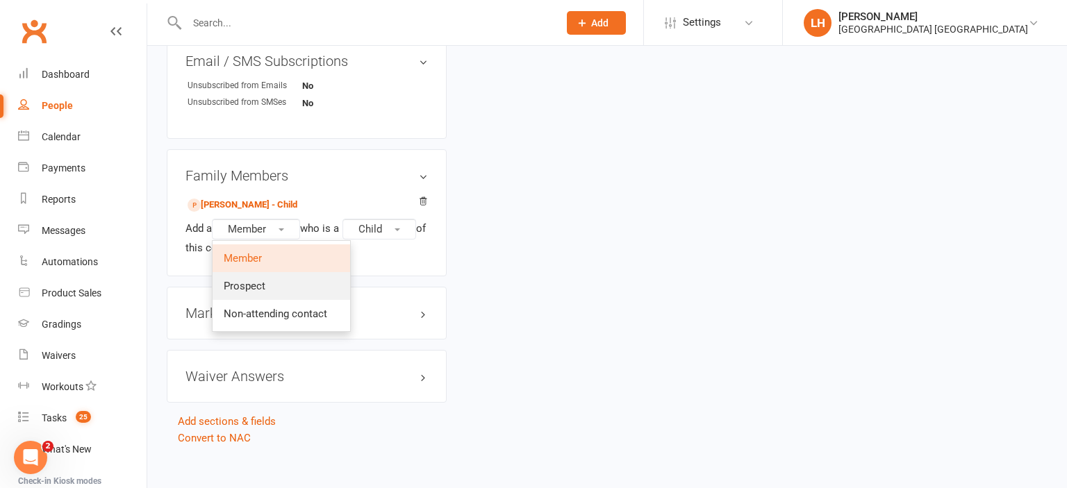
click at [303, 285] on link "Prospect" at bounding box center [280, 286] width 137 height 28
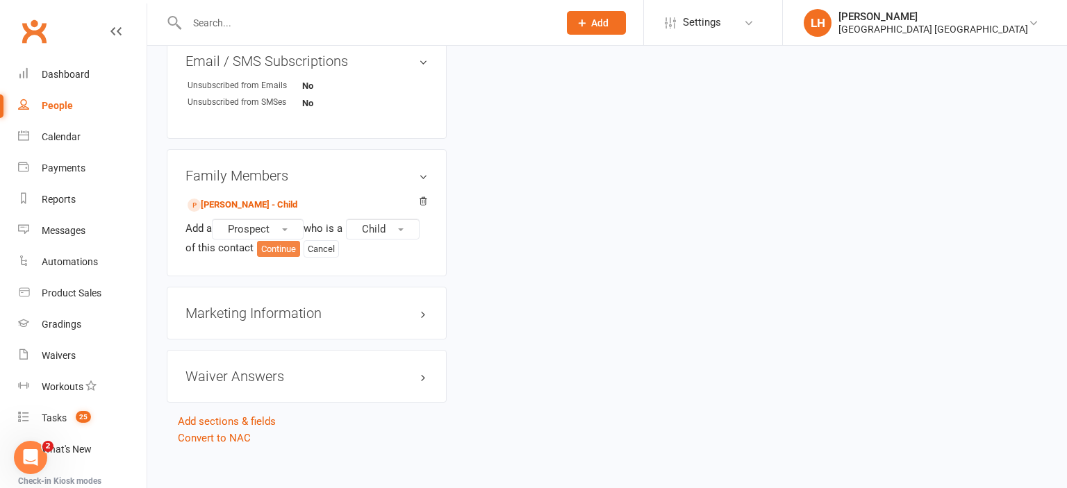
click at [286, 257] on button "Continue" at bounding box center [278, 249] width 43 height 17
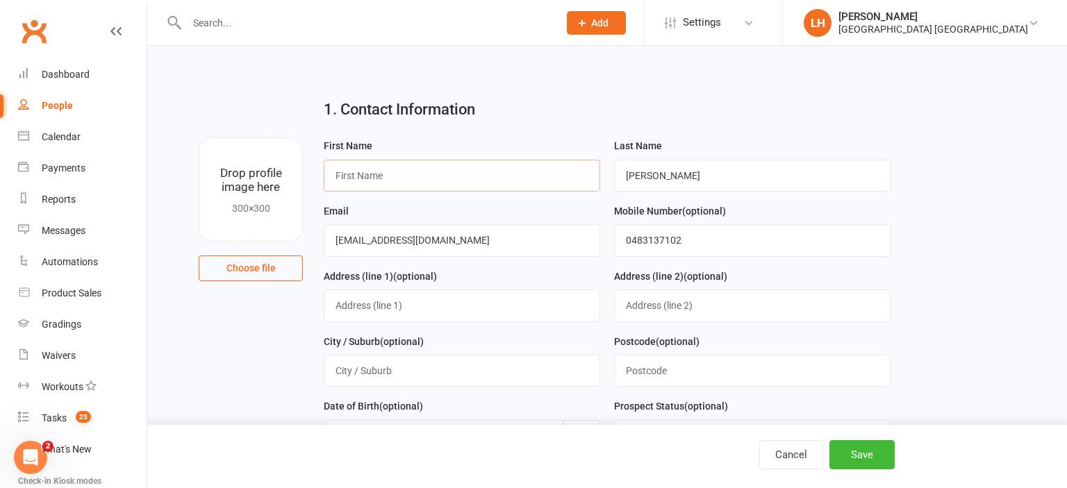
click at [365, 174] on input "text" at bounding box center [462, 176] width 276 height 32
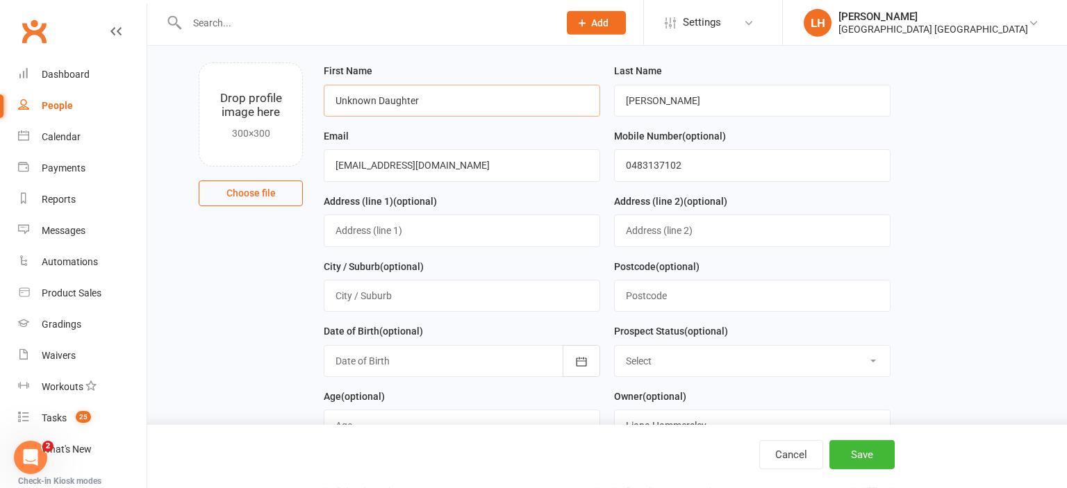
scroll to position [147, 0]
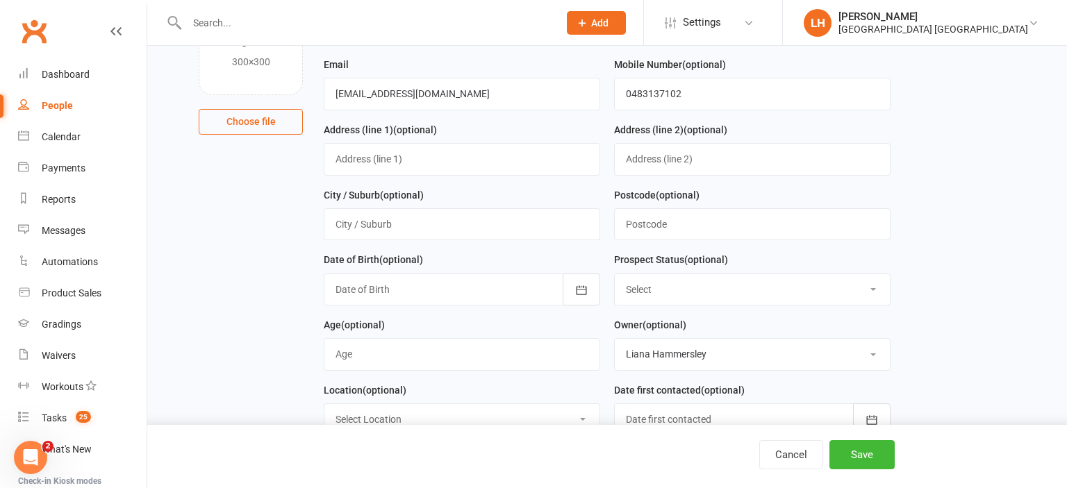
type input "Unknown Daughter"
click at [388, 353] on input "string" at bounding box center [462, 354] width 276 height 32
type input "5"
click at [851, 451] on button "Save" at bounding box center [861, 454] width 65 height 29
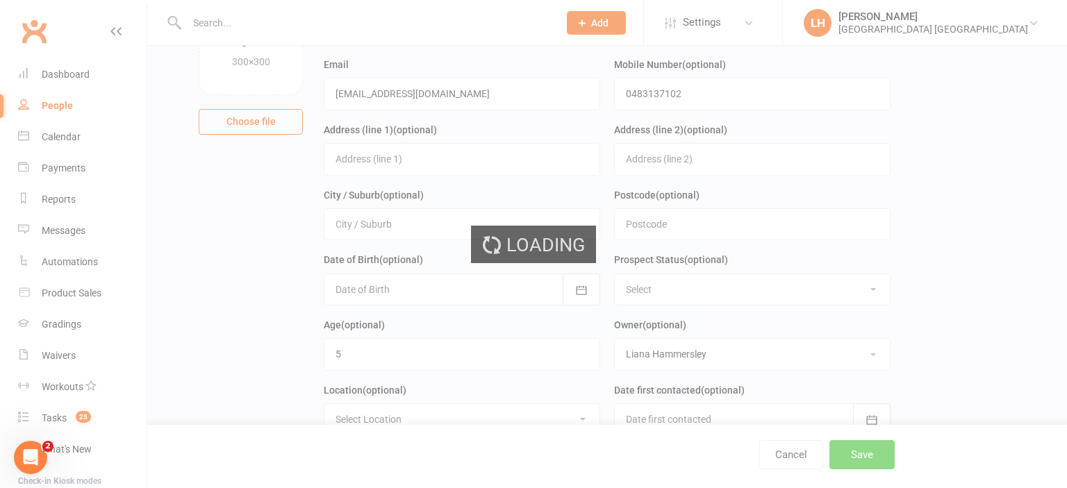
scroll to position [0, 0]
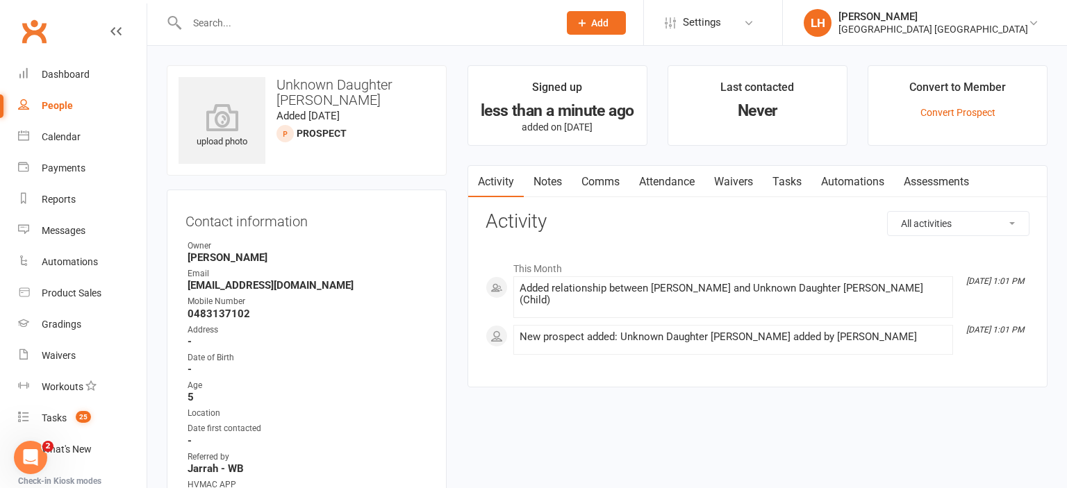
click at [343, 26] on input "text" at bounding box center [366, 22] width 366 height 19
type input "tomi"
click at [576, 21] on icon at bounding box center [582, 23] width 12 height 12
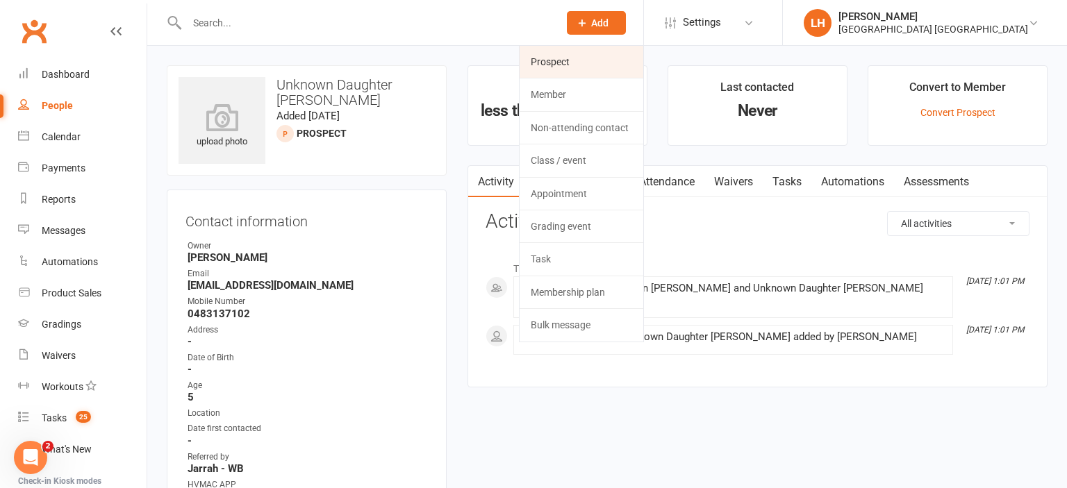
click at [556, 62] on link "Prospect" at bounding box center [581, 62] width 124 height 32
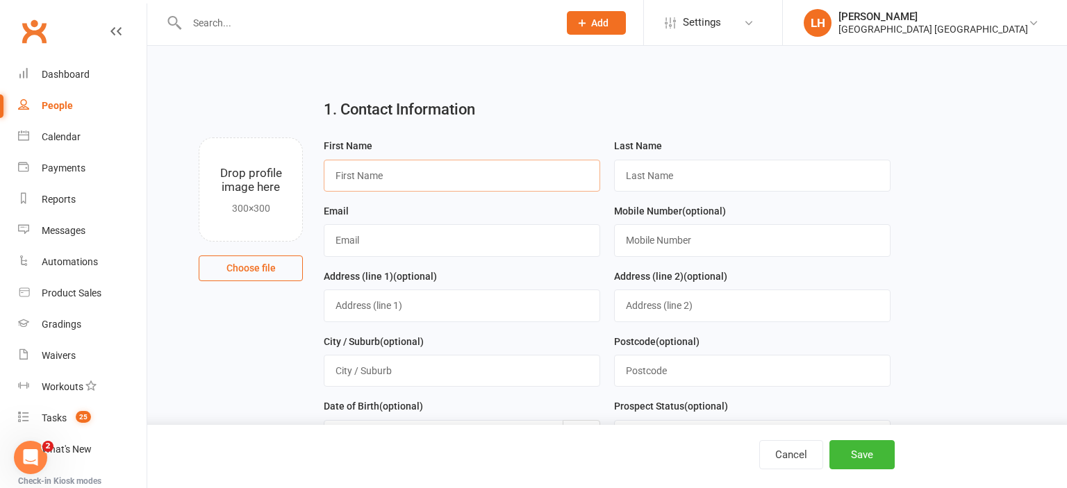
click at [353, 183] on input "text" at bounding box center [462, 176] width 276 height 32
type input "Tomi"
type input "Nakic"
click at [406, 246] on input "text" at bounding box center [462, 240] width 276 height 32
paste input "janakero1@gmail.com"
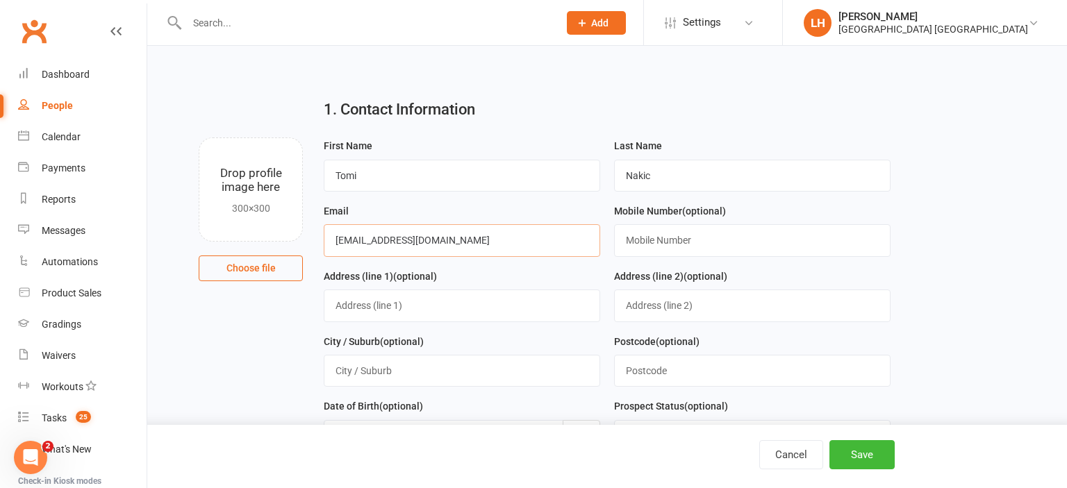
drag, startPoint x: 353, startPoint y: 238, endPoint x: 168, endPoint y: 246, distance: 185.6
click at [324, 246] on input "janakero1@gmail.com" at bounding box center [462, 240] width 276 height 32
type input "janakero1@gmail.com"
click at [660, 238] on input "text" at bounding box center [752, 240] width 276 height 32
paste input "0481333570"
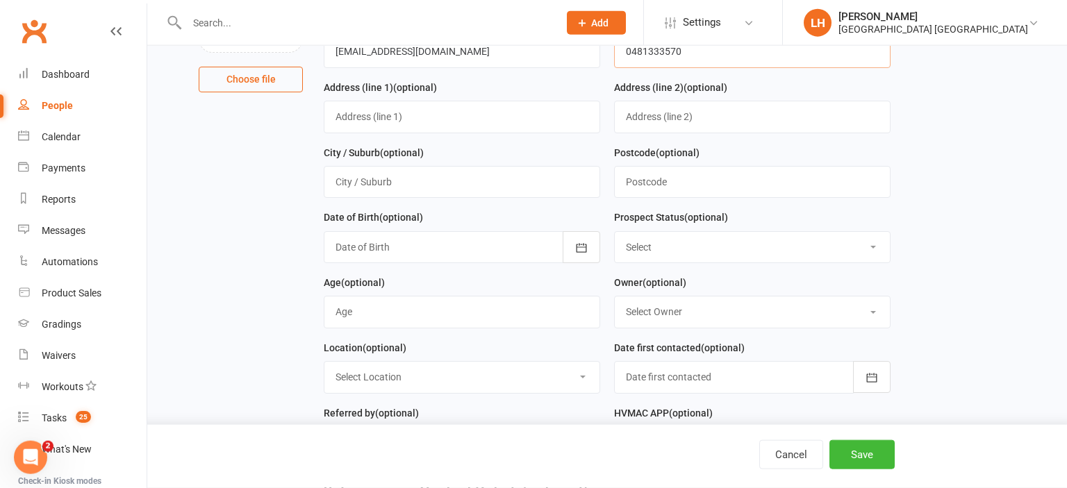
scroll to position [219, 0]
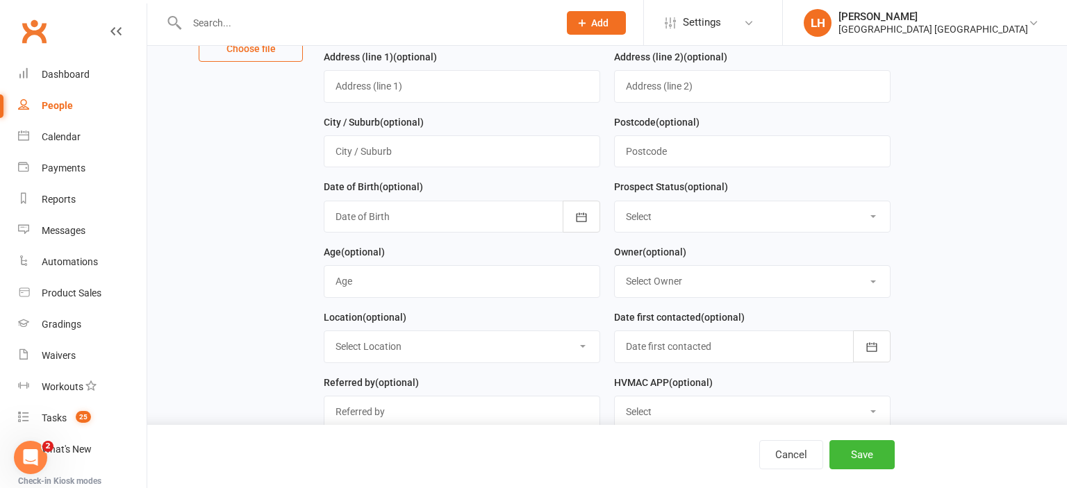
type input "0481333570"
click at [415, 290] on input "string" at bounding box center [462, 281] width 276 height 32
type input "3"
click at [615, 201] on select "Select Initial Contact Not interested Special Event Attendee Birthday Party Att…" at bounding box center [752, 216] width 275 height 31
select select "Initial Contact"
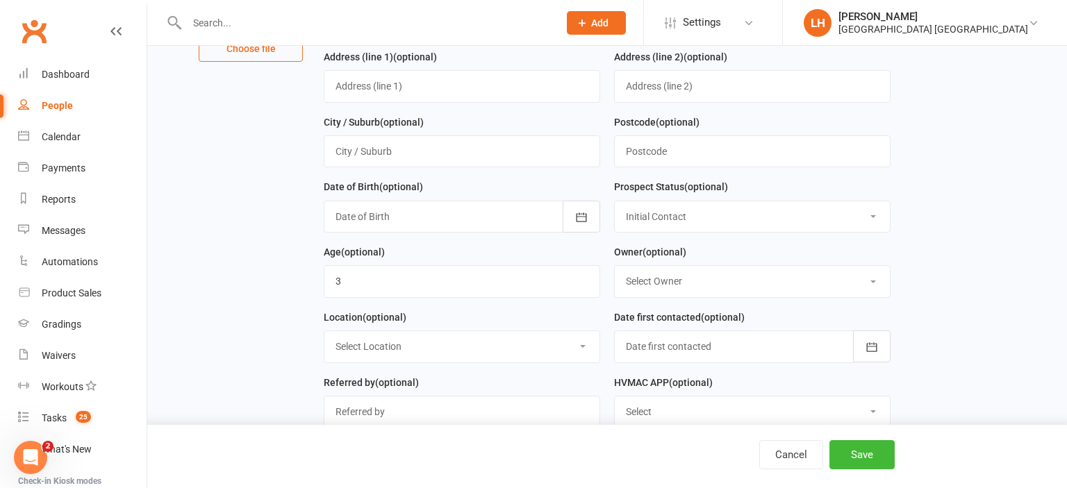
click option "Initial Contact" at bounding box center [0, 0] width 0 height 0
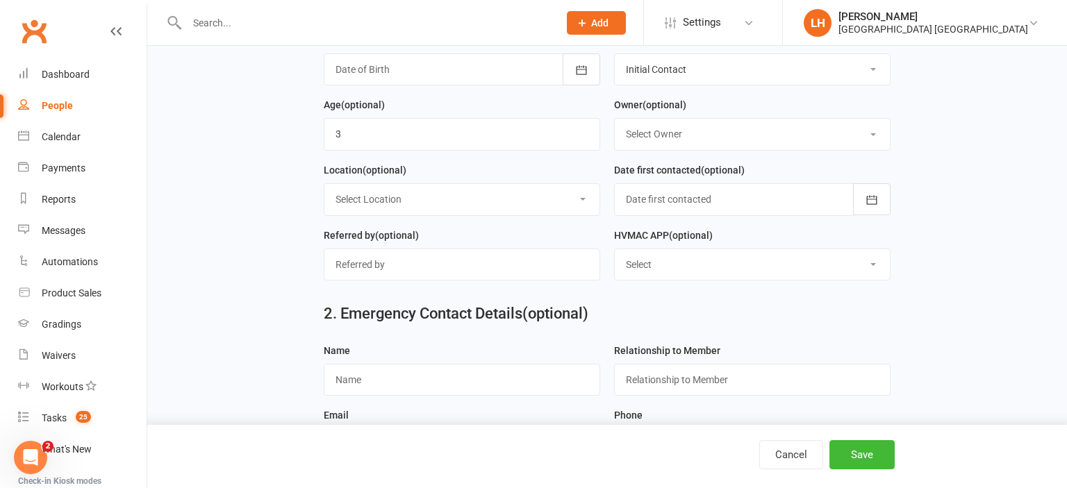
scroll to position [847, 0]
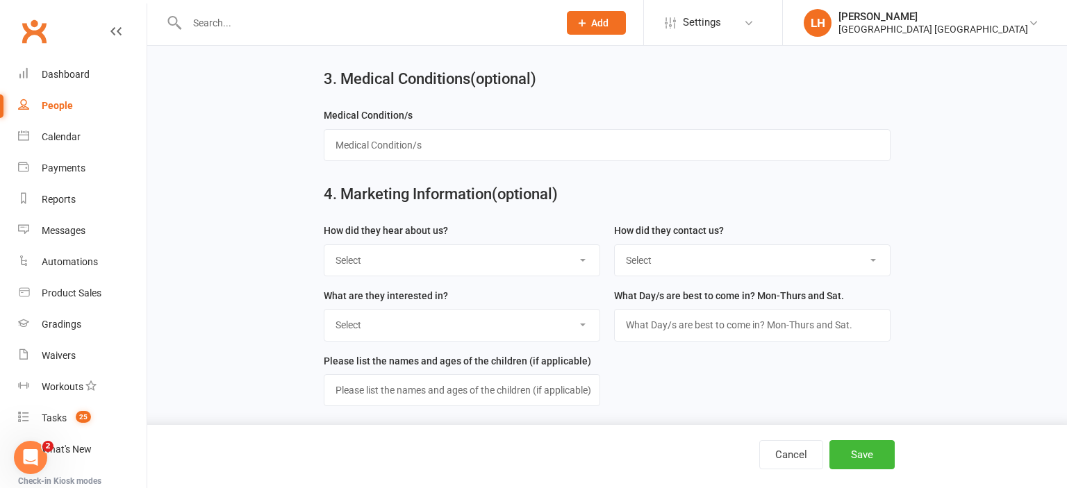
click at [324, 245] on select "Select Internet A Friend Family Member Poster Flyer Walk by Facebook Sign Trans…" at bounding box center [461, 260] width 275 height 31
select select "Internet"
click option "Internet" at bounding box center [0, 0] width 0 height 0
click at [868, 460] on button "Save" at bounding box center [861, 454] width 65 height 29
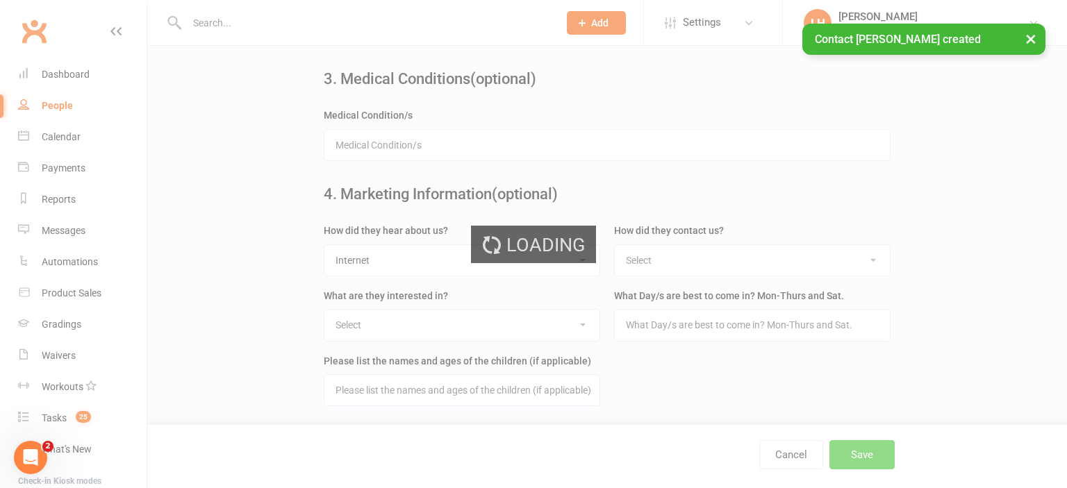
scroll to position [0, 0]
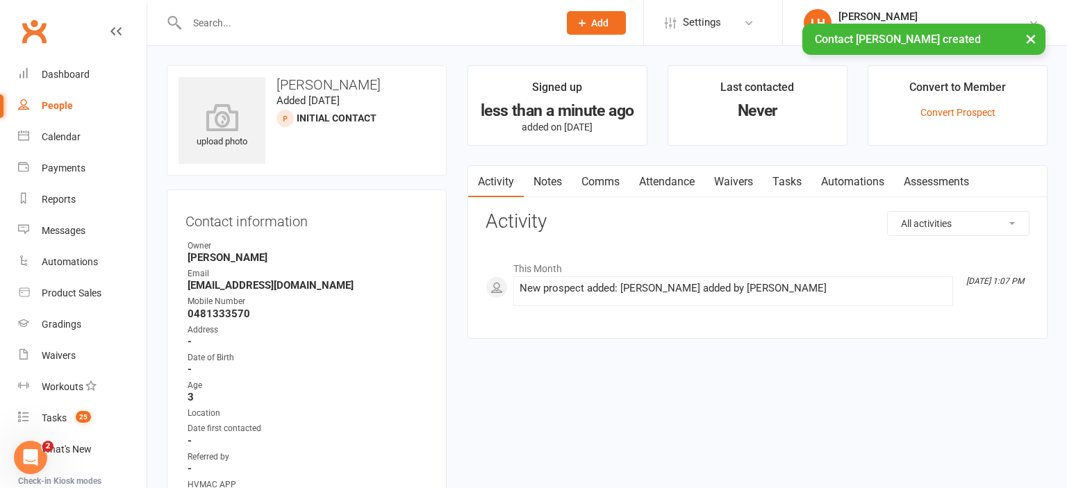
click at [679, 182] on link "Attendance" at bounding box center [666, 182] width 75 height 32
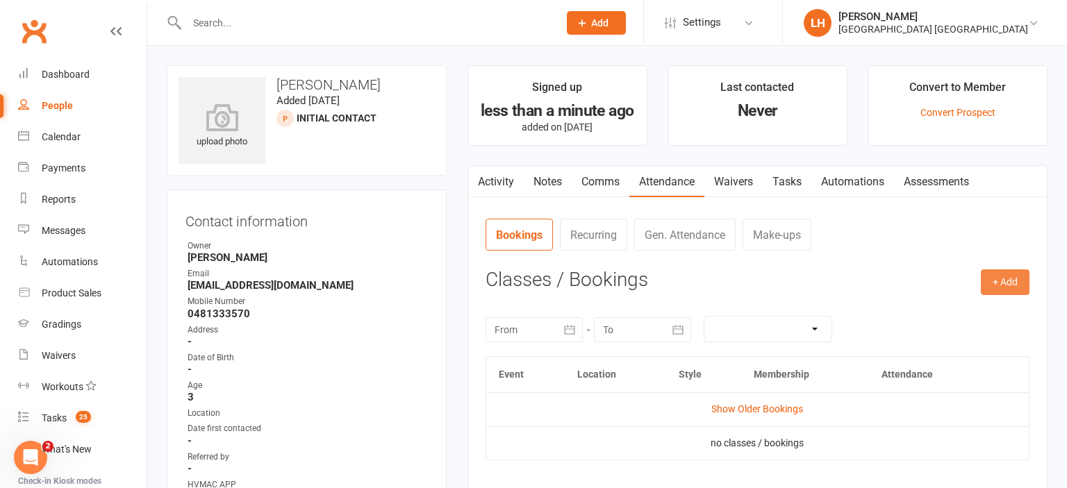
click at [1004, 285] on button "+ Add" at bounding box center [1004, 281] width 49 height 25
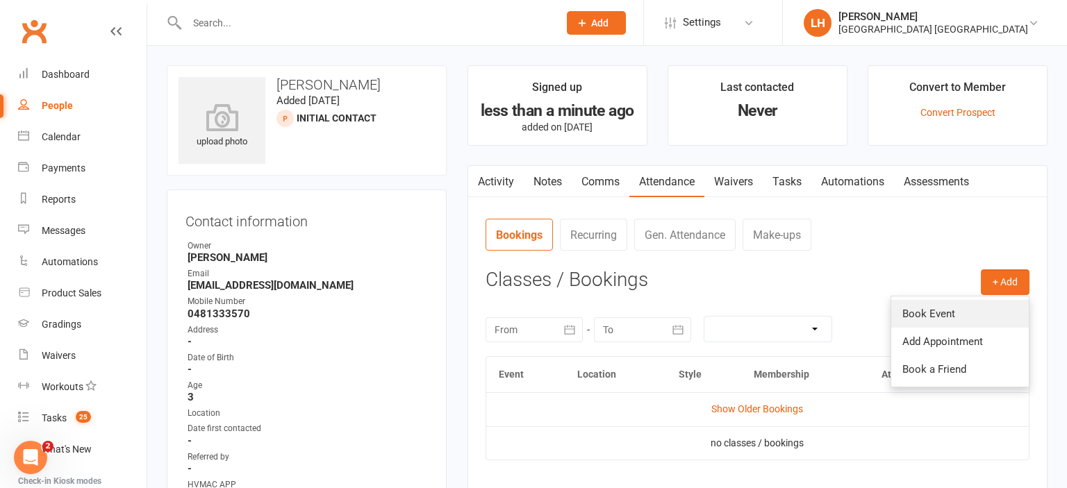
click at [964, 310] on link "Book Event" at bounding box center [959, 314] width 137 height 28
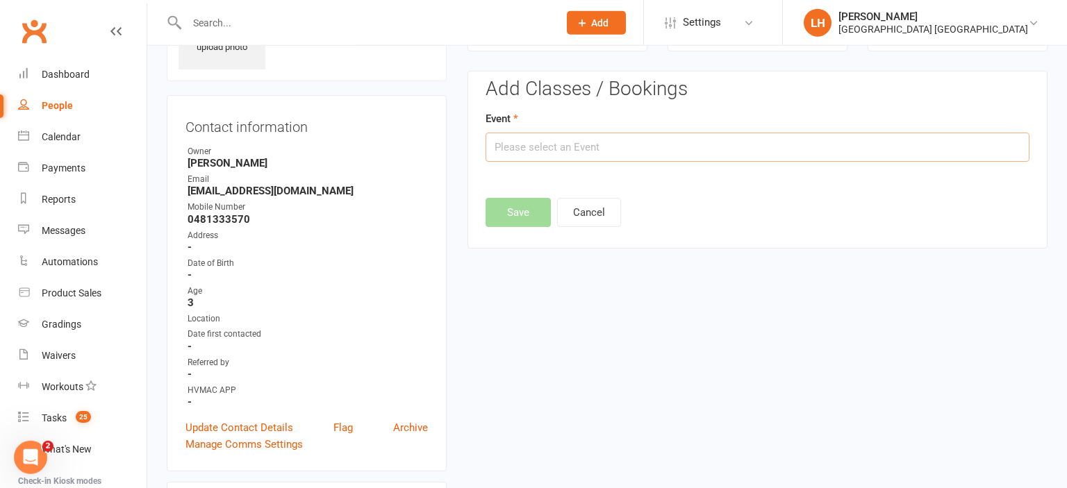
scroll to position [95, 0]
click at [612, 146] on input "text" at bounding box center [757, 146] width 544 height 29
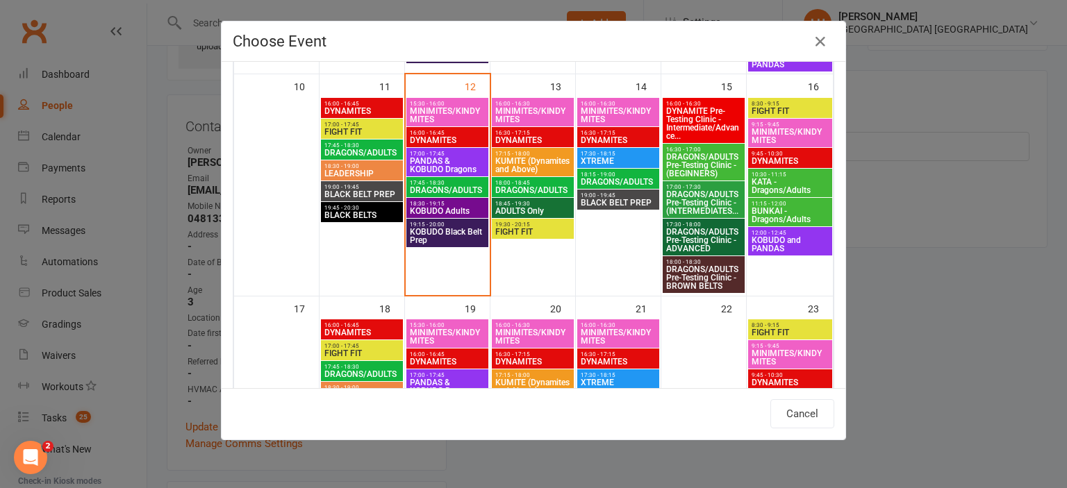
scroll to position [460, 0]
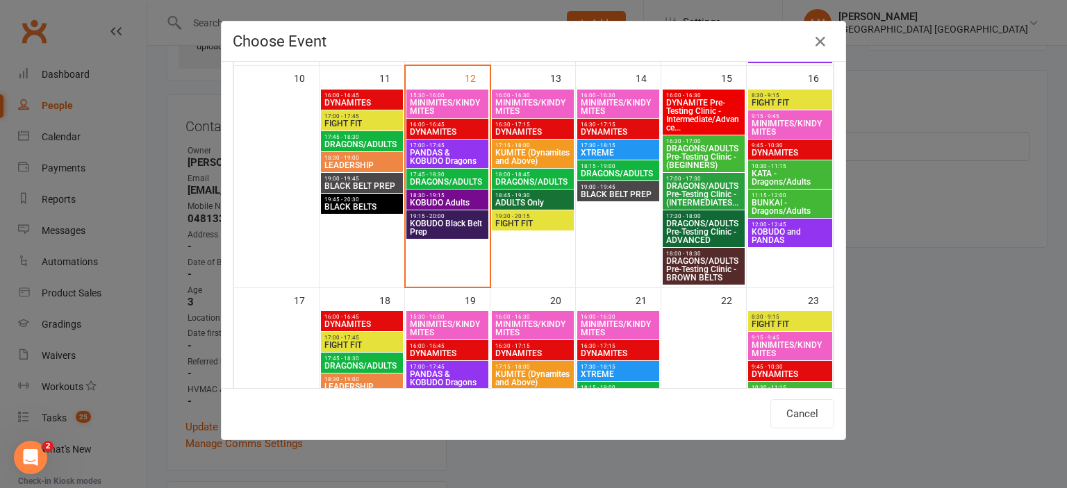
click at [780, 121] on span "MINIMITES/KINDYMITES" at bounding box center [790, 127] width 78 height 17
type input "MINIMITES/KINDYMITES - Aug 16, 2025 9:15:00 AM"
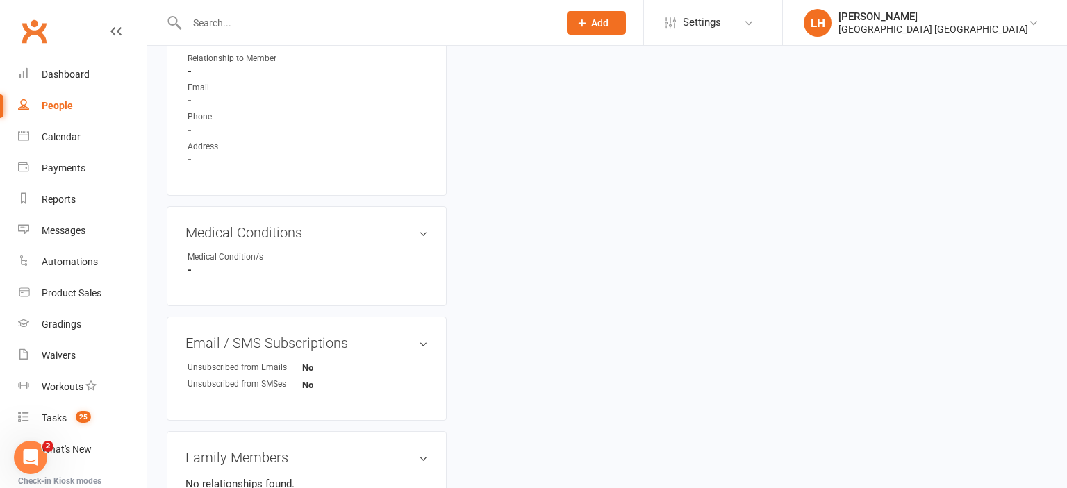
scroll to position [378, 0]
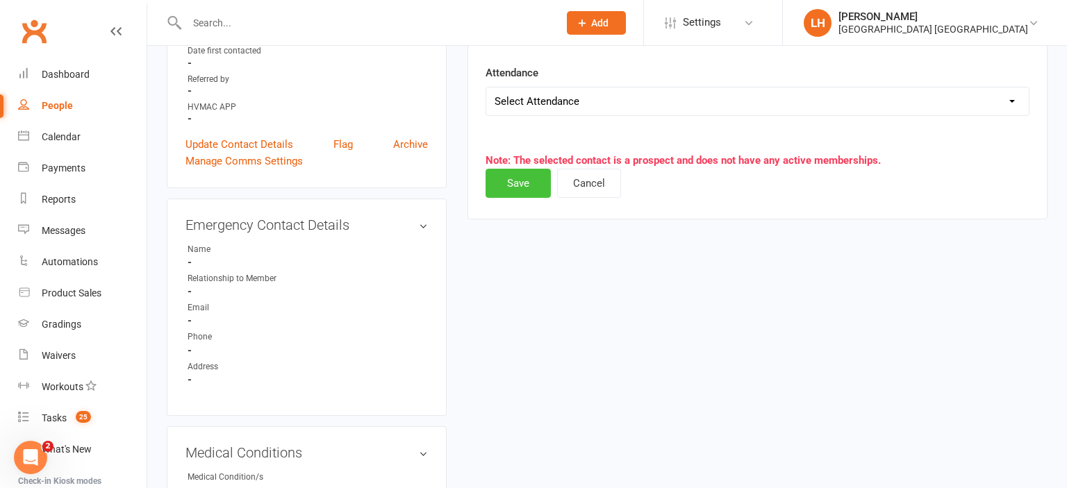
click at [518, 182] on button "Save" at bounding box center [517, 183] width 65 height 29
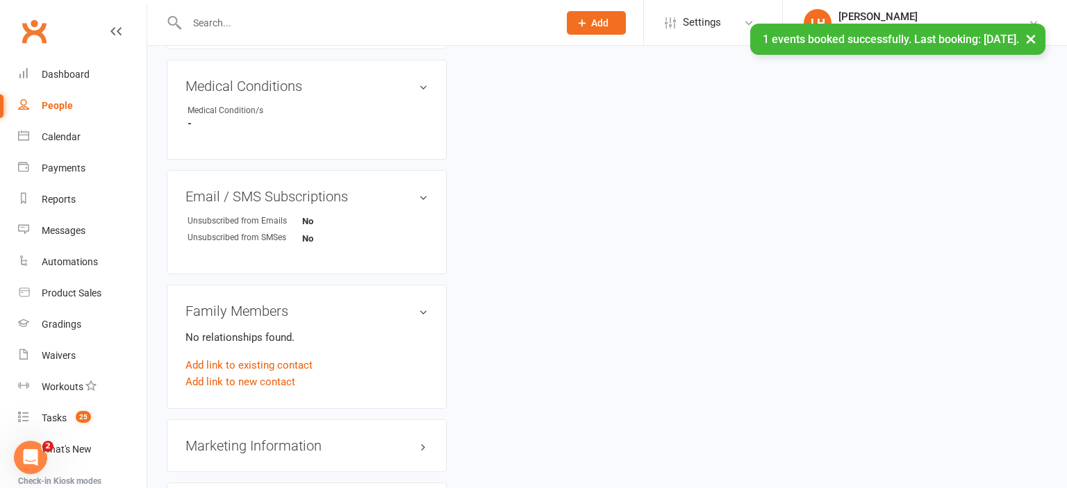
scroll to position [818, 0]
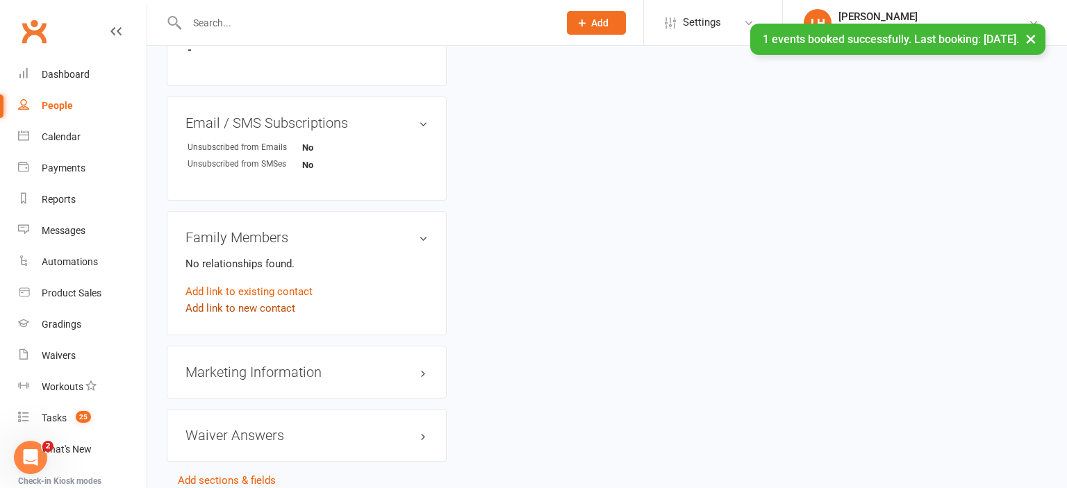
click at [236, 315] on link "Add link to new contact" at bounding box center [240, 308] width 110 height 17
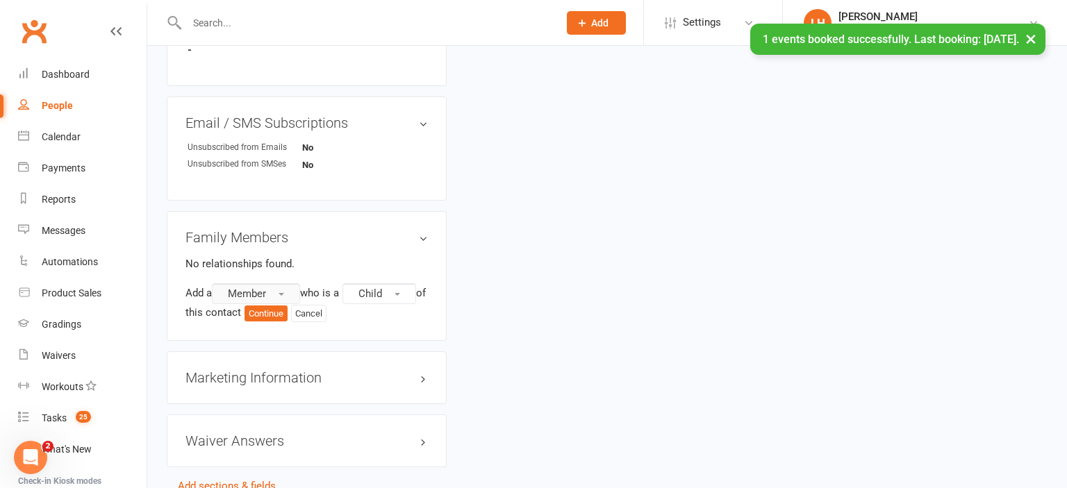
click at [265, 299] on span "Member" at bounding box center [247, 293] width 38 height 12
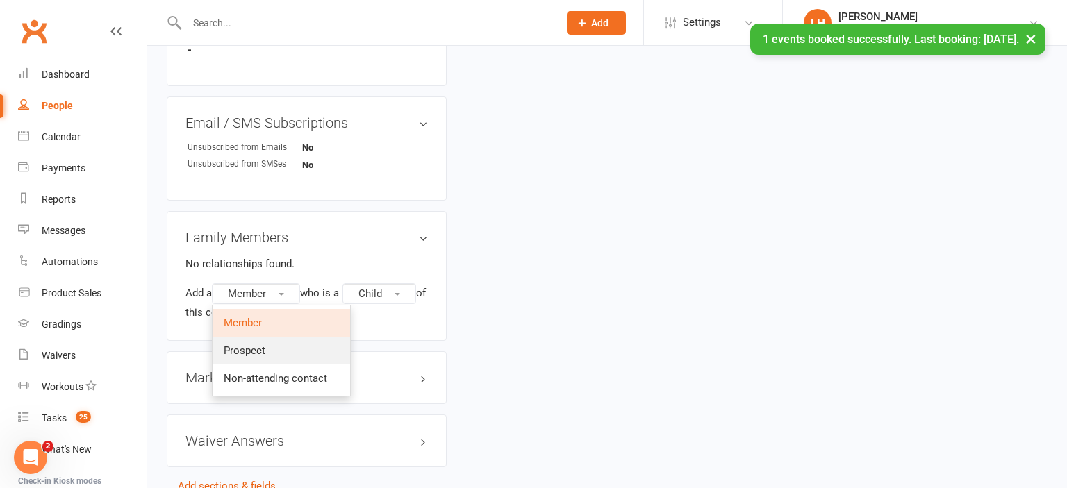
click at [259, 355] on span "Prospect" at bounding box center [245, 350] width 42 height 12
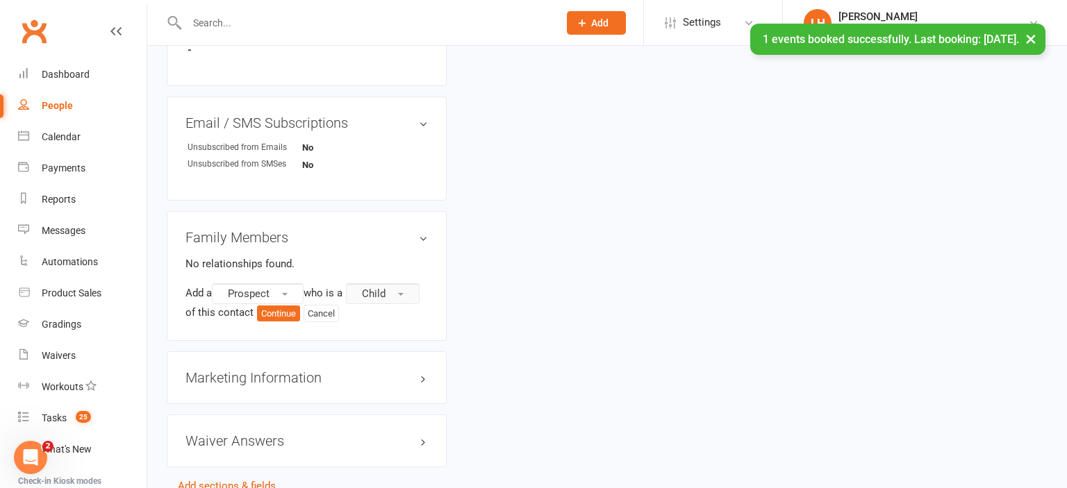
click at [385, 298] on span "Child" at bounding box center [374, 293] width 24 height 12
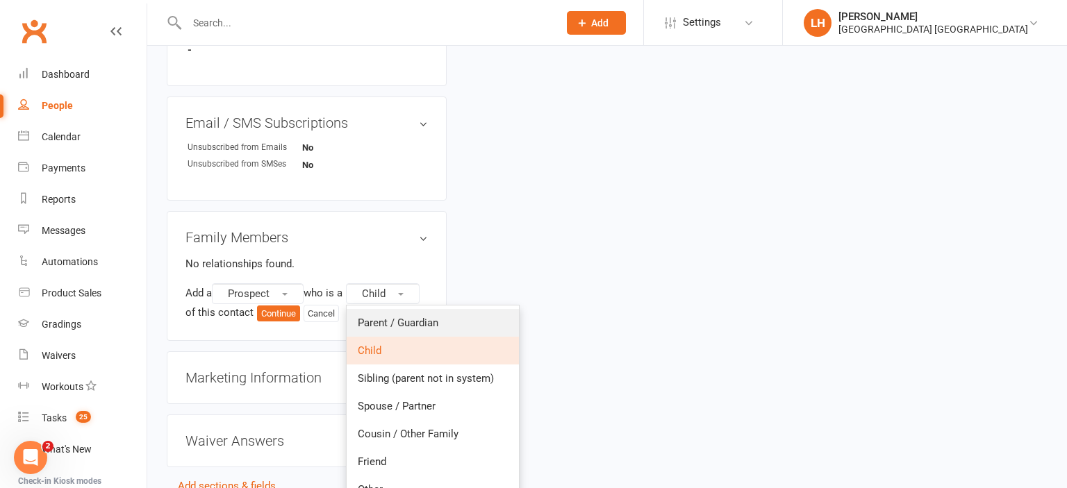
click at [385, 324] on span "Parent / Guardian" at bounding box center [398, 323] width 81 height 12
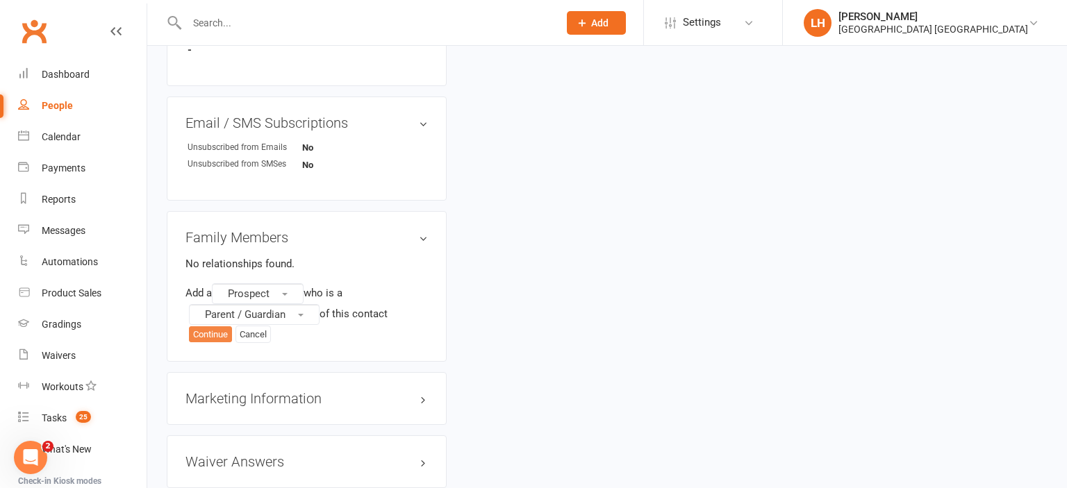
click at [217, 337] on button "Continue" at bounding box center [210, 334] width 43 height 17
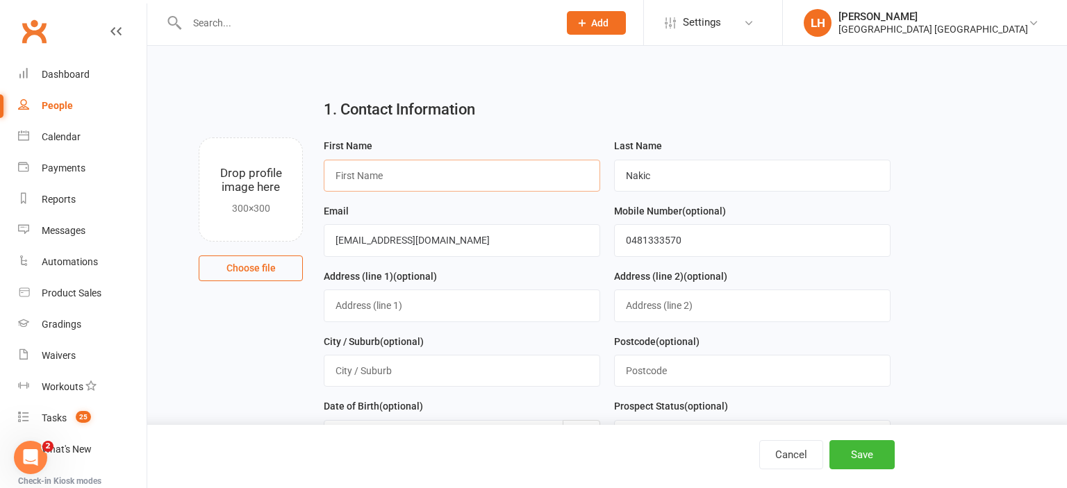
click at [377, 180] on input "text" at bounding box center [462, 176] width 276 height 32
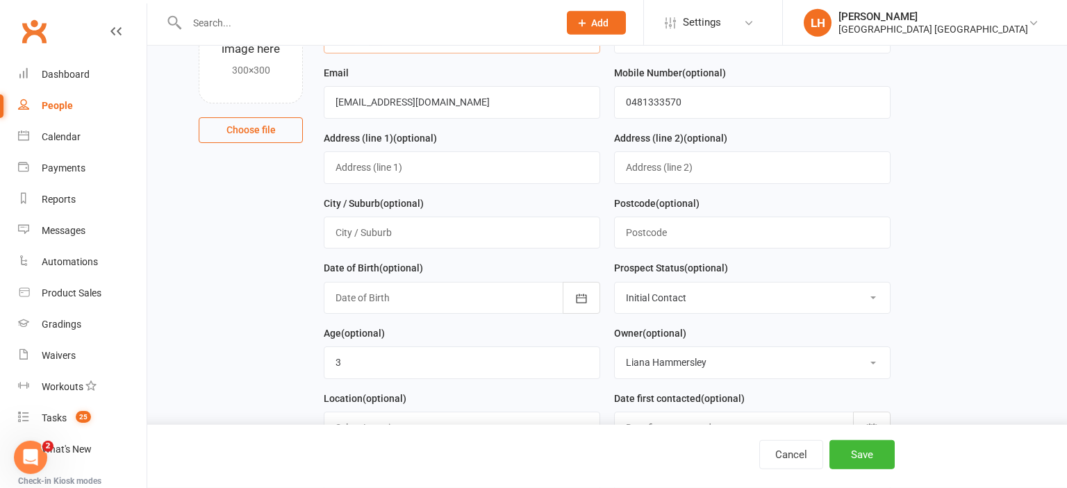
scroll to position [219, 0]
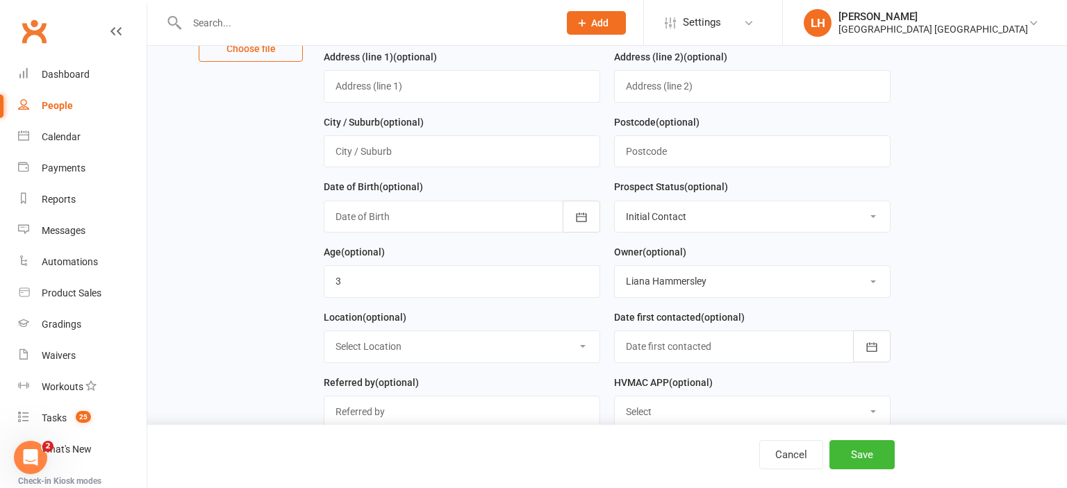
type input "Andrijana"
click at [615, 201] on select "Select Initial Contact Not interested Special Event Attendee Birthday Party Att…" at bounding box center [752, 216] width 275 height 31
select select "Parent/Carer of Prospect"
click option "Parent/Carer of Prospect" at bounding box center [0, 0] width 0 height 0
drag, startPoint x: 421, startPoint y: 281, endPoint x: 228, endPoint y: 283, distance: 193.7
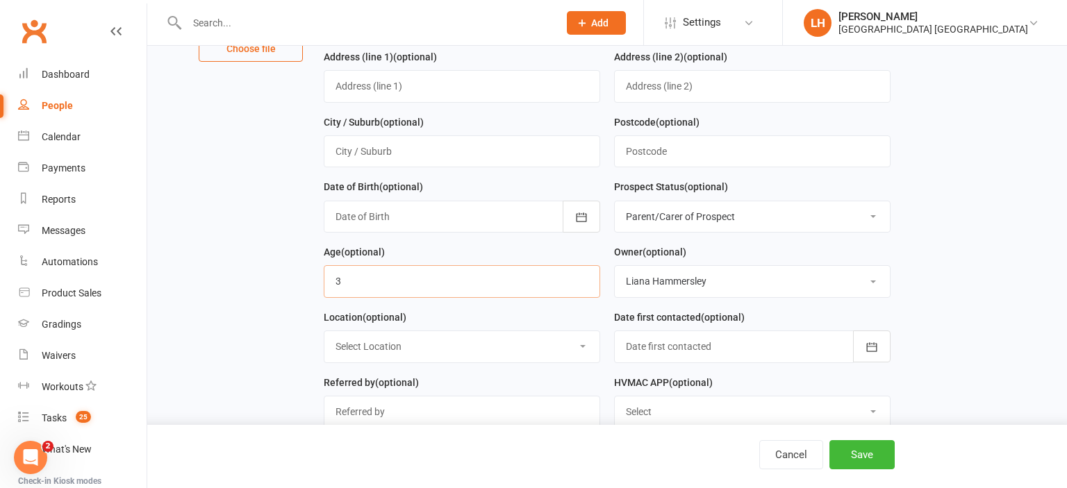
click at [324, 283] on input "string" at bounding box center [462, 281] width 276 height 32
click at [871, 460] on button "Save" at bounding box center [861, 454] width 65 height 29
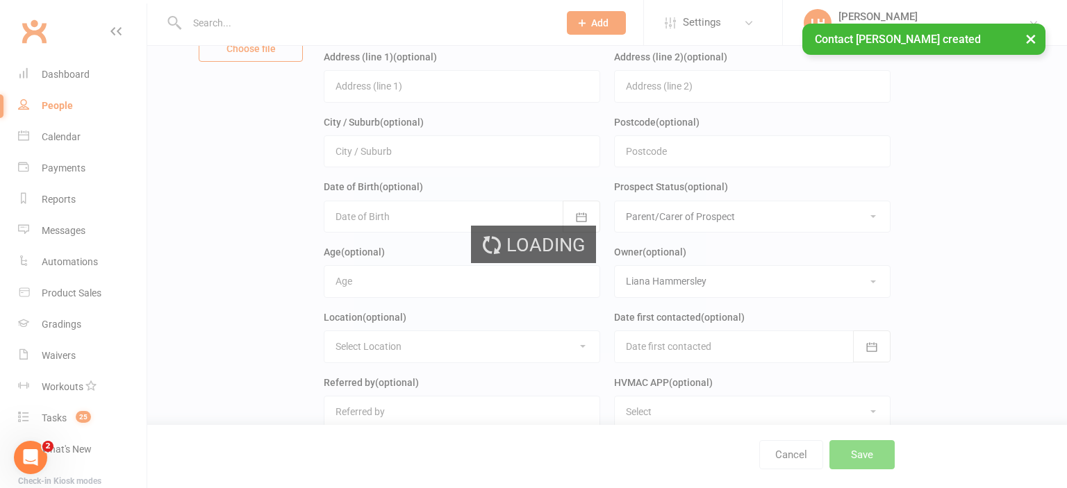
scroll to position [0, 0]
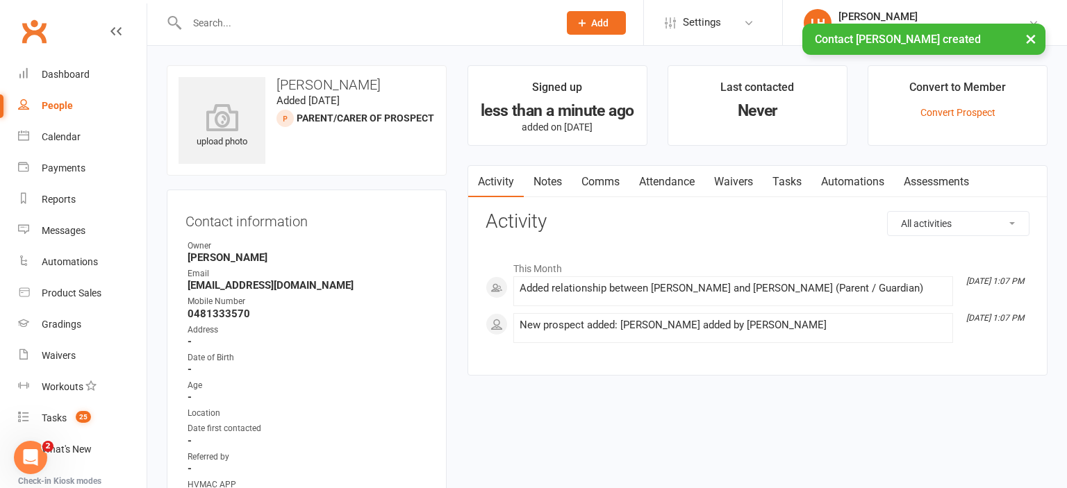
click at [748, 179] on link "Waivers" at bounding box center [733, 182] width 58 height 32
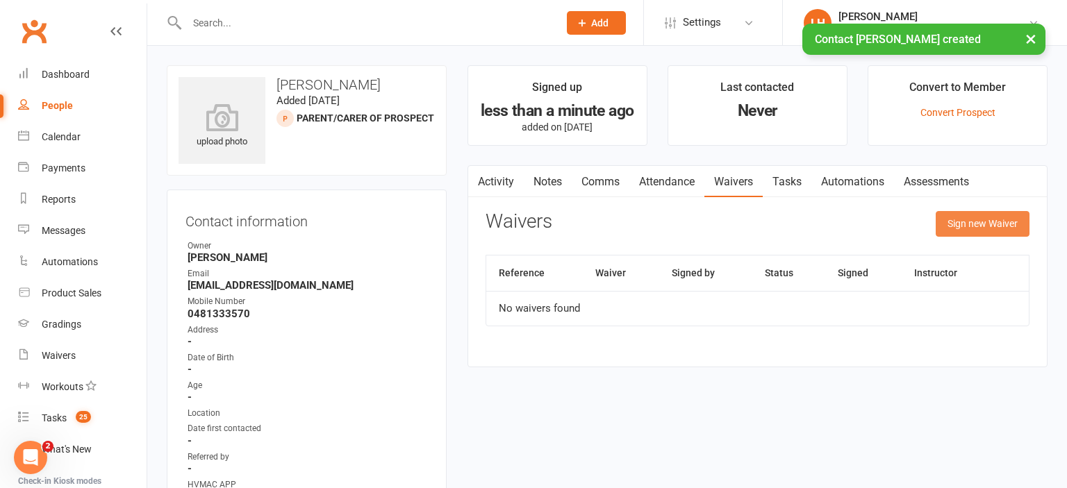
click at [978, 223] on button "Sign new Waiver" at bounding box center [982, 223] width 94 height 25
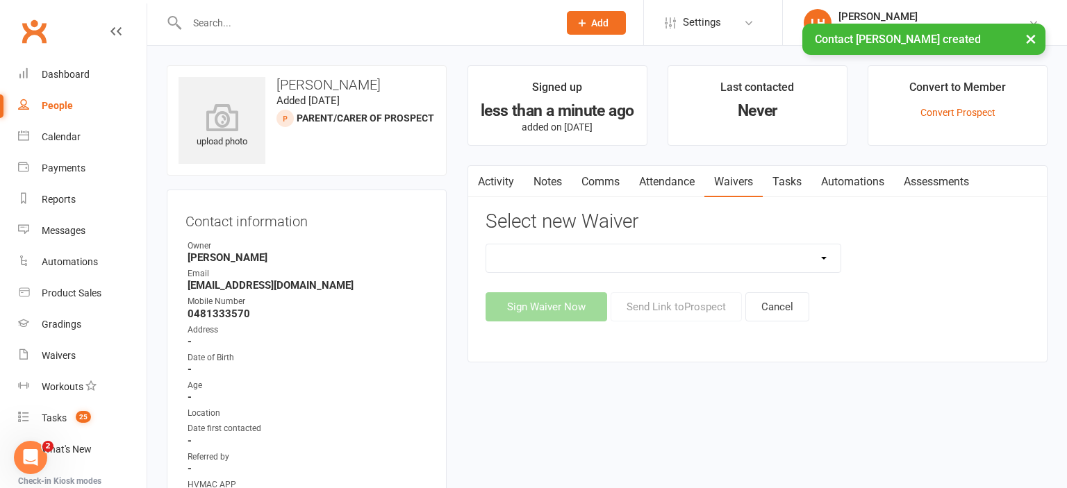
click at [486, 244] on select "8 Week Fitness Challenge Basic Membership Form Cancellation Form Dojo Transfer …" at bounding box center [663, 258] width 354 height 28
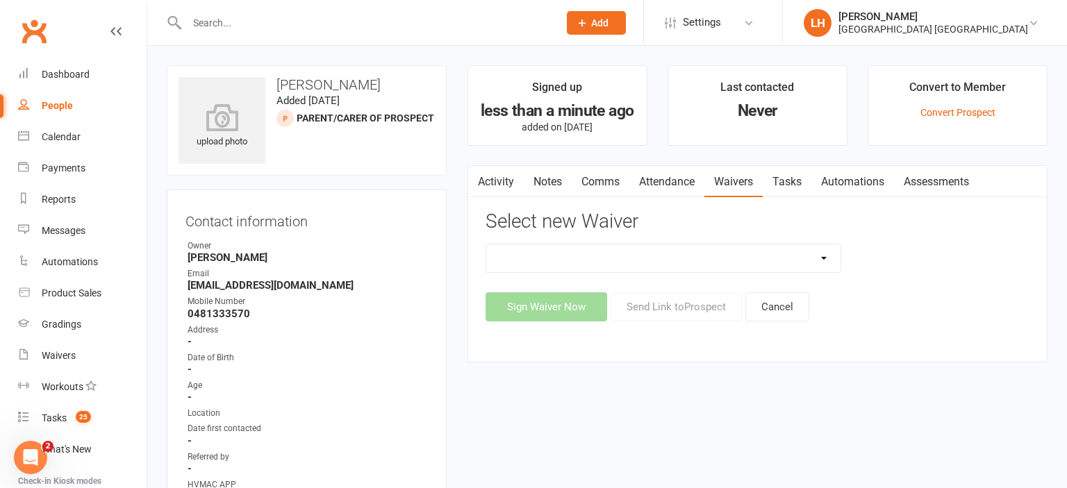
select select "5629"
click option "New Student Introduction" at bounding box center [0, 0] width 0 height 0
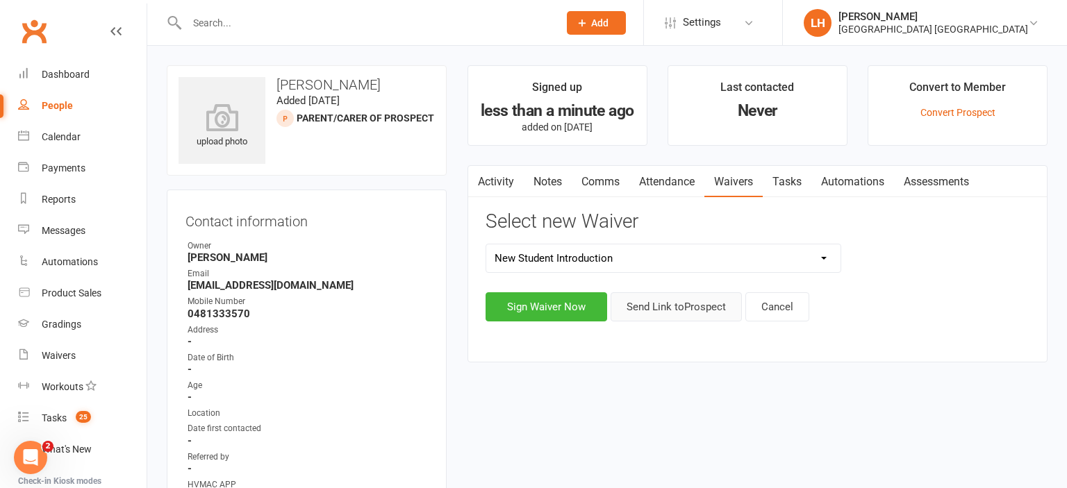
click at [717, 303] on button "Send Link to [GEOGRAPHIC_DATA]" at bounding box center [675, 306] width 131 height 29
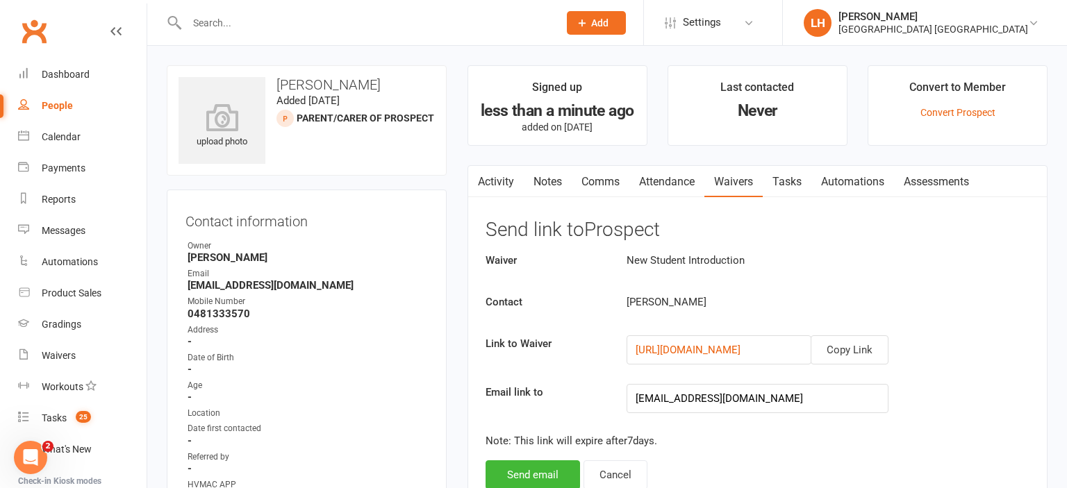
scroll to position [147, 0]
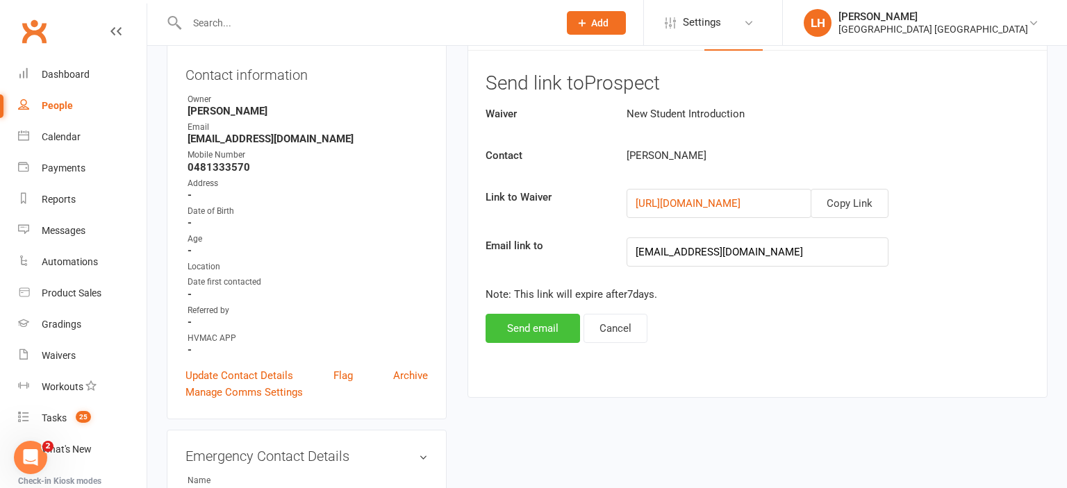
click at [526, 325] on button "Send email" at bounding box center [532, 328] width 94 height 29
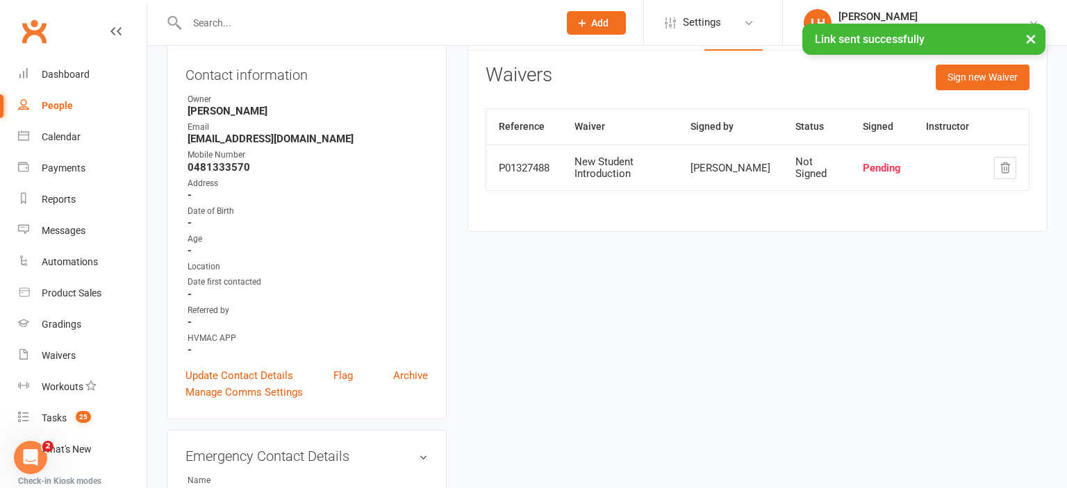
scroll to position [0, 0]
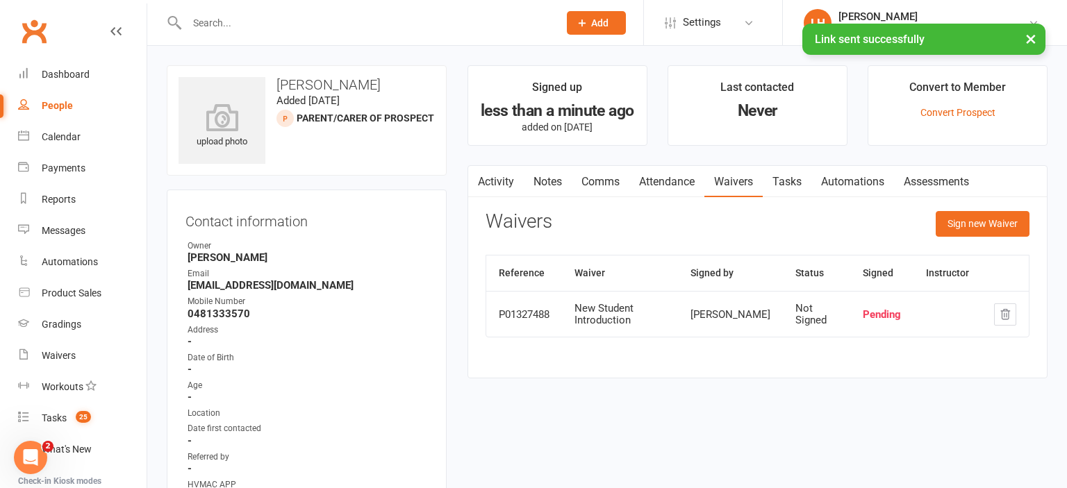
click at [499, 190] on link "Activity" at bounding box center [496, 182] width 56 height 32
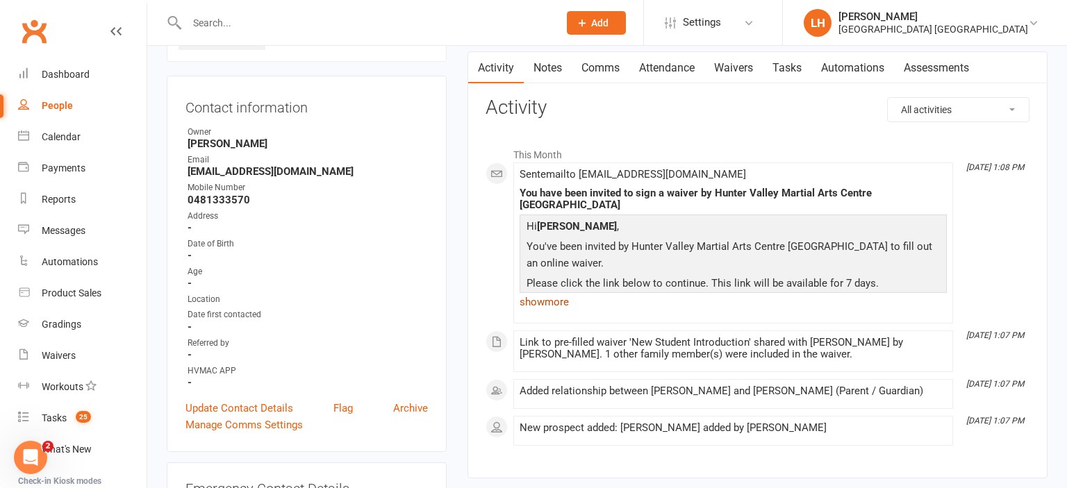
scroll to position [147, 0]
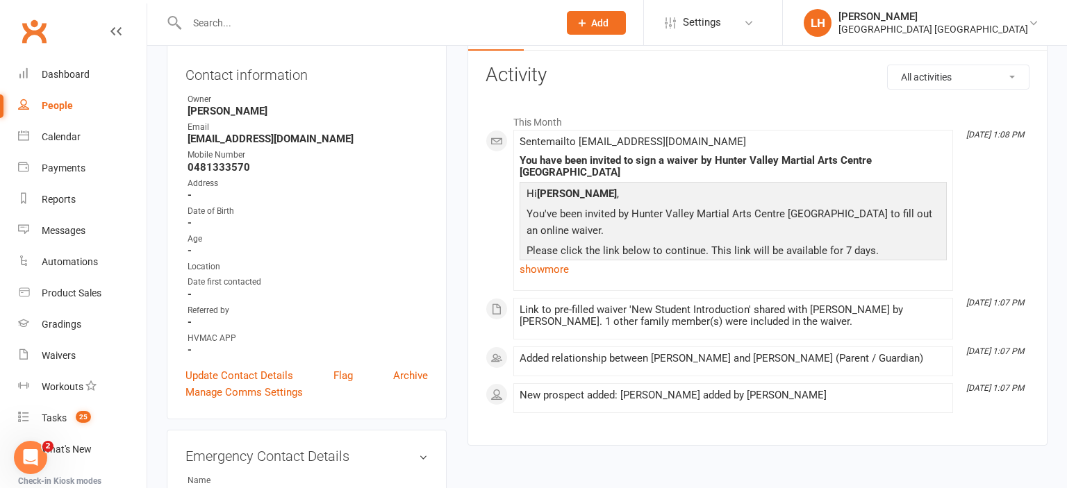
click at [260, 21] on input "text" at bounding box center [366, 22] width 366 height 19
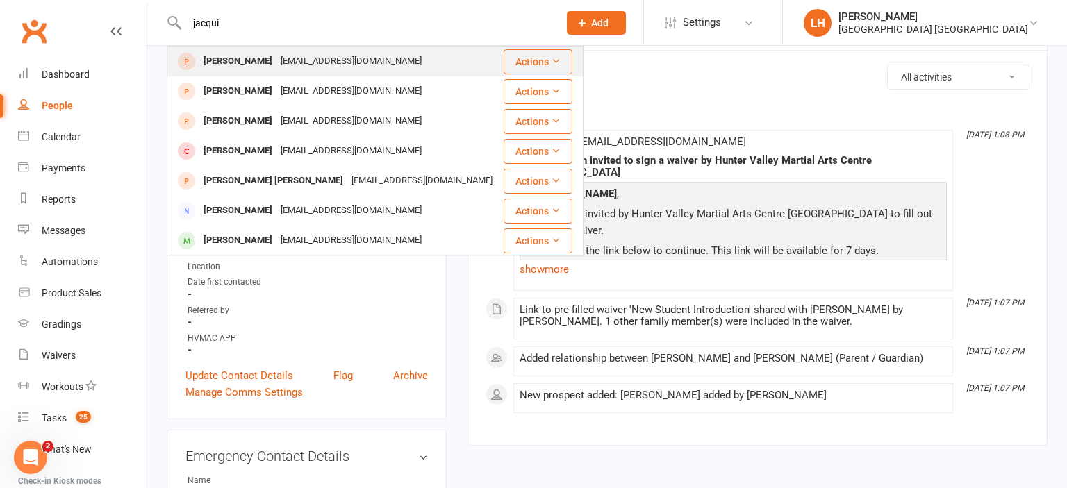
type input "jacqui"
click at [276, 65] on div "jacquirussellatkins@gmail.com" at bounding box center [350, 61] width 149 height 20
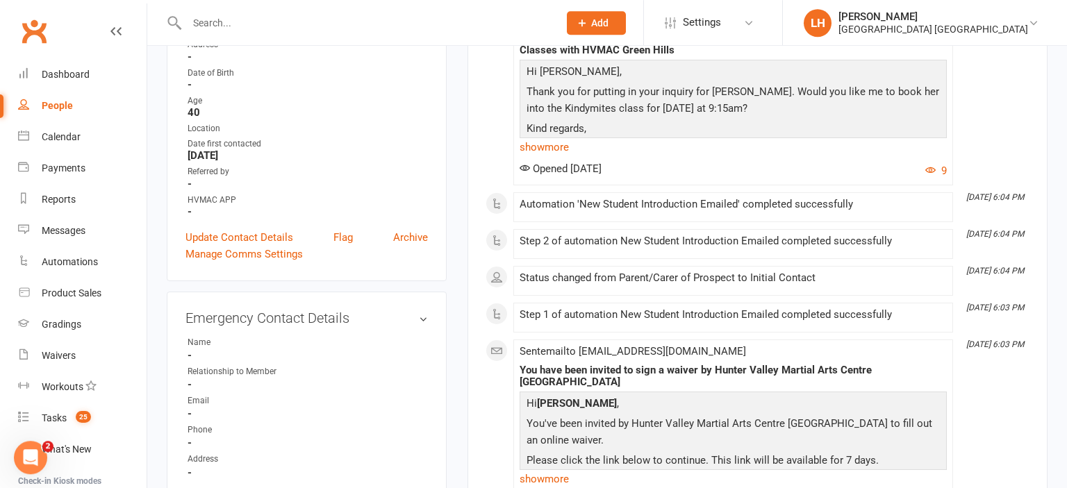
scroll to position [219, 0]
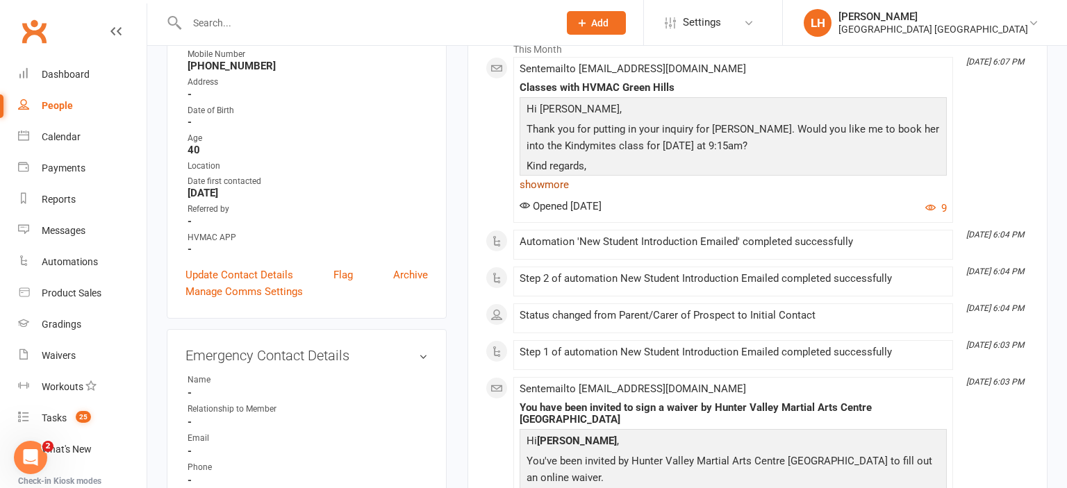
click at [546, 183] on link "show more" at bounding box center [732, 184] width 427 height 19
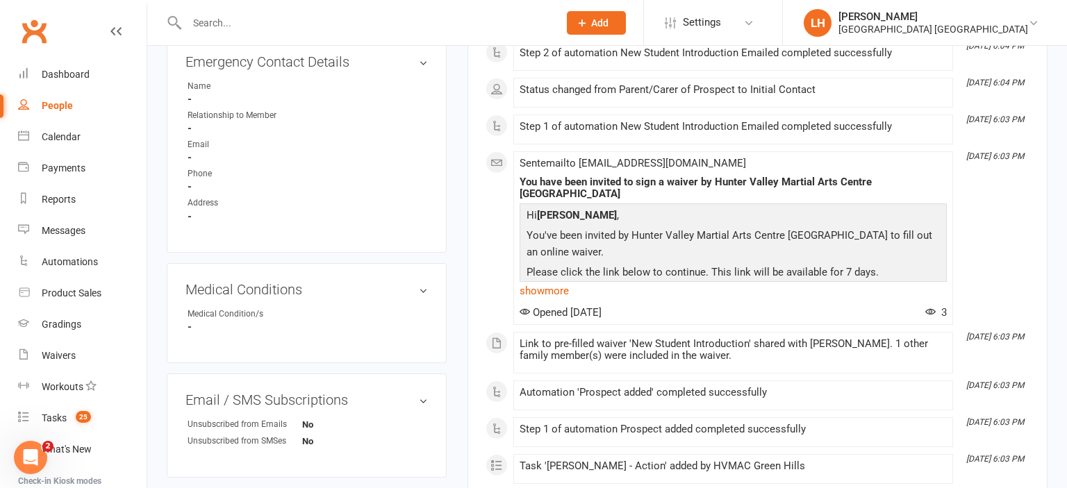
scroll to position [733, 0]
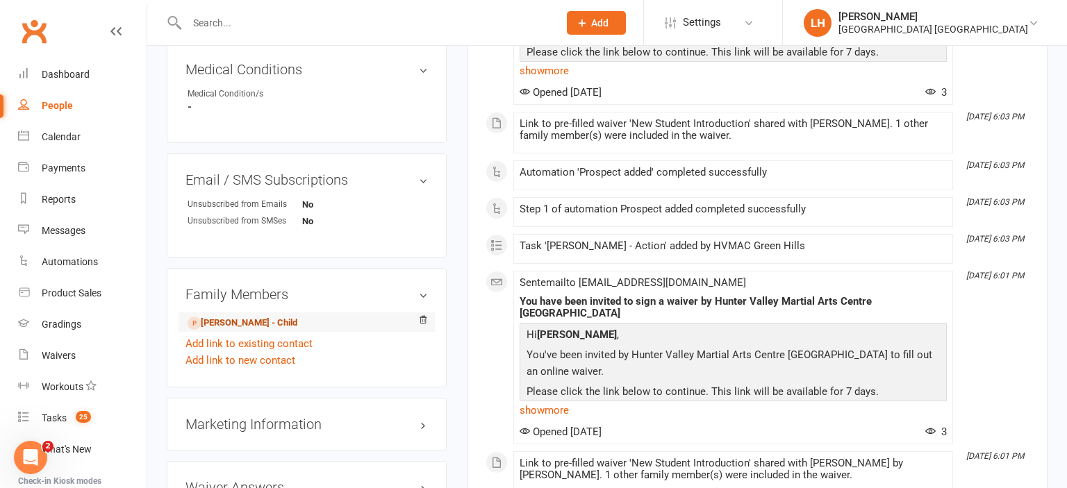
click at [251, 324] on link "Olivia Atkins - Child" at bounding box center [242, 323] width 110 height 15
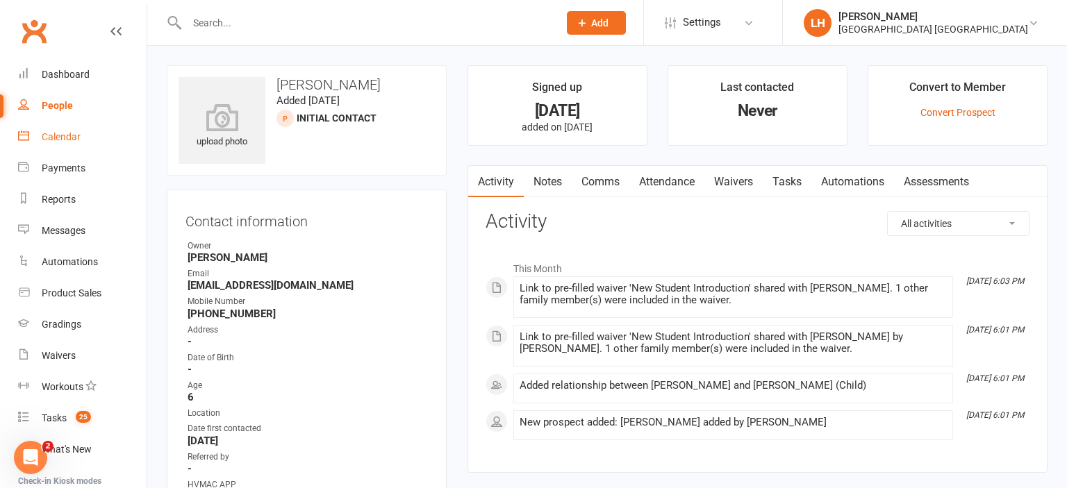
click at [62, 140] on div "Calendar" at bounding box center [61, 136] width 39 height 11
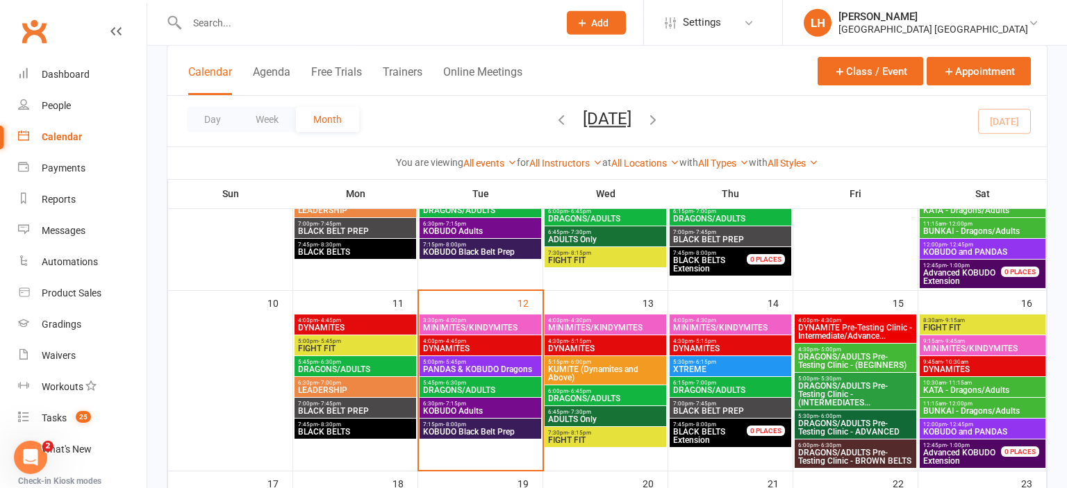
scroll to position [440, 0]
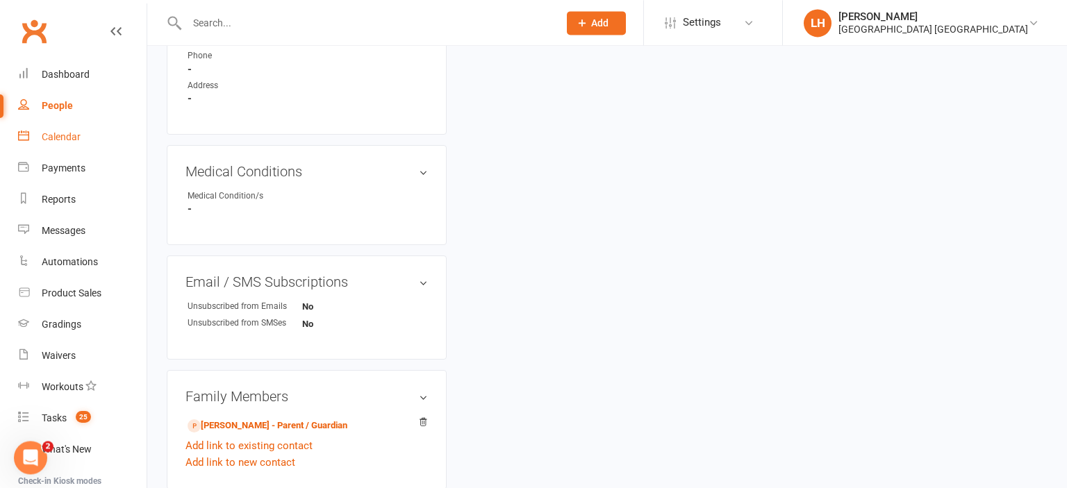
scroll to position [660, 0]
click at [315, 426] on link "Jacqui Atkins - Parent / Guardian" at bounding box center [267, 425] width 160 height 15
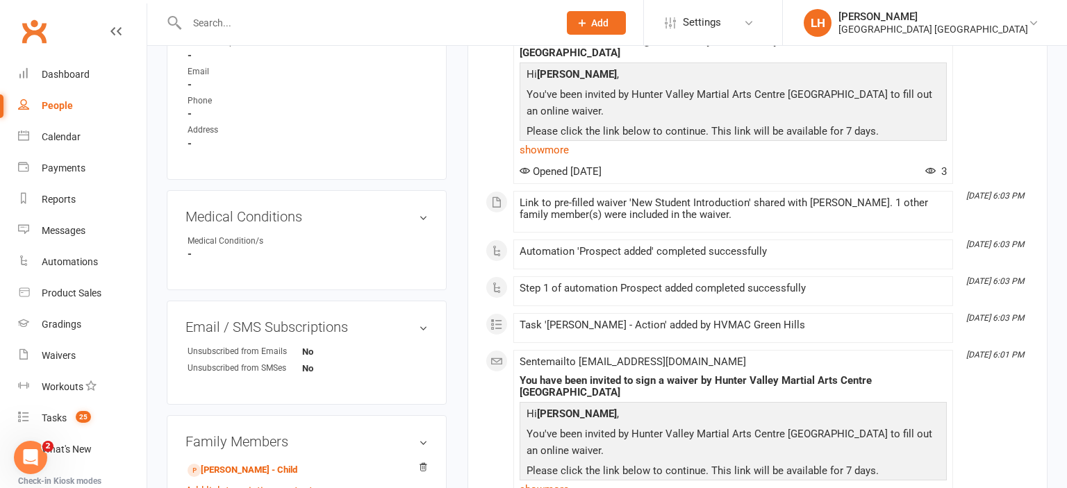
scroll to position [806, 0]
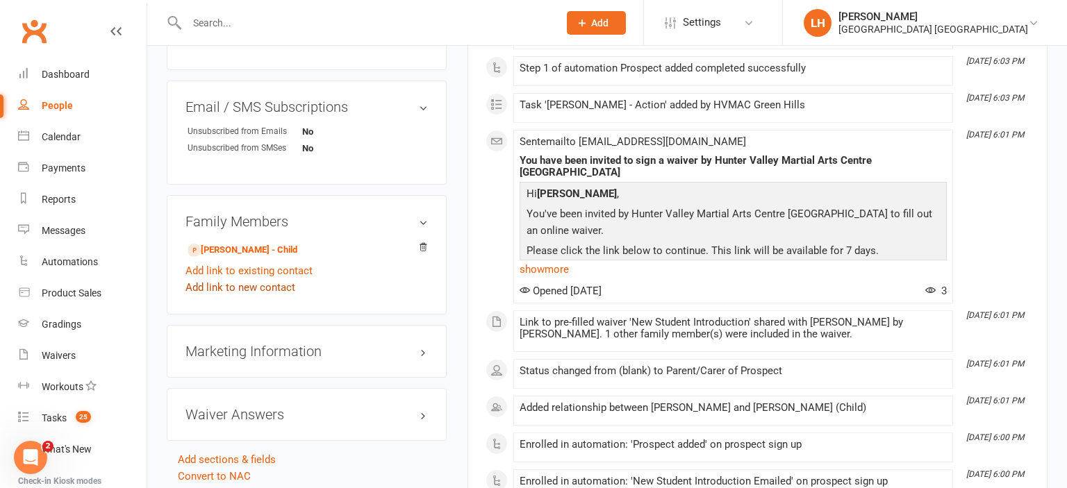
click at [242, 288] on link "Add link to new contact" at bounding box center [240, 287] width 110 height 17
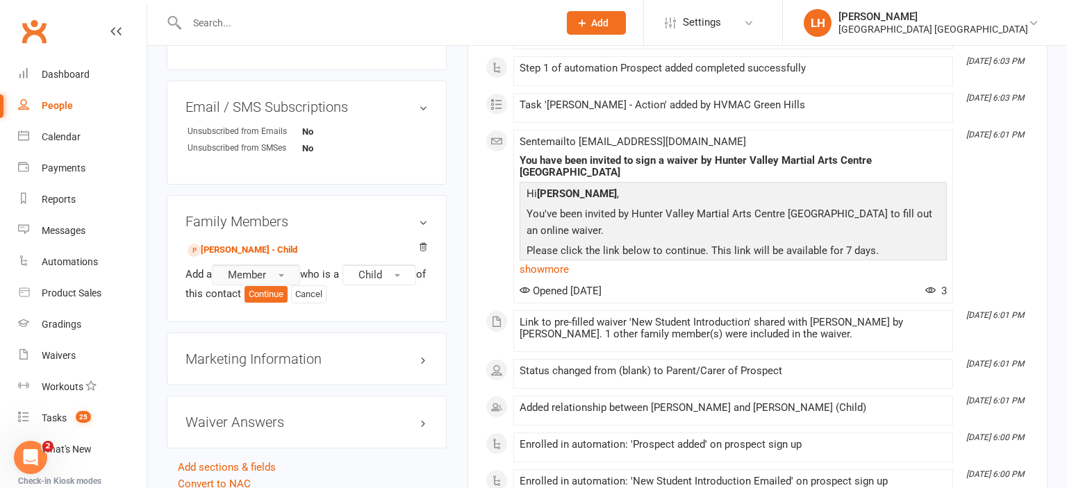
click at [276, 281] on button "Member" at bounding box center [256, 275] width 88 height 21
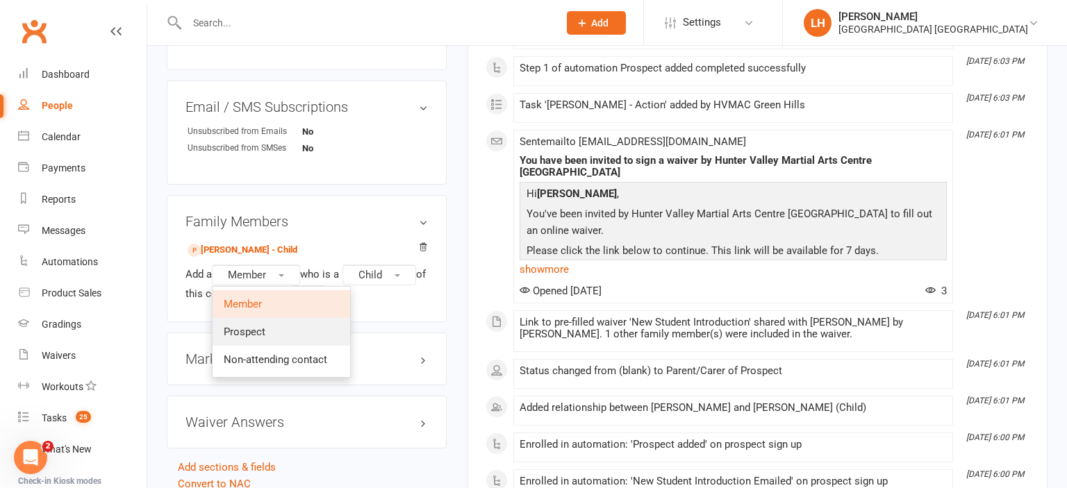
click at [277, 335] on link "Prospect" at bounding box center [280, 332] width 137 height 28
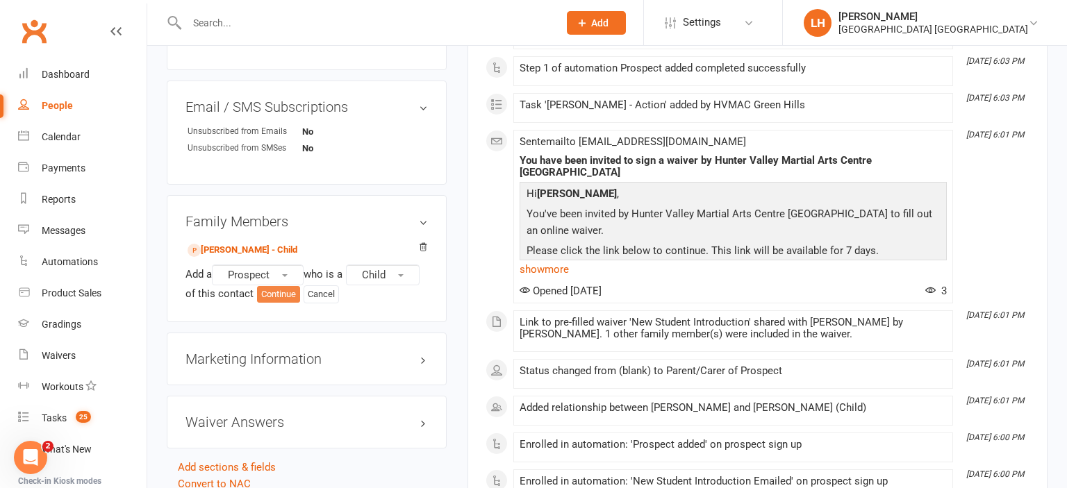
click at [278, 300] on button "Continue" at bounding box center [278, 294] width 43 height 17
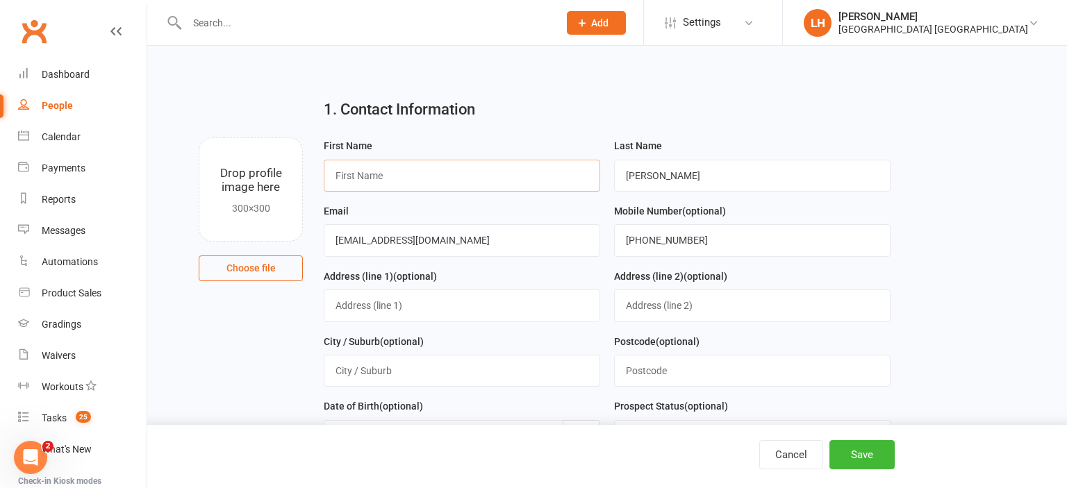
click at [387, 179] on input "text" at bounding box center [462, 176] width 276 height 32
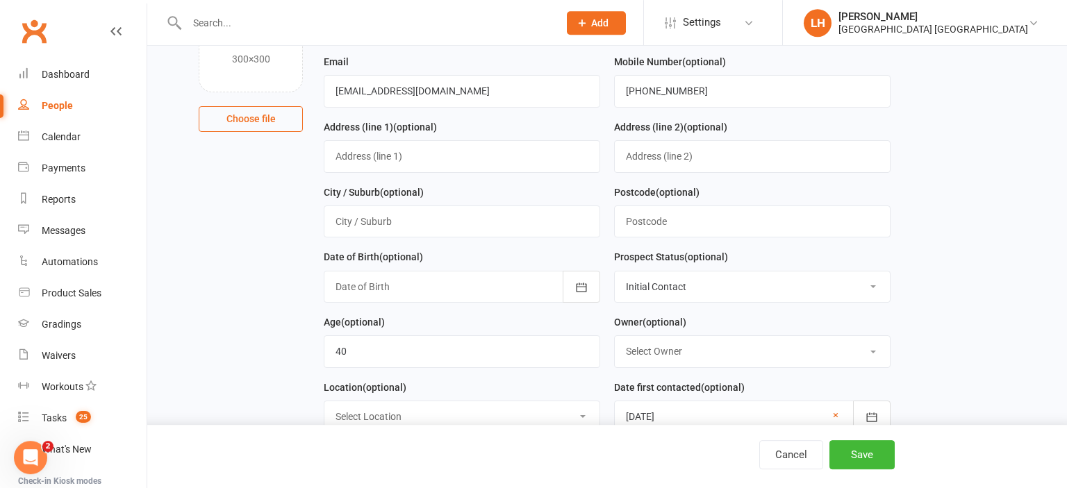
scroll to position [219, 0]
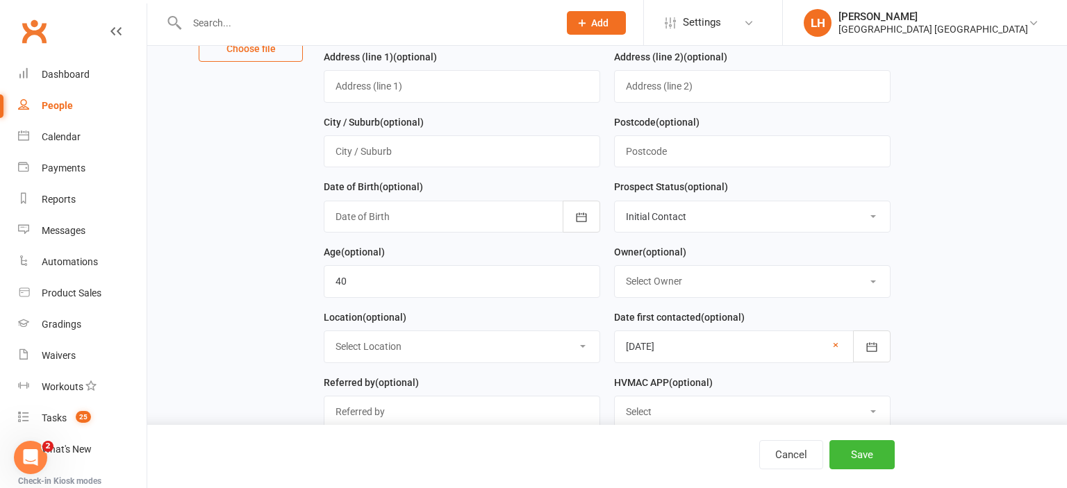
type input "Sebastian"
click at [368, 282] on input "string" at bounding box center [462, 281] width 276 height 32
type input "7"
click at [882, 452] on button "Save" at bounding box center [861, 454] width 65 height 29
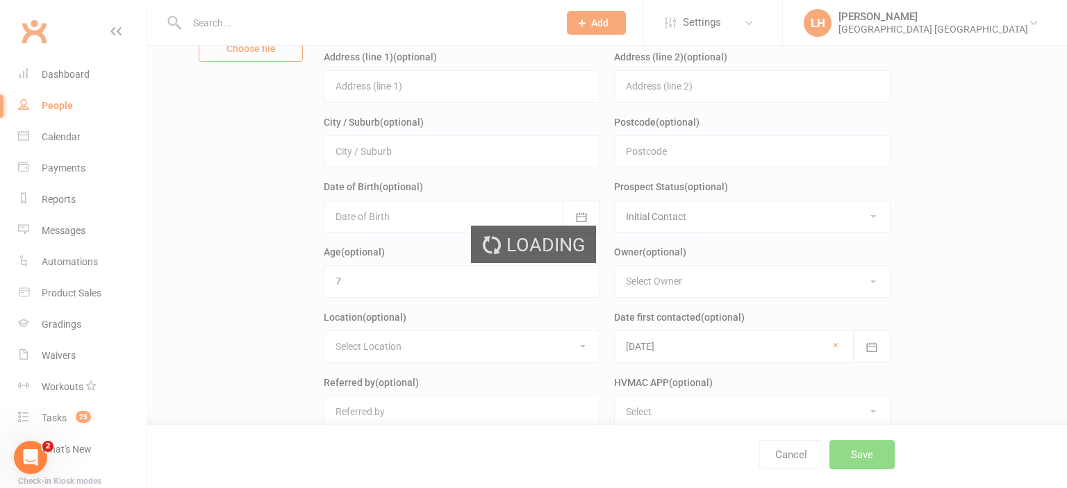
scroll to position [0, 0]
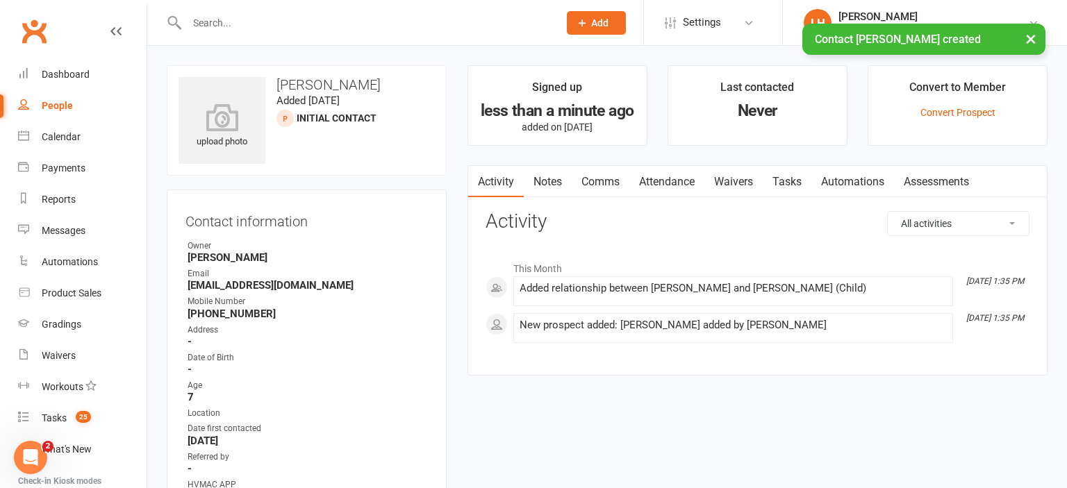
click at [233, 11] on div at bounding box center [358, 22] width 382 height 45
click at [236, 21] on input "text" at bounding box center [366, 22] width 366 height 19
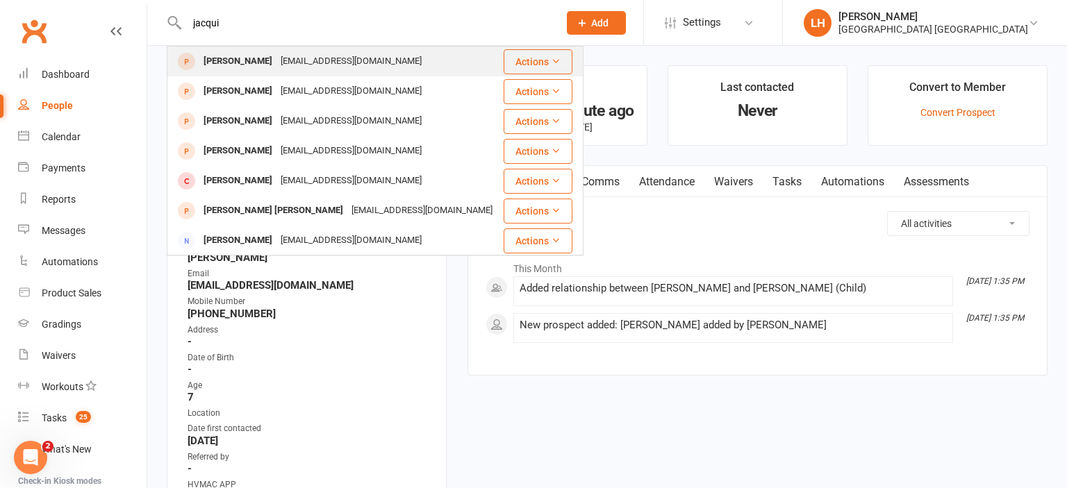
type input "jacqui"
click at [262, 67] on div "[PERSON_NAME]" at bounding box center [237, 61] width 77 height 20
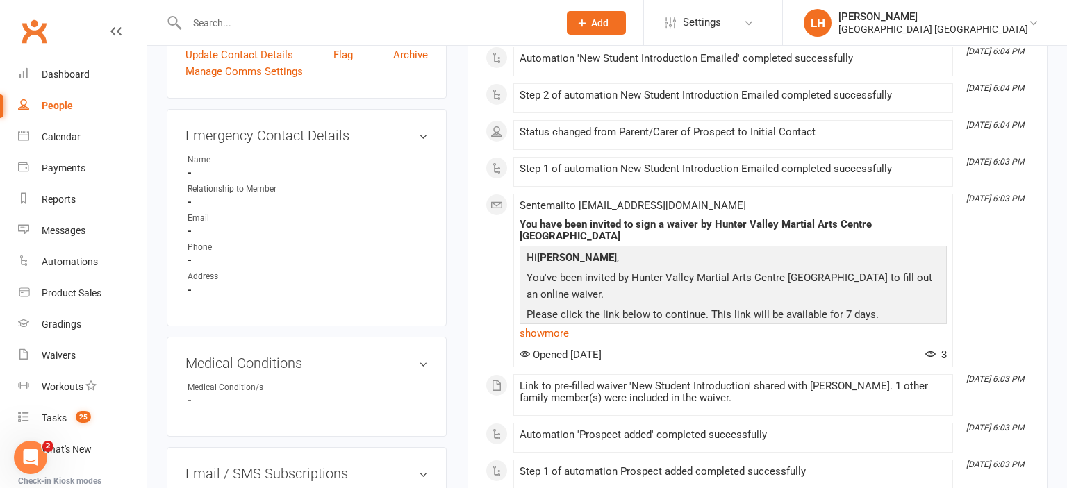
scroll to position [660, 0]
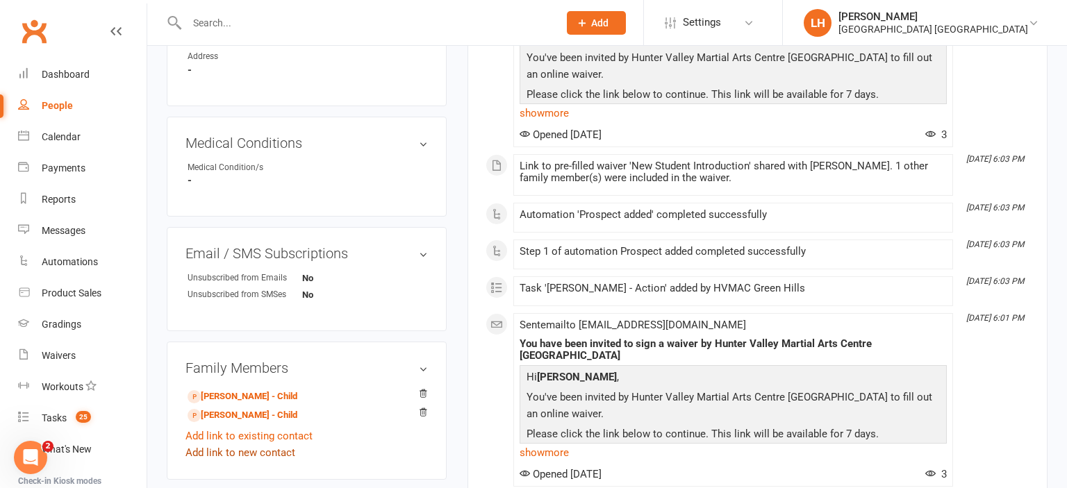
click at [253, 460] on link "Add link to new contact" at bounding box center [240, 452] width 110 height 17
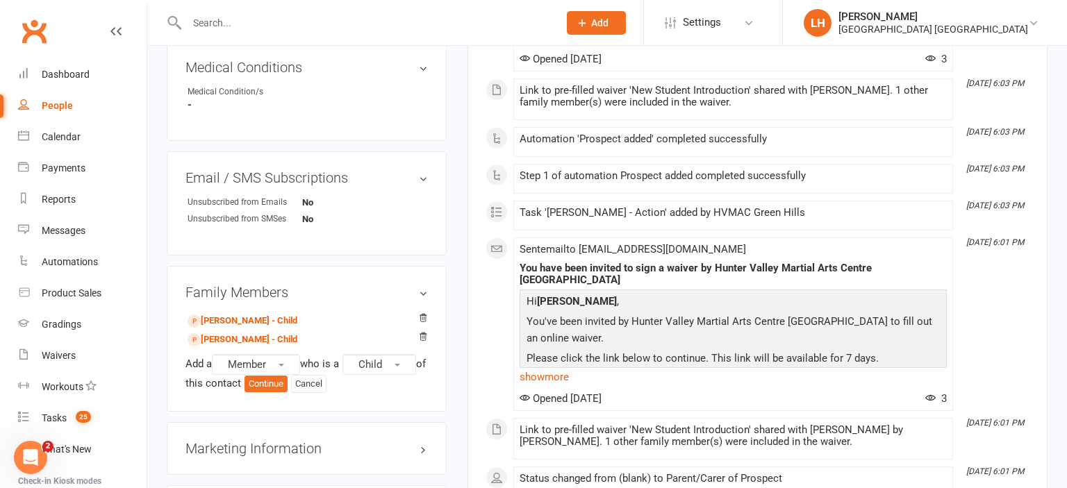
scroll to position [806, 0]
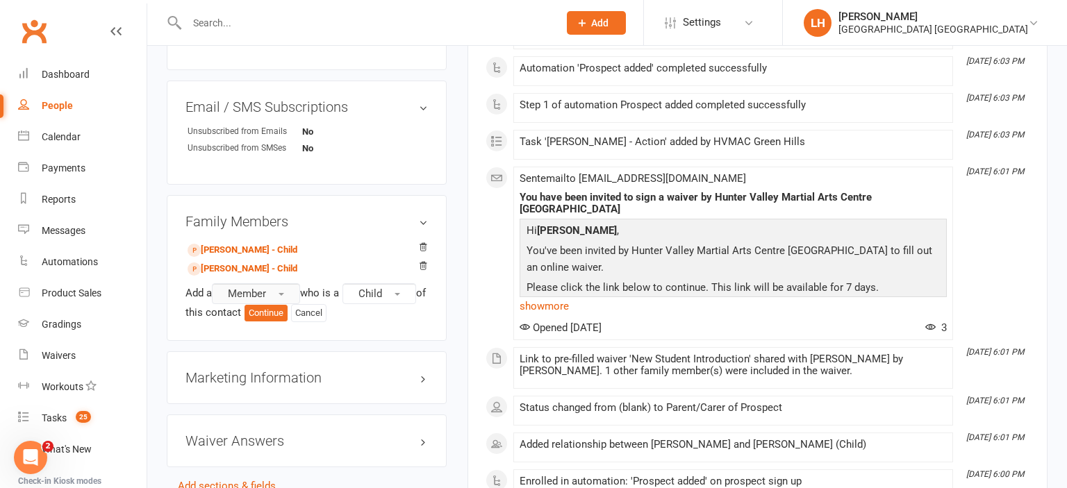
click at [243, 300] on span "Member" at bounding box center [247, 293] width 38 height 12
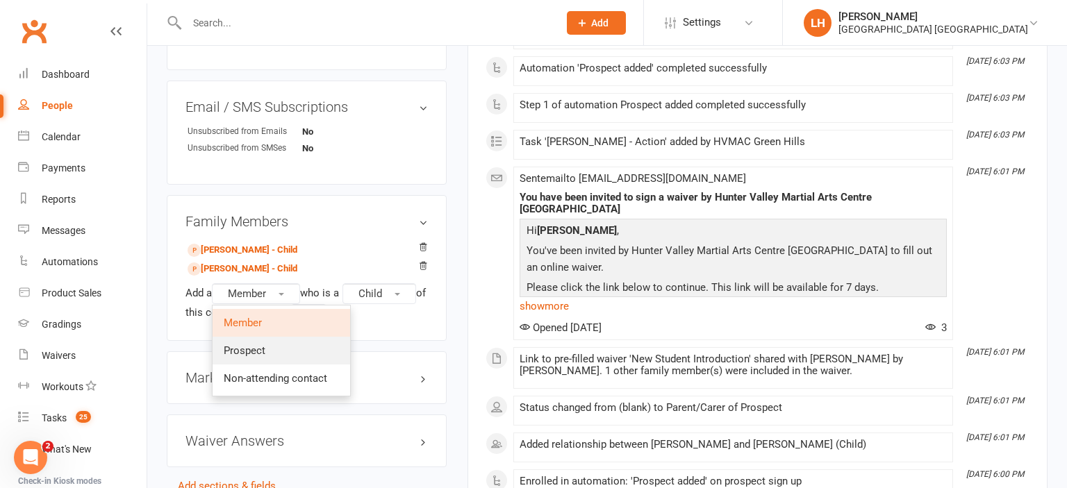
click at [265, 357] on span "Prospect" at bounding box center [245, 350] width 42 height 12
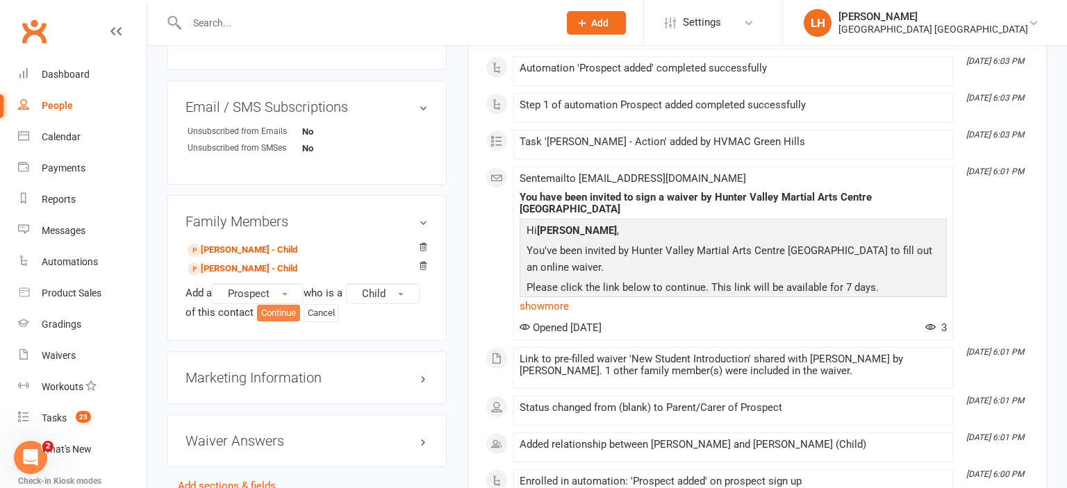
click at [283, 317] on button "Continue" at bounding box center [278, 313] width 43 height 17
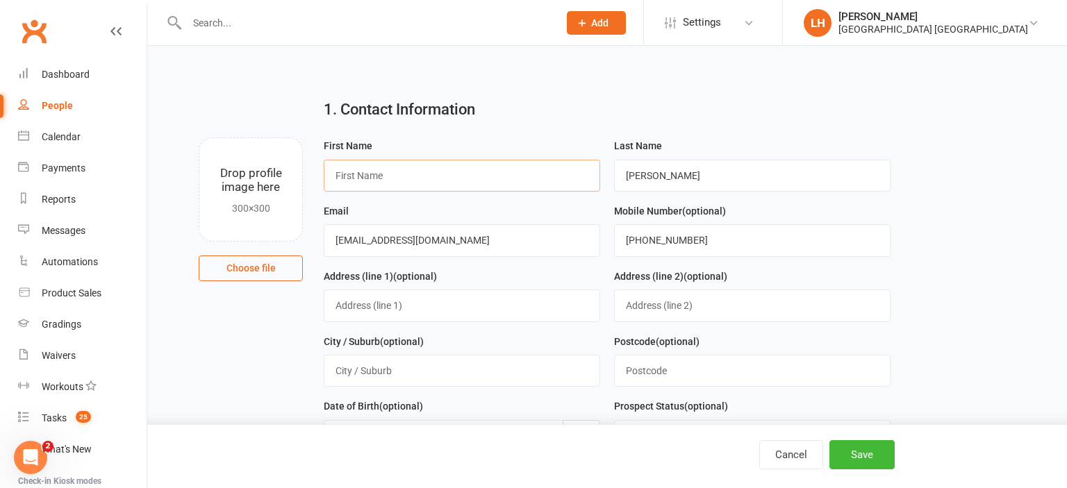
click at [359, 174] on input "text" at bounding box center [462, 176] width 276 height 32
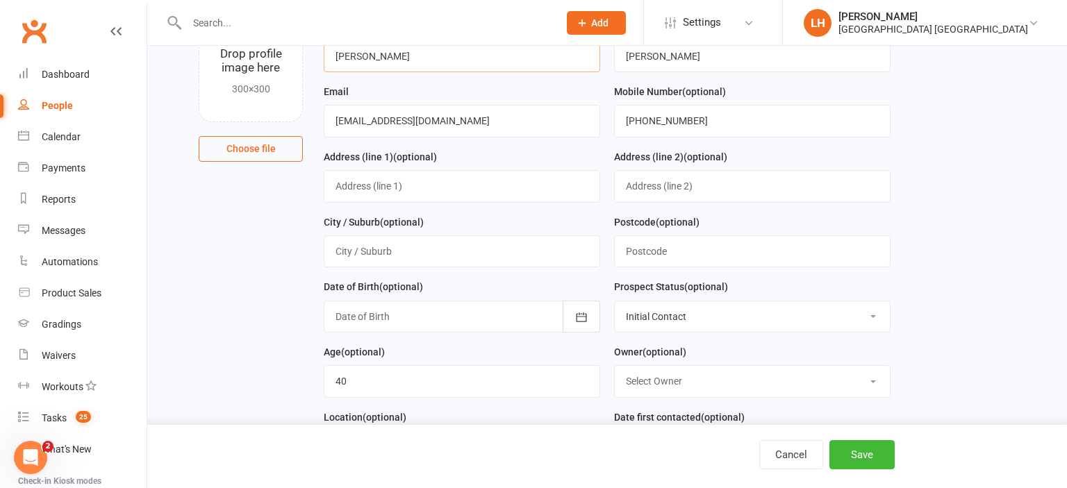
scroll to position [219, 0]
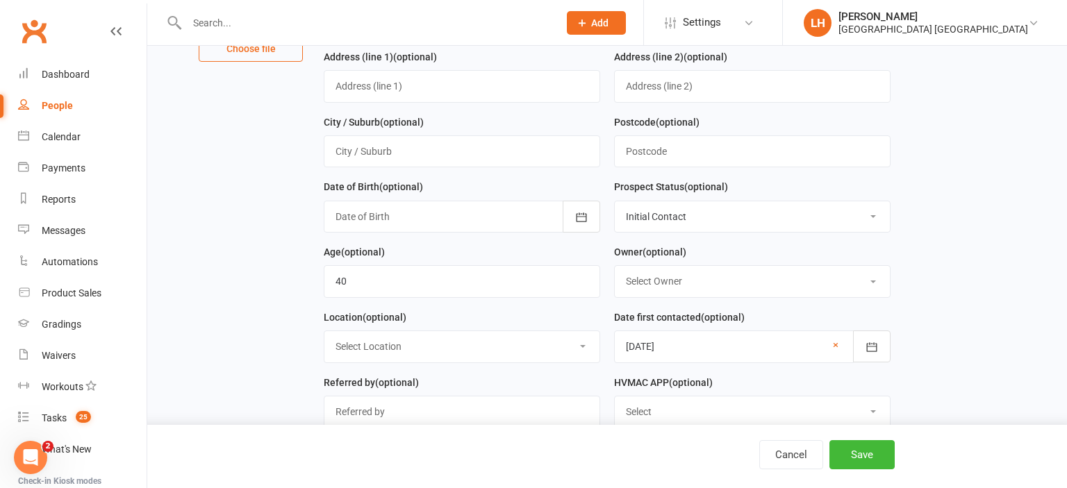
type input "William"
click at [392, 279] on input "string" at bounding box center [462, 281] width 276 height 32
type input "10"
click at [879, 459] on button "Save" at bounding box center [861, 454] width 65 height 29
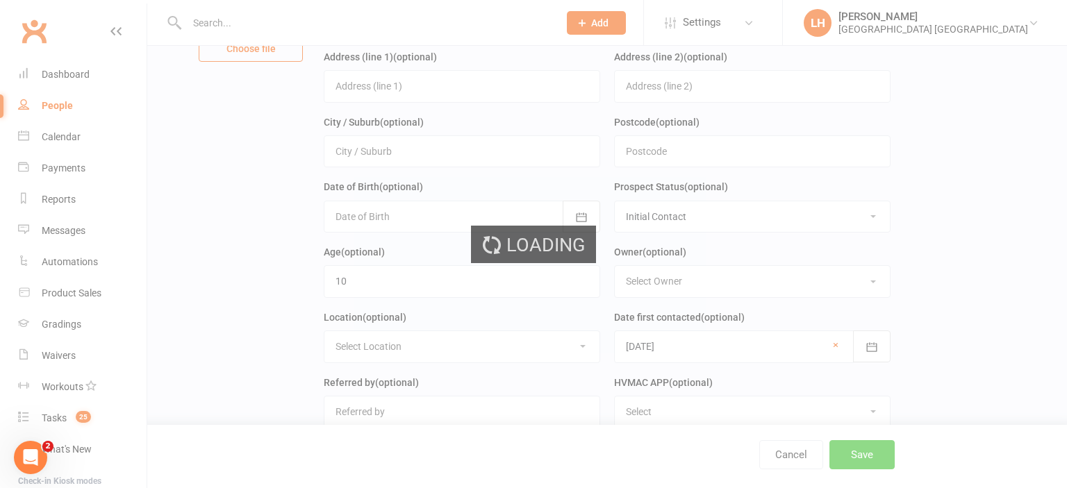
scroll to position [0, 0]
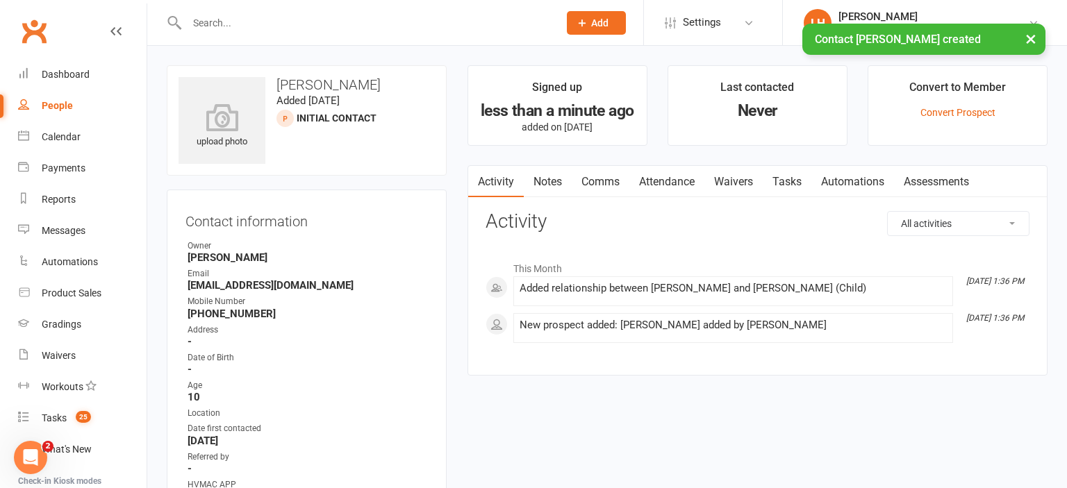
click at [233, 22] on input "text" at bounding box center [366, 22] width 366 height 19
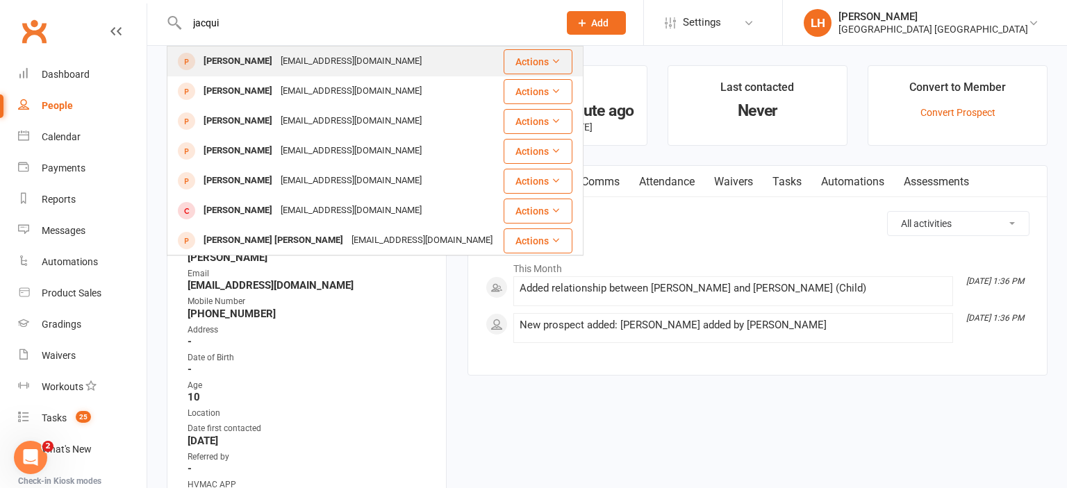
type input "jacqui"
click at [276, 64] on div "jacquirussellatkins@gmail.com" at bounding box center [350, 61] width 149 height 20
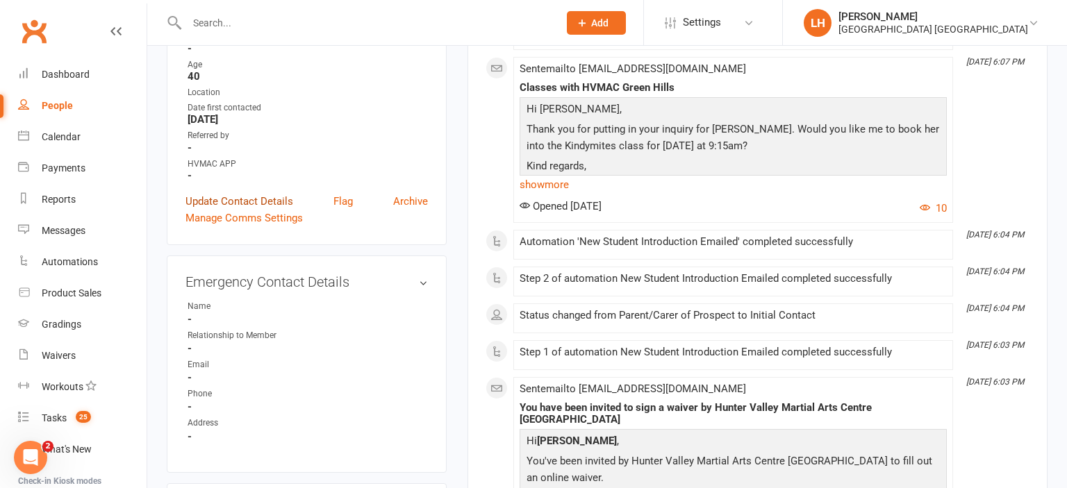
click at [274, 206] on link "Update Contact Details" at bounding box center [239, 201] width 108 height 17
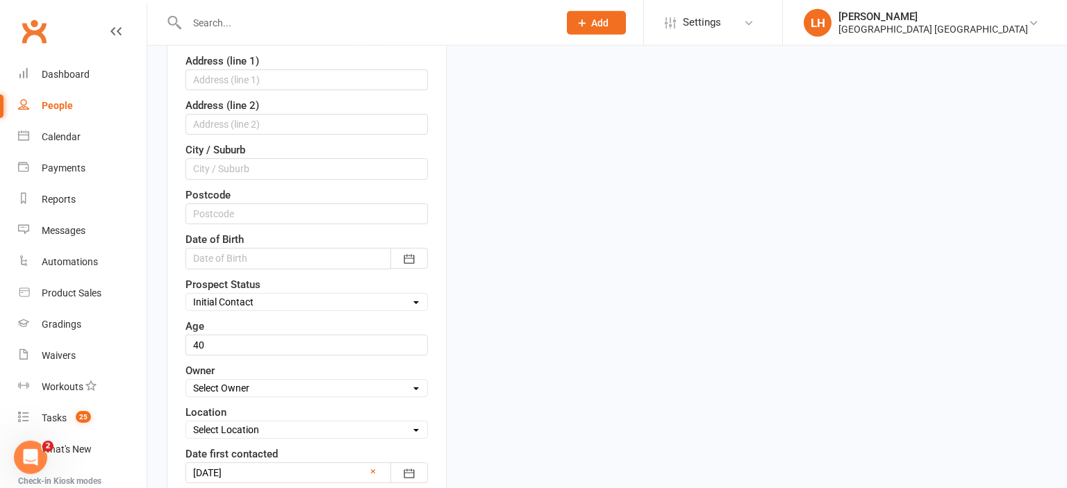
scroll to position [358, 0]
click at [186, 292] on select "Select Initial Contact Not interested Special Event Attendee Birthday Party Att…" at bounding box center [306, 299] width 241 height 15
select select "Parent/Carer of Prospect"
click option "Parent/Carer of Prospect" at bounding box center [0, 0] width 0 height 0
drag, startPoint x: 254, startPoint y: 335, endPoint x: 138, endPoint y: 342, distance: 116.1
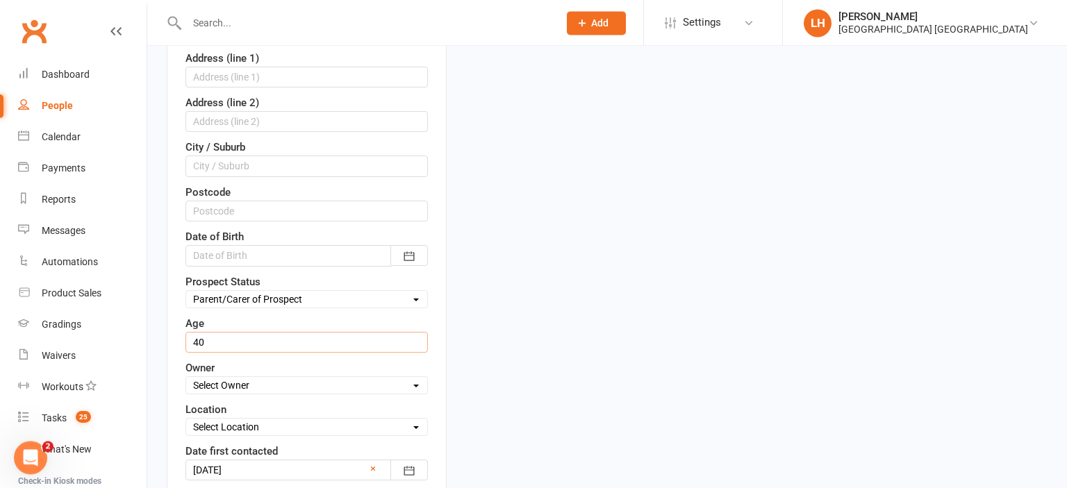
click at [185, 342] on input "string" at bounding box center [306, 342] width 242 height 21
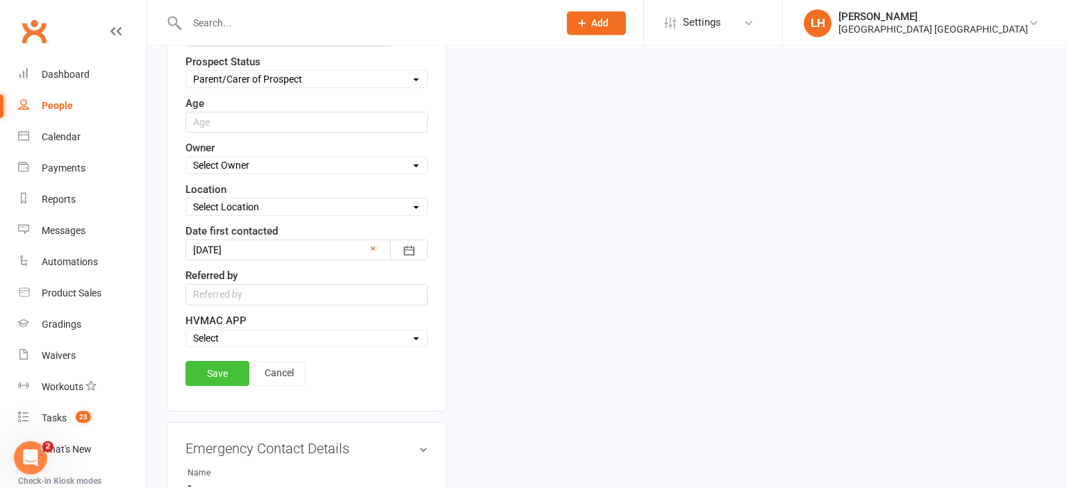
click at [192, 370] on link "Save" at bounding box center [217, 373] width 64 height 25
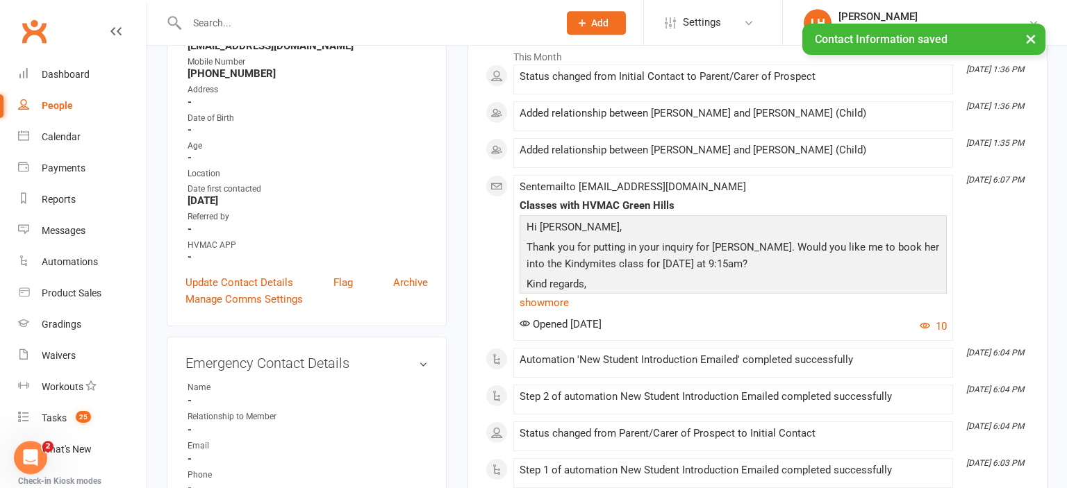
scroll to position [211, 0]
click at [264, 286] on link "Update Contact Details" at bounding box center [239, 283] width 108 height 17
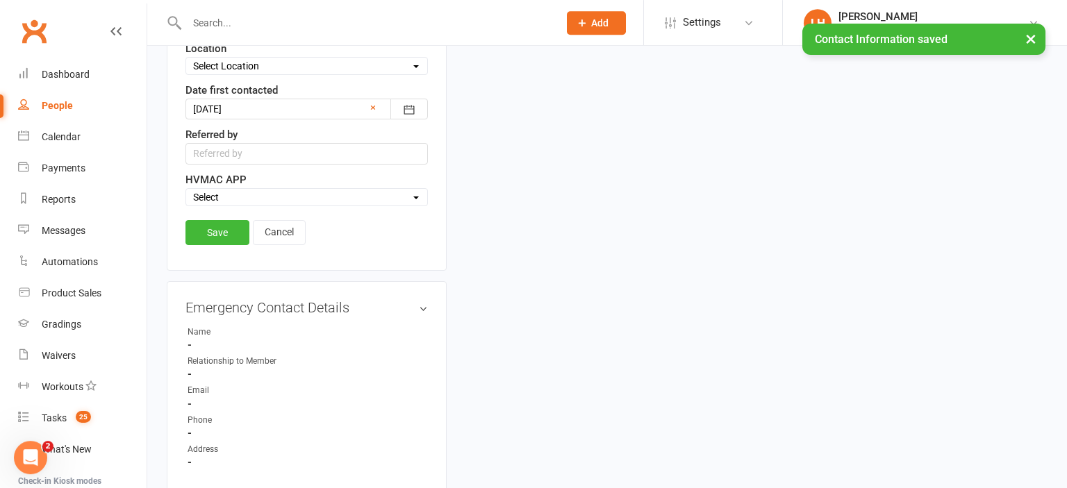
scroll to position [725, 0]
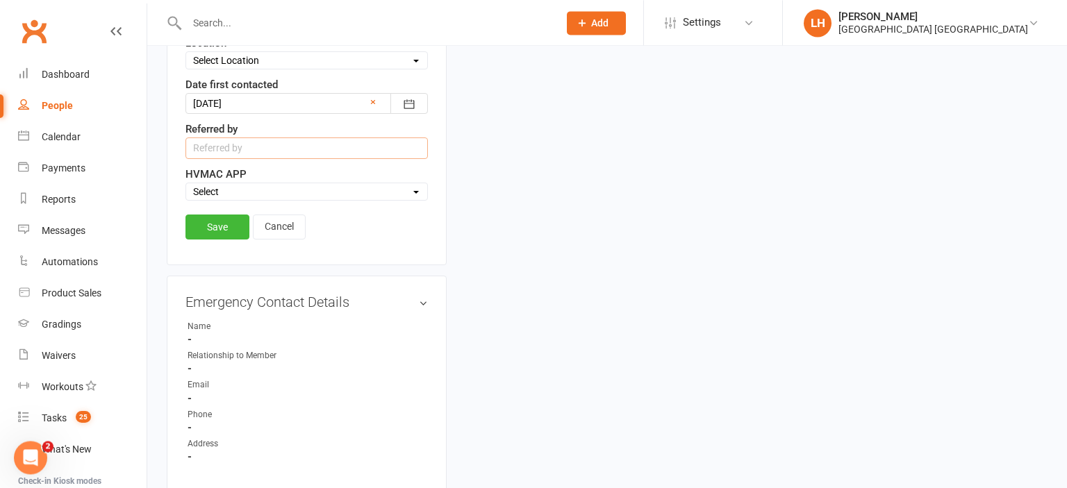
click at [226, 146] on input "text" at bounding box center [306, 147] width 242 height 21
type input "Rock and Water"
click at [231, 217] on link "Save" at bounding box center [217, 227] width 64 height 25
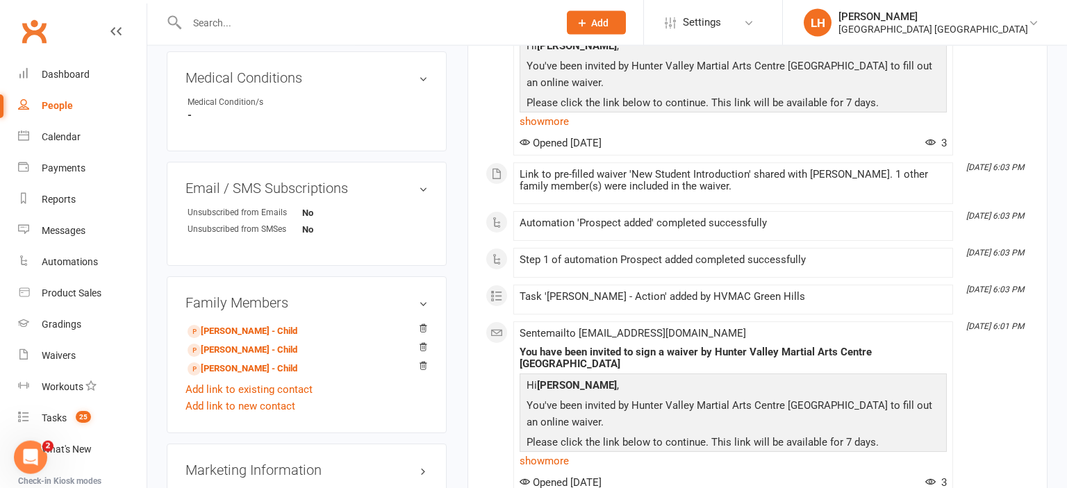
click at [362, 34] on div at bounding box center [358, 22] width 382 height 45
click at [287, 24] on input "text" at bounding box center [366, 22] width 366 height 19
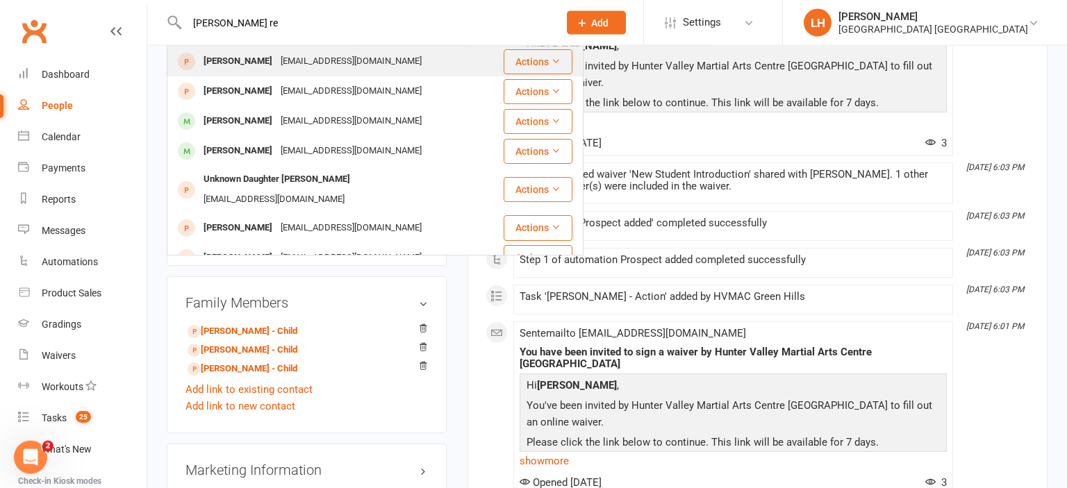
type input "jacinta re"
click at [296, 69] on div "lorriejacinta@gmail.com" at bounding box center [350, 61] width 149 height 20
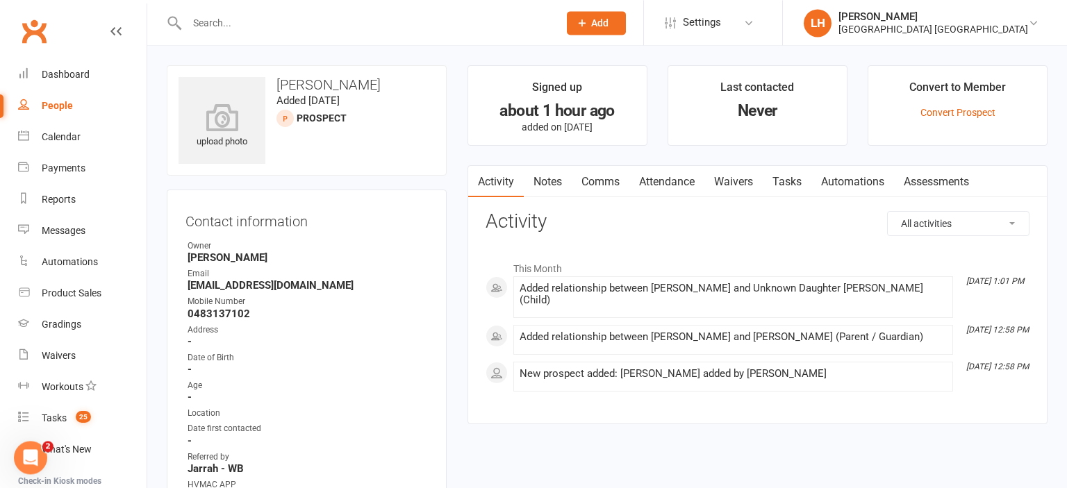
scroll to position [906, 0]
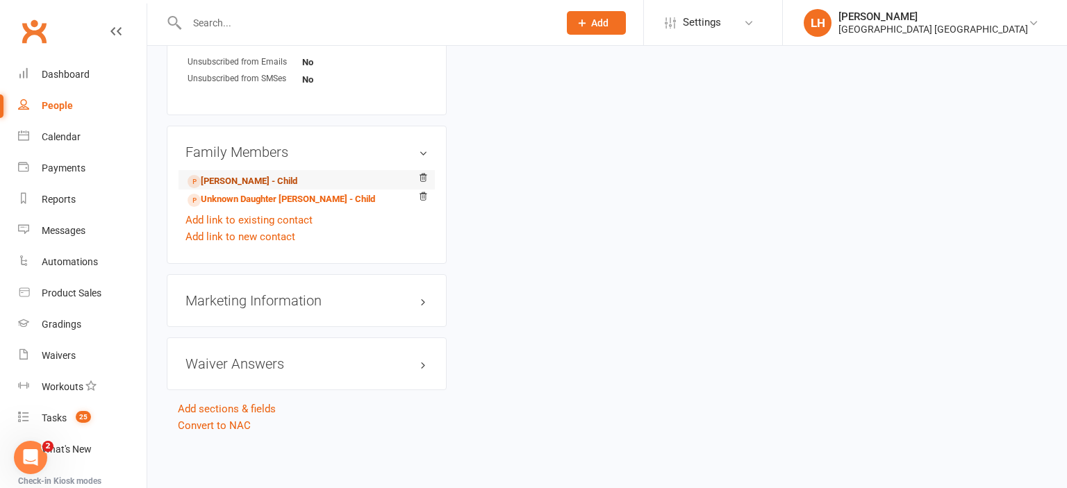
click at [253, 180] on link "Loghan Reid - Child" at bounding box center [242, 181] width 110 height 15
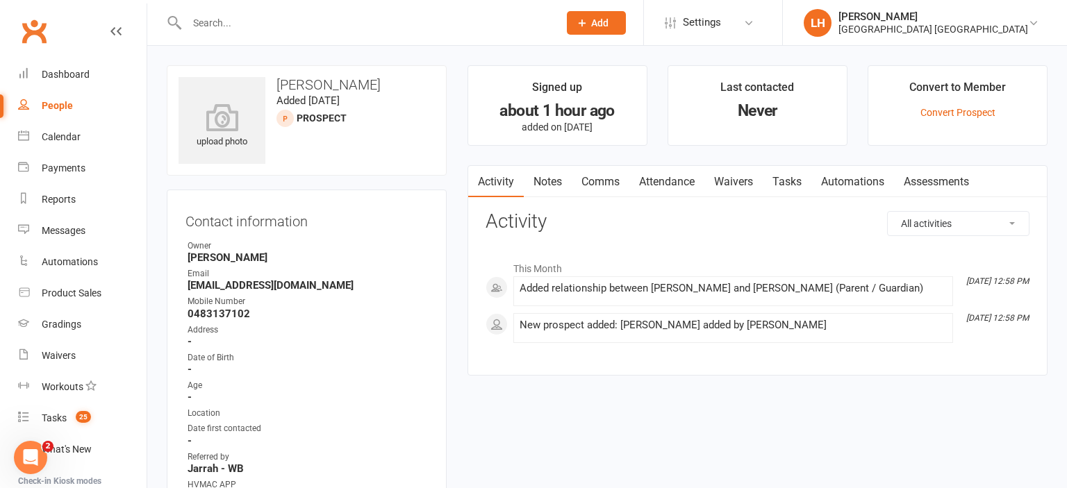
click at [668, 181] on link "Attendance" at bounding box center [666, 182] width 75 height 32
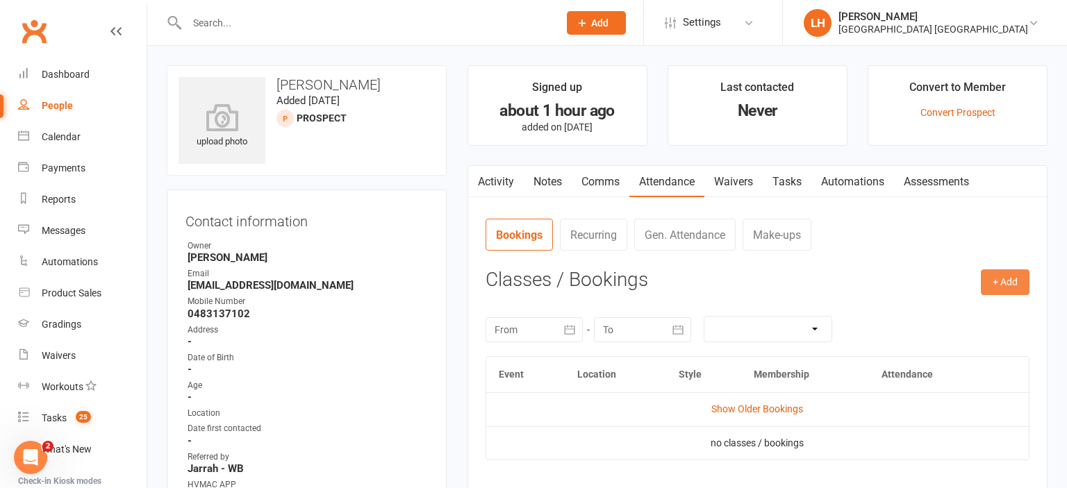
click at [990, 285] on button "+ Add" at bounding box center [1004, 281] width 49 height 25
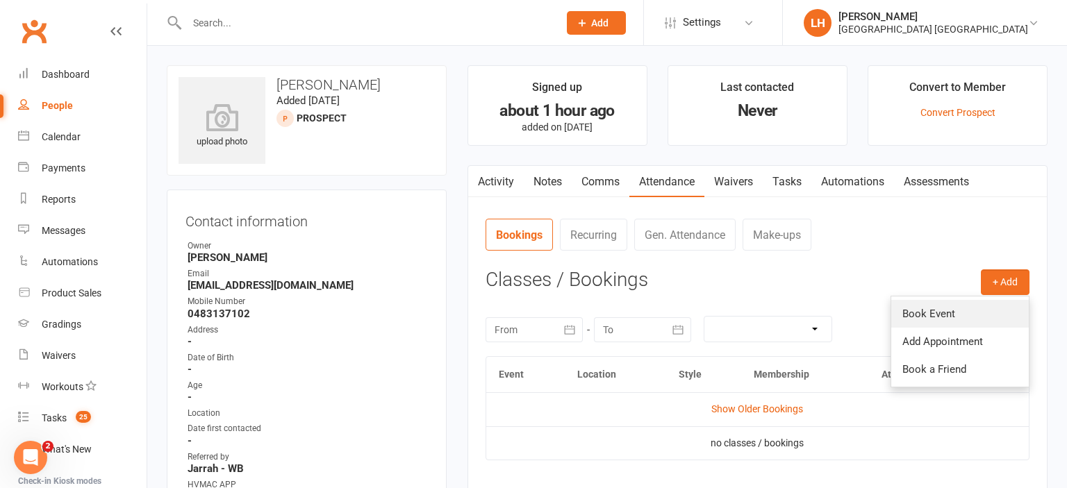
click at [983, 311] on link "Book Event" at bounding box center [959, 314] width 137 height 28
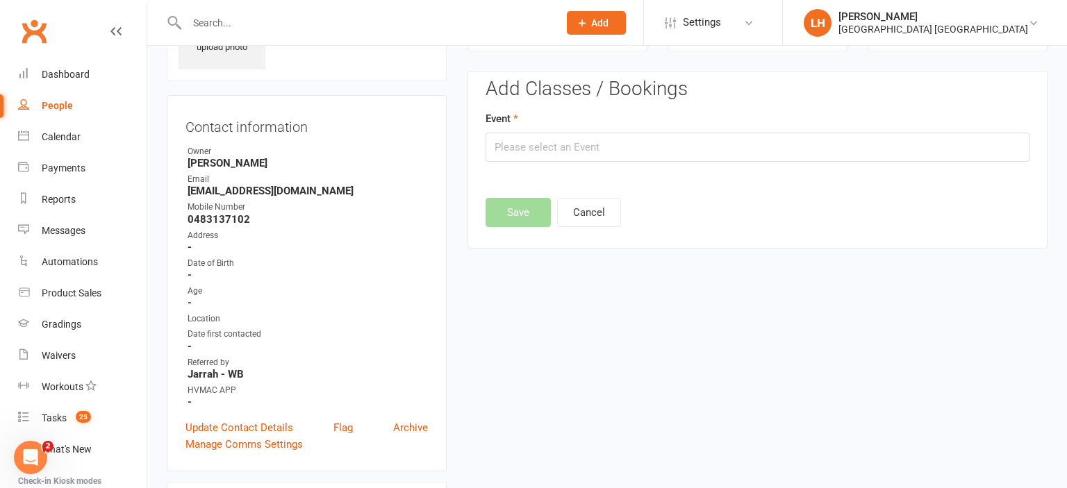
scroll to position [95, 0]
click at [576, 133] on input "text" at bounding box center [757, 146] width 544 height 29
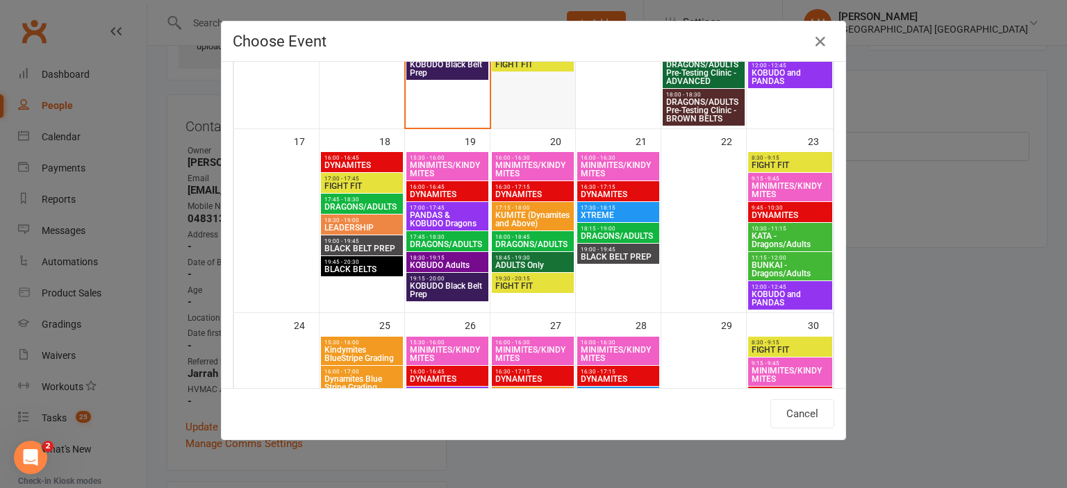
scroll to position [689, 0]
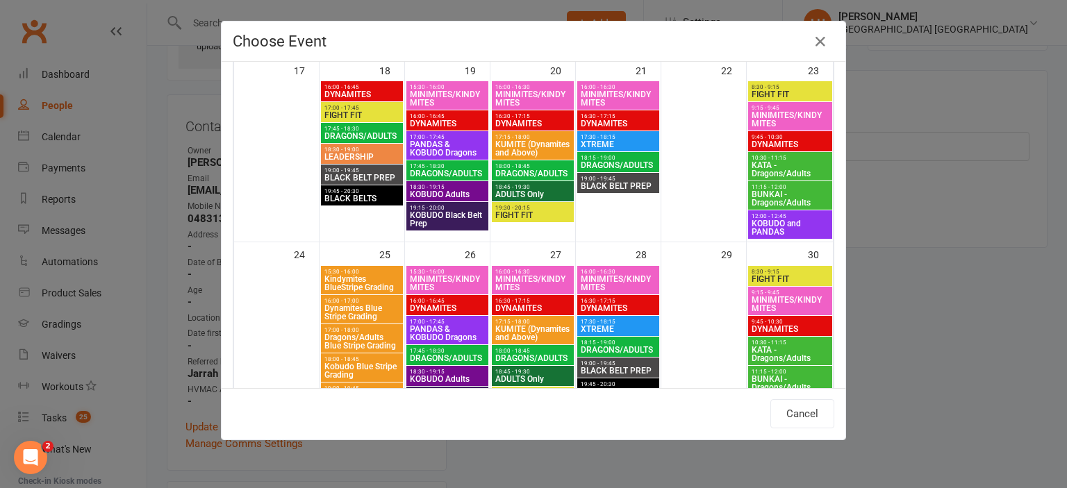
click at [531, 300] on span "16:30 - 17:15" at bounding box center [532, 301] width 76 height 6
type input "DYNAMITES - Aug 27, 2025 4:30:00 PM"
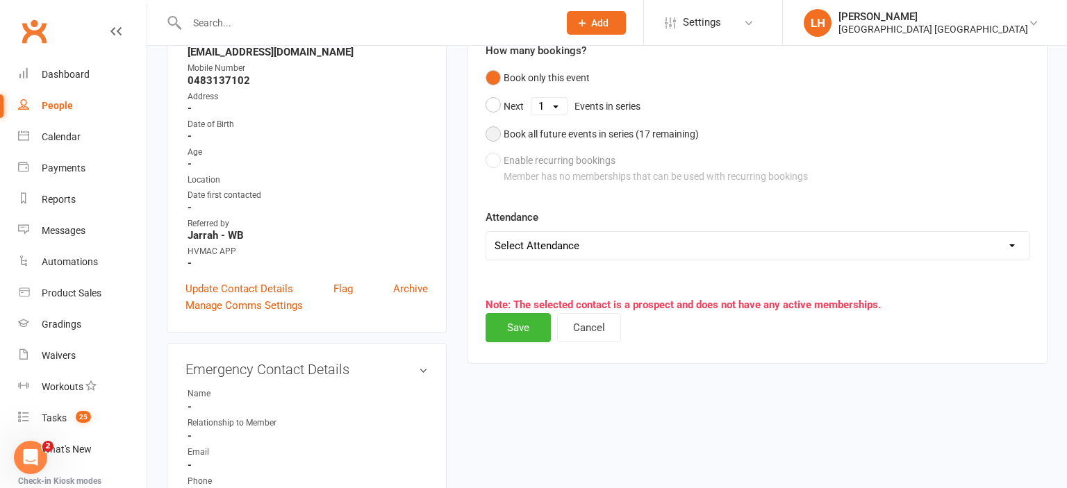
scroll to position [315, 0]
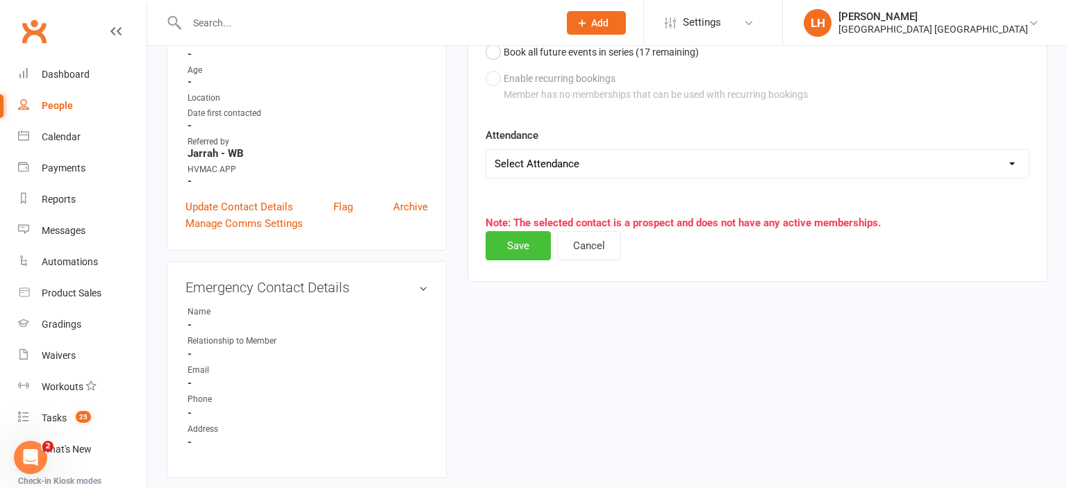
click at [517, 243] on button "Save" at bounding box center [517, 245] width 65 height 29
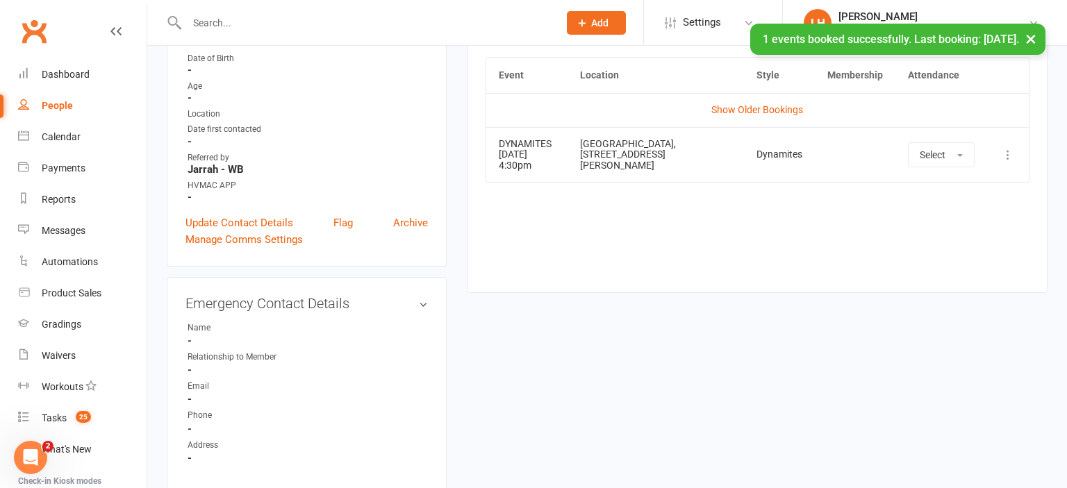
scroll to position [906, 0]
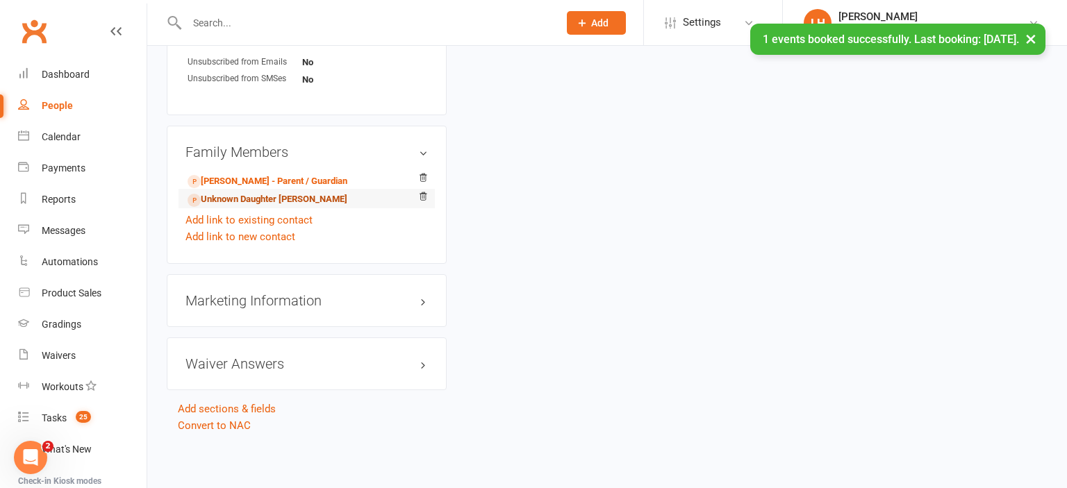
click at [258, 199] on link "Unknown Daughter Reid - Sibling" at bounding box center [267, 199] width 160 height 15
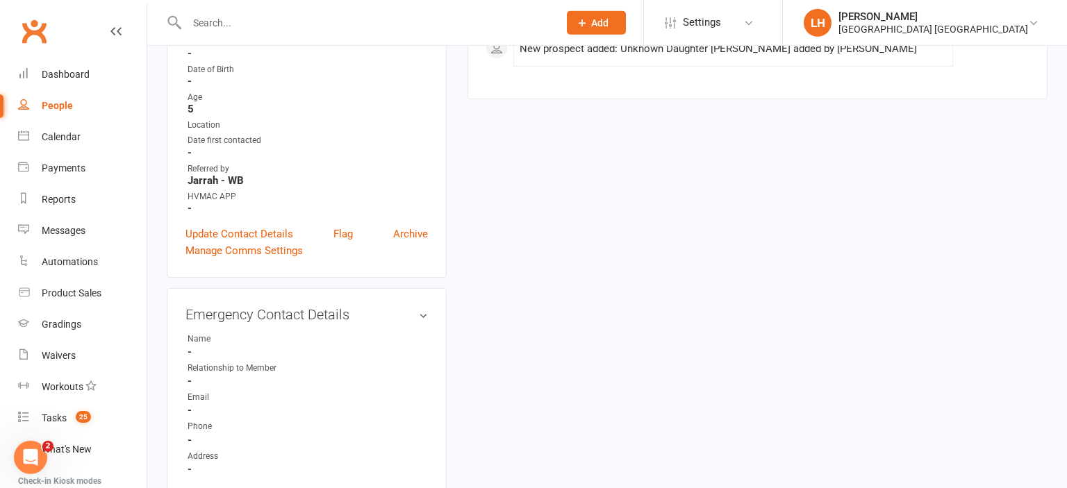
scroll to position [293, 0]
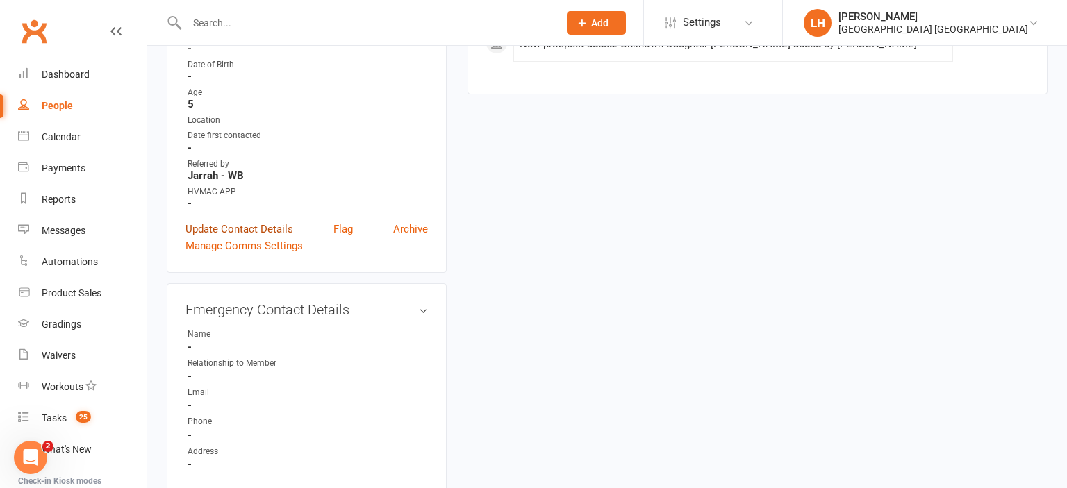
click at [260, 229] on link "Update Contact Details" at bounding box center [239, 229] width 108 height 17
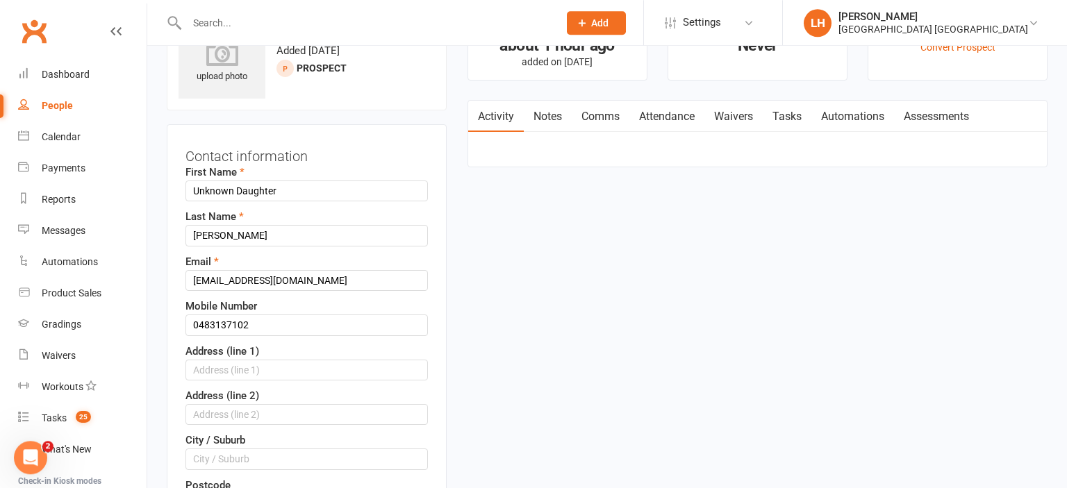
scroll to position [65, 0]
drag, startPoint x: 299, startPoint y: 190, endPoint x: 136, endPoint y: 194, distance: 163.2
click at [185, 194] on input "Unknown Daughter" at bounding box center [306, 191] width 242 height 21
type input "Scarlett"
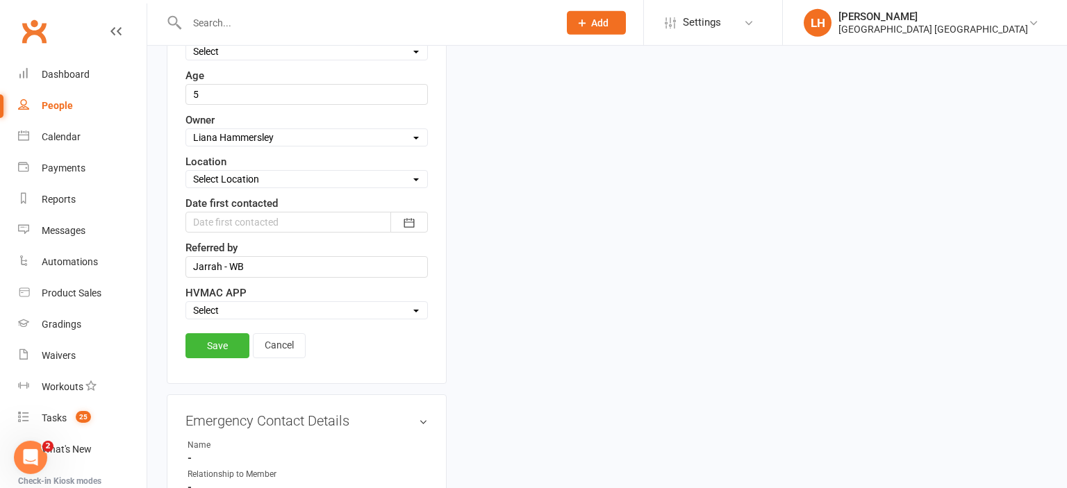
scroll to position [652, 0]
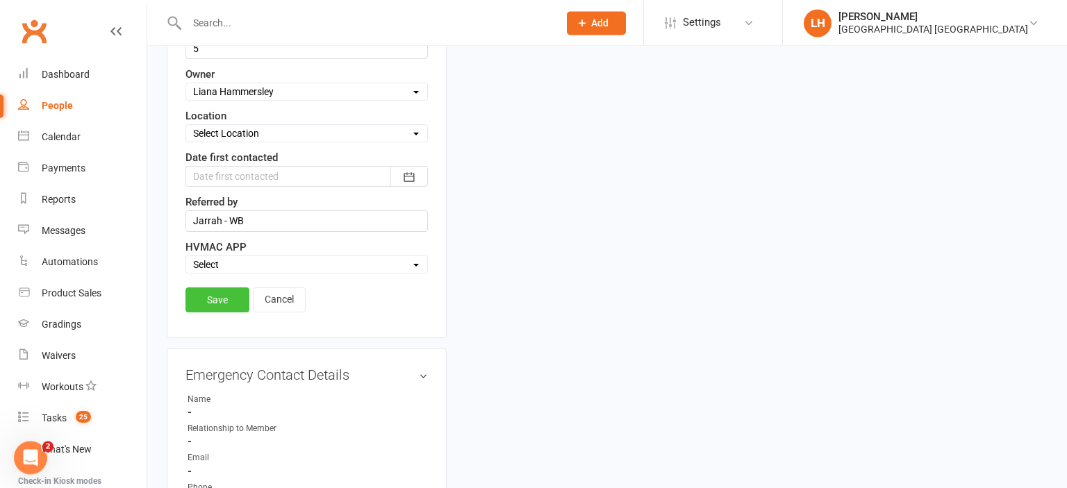
click at [210, 291] on link "Save" at bounding box center [217, 299] width 64 height 25
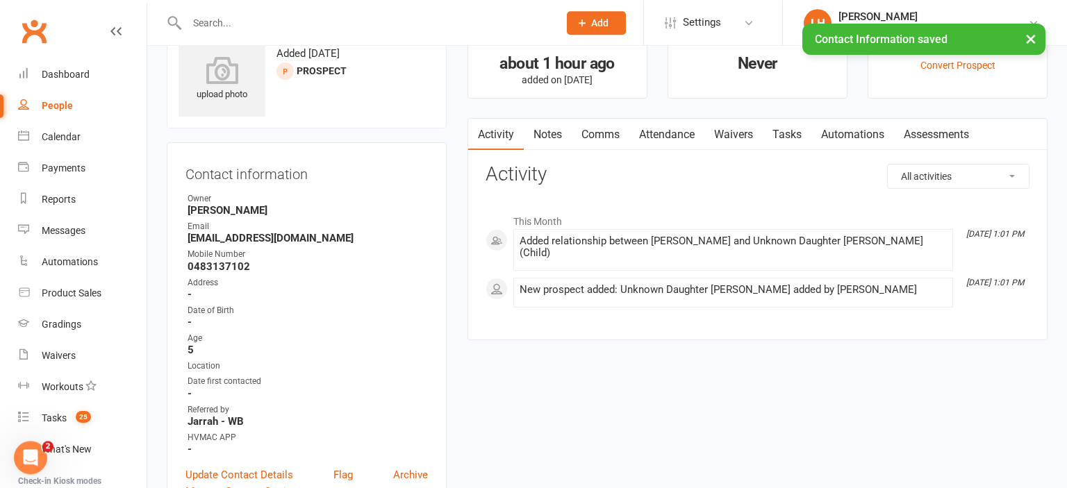
scroll to position [0, 0]
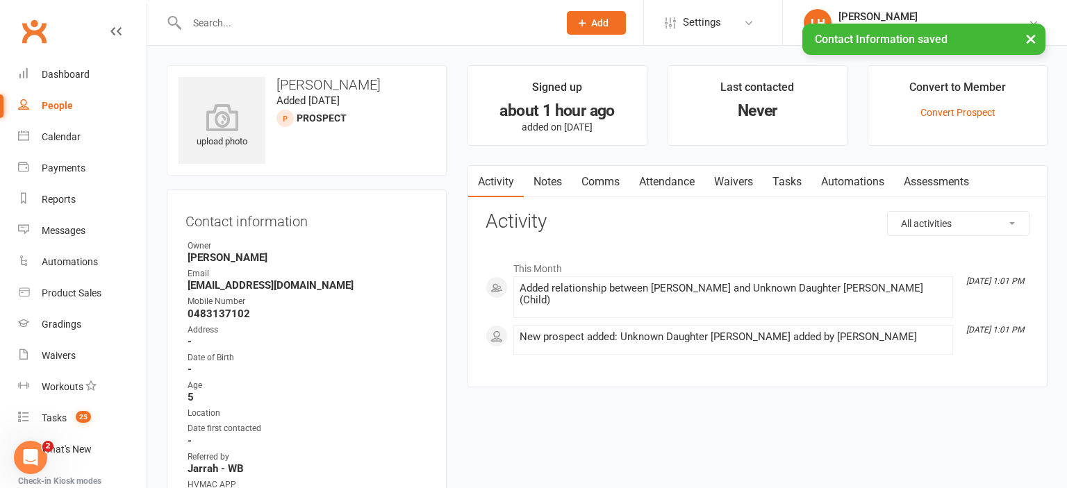
click at [668, 182] on link "Attendance" at bounding box center [666, 182] width 75 height 32
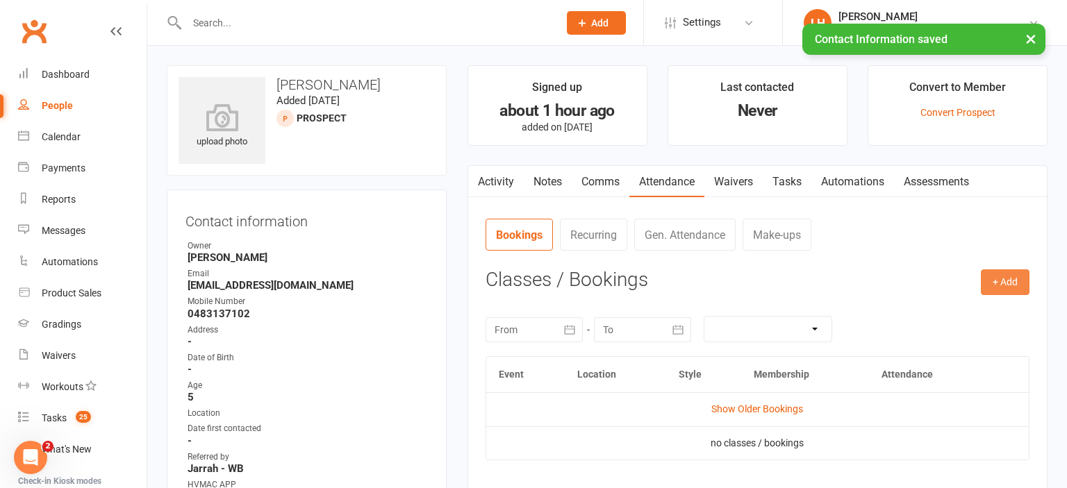
click at [999, 282] on button "+ Add" at bounding box center [1004, 281] width 49 height 25
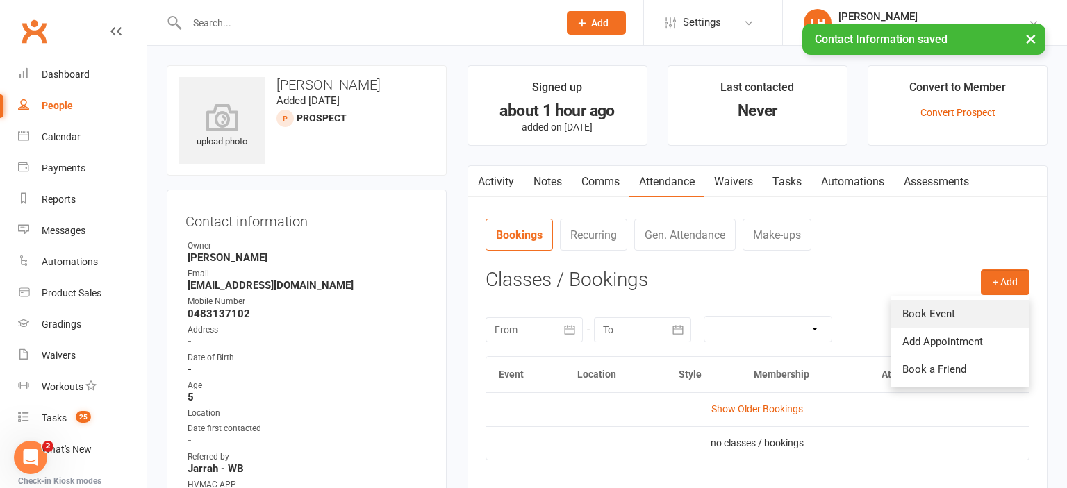
click at [946, 319] on link "Book Event" at bounding box center [959, 314] width 137 height 28
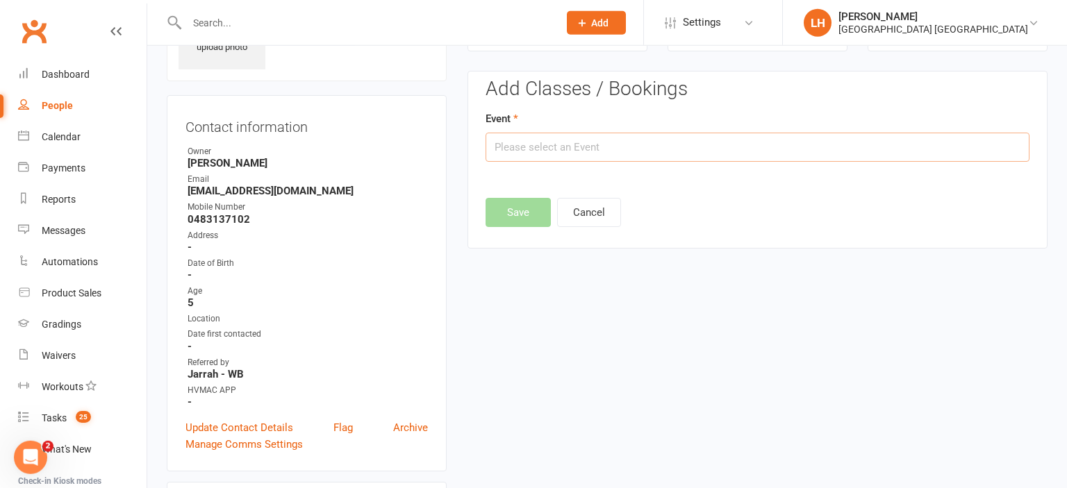
scroll to position [95, 0]
click at [657, 149] on input "text" at bounding box center [757, 146] width 544 height 29
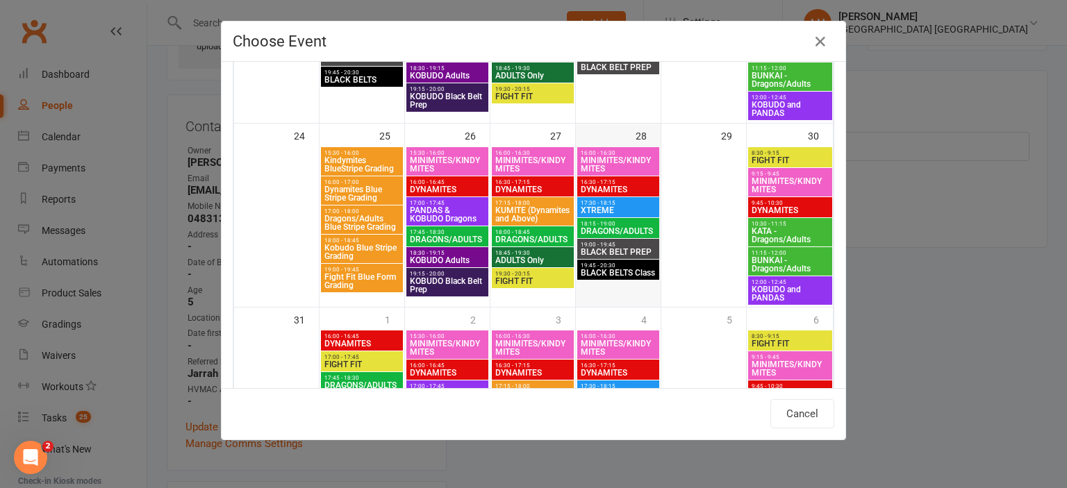
scroll to position [768, 0]
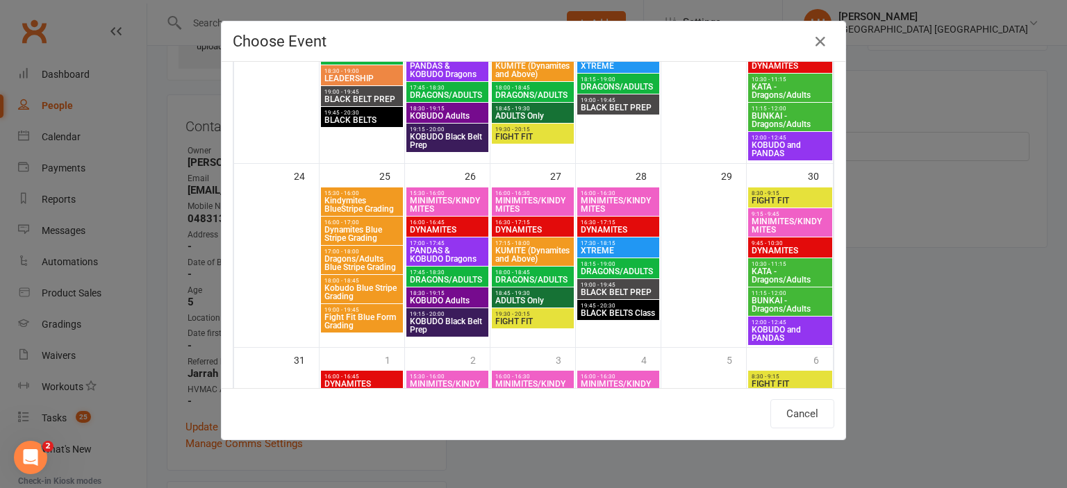
click at [546, 201] on span "MINIMITES/KINDYMITES" at bounding box center [532, 205] width 76 height 17
type input "MINIMITES/KINDYMITES - Aug 27, 2025 4:00:00 PM"
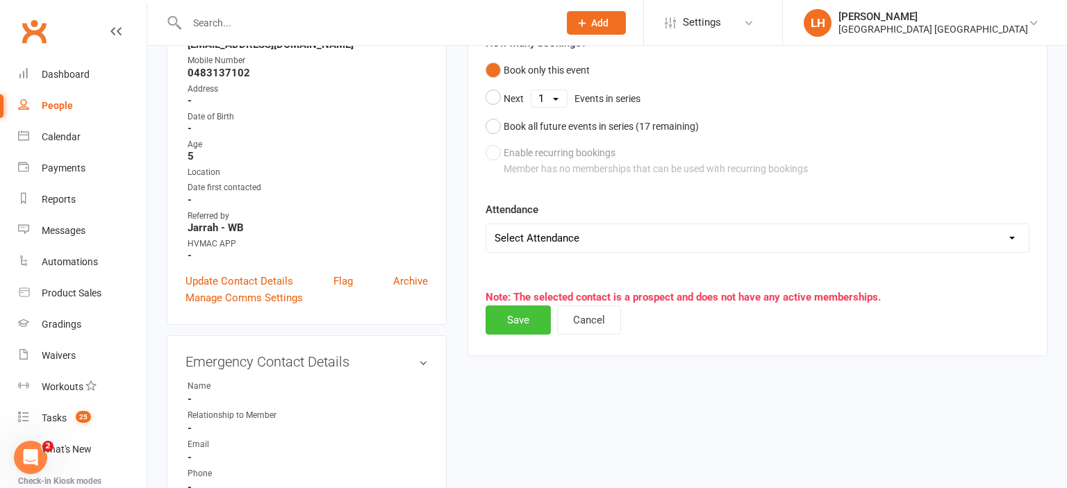
scroll to position [242, 0]
click at [526, 319] on button "Save" at bounding box center [517, 319] width 65 height 29
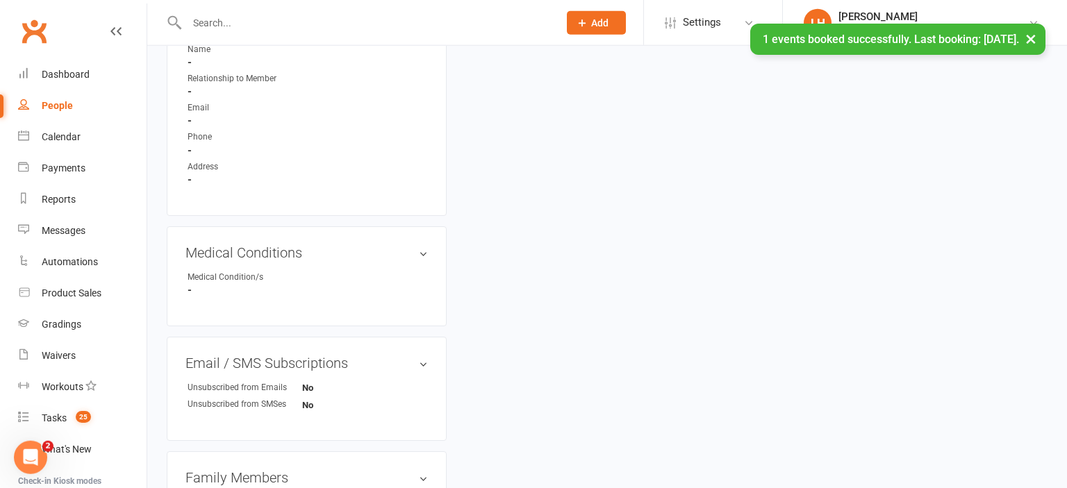
scroll to position [906, 0]
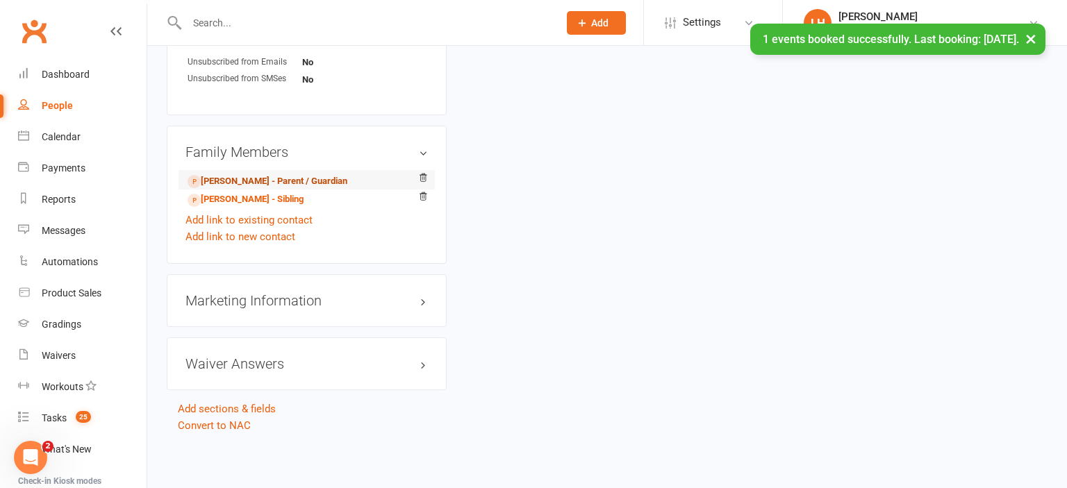
click at [288, 184] on link "Jacinta Reid - Parent / Guardian" at bounding box center [267, 181] width 160 height 15
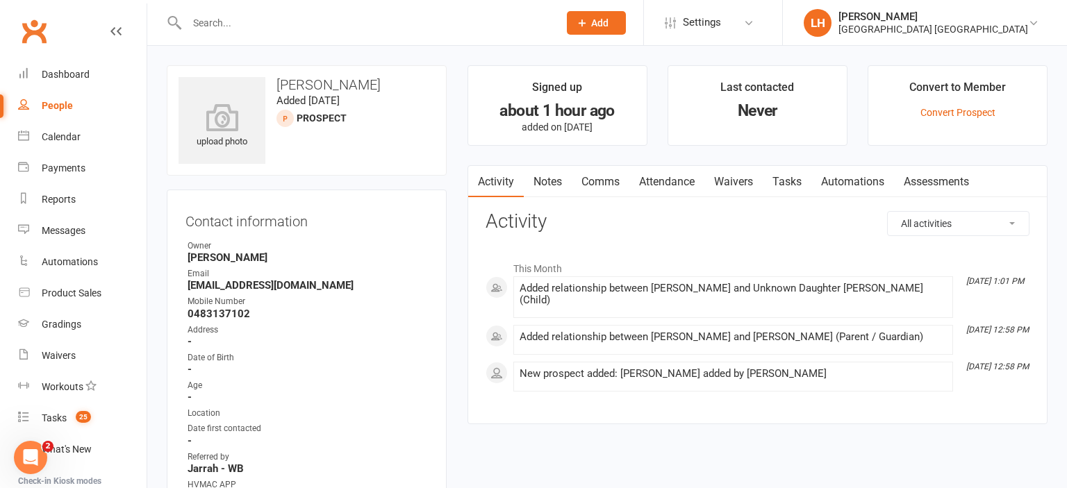
click at [744, 179] on link "Waivers" at bounding box center [733, 182] width 58 height 32
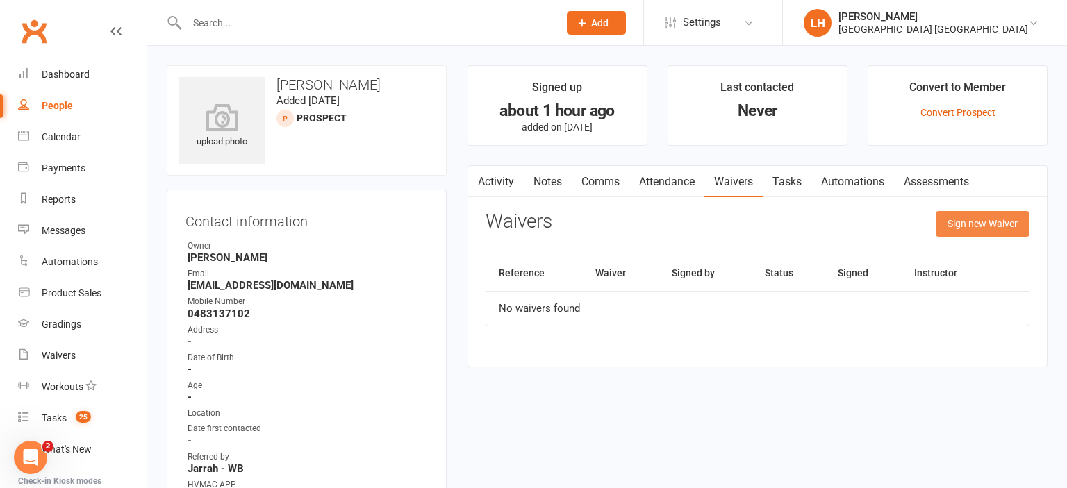
click at [990, 226] on button "Sign new Waiver" at bounding box center [982, 223] width 94 height 25
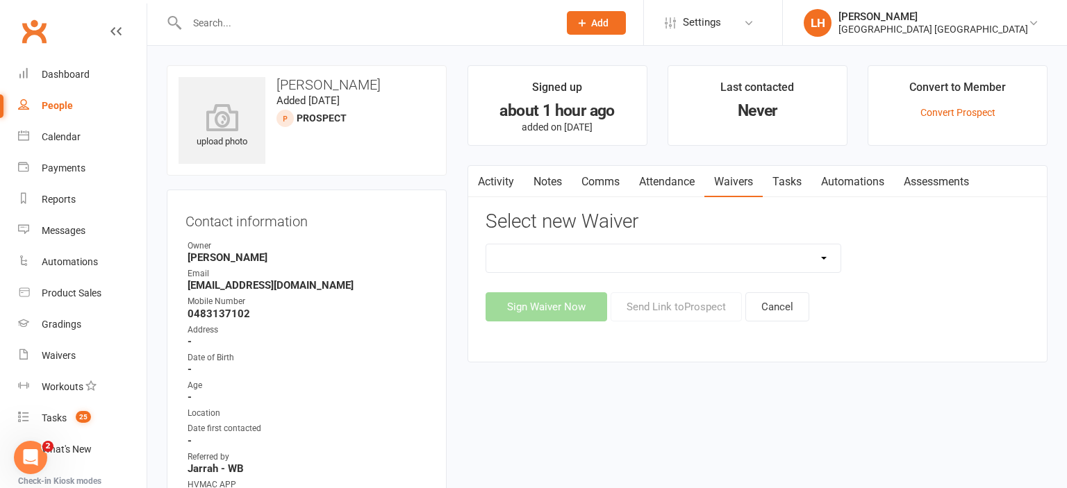
click at [486, 244] on select "8 Week Fitness Challenge Basic Membership Form Cancellation Form Dojo Transfer …" at bounding box center [663, 258] width 354 height 28
select select "5629"
click option "New Student Introduction" at bounding box center [0, 0] width 0 height 0
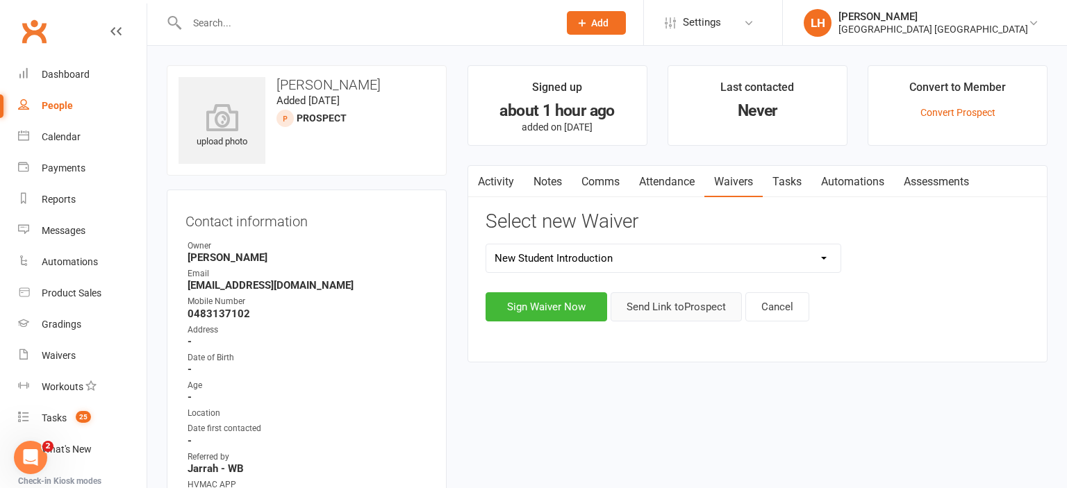
click at [687, 307] on button "Send Link to [GEOGRAPHIC_DATA]" at bounding box center [675, 306] width 131 height 29
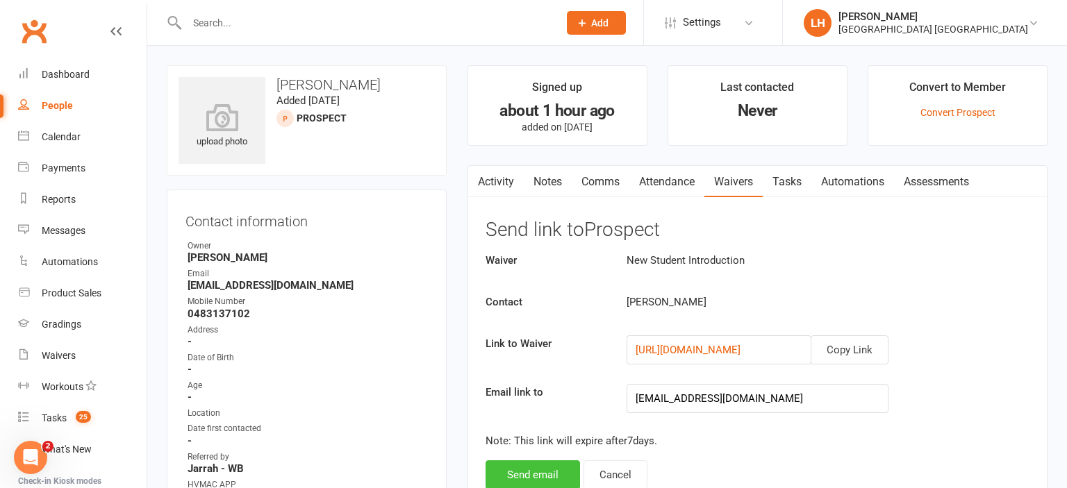
click at [544, 476] on button "Send email" at bounding box center [532, 474] width 94 height 29
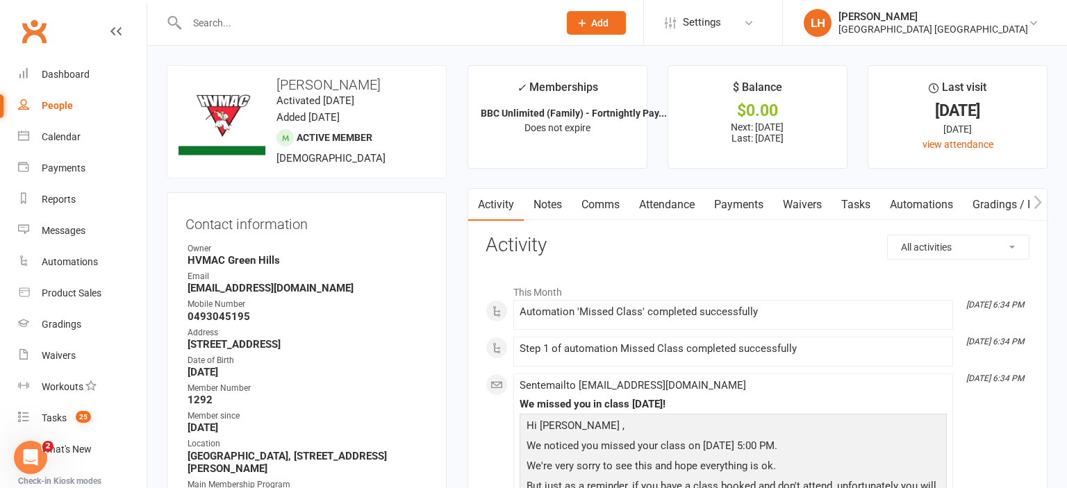
click at [749, 204] on link "Payments" at bounding box center [738, 205] width 69 height 32
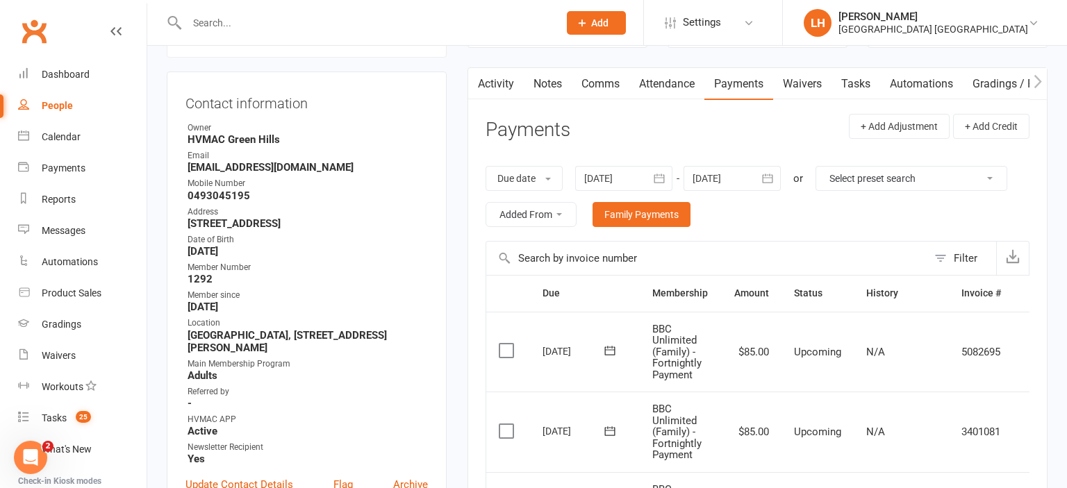
scroll to position [367, 0]
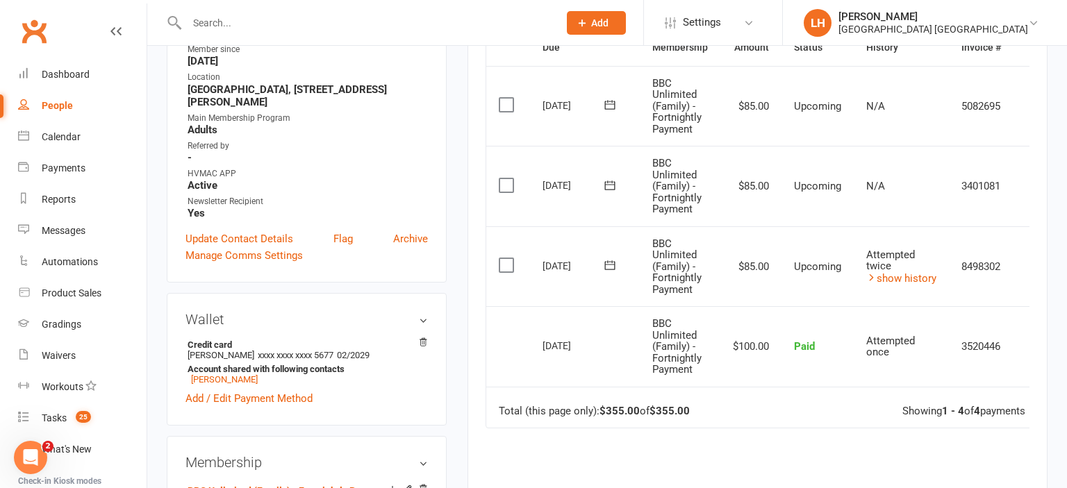
click at [265, 26] on input "text" at bounding box center [366, 22] width 366 height 19
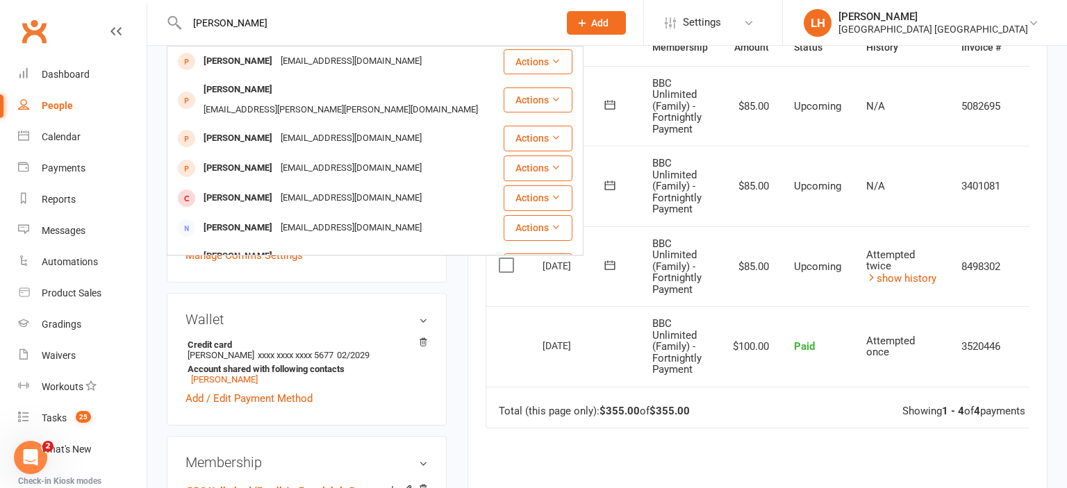
type input "louise"
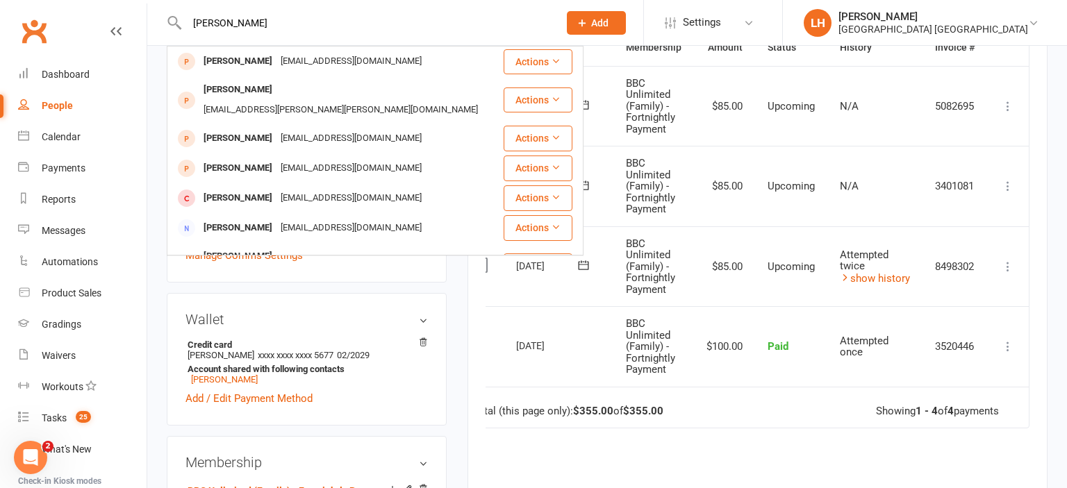
click at [1008, 265] on icon at bounding box center [1008, 267] width 14 height 14
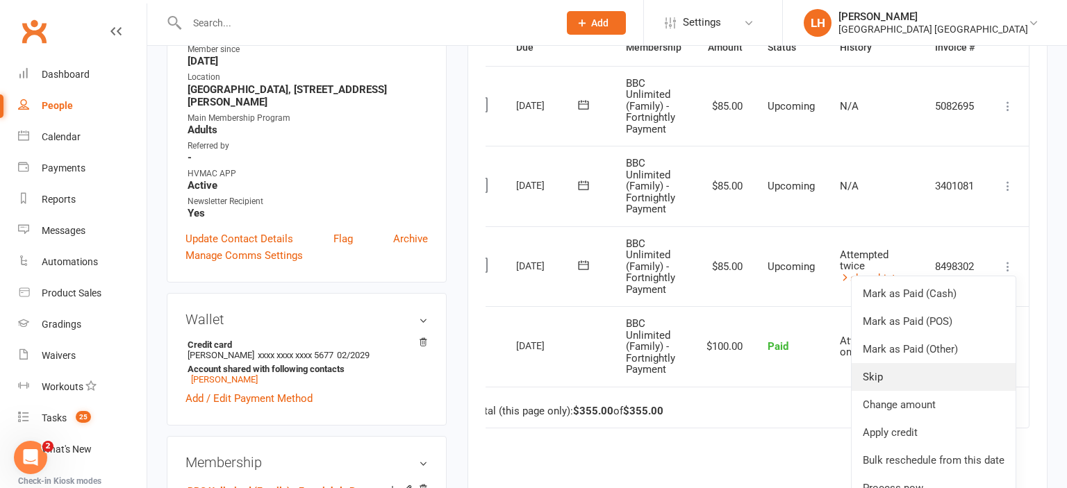
click at [926, 371] on link "Skip" at bounding box center [933, 377] width 164 height 28
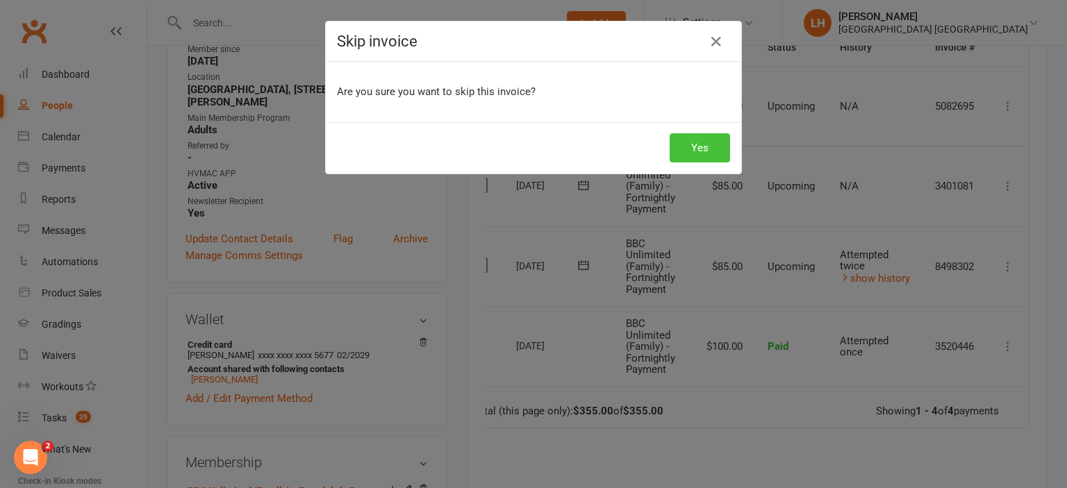
click at [699, 151] on button "Yes" at bounding box center [699, 147] width 60 height 29
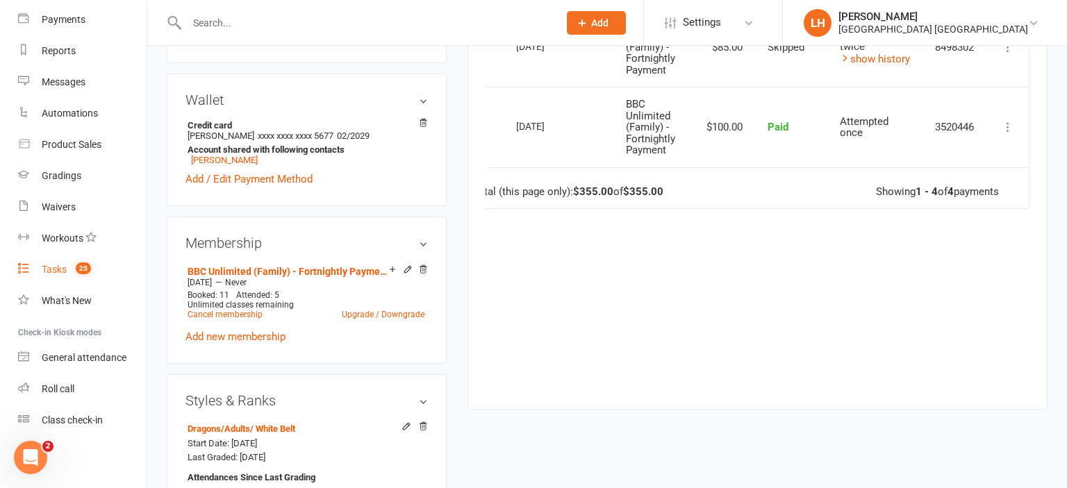
scroll to position [0, 0]
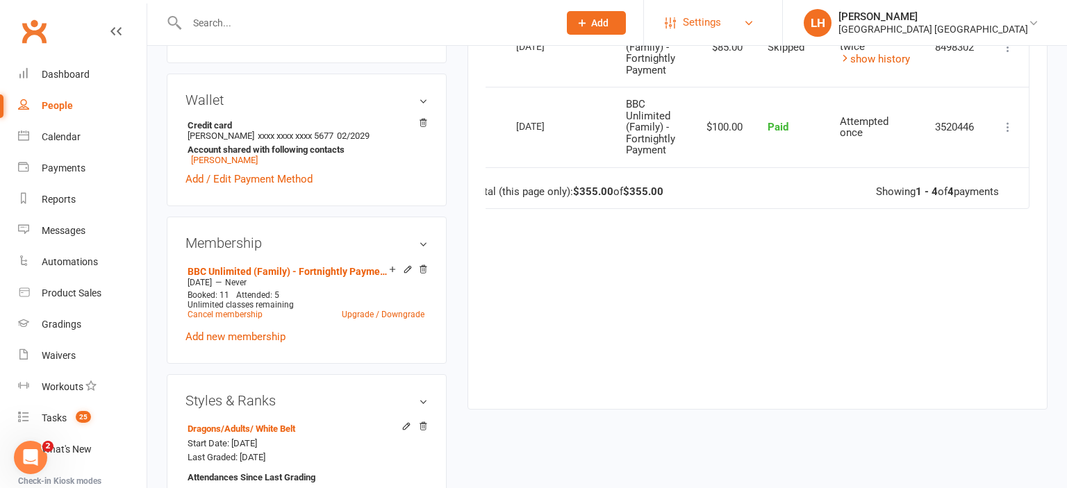
click at [726, 15] on link "Settings" at bounding box center [712, 22] width 97 height 31
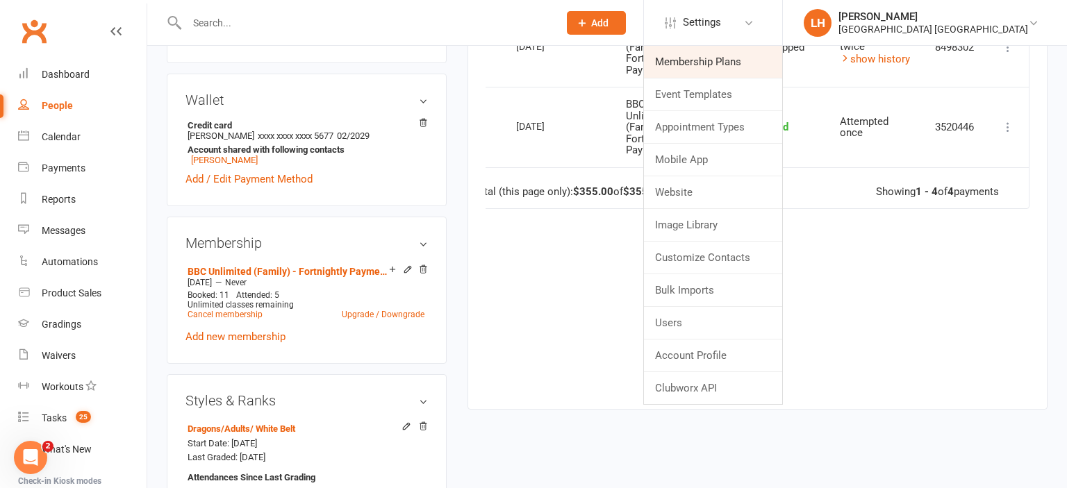
click at [710, 72] on link "Membership Plans" at bounding box center [713, 62] width 138 height 32
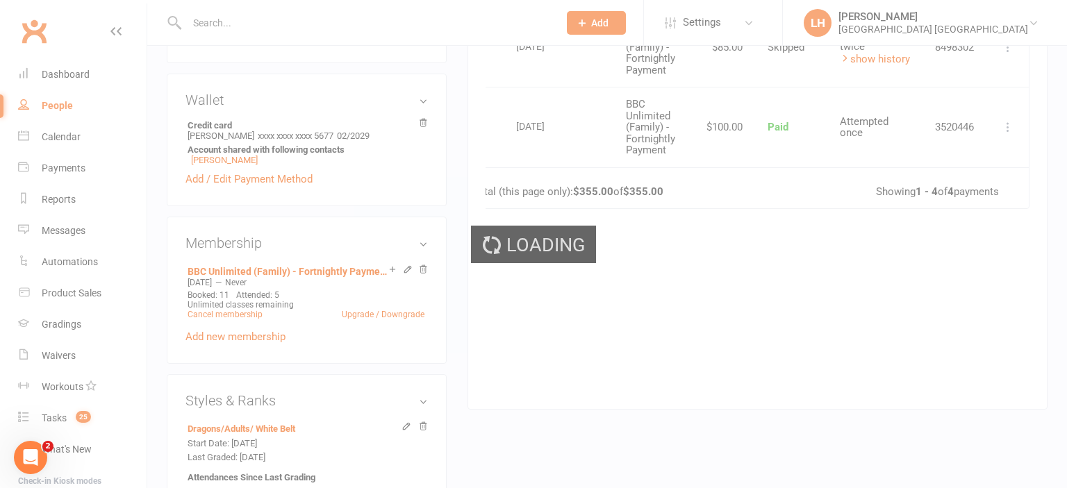
scroll to position [0, 29]
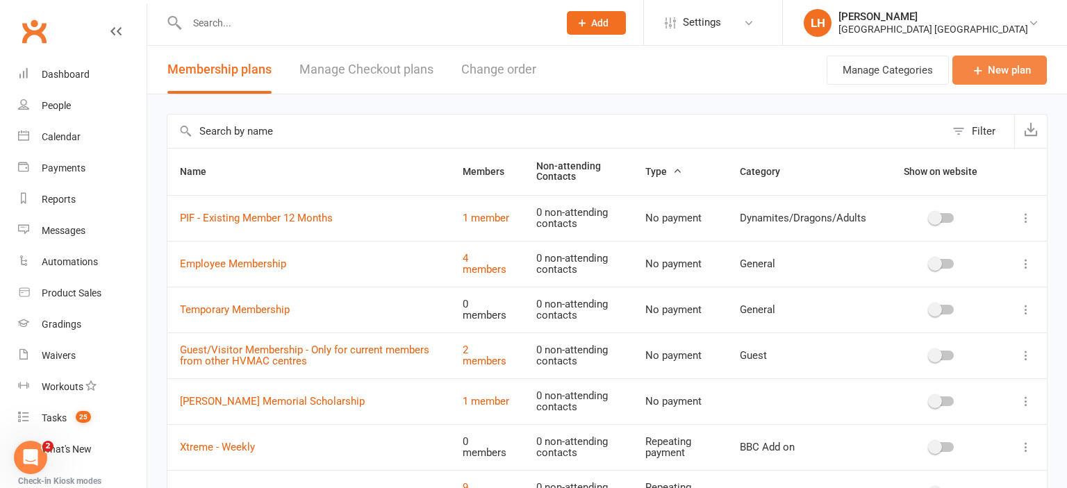
click at [979, 72] on icon at bounding box center [978, 70] width 14 height 14
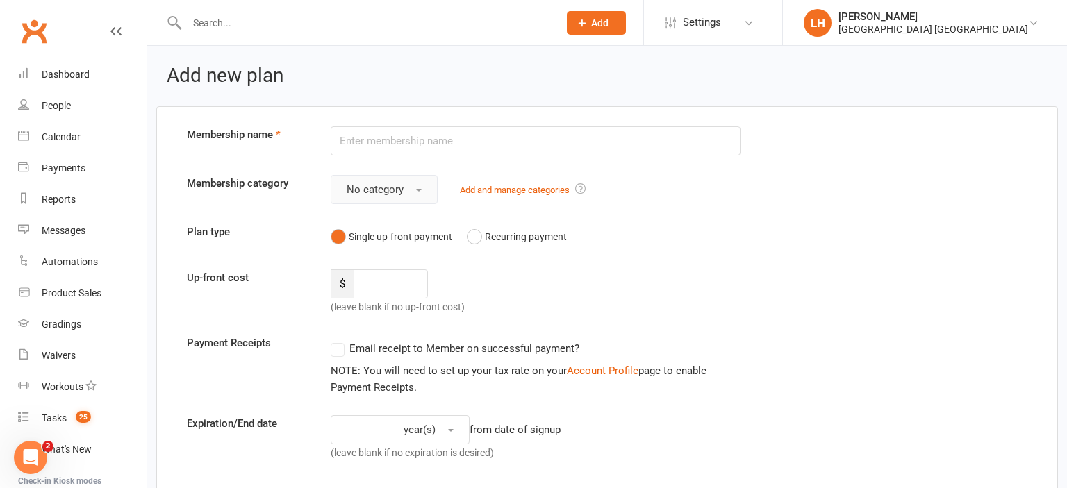
click at [400, 190] on span "No category" at bounding box center [374, 189] width 57 height 12
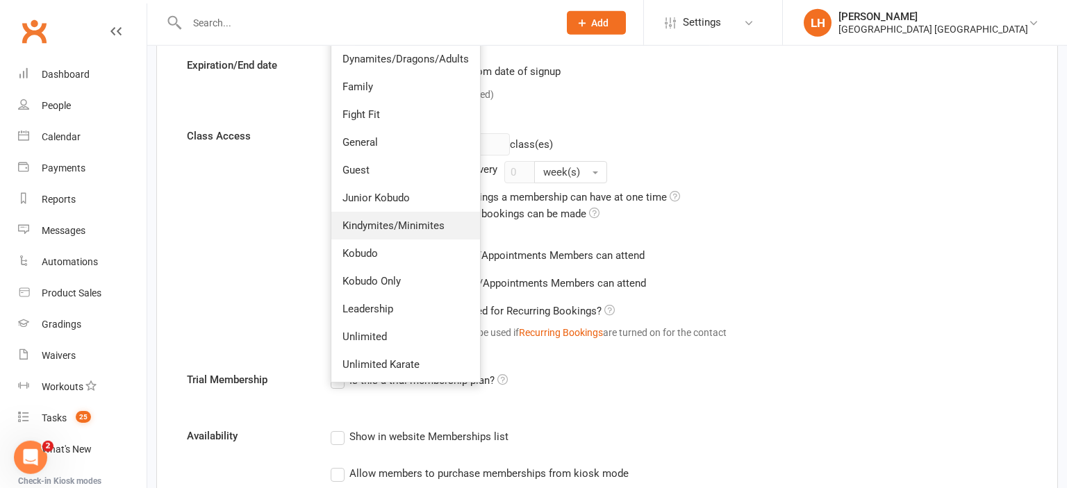
scroll to position [513, 0]
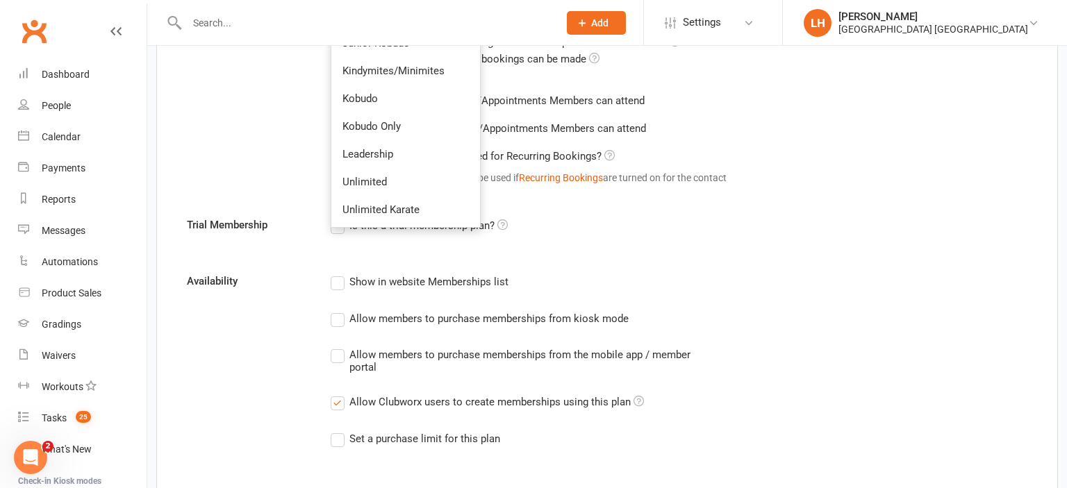
click at [876, 162] on div "Allow membership to be used for Recurring Bookings? Memberships with this setti…" at bounding box center [673, 169] width 708 height 54
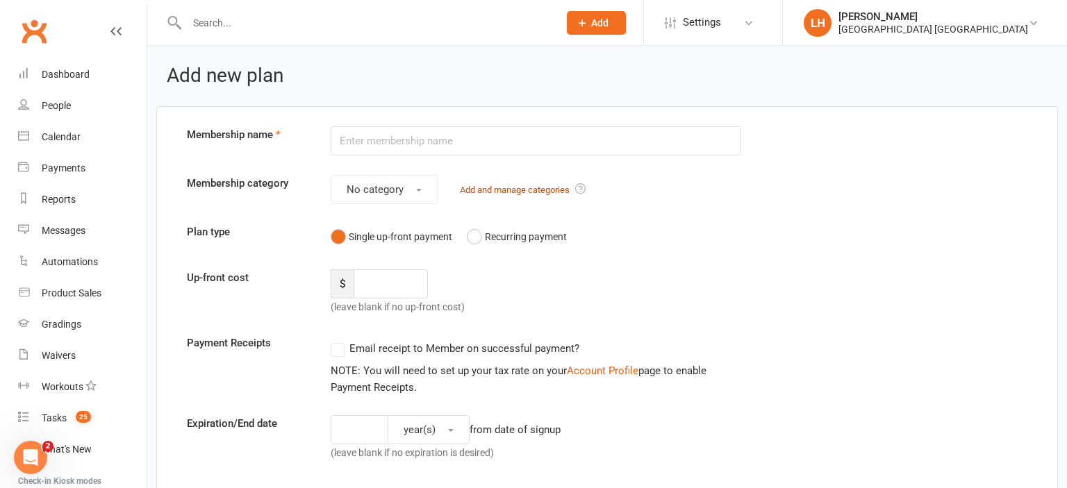
click at [517, 190] on link "Add and manage categories" at bounding box center [515, 190] width 110 height 10
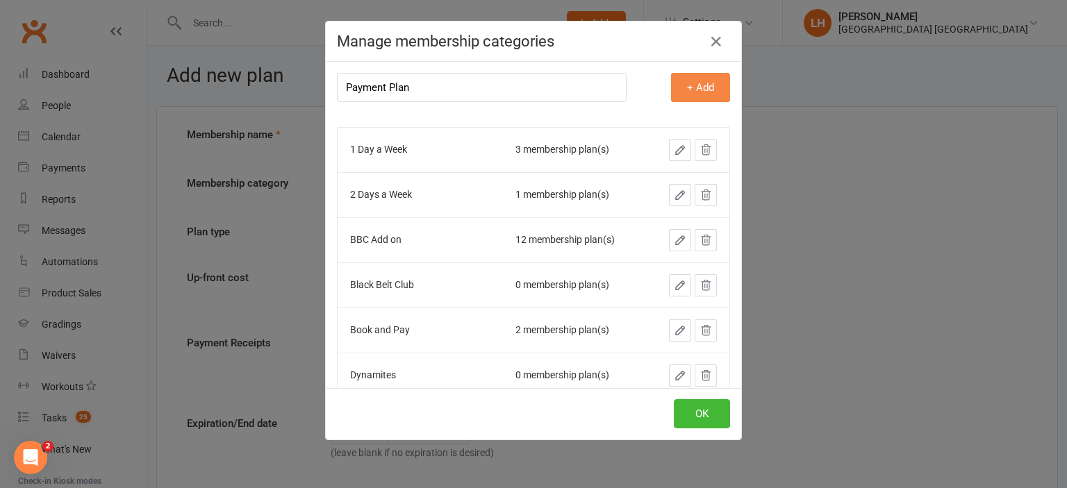
type input "Payment Plan"
click at [696, 87] on button "+ Add" at bounding box center [700, 87] width 59 height 29
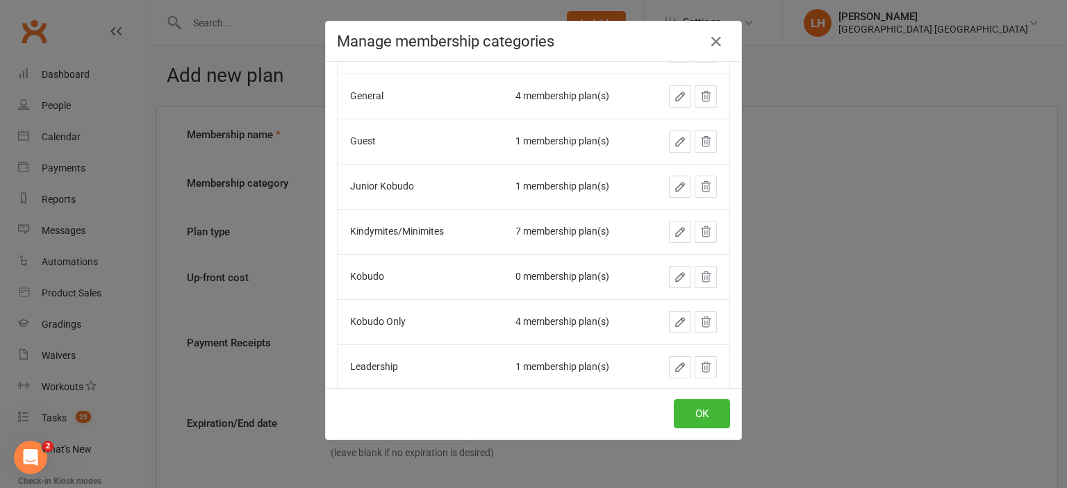
scroll to position [624, 0]
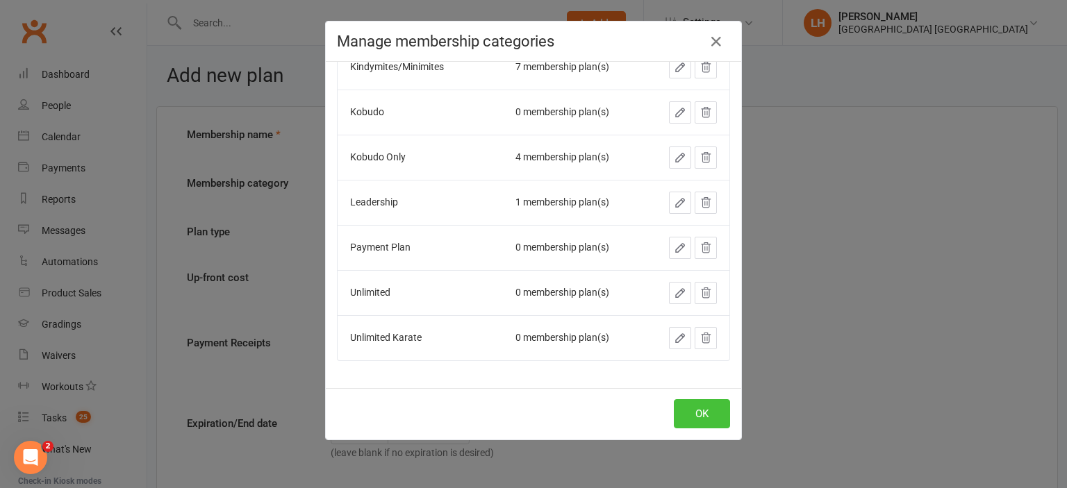
click at [679, 407] on button "OK" at bounding box center [702, 413] width 56 height 29
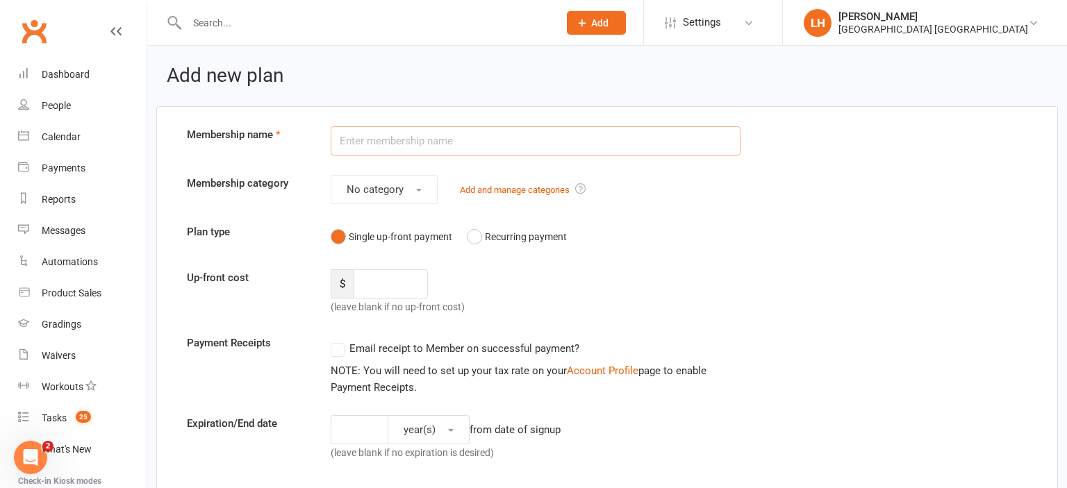
click at [390, 143] on input "text" at bounding box center [536, 140] width 410 height 29
click at [421, 191] on button "No category" at bounding box center [384, 189] width 107 height 29
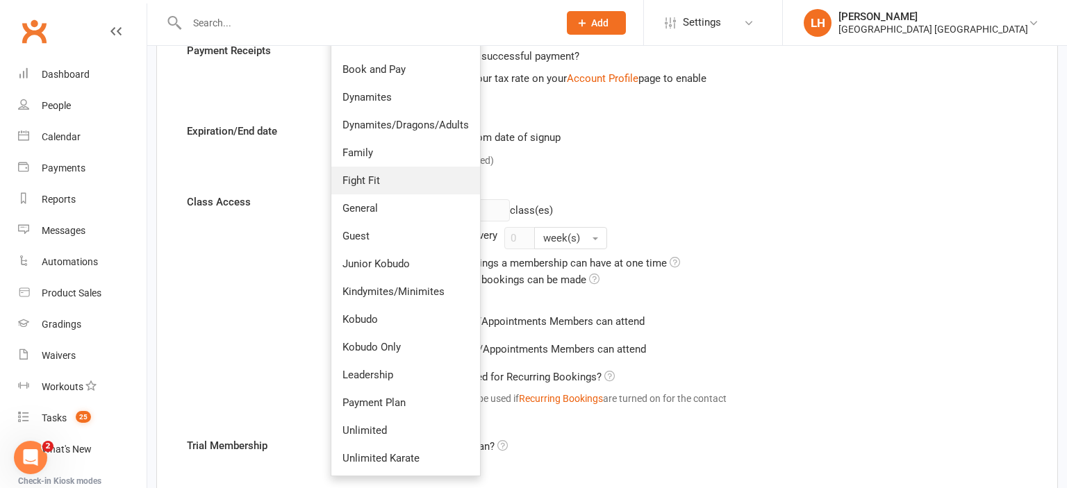
scroll to position [293, 0]
click at [401, 408] on link "Payment Plan" at bounding box center [405, 402] width 149 height 28
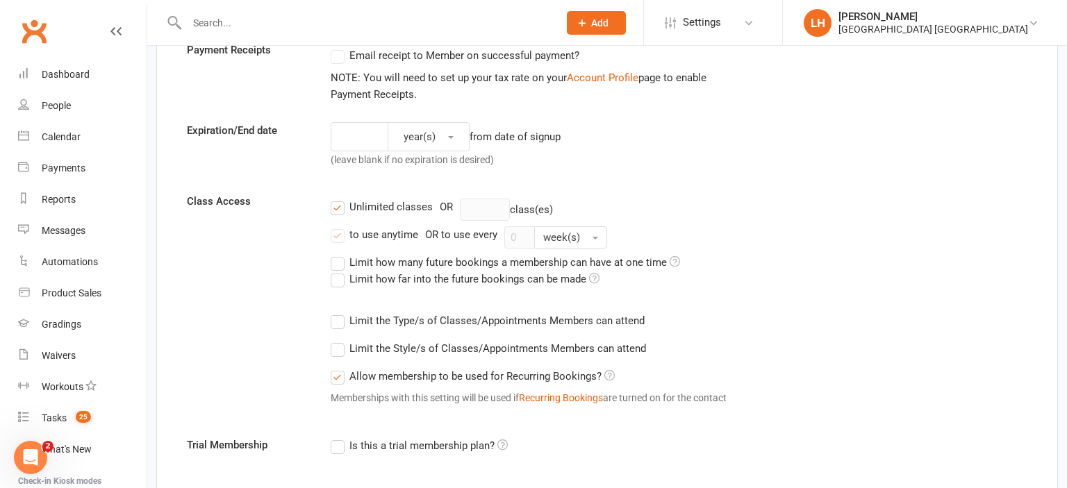
scroll to position [0, 0]
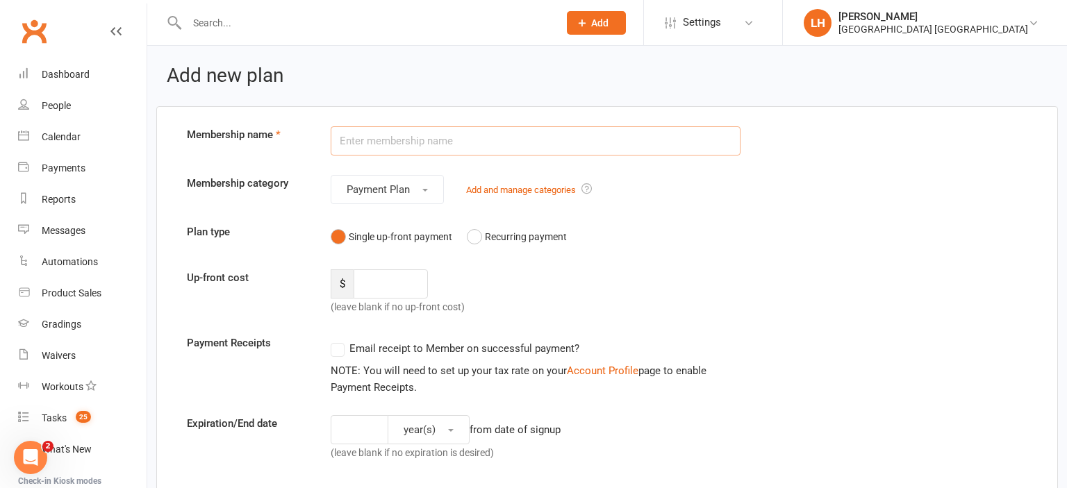
click at [386, 149] on input "text" at bounding box center [536, 140] width 410 height 29
type input "Weekly Payment Plan"
click at [474, 233] on button "Recurring payment" at bounding box center [517, 237] width 100 height 26
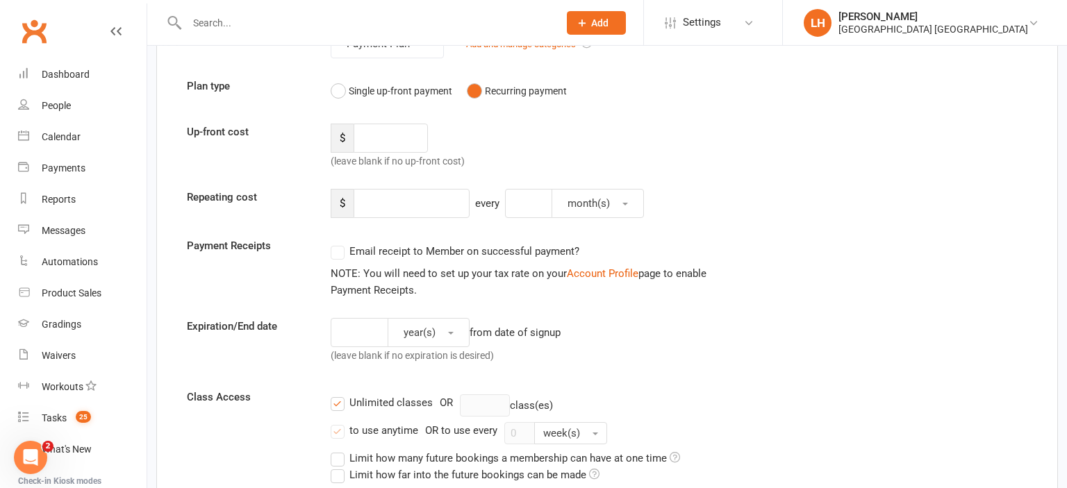
scroll to position [147, 0]
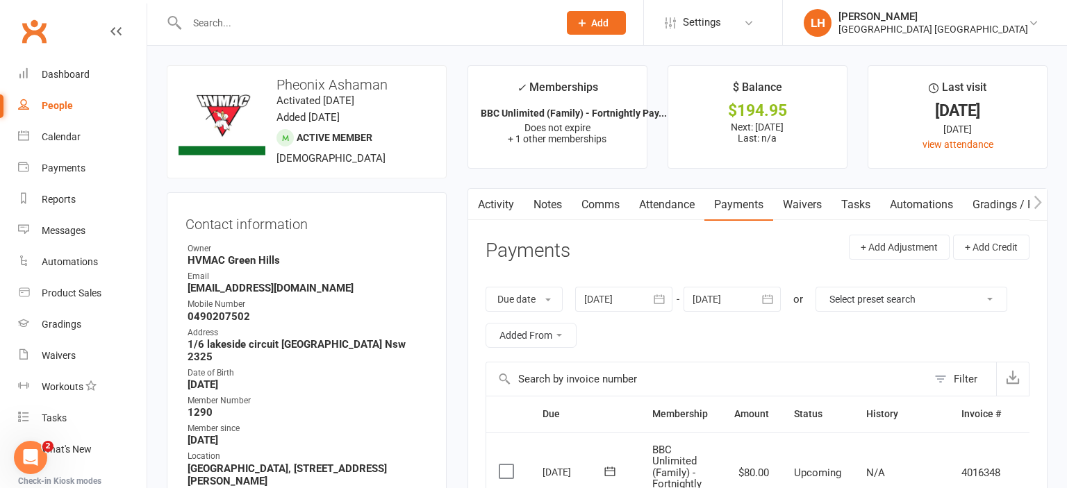
scroll to position [73, 0]
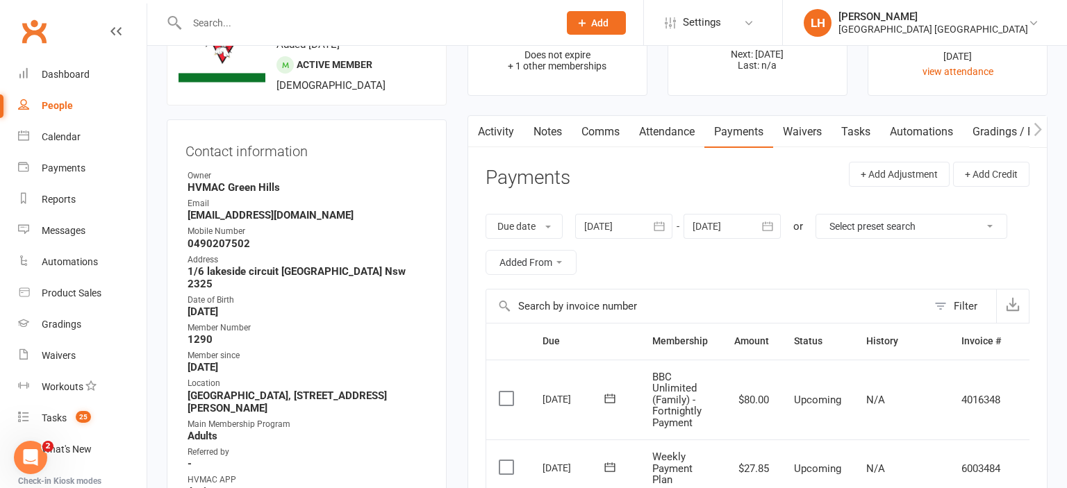
click at [771, 225] on icon "button" at bounding box center [767, 225] width 10 height 9
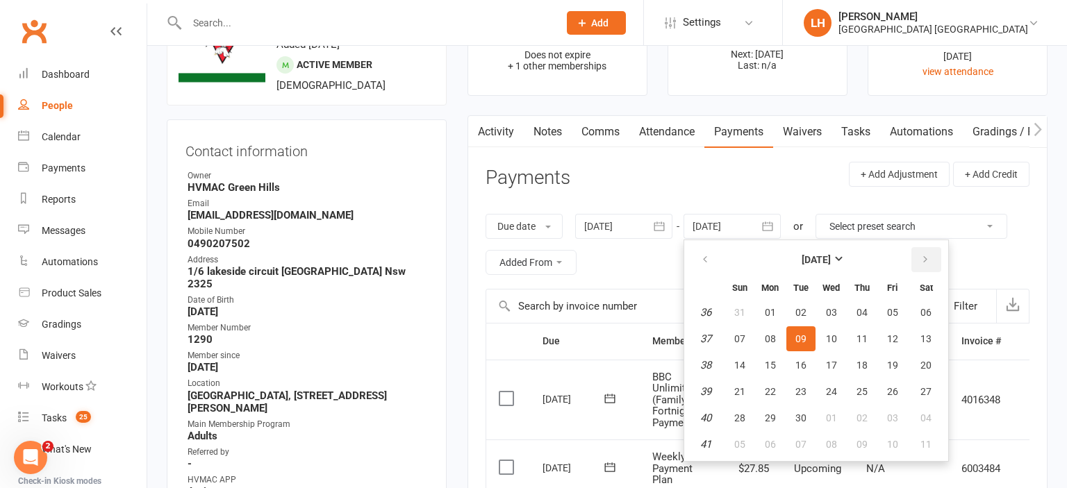
click at [921, 258] on icon "button" at bounding box center [925, 259] width 10 height 11
click at [926, 309] on span "04" at bounding box center [925, 312] width 11 height 11
type input "04 Oct 2025"
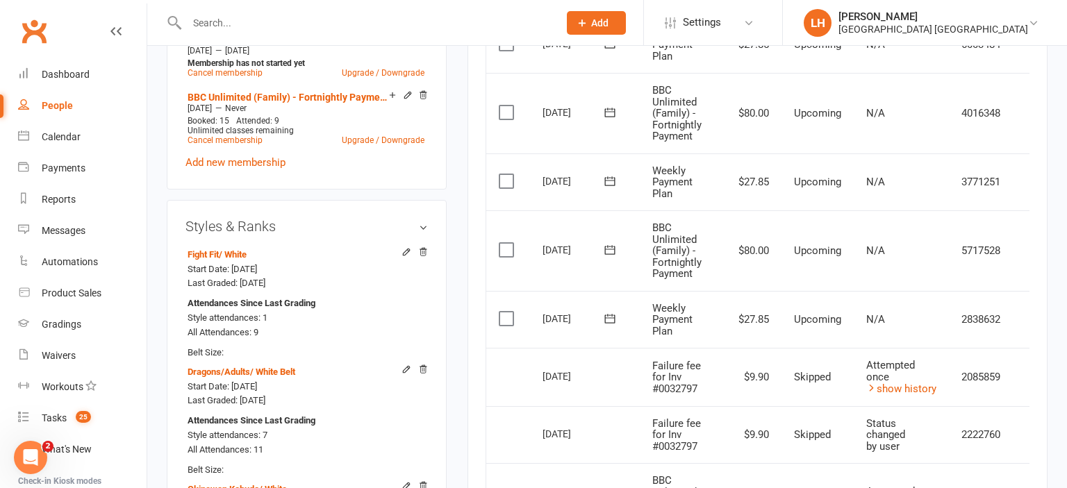
scroll to position [0, 29]
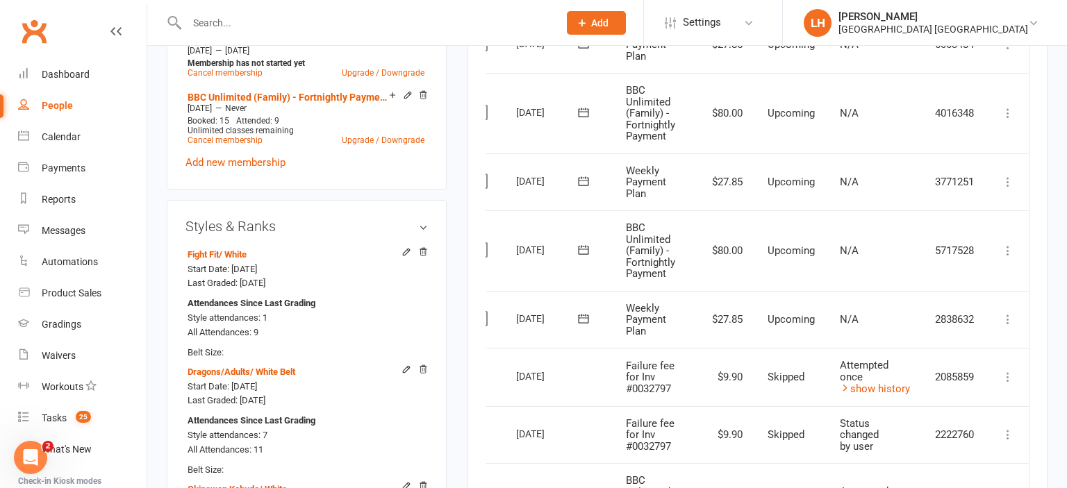
click at [1002, 318] on icon at bounding box center [1008, 319] width 14 height 14
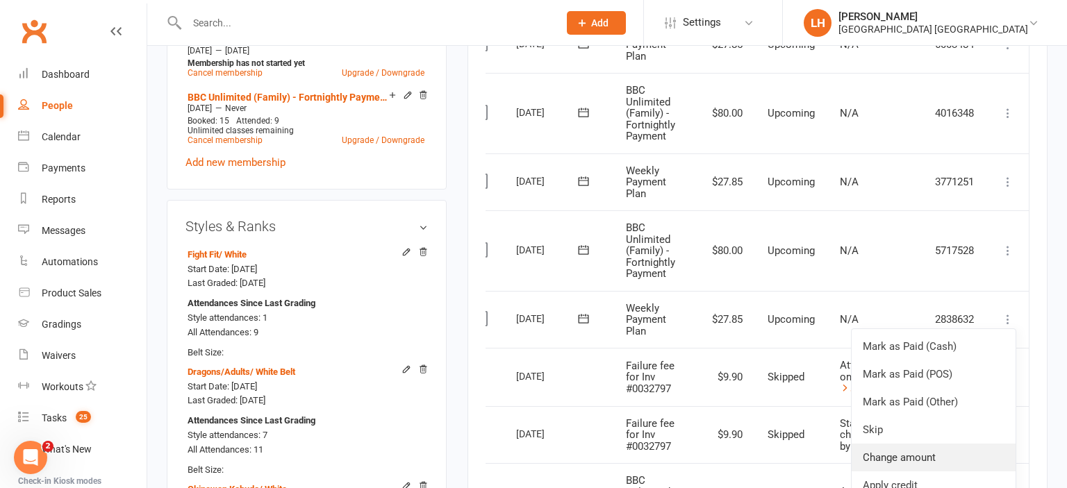
click at [939, 457] on link "Change amount" at bounding box center [933, 458] width 164 height 28
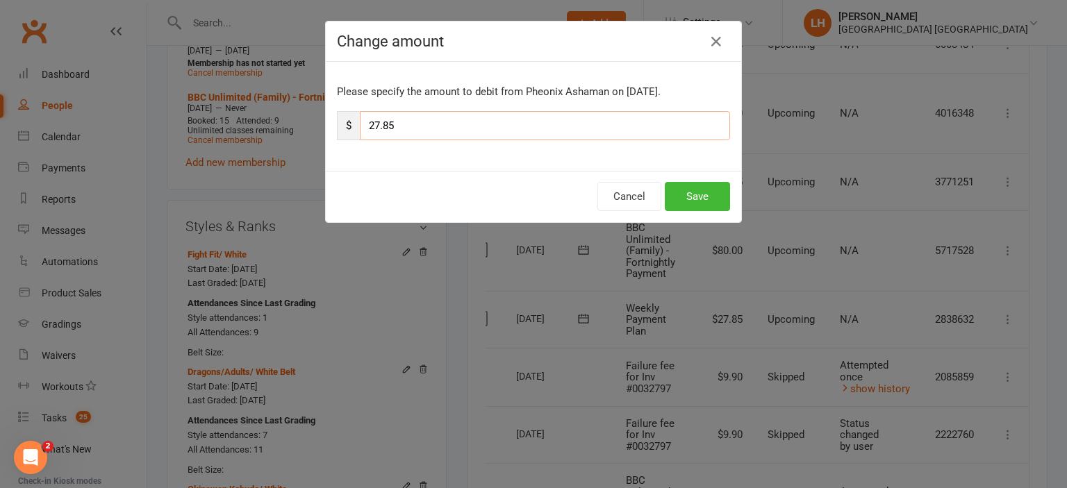
click at [385, 125] on input "27.85" at bounding box center [545, 125] width 370 height 29
drag, startPoint x: 385, startPoint y: 124, endPoint x: 476, endPoint y: 126, distance: 91.0
click at [471, 125] on input "27.85" at bounding box center [545, 125] width 370 height 29
type input "27.90"
click at [708, 199] on button "Save" at bounding box center [696, 196] width 65 height 29
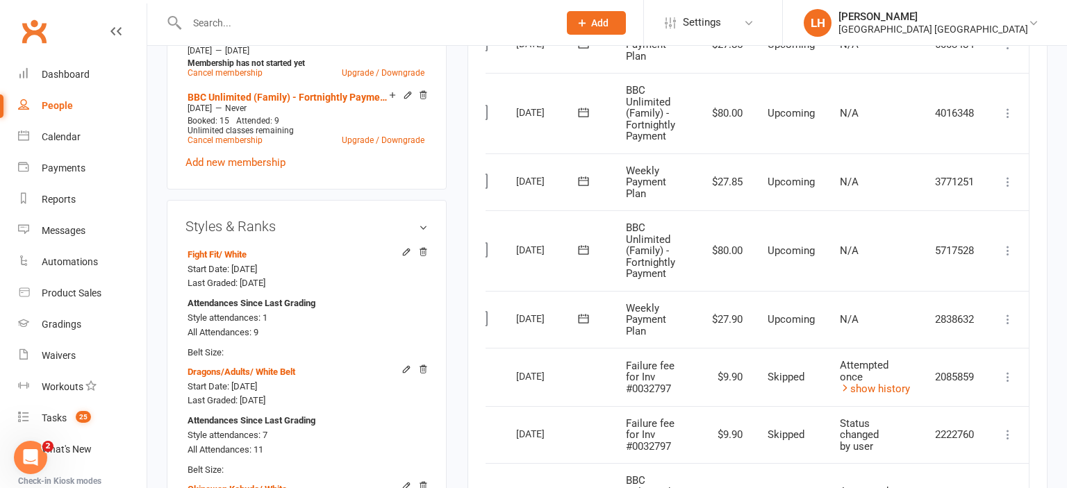
scroll to position [0, 0]
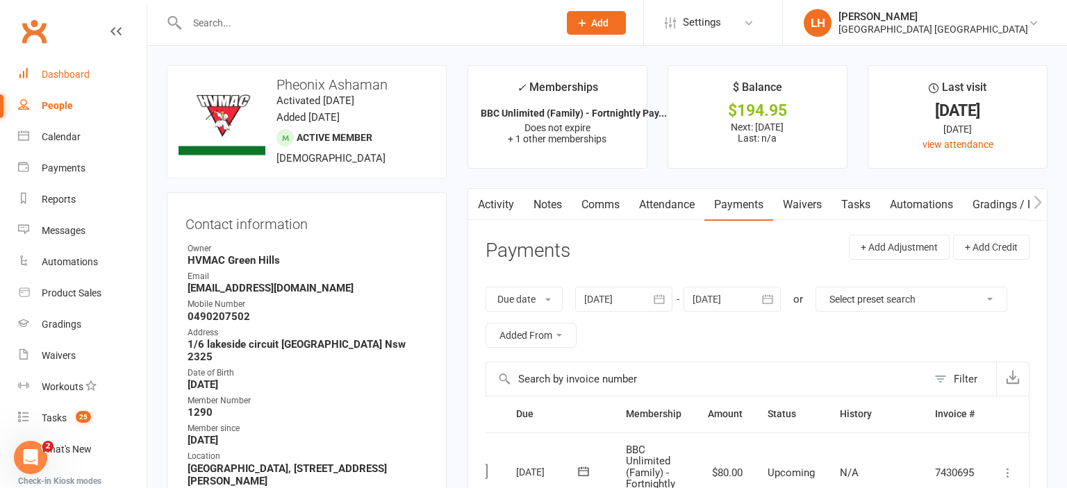
click at [58, 78] on div "Dashboard" at bounding box center [66, 74] width 48 height 11
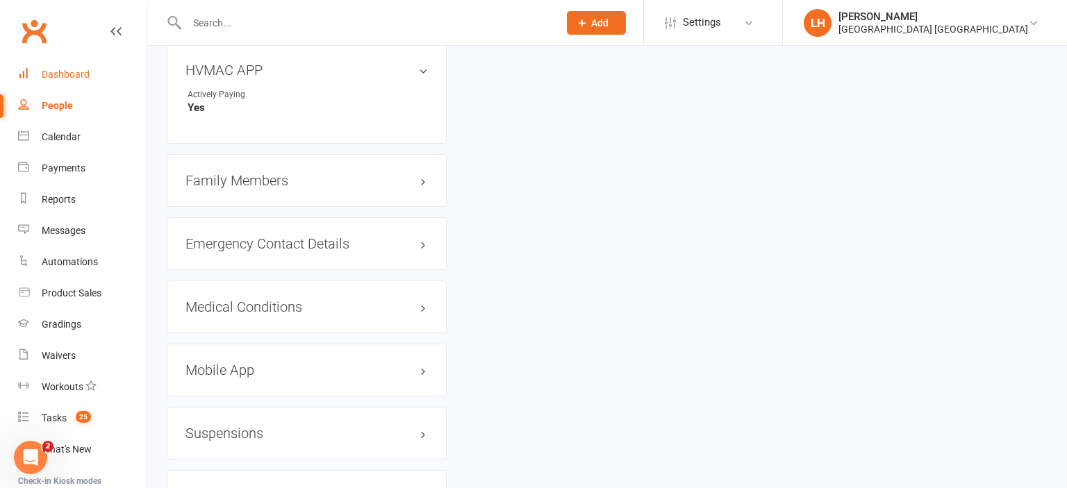
scroll to position [1613, 0]
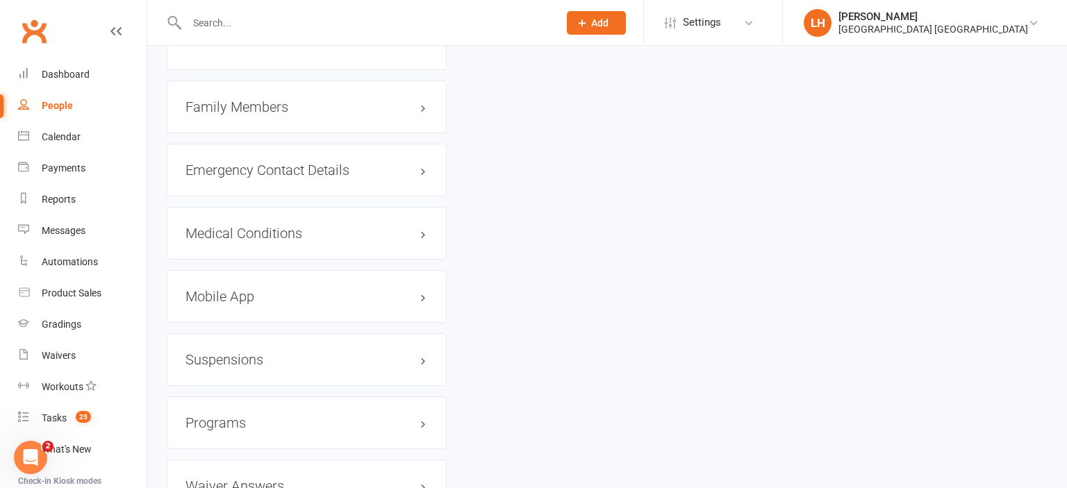
click at [232, 111] on div "Family Members" at bounding box center [307, 107] width 280 height 53
click at [249, 99] on h3 "Family Members" at bounding box center [306, 106] width 242 height 15
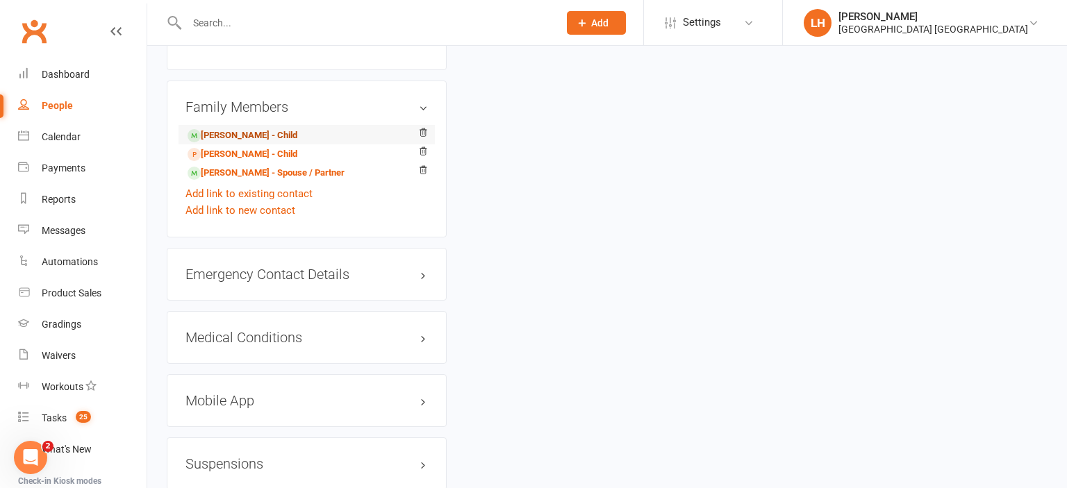
click at [264, 132] on link "[PERSON_NAME] - Child" at bounding box center [242, 135] width 110 height 15
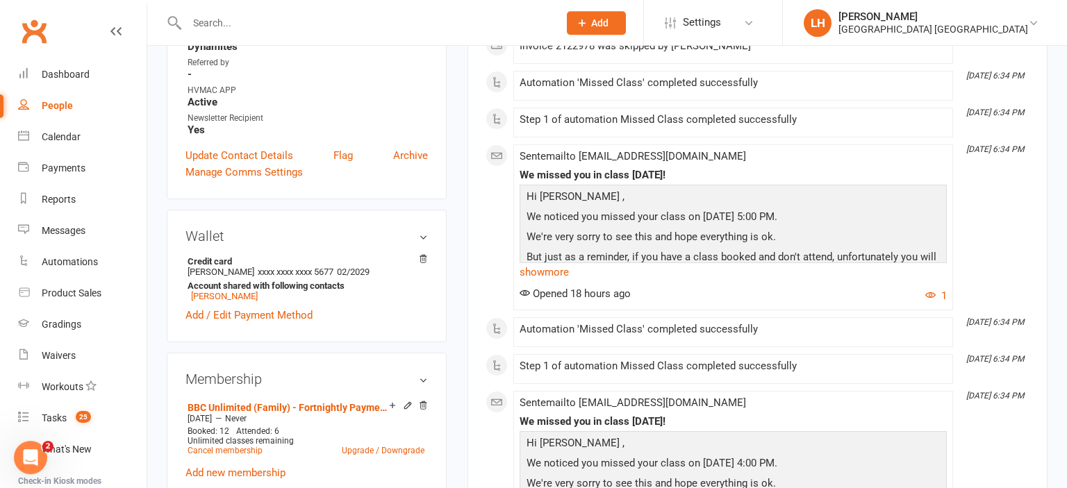
scroll to position [513, 0]
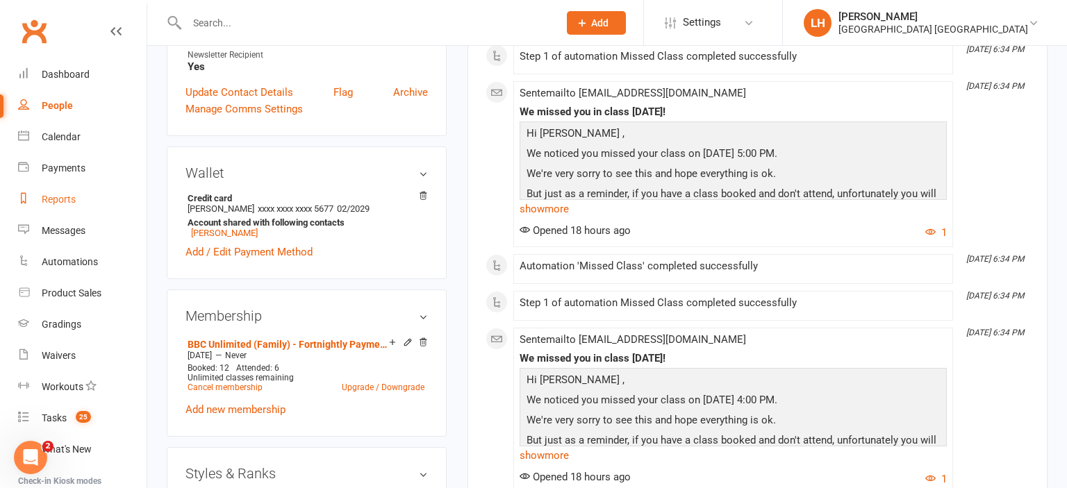
click at [60, 197] on div "Reports" at bounding box center [59, 199] width 34 height 11
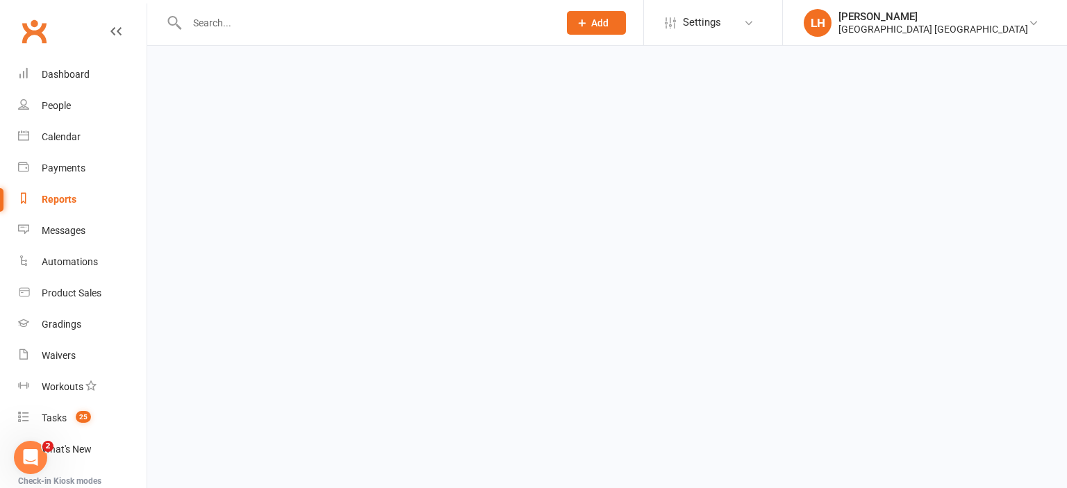
select select "25"
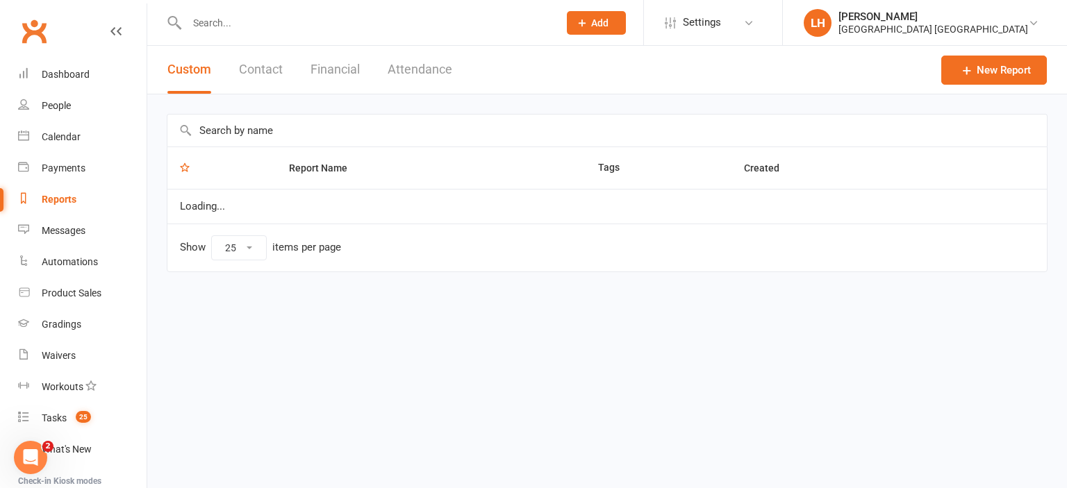
click at [315, 126] on input "text" at bounding box center [606, 131] width 879 height 32
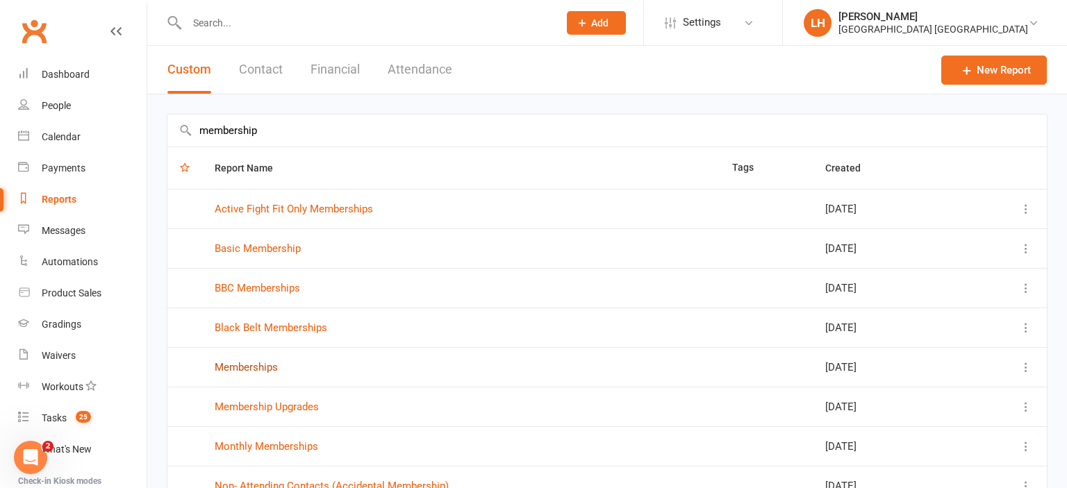
type input "membership"
click at [237, 362] on link "Memberships" at bounding box center [246, 367] width 63 height 12
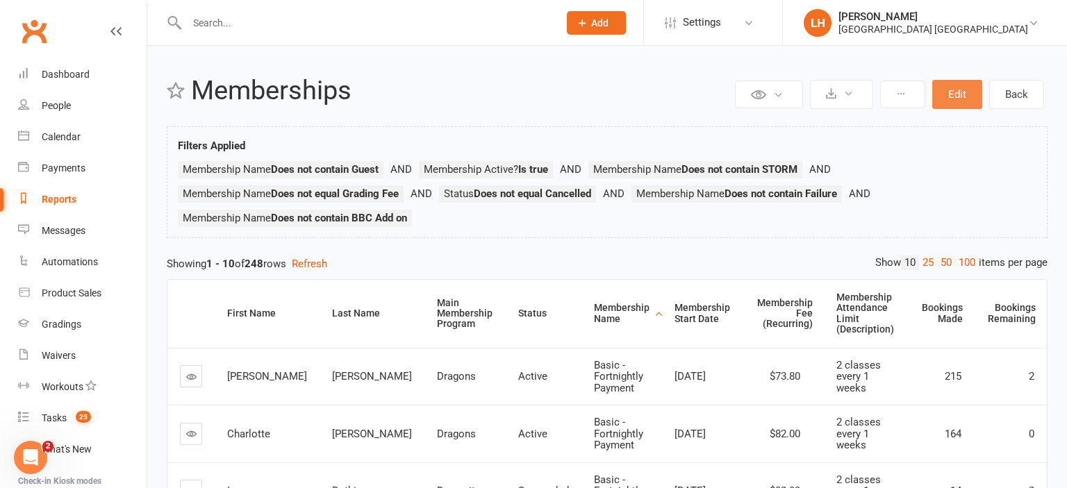
click at [971, 87] on button "Edit" at bounding box center [957, 94] width 50 height 29
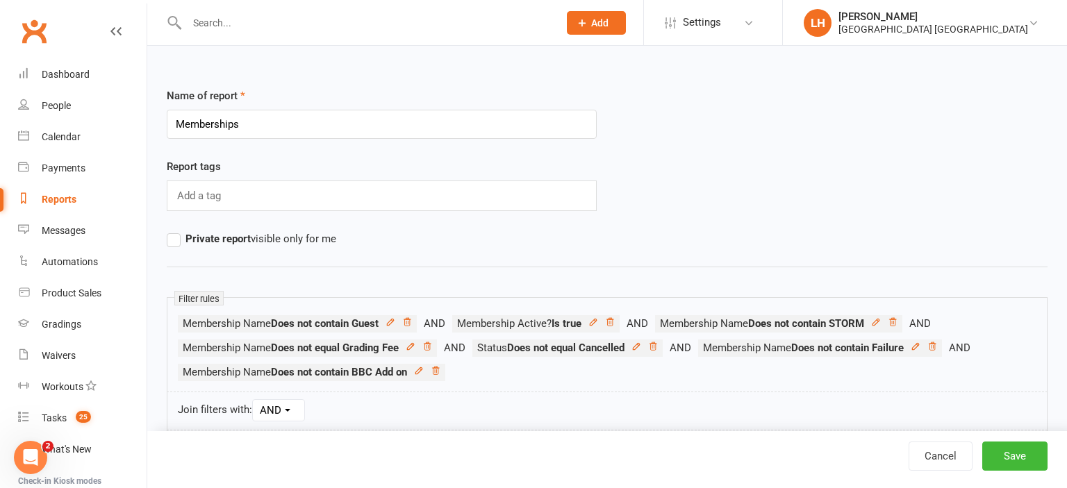
scroll to position [293, 0]
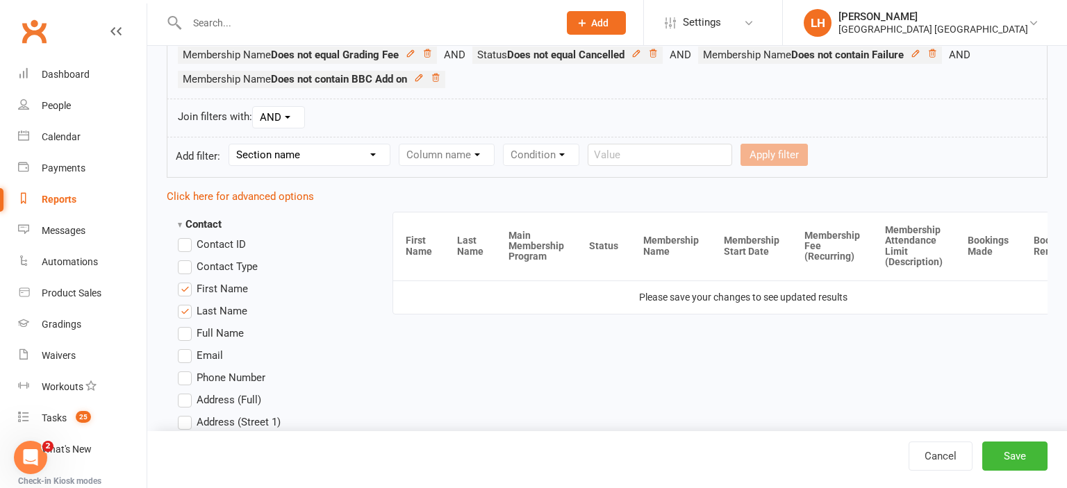
click at [229, 144] on select "Section name Contact Attendance Aggregate Payment Booking Waitlist Attendees Ca…" at bounding box center [309, 154] width 160 height 21
select select "11"
click option "Membership" at bounding box center [0, 0] width 0 height 0
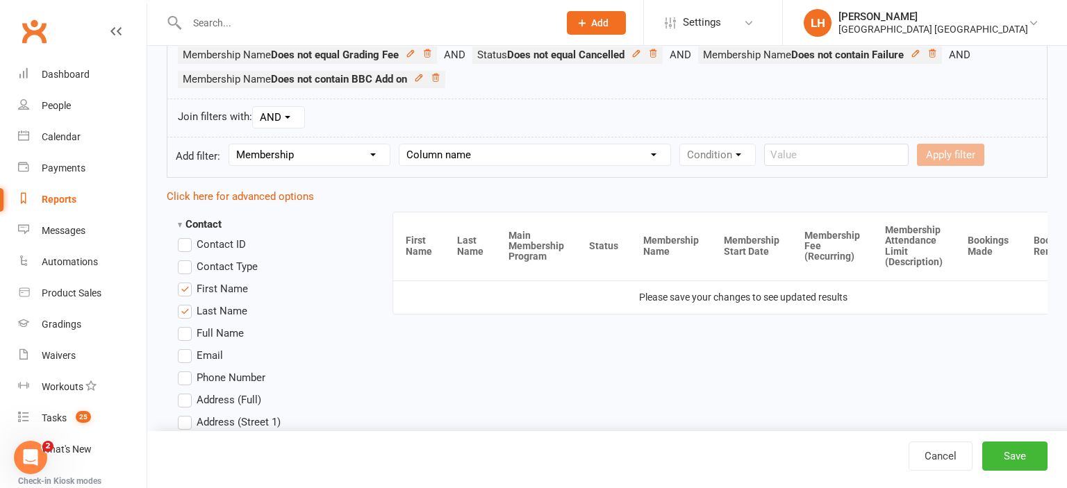
click at [399, 144] on select "Column name Membership ID Membership Name Membership Category Membership Start …" at bounding box center [534, 154] width 271 height 21
select select "1"
click option "Membership Name" at bounding box center [0, 0] width 0 height 0
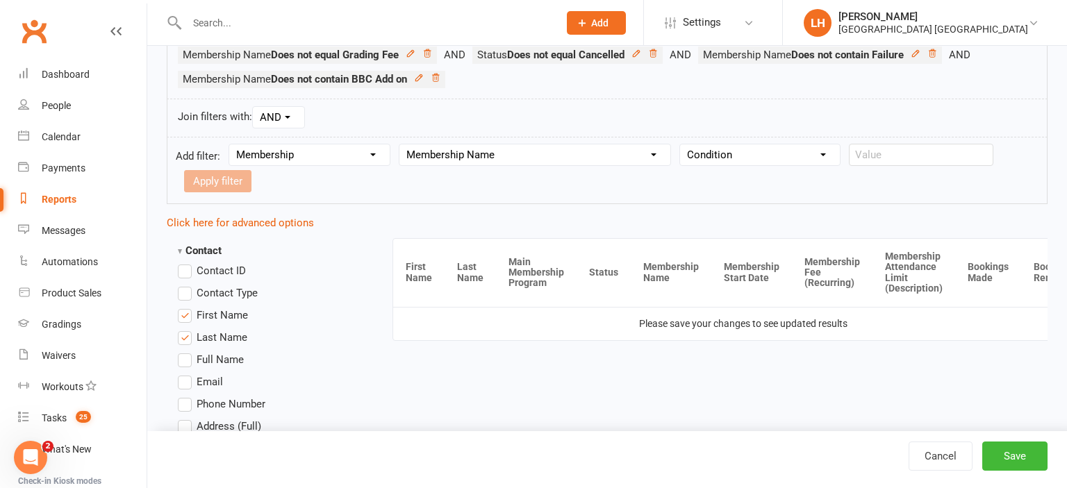
click at [680, 144] on select "Condition Equals Does not equal Contains Does not contain Is blank or does not …" at bounding box center [760, 154] width 160 height 21
click at [618, 129] on div "Join filters with: AND OR" at bounding box center [607, 118] width 880 height 39
click at [399, 144] on select "Column name Membership ID Membership Name Membership Category Membership Start …" at bounding box center [534, 154] width 271 height 21
click at [549, 101] on div "Join filters with: AND OR" at bounding box center [607, 118] width 880 height 39
click at [680, 144] on select "Condition Equals Does not equal Contains Does not contain Is blank or does not …" at bounding box center [760, 154] width 160 height 21
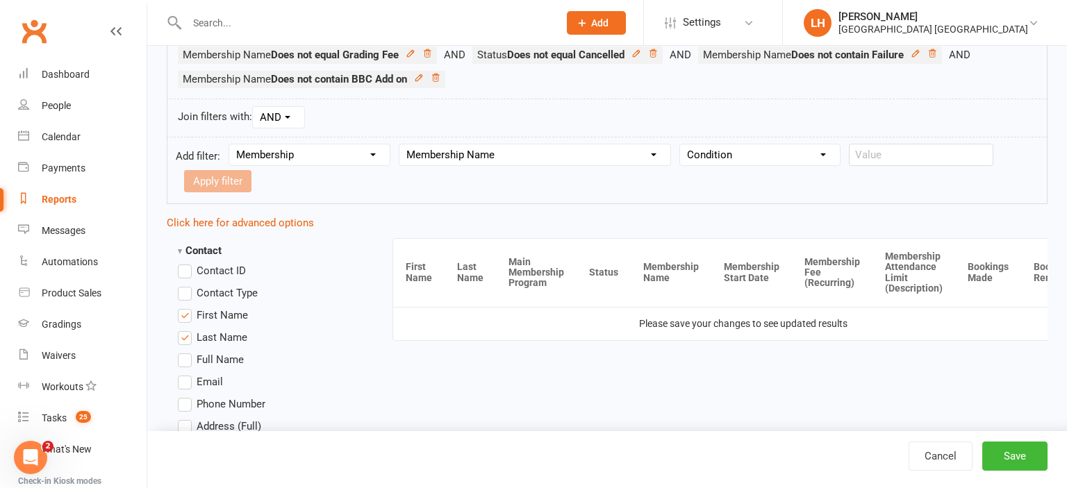
select select "3"
click option "Does not contain" at bounding box center [0, 0] width 0 height 0
click at [885, 151] on input "text" at bounding box center [920, 155] width 144 height 22
type input "Plan"
click at [223, 179] on button "Apply filter" at bounding box center [217, 181] width 67 height 22
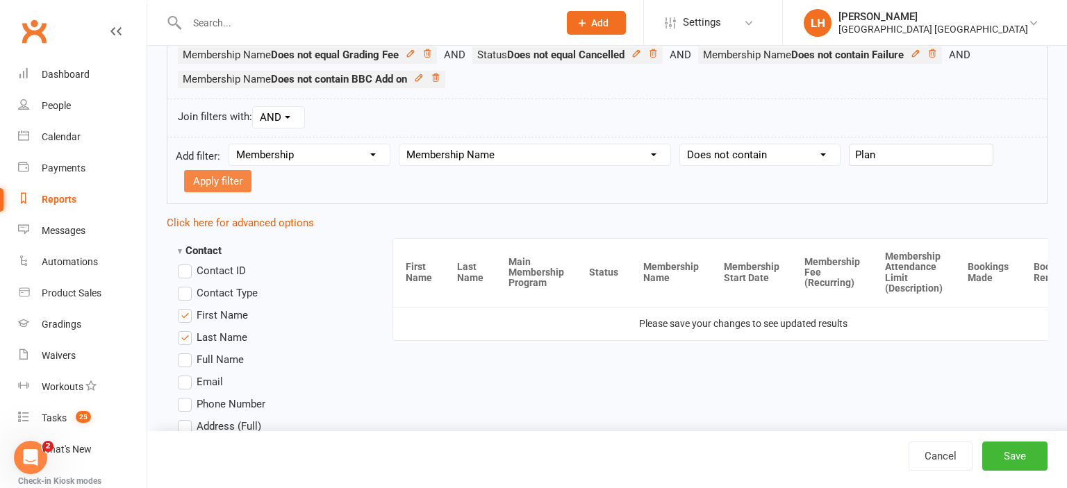
select select
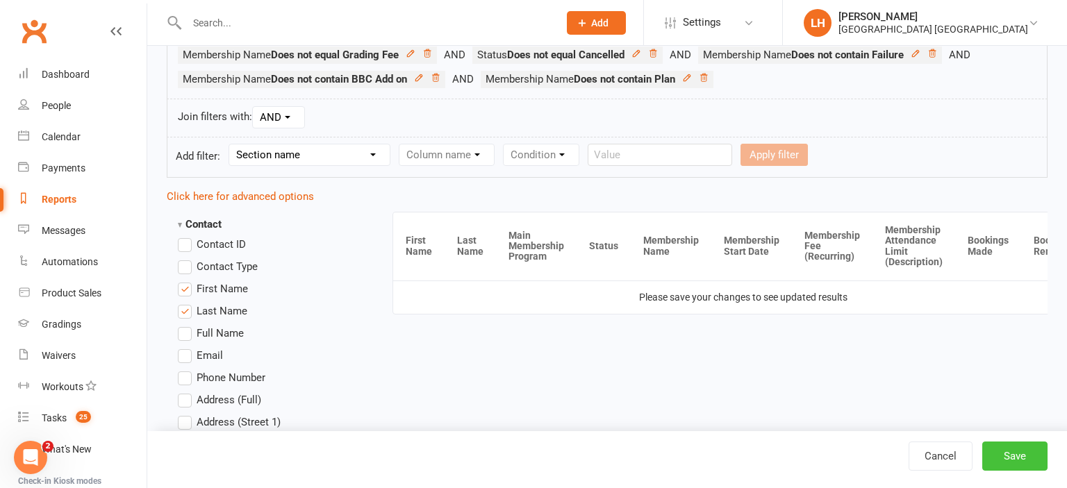
click at [1019, 457] on button "Save" at bounding box center [1014, 456] width 65 height 29
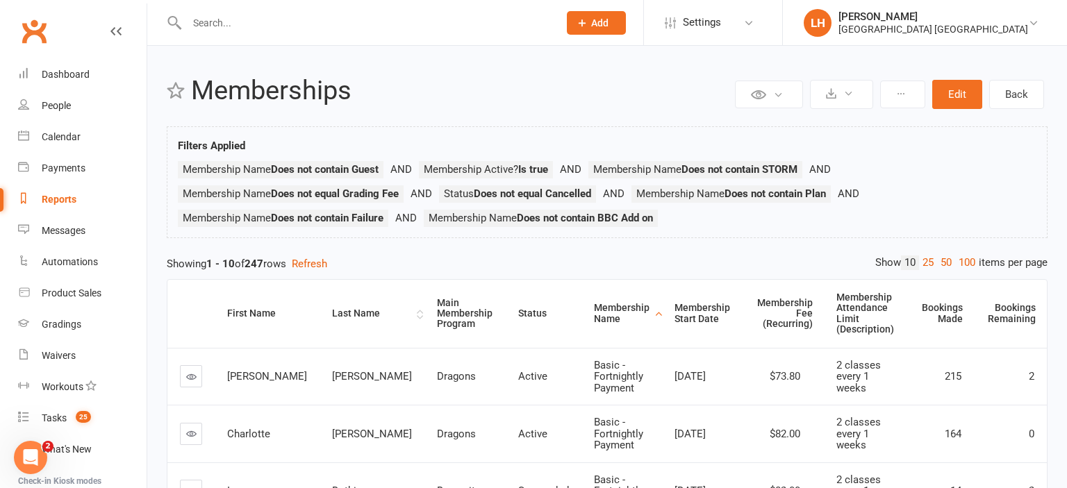
click at [332, 310] on div "Last Name" at bounding box center [372, 313] width 81 height 10
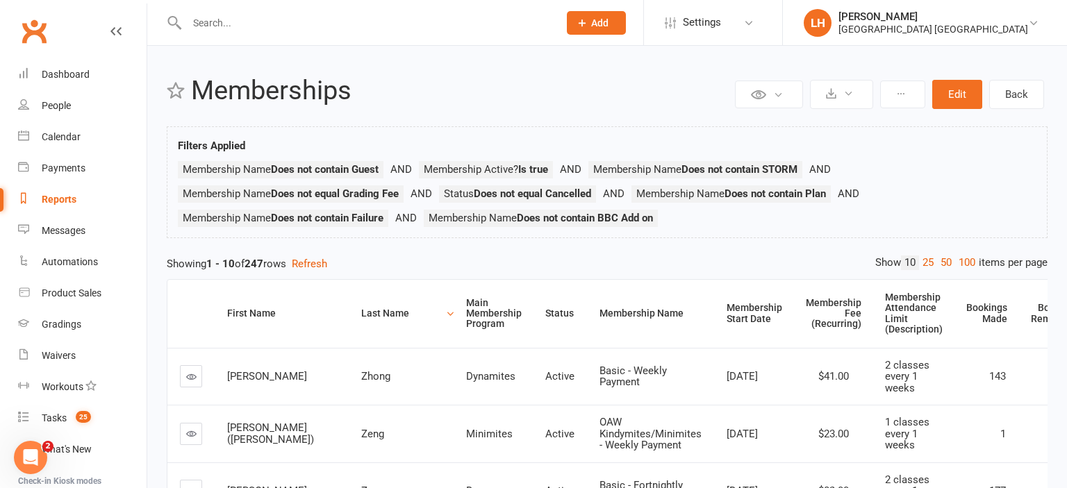
click at [361, 308] on div "Last Name" at bounding box center [401, 313] width 81 height 10
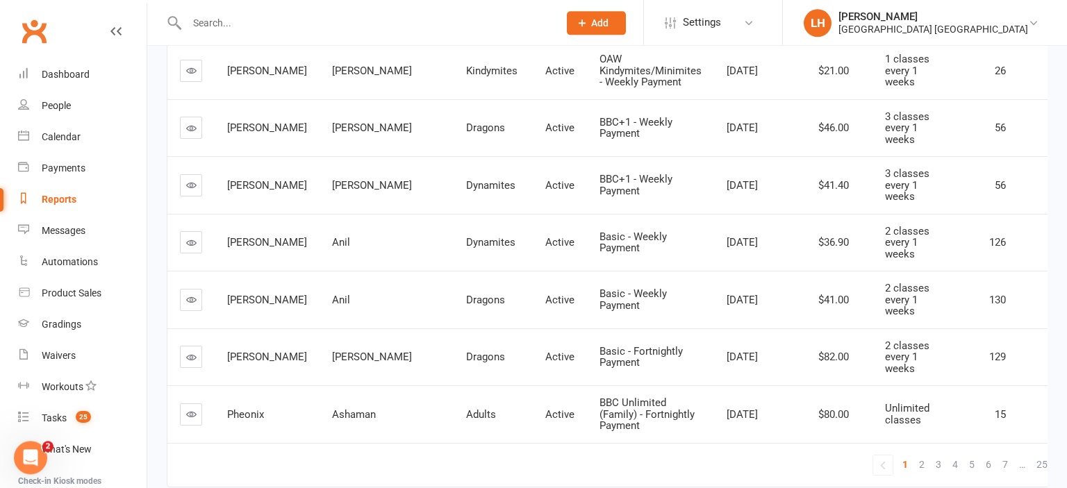
scroll to position [483, 0]
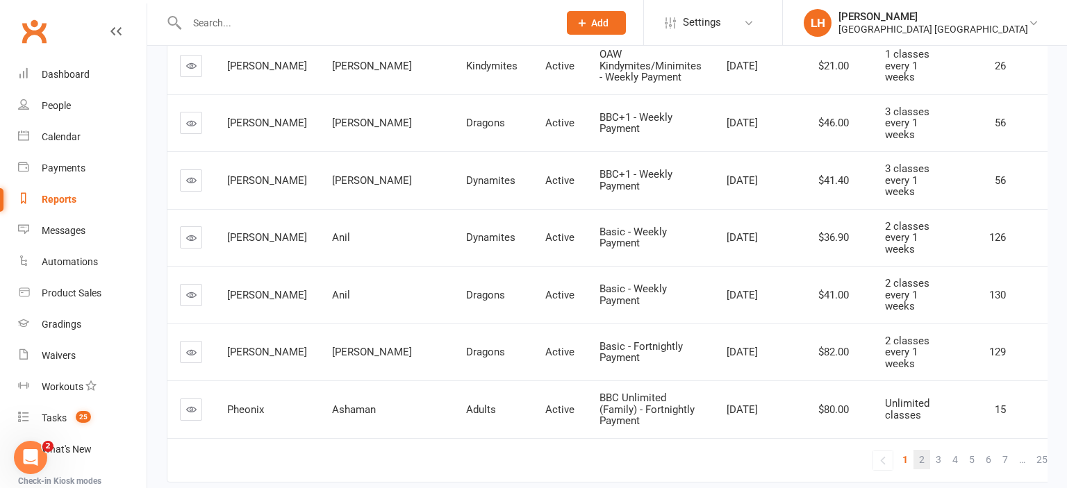
click at [919, 450] on span "2" at bounding box center [922, 459] width 6 height 19
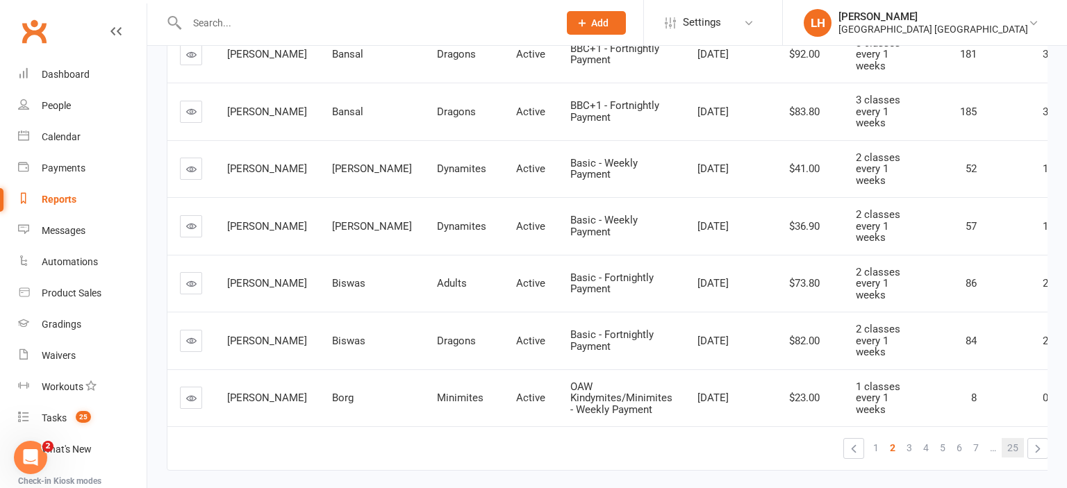
click at [1007, 438] on span "25" at bounding box center [1012, 447] width 11 height 19
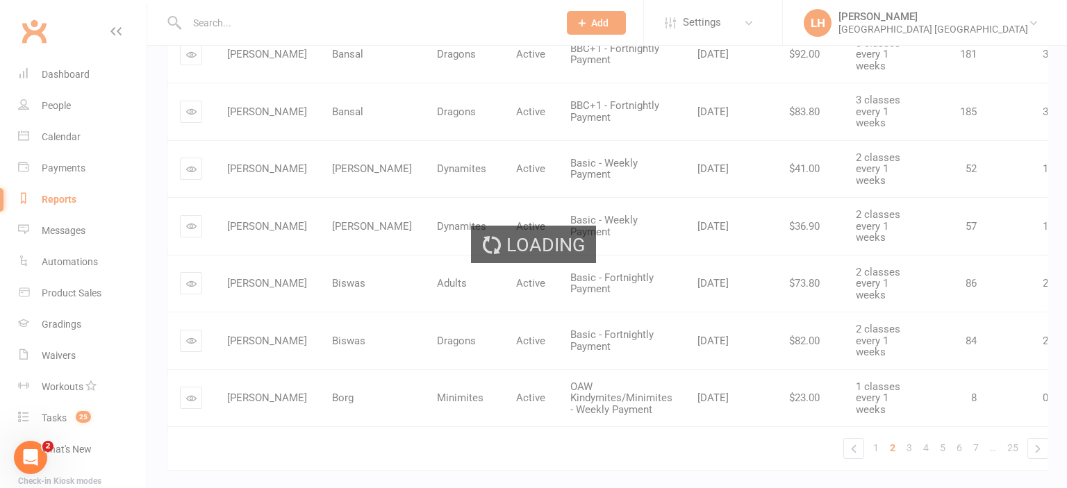
scroll to position [357, 0]
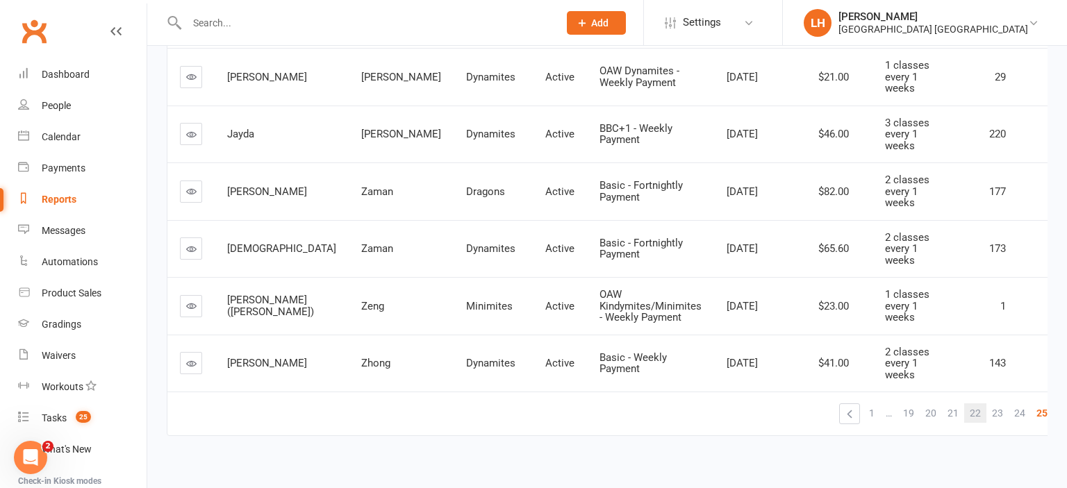
click at [969, 403] on span "22" at bounding box center [974, 412] width 11 height 19
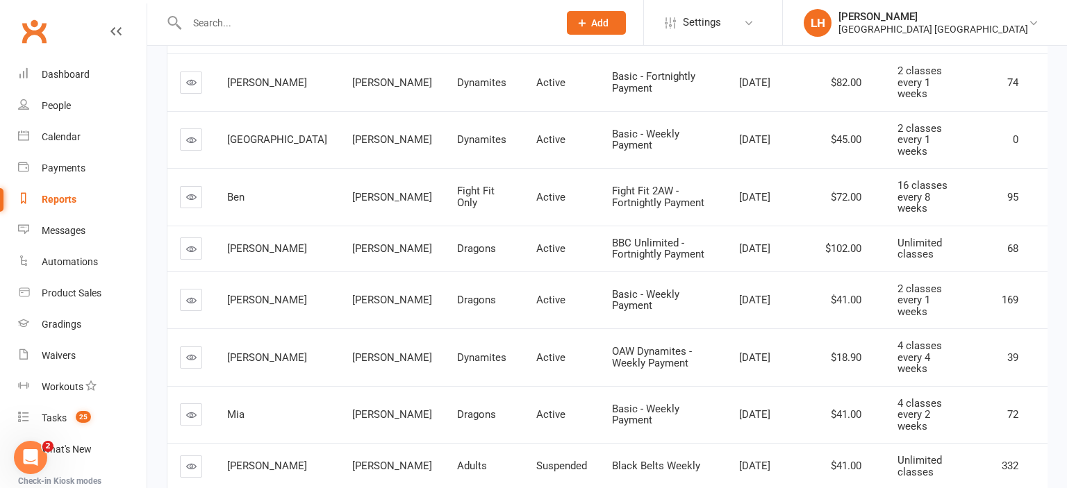
scroll to position [460, 0]
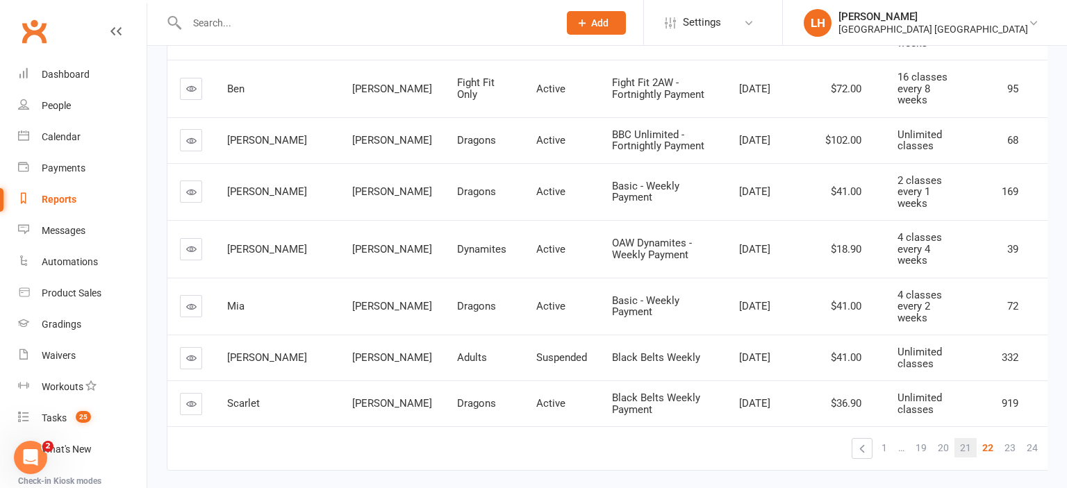
click at [960, 438] on span "21" at bounding box center [965, 447] width 11 height 19
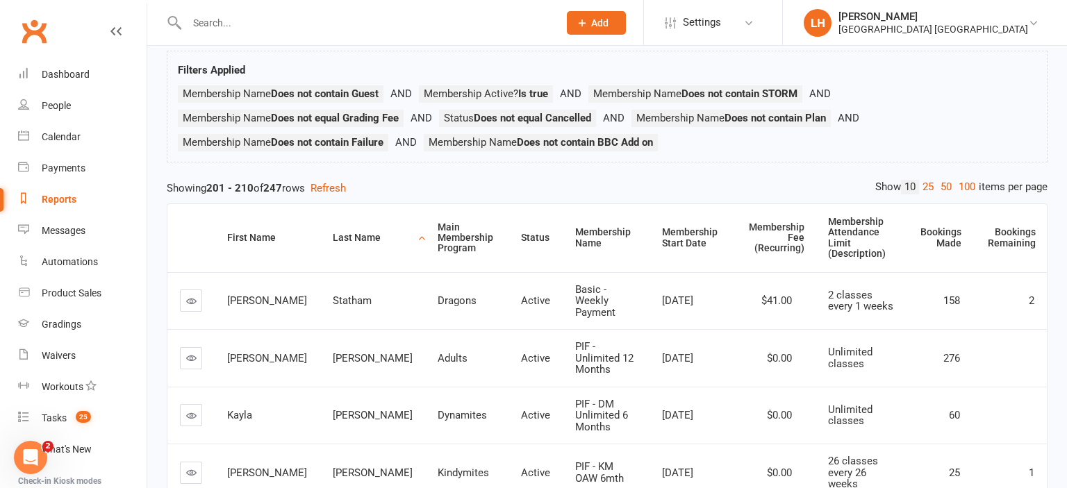
scroll to position [483, 0]
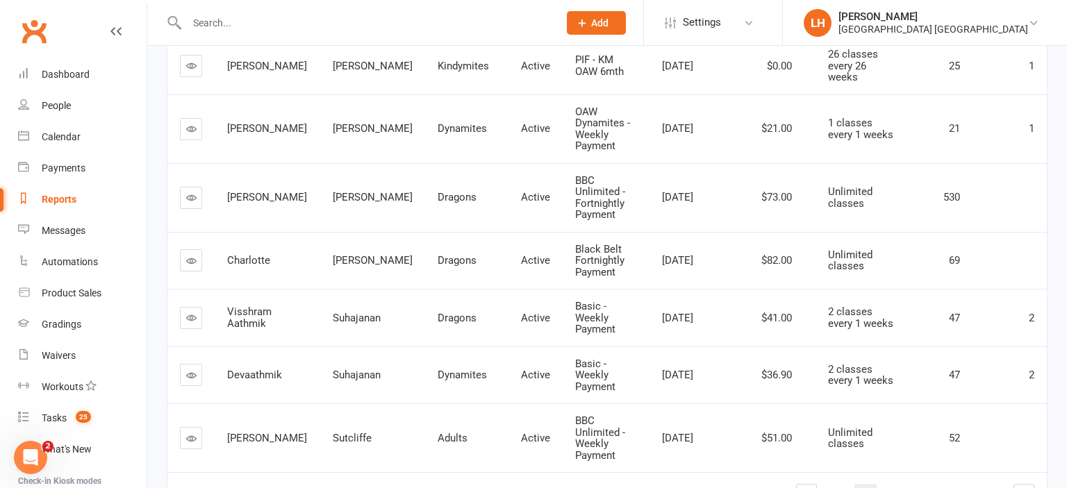
click at [865, 484] on span "19" at bounding box center [865, 493] width 11 height 19
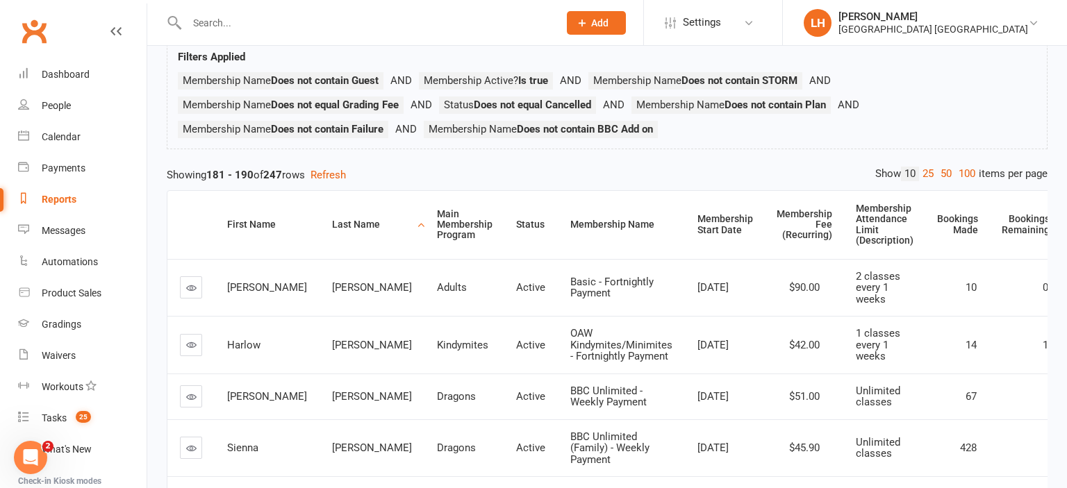
scroll to position [0, 0]
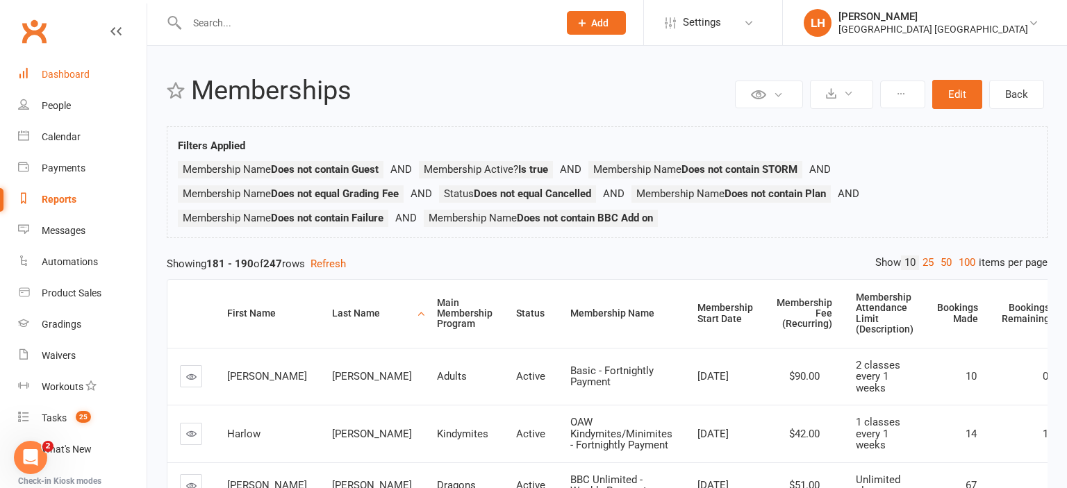
click at [67, 74] on div "Dashboard" at bounding box center [66, 74] width 48 height 11
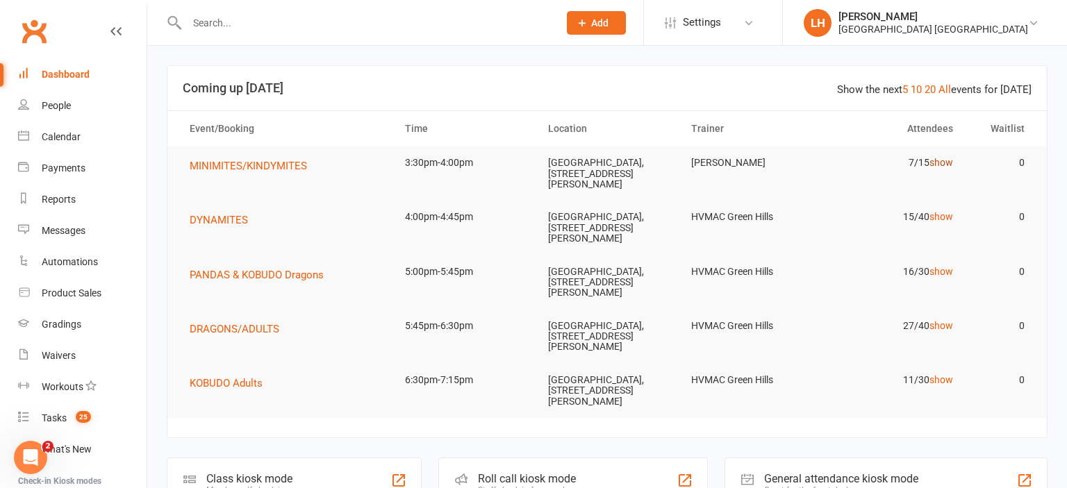
click at [940, 167] on link "show" at bounding box center [941, 162] width 24 height 11
click at [225, 29] on input "text" at bounding box center [366, 22] width 366 height 19
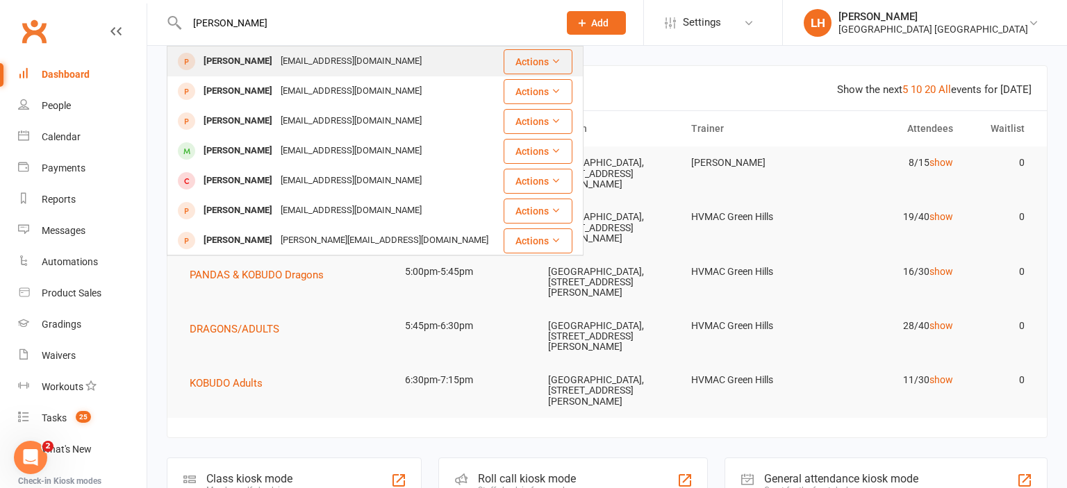
type input "[PERSON_NAME]"
click at [301, 64] on div "[EMAIL_ADDRESS][DOMAIN_NAME]" at bounding box center [350, 61] width 149 height 20
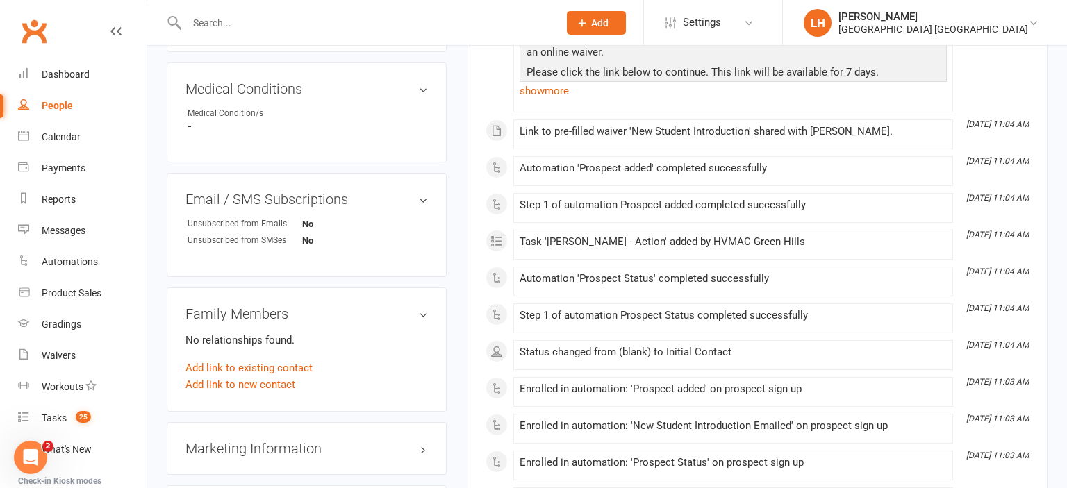
scroll to position [880, 0]
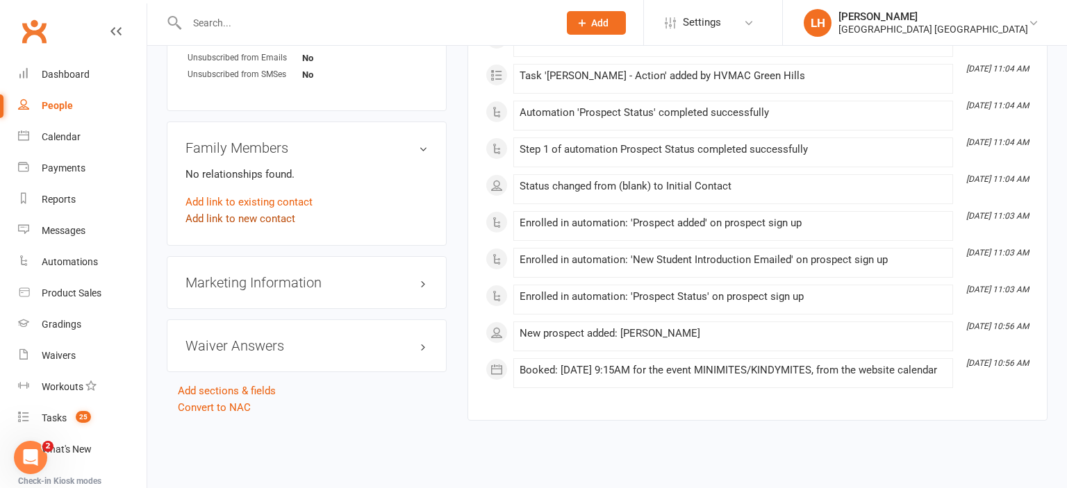
click at [274, 222] on link "Add link to new contact" at bounding box center [240, 218] width 110 height 17
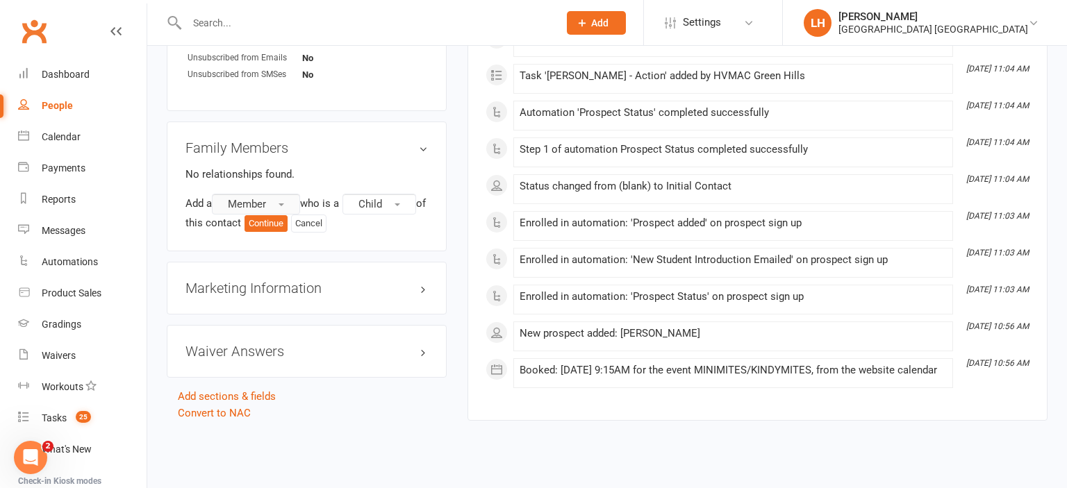
click at [266, 202] on span "Member" at bounding box center [247, 204] width 38 height 12
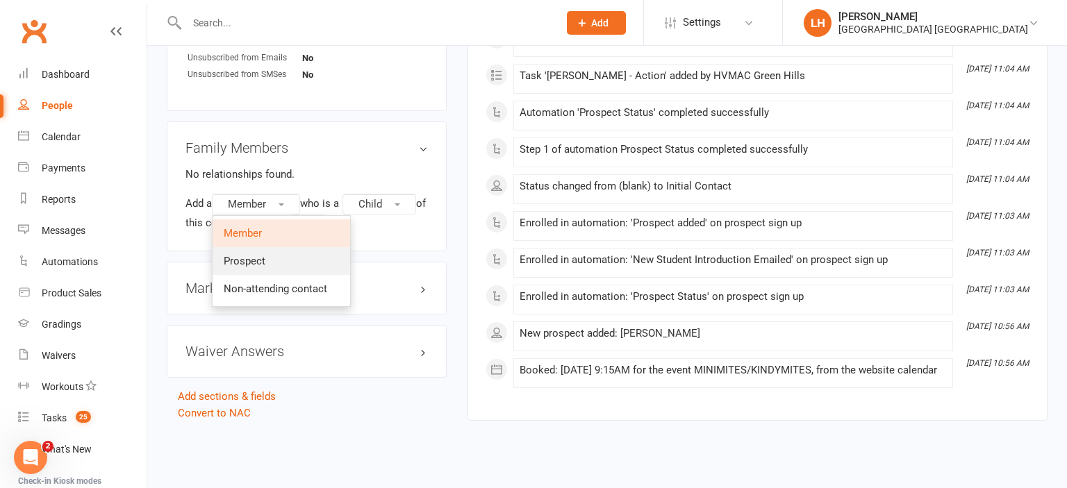
click at [282, 264] on link "Prospect" at bounding box center [280, 261] width 137 height 28
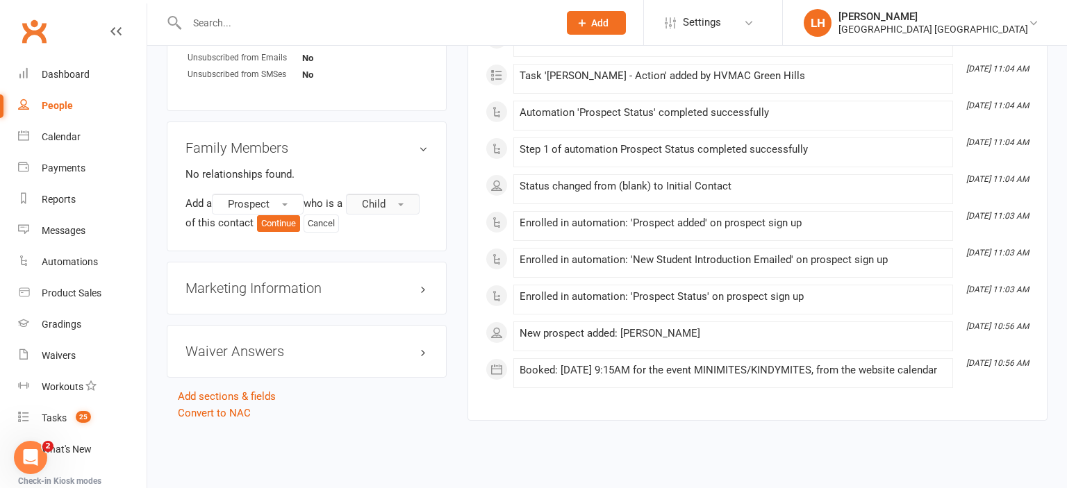
click at [385, 206] on span "Child" at bounding box center [374, 204] width 24 height 12
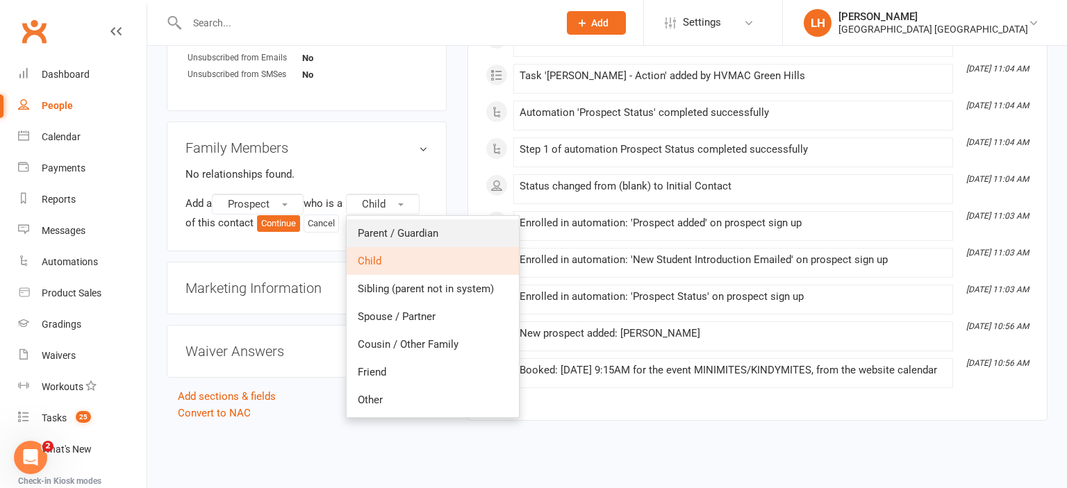
click at [399, 240] on span "Parent / Guardian" at bounding box center [398, 233] width 81 height 12
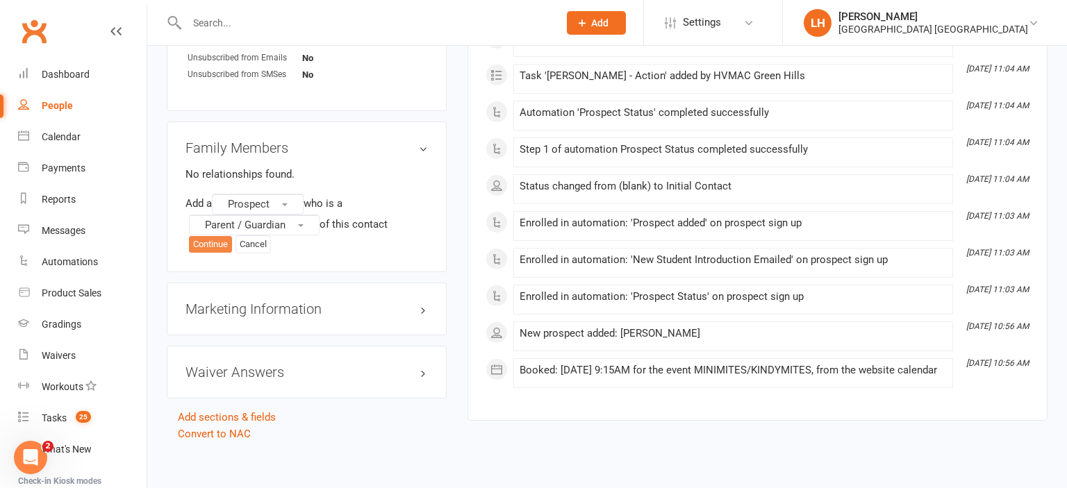
click at [218, 249] on button "Continue" at bounding box center [210, 244] width 43 height 17
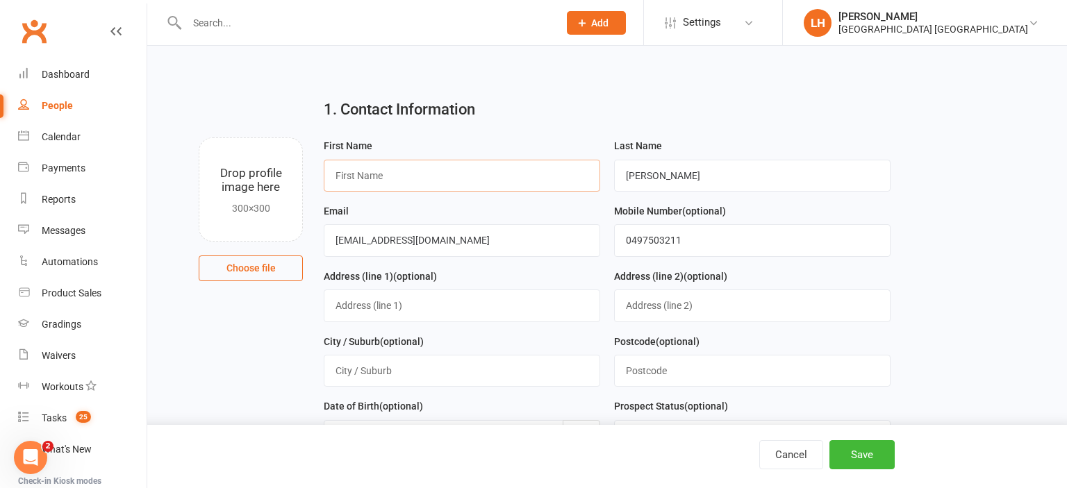
click at [378, 174] on input "text" at bounding box center [462, 176] width 276 height 32
type input "UNKNOWN PARENT"
click at [872, 446] on button "Save" at bounding box center [861, 454] width 65 height 29
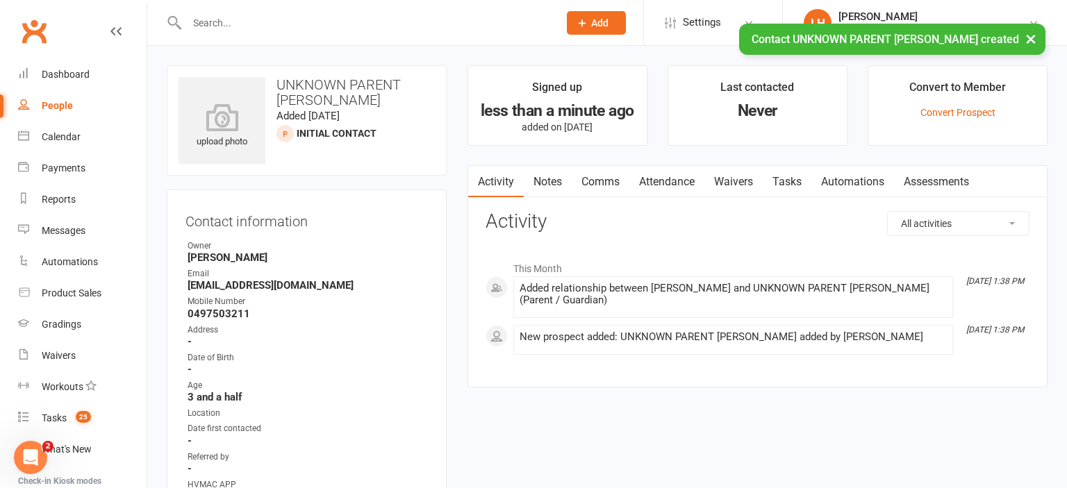
click at [602, 179] on link "Comms" at bounding box center [600, 182] width 58 height 32
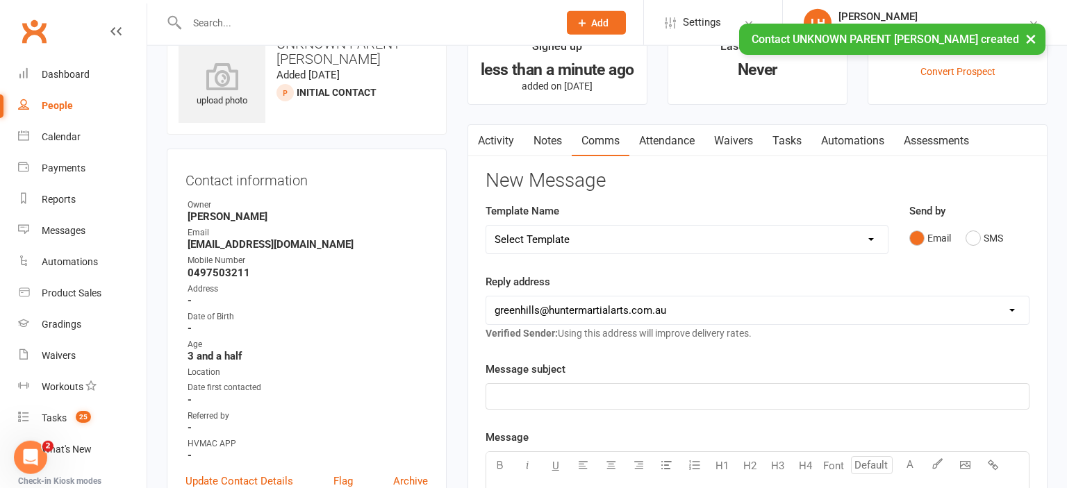
scroll to position [147, 0]
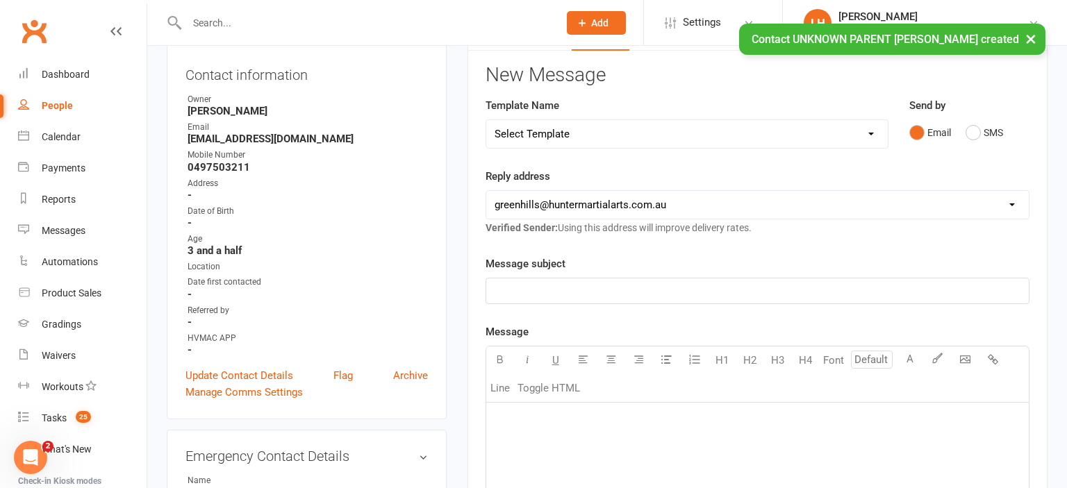
click at [571, 287] on p "﻿" at bounding box center [757, 291] width 526 height 17
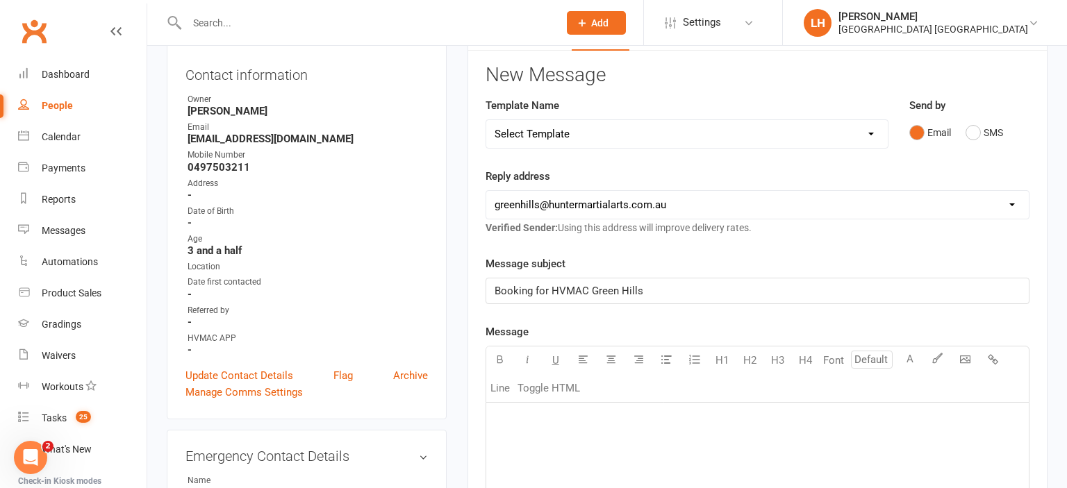
click at [560, 424] on p "﻿" at bounding box center [757, 420] width 526 height 17
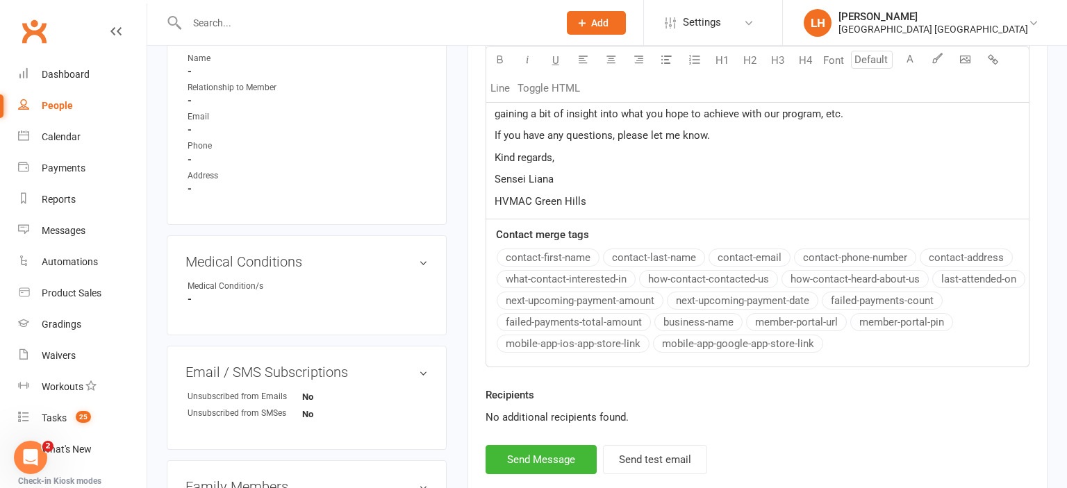
scroll to position [605, 0]
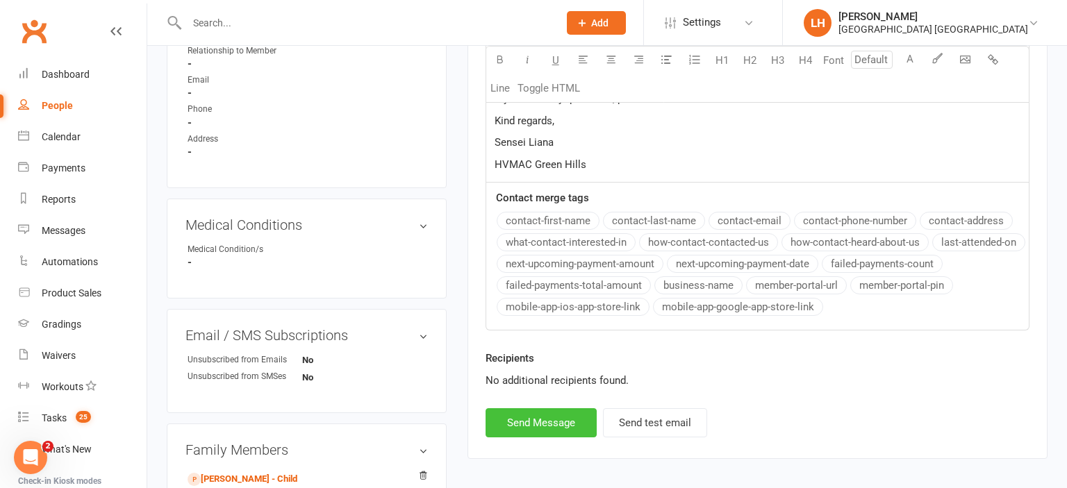
click at [535, 418] on button "Send Message" at bounding box center [540, 422] width 111 height 29
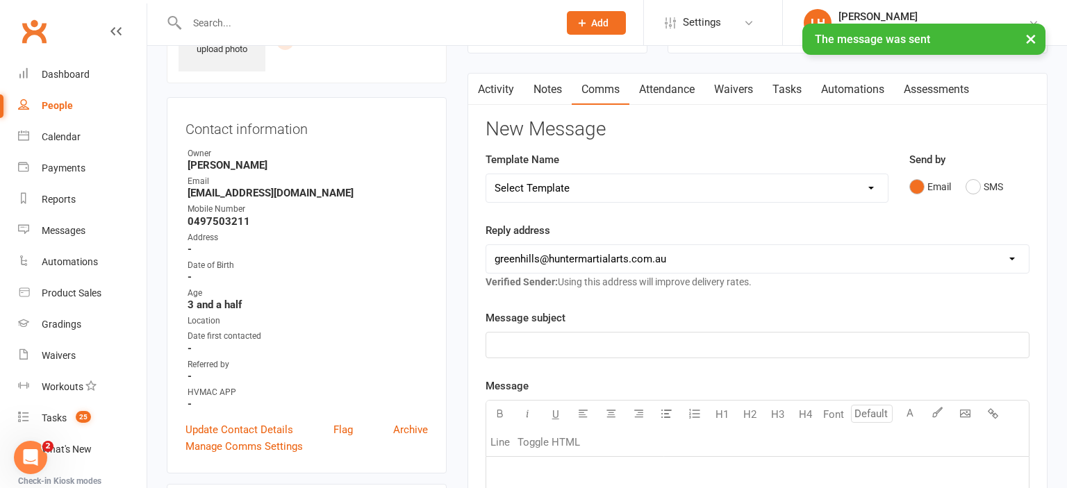
scroll to position [92, 0]
click at [736, 90] on link "Waivers" at bounding box center [733, 90] width 58 height 32
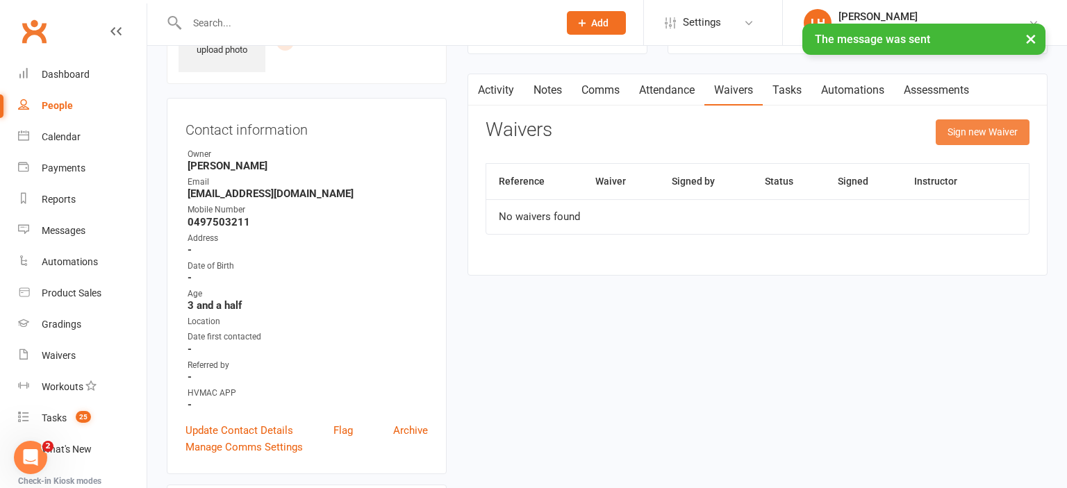
click at [987, 126] on button "Sign new Waiver" at bounding box center [982, 131] width 94 height 25
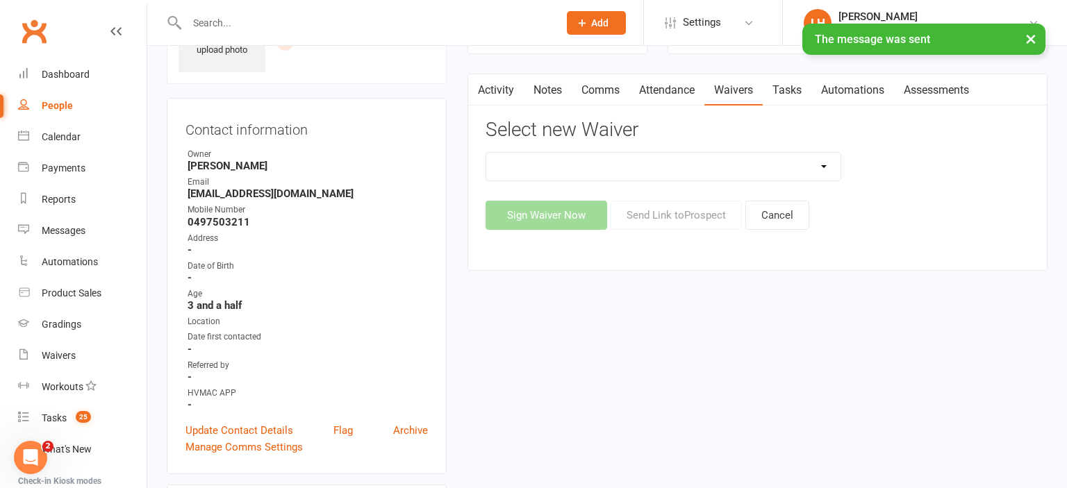
click at [486, 153] on select "8 Week Fitness Challenge Basic Membership Form Cancellation Form Dojo Transfer …" at bounding box center [663, 167] width 354 height 28
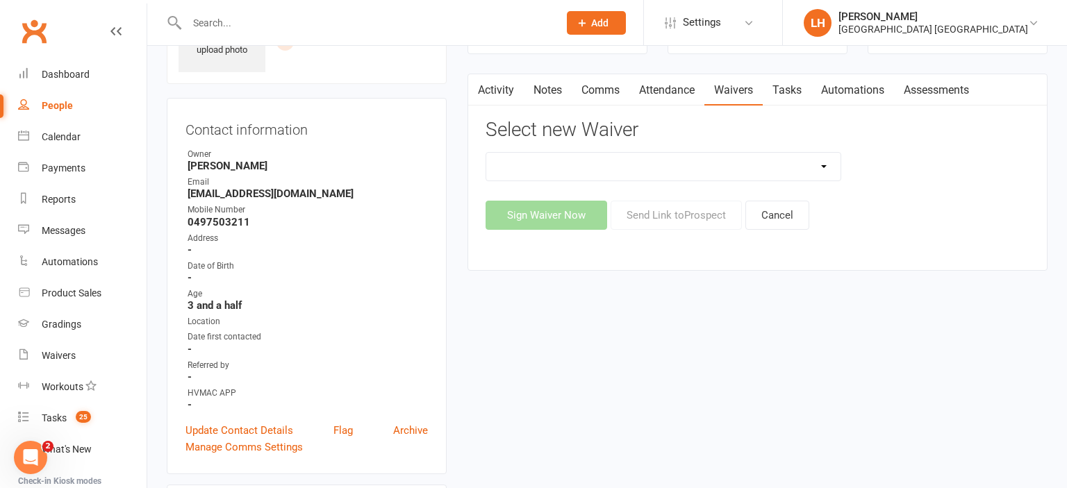
select select "5629"
click option "New Student Introduction" at bounding box center [0, 0] width 0 height 0
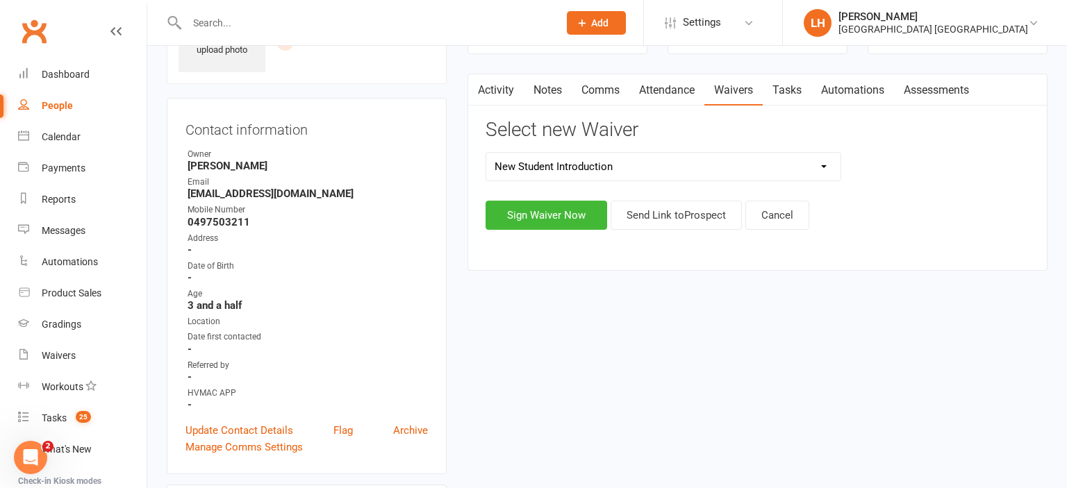
click at [486, 153] on select "8 Week Fitness Challenge Basic Membership Form Cancellation Form Dojo Transfer …" at bounding box center [663, 167] width 354 height 28
click at [735, 166] on select "8 Week Fitness Challenge Basic Membership Form Cancellation Form Dojo Transfer …" at bounding box center [663, 167] width 354 height 28
click at [673, 213] on button "Send Link to [GEOGRAPHIC_DATA]" at bounding box center [675, 215] width 131 height 29
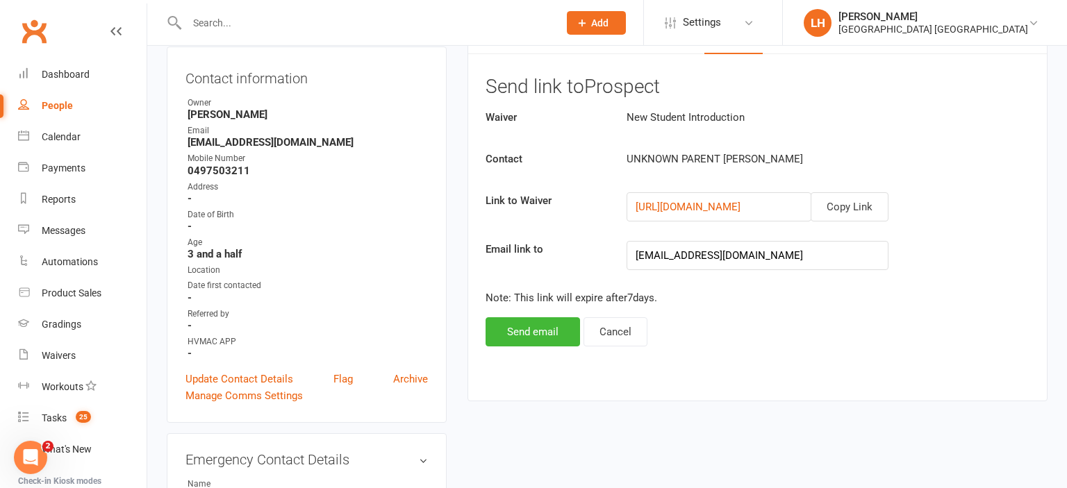
scroll to position [165, 0]
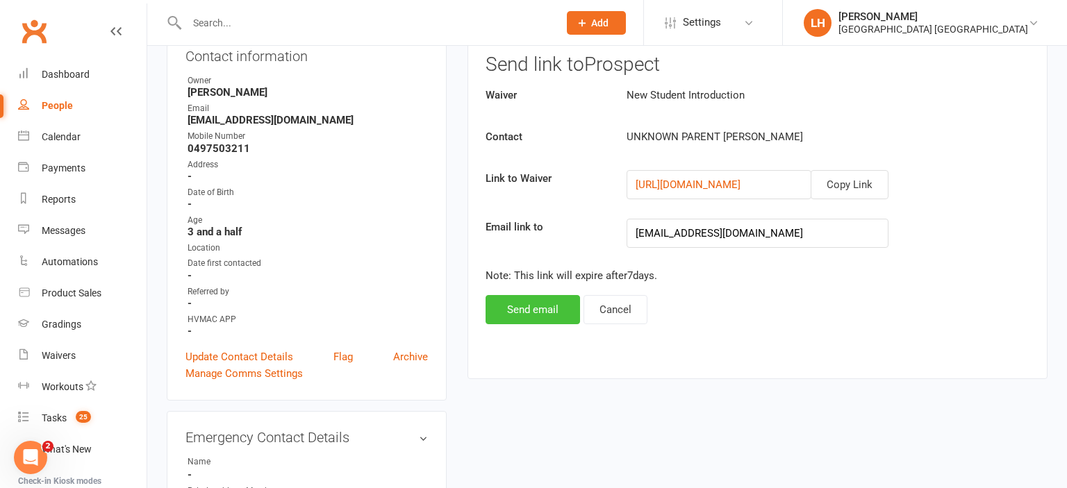
click at [526, 310] on button "Send email" at bounding box center [532, 309] width 94 height 29
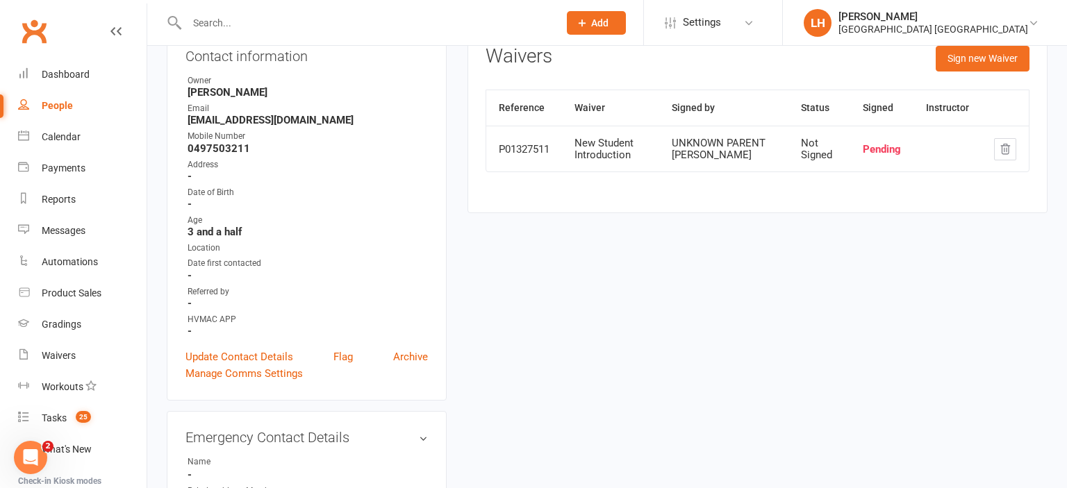
scroll to position [0, 0]
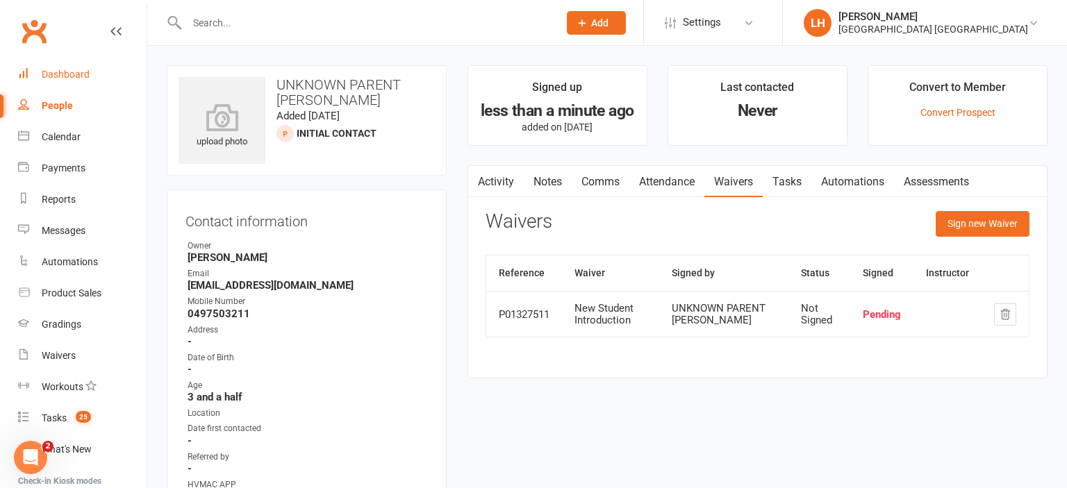
click at [66, 74] on div "Dashboard" at bounding box center [66, 74] width 48 height 11
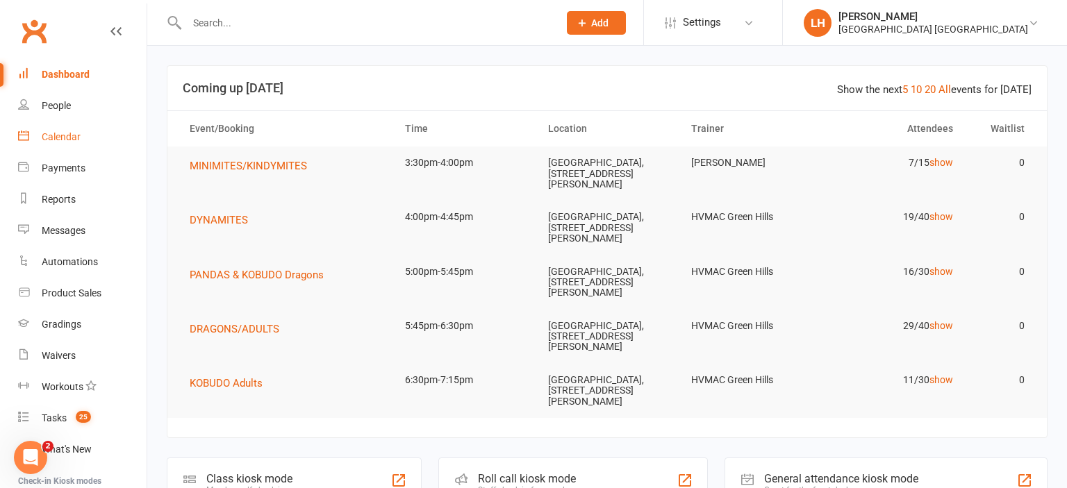
click at [68, 142] on div "Calendar" at bounding box center [61, 136] width 39 height 11
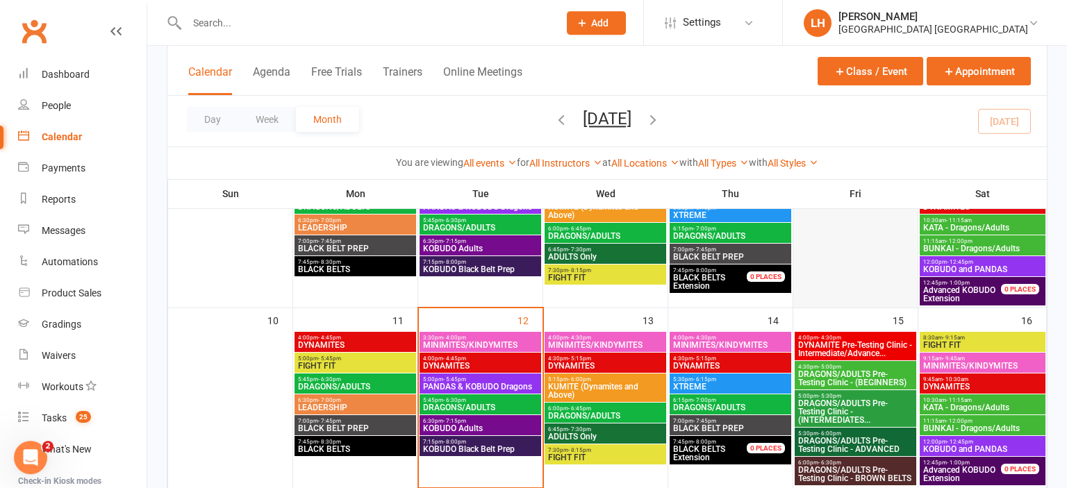
scroll to position [367, 0]
